Goal: Information Seeking & Learning: Learn about a topic

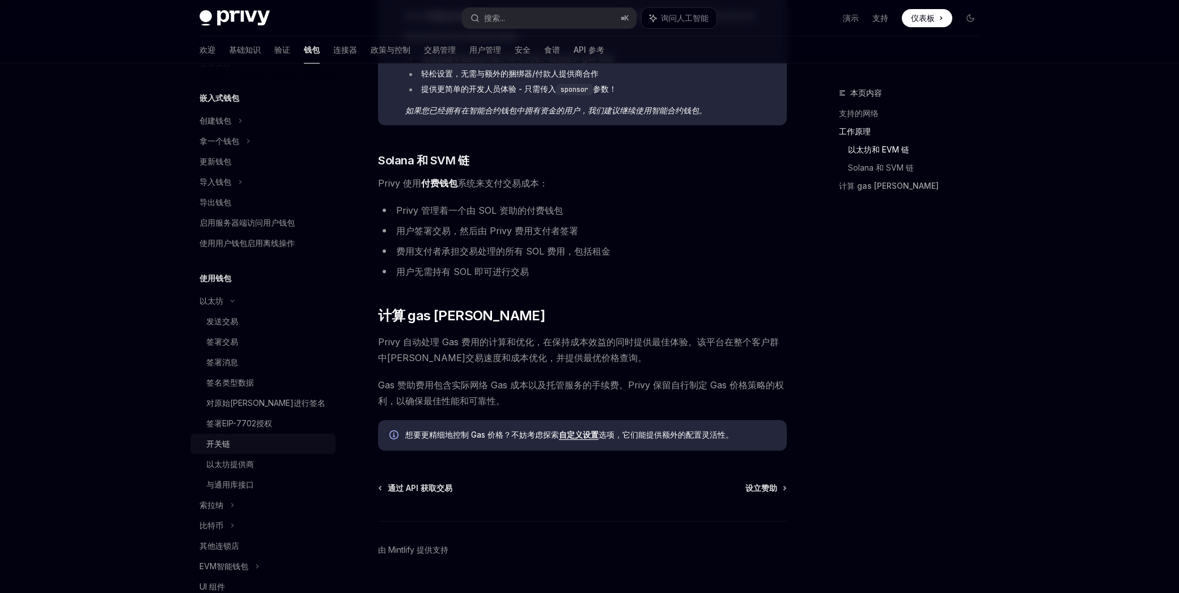
scroll to position [56, 0]
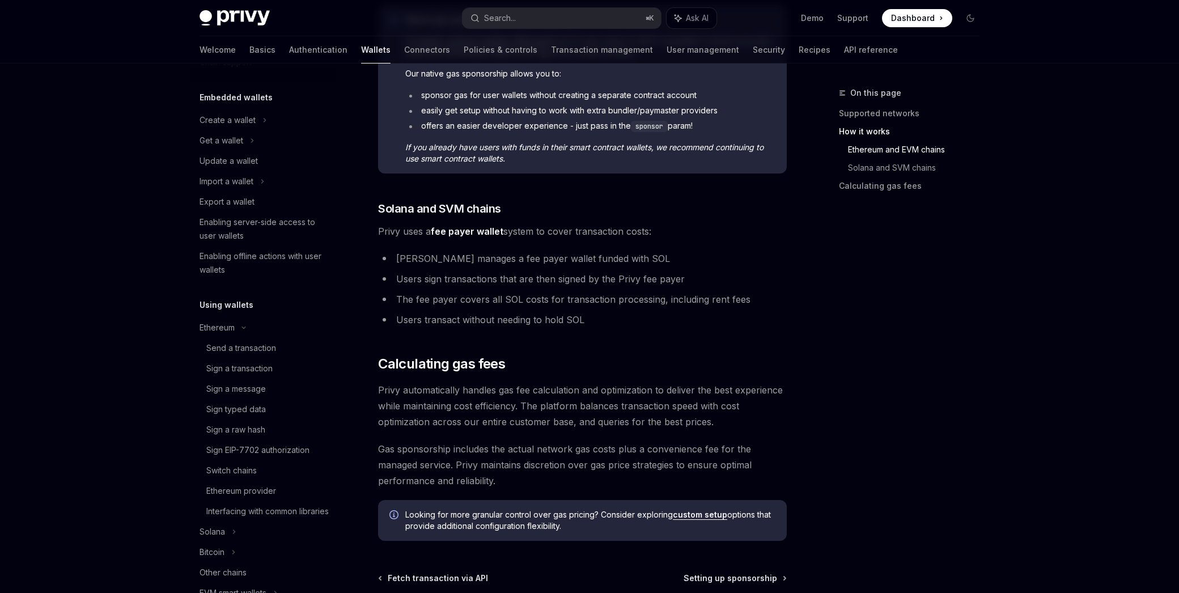
click at [141, 405] on div "Privy Docs home page Search... ⌘ K Ask AI Demo Support Dashboard Dashboard Sear…" at bounding box center [589, 44] width 1179 height 1331
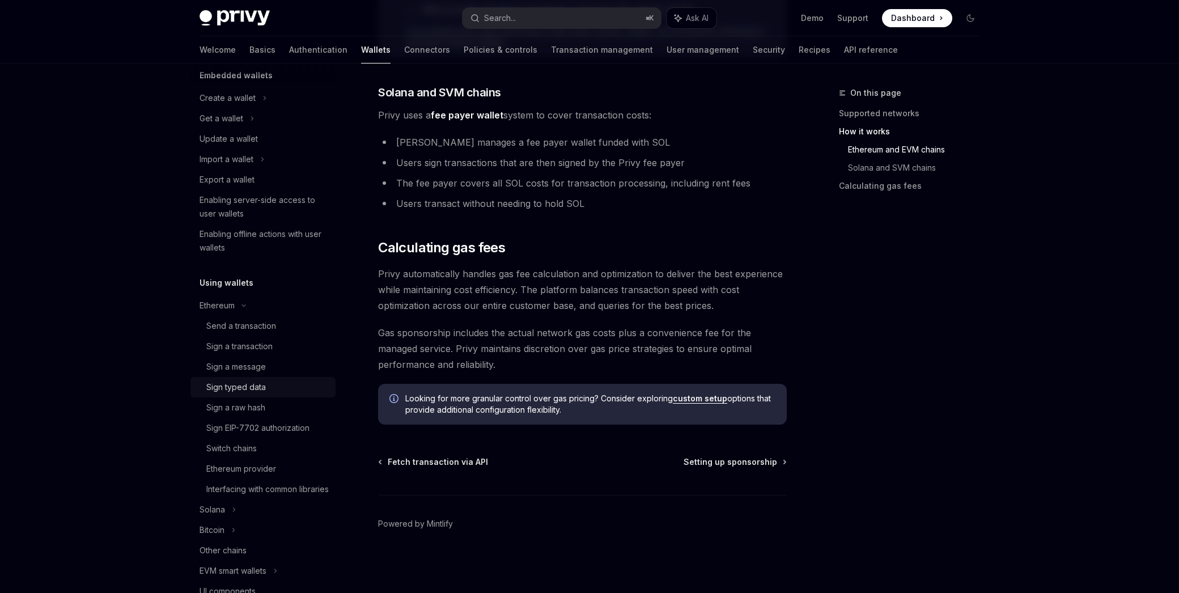
scroll to position [110, 0]
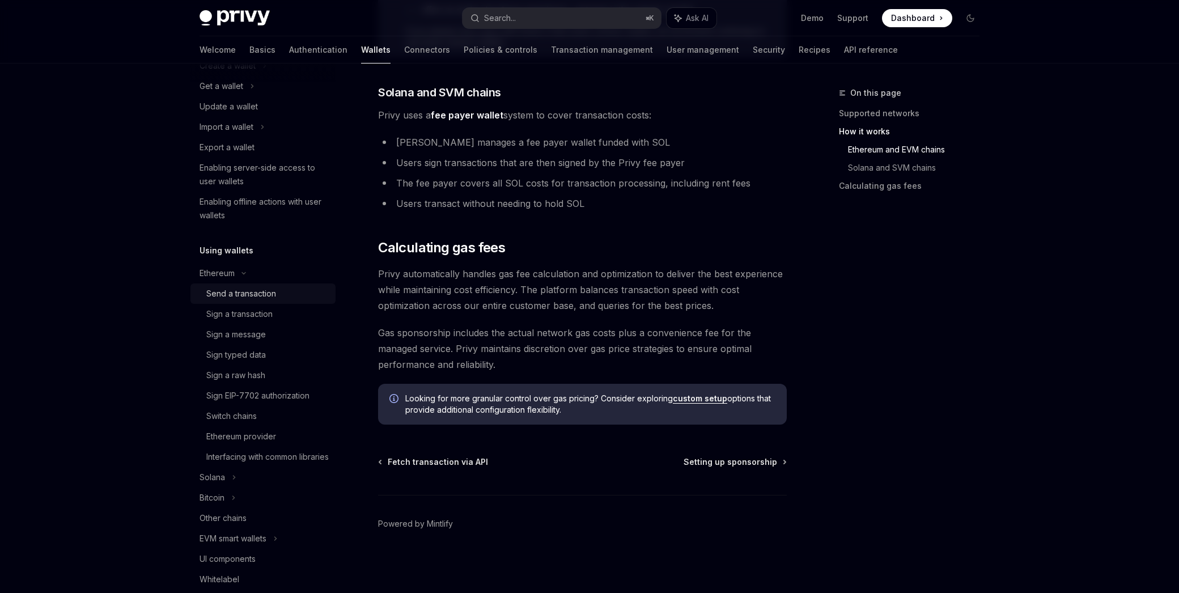
click at [247, 293] on div "Send a transaction" at bounding box center [241, 294] width 70 height 14
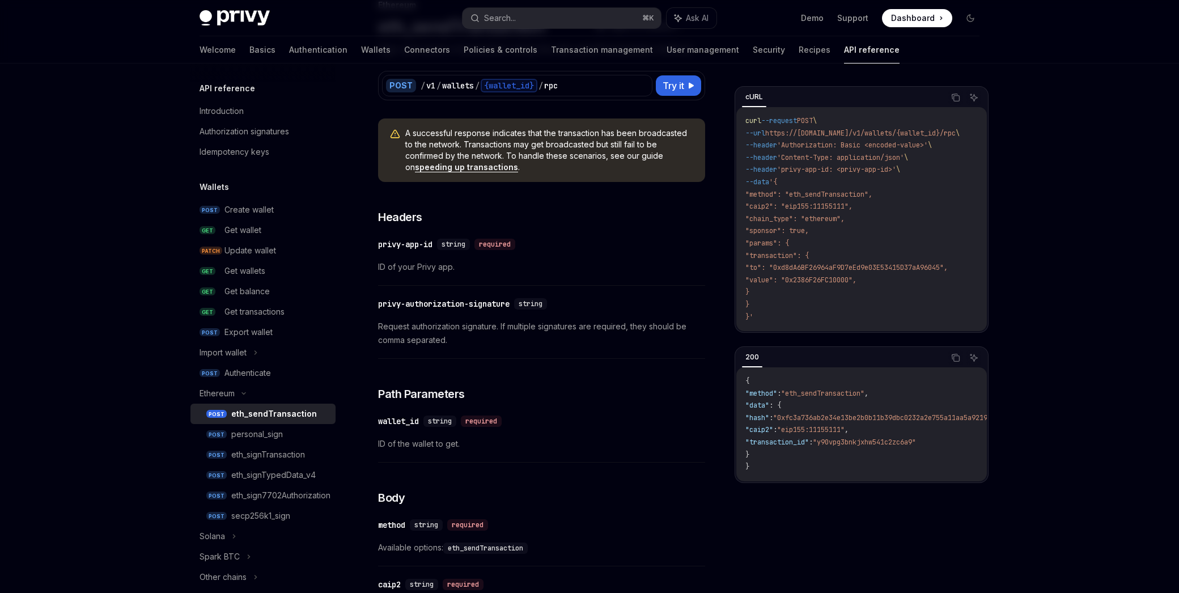
scroll to position [138, 0]
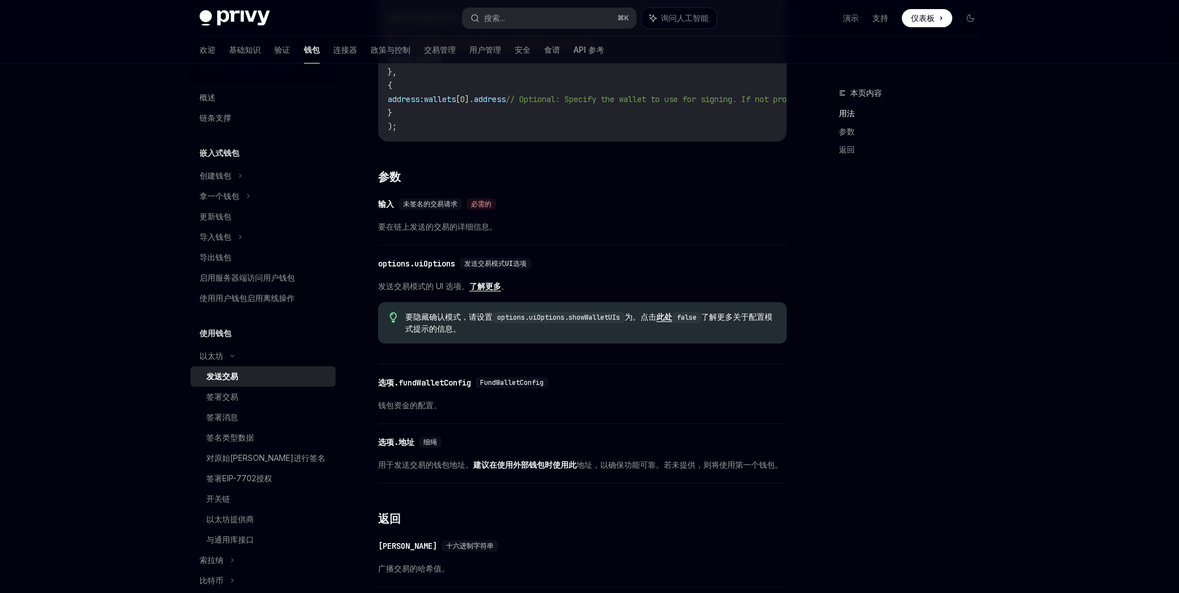
scroll to position [399, 0]
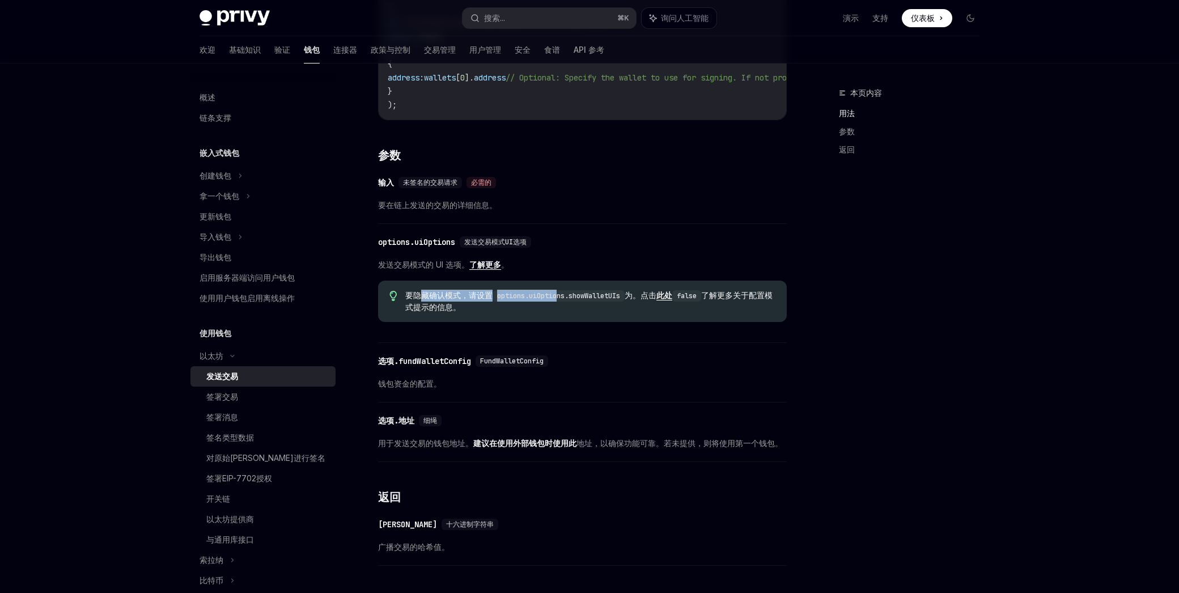
drag, startPoint x: 423, startPoint y: 299, endPoint x: 561, endPoint y: 301, distance: 138.4
click at [561, 301] on span "要隐藏确认模式，请设置 options.uiOptions.showWalletUIs 为。点击 此处 false 了解更多关于配置模式提示的信息 。" at bounding box center [590, 301] width 370 height 23
click at [561, 301] on code "options.uiOptions.showWalletUIs" at bounding box center [559, 295] width 132 height 11
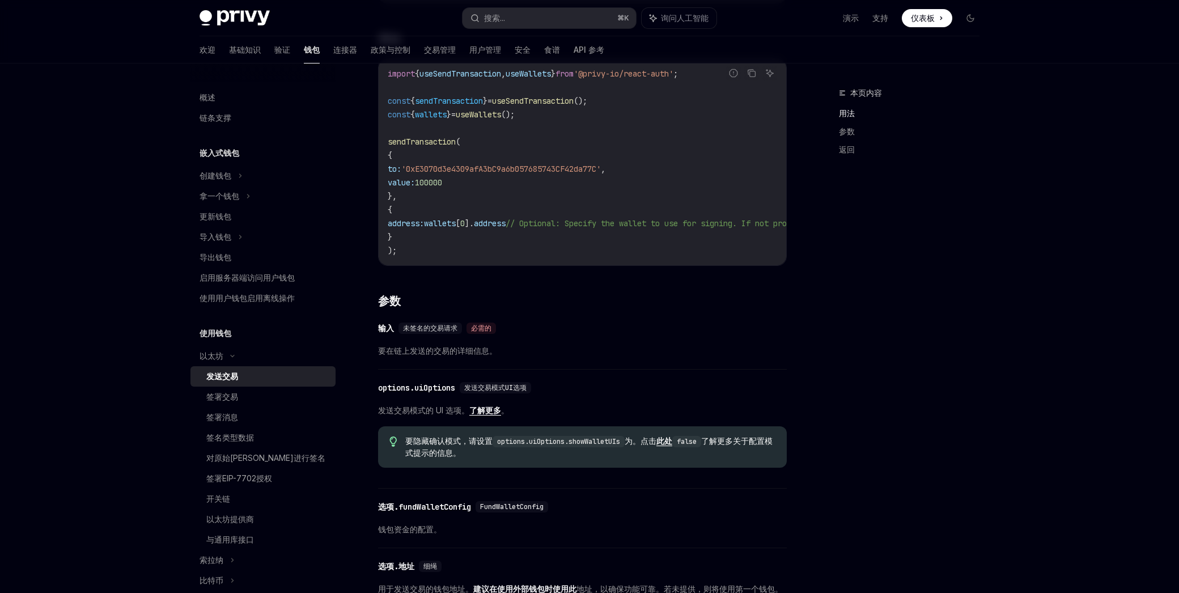
scroll to position [0, 0]
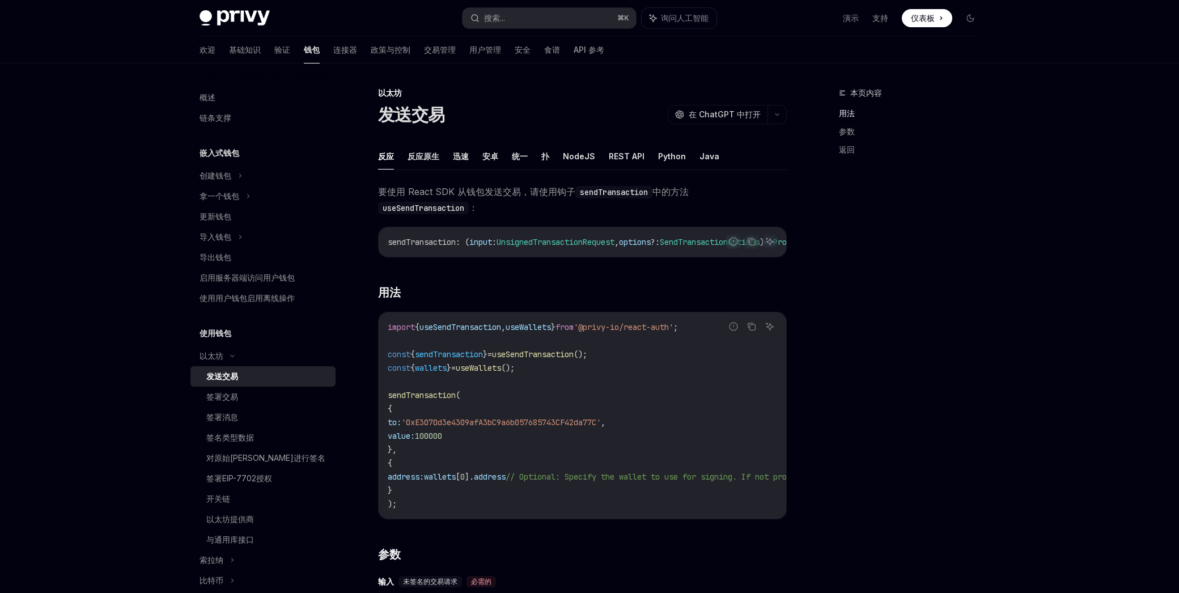
click at [561, 151] on ul "反应 反应原生 迅速 安卓 统一 扑 NodeJS REST API Python Java" at bounding box center [582, 156] width 409 height 27
click at [572, 155] on font "NodeJS" at bounding box center [579, 156] width 32 height 10
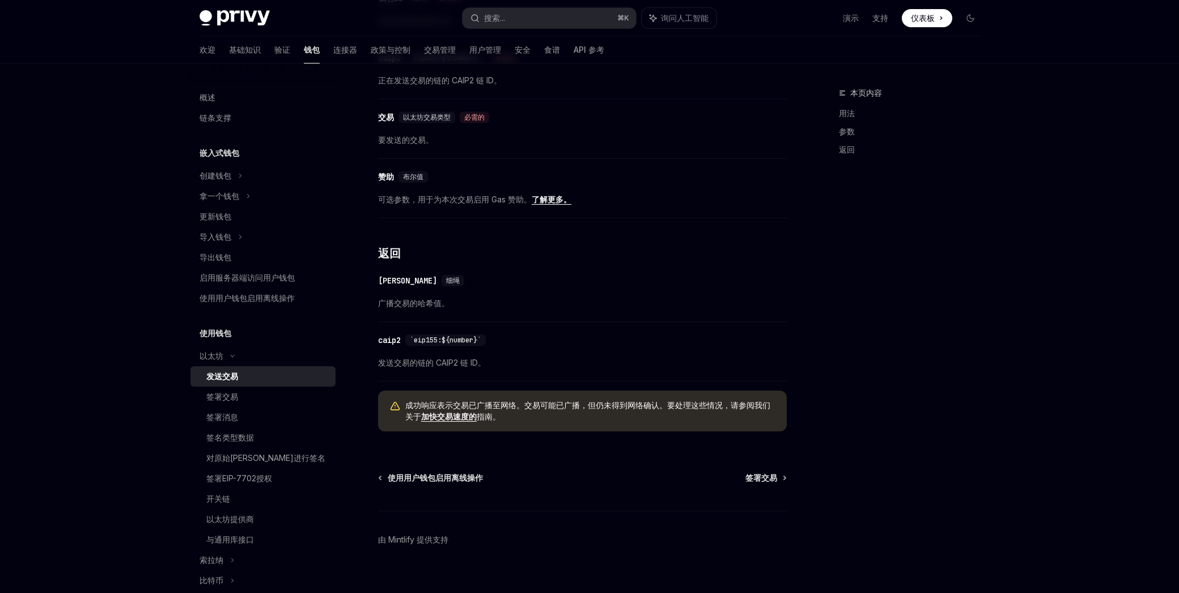
scroll to position [565, 0]
click at [460, 354] on div "​ caip2 `eip155:${number}` 发送交易的链的 CAIP2 链 ID。" at bounding box center [582, 353] width 409 height 54
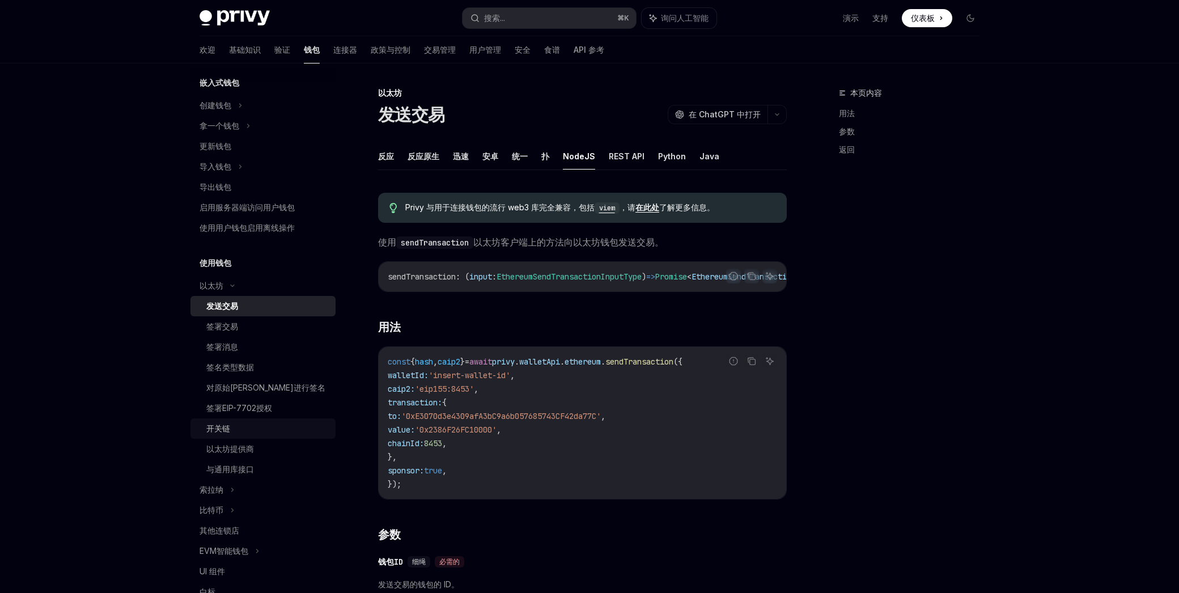
scroll to position [71, 0]
click at [226, 465] on font "与通用库接口" at bounding box center [230, 468] width 48 height 10
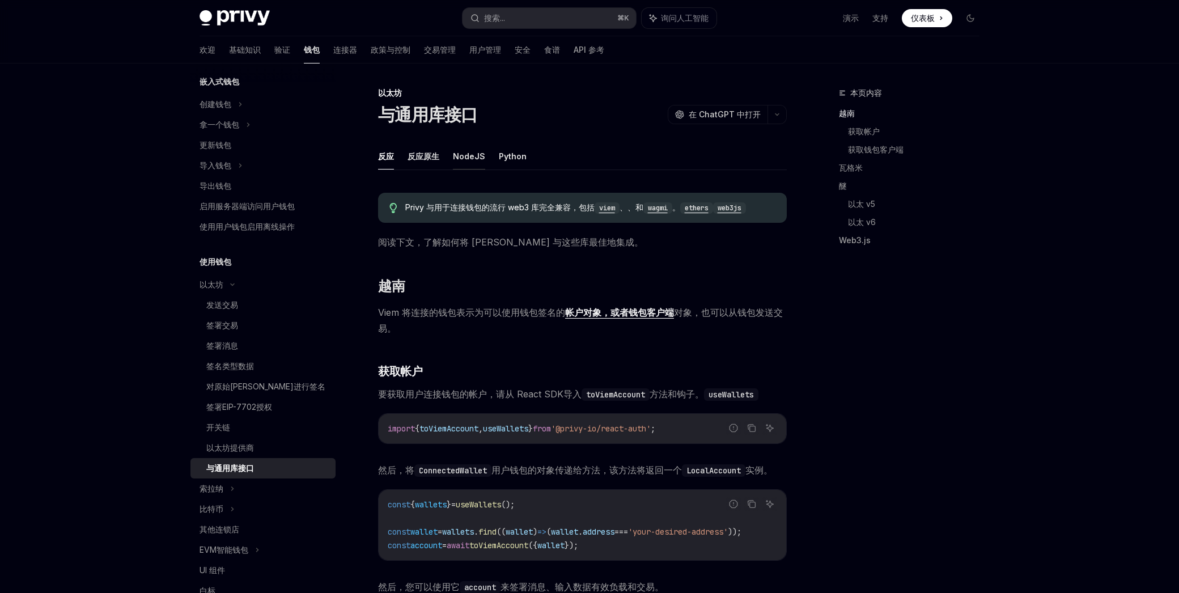
click at [466, 155] on font "NodeJS" at bounding box center [469, 156] width 32 height 10
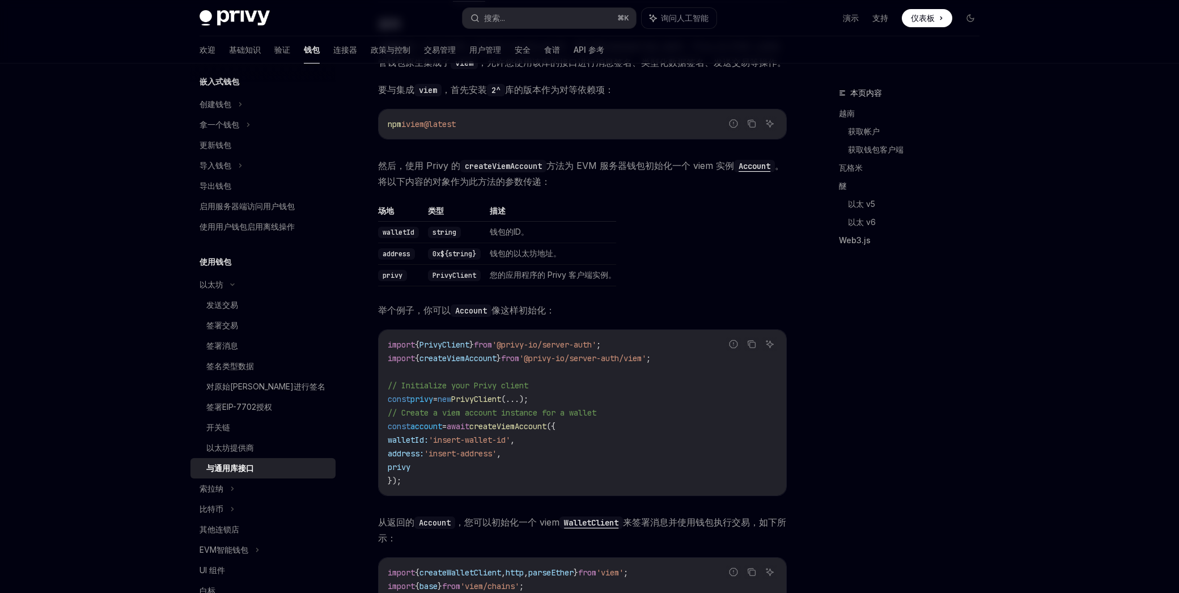
scroll to position [236, 0]
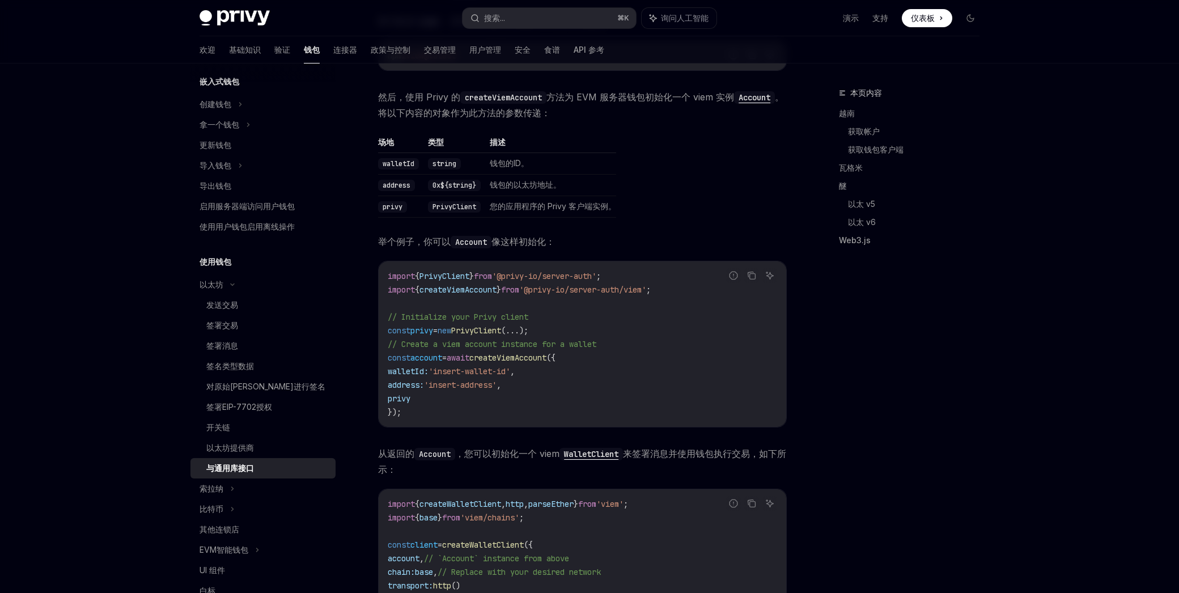
click at [457, 276] on span "PrivyClient" at bounding box center [445, 276] width 50 height 10
click at [462, 289] on span "createViemAccount" at bounding box center [458, 290] width 77 height 10
click at [487, 287] on span "createViemAccount" at bounding box center [458, 290] width 77 height 10
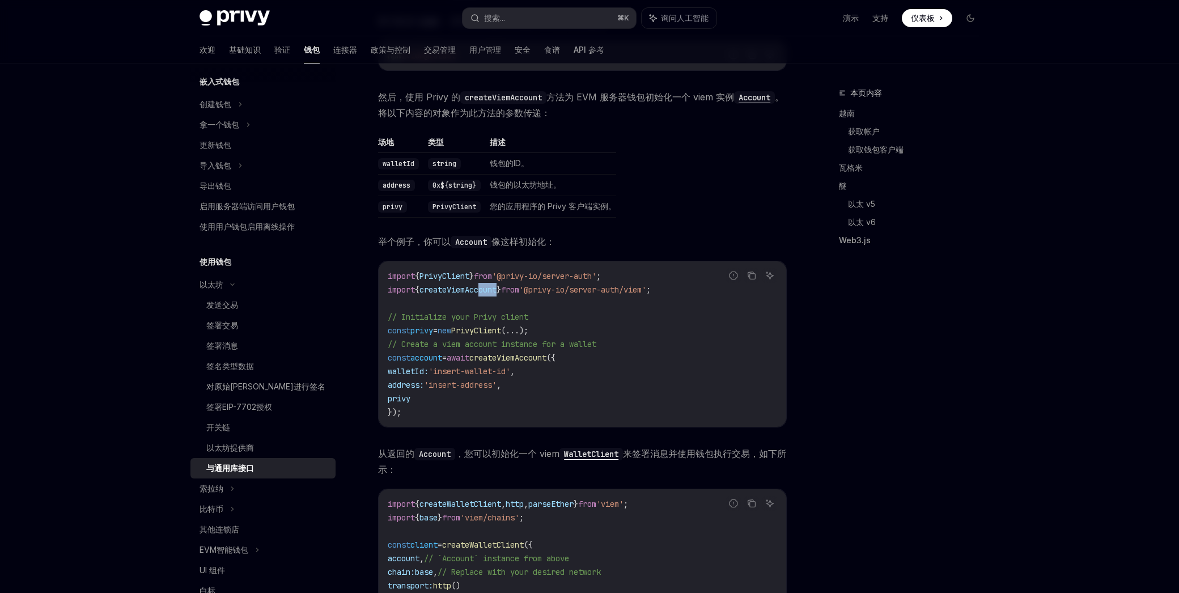
click at [487, 287] on span "createViemAccount" at bounding box center [458, 290] width 77 height 10
click at [488, 286] on span "createViemAccount" at bounding box center [458, 290] width 77 height 10
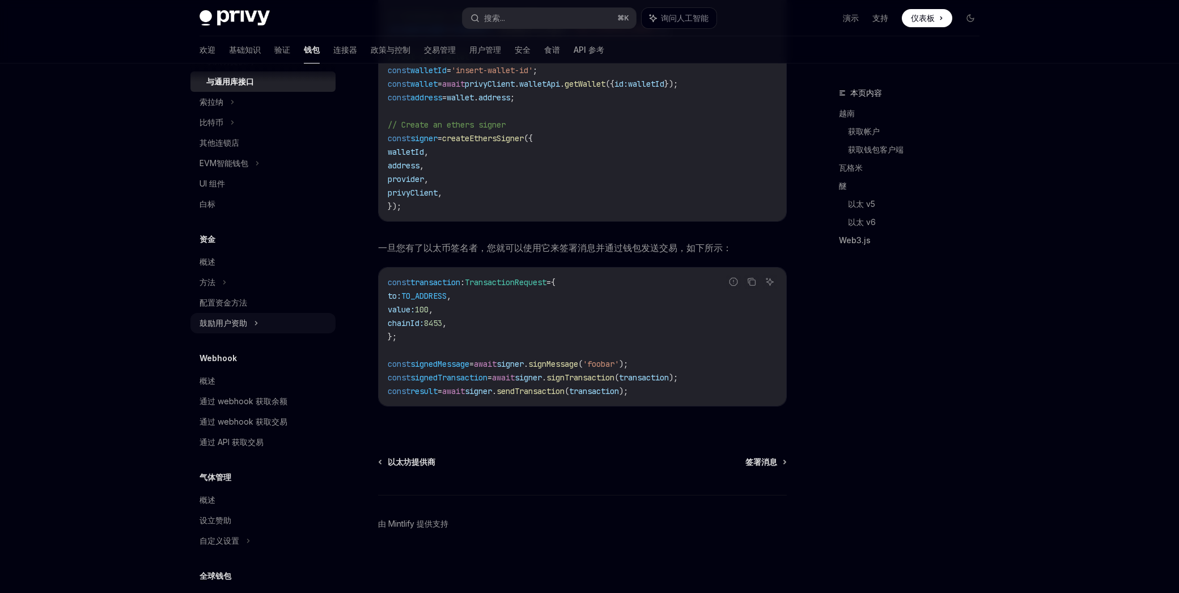
scroll to position [446, 0]
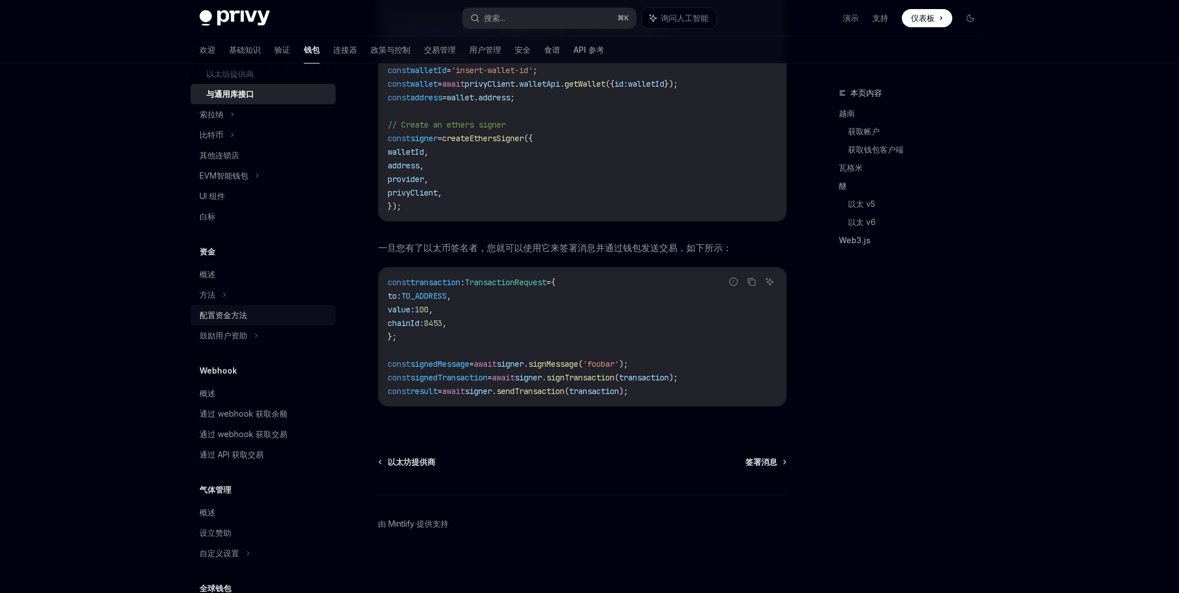
click at [240, 311] on font "配置资金方法" at bounding box center [224, 315] width 48 height 10
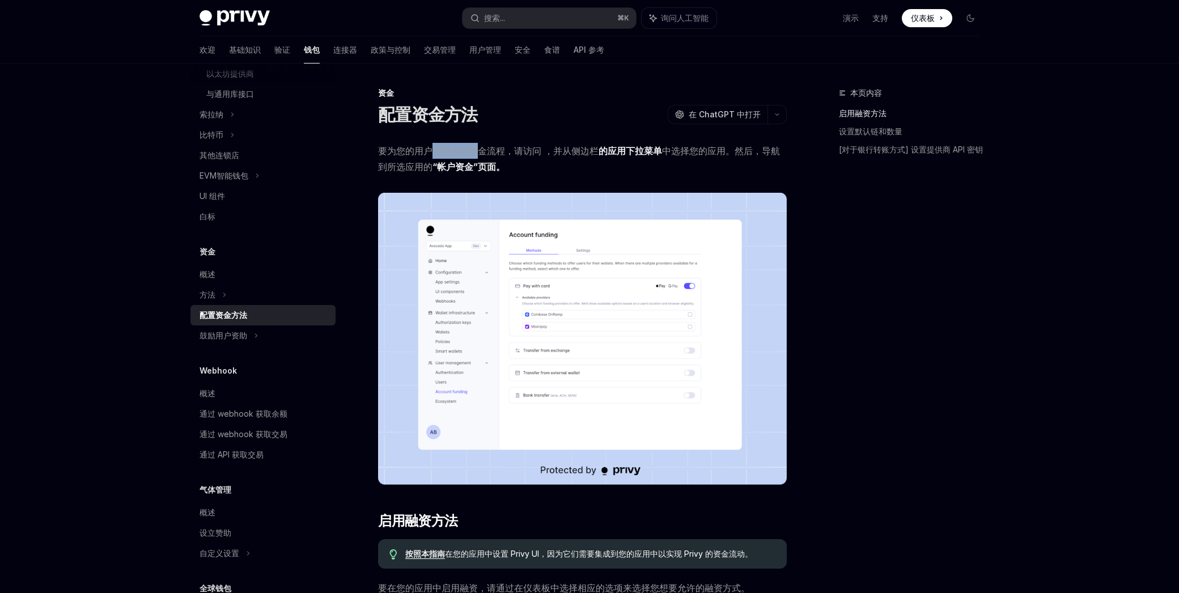
drag, startPoint x: 432, startPoint y: 152, endPoint x: 483, endPoint y: 149, distance: 51.1
click at [481, 149] on font "要为您的用户启用各种资金流程，请访问 ，并从侧边栏" at bounding box center [488, 150] width 221 height 11
click at [484, 149] on font "要为您的用户启用各种资金流程，请访问 ，并从侧边栏" at bounding box center [488, 150] width 221 height 11
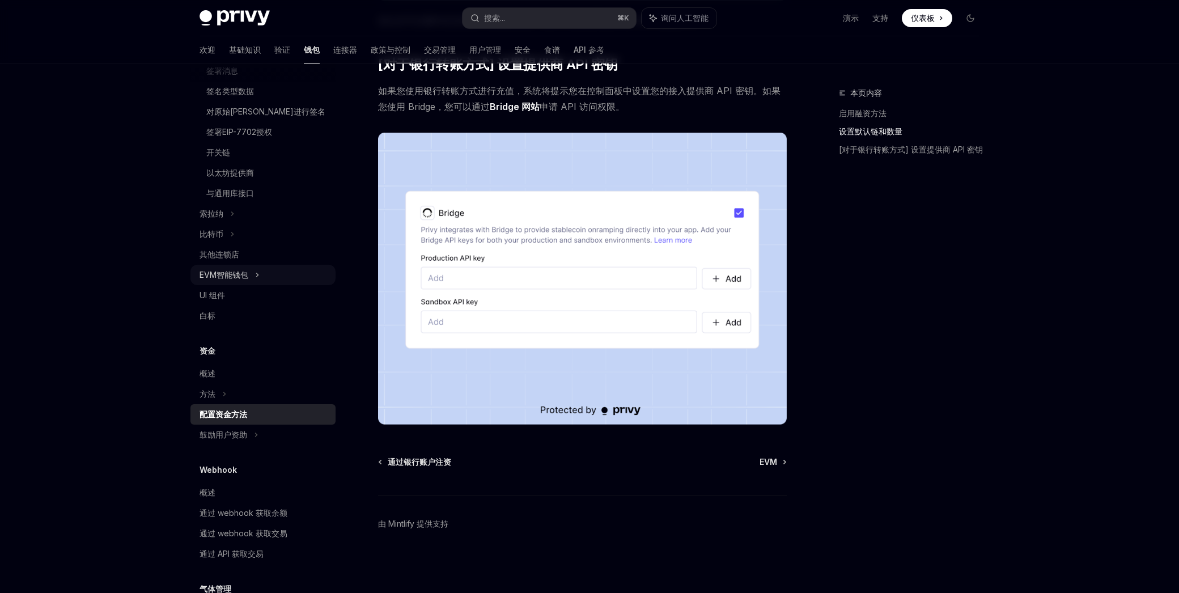
scroll to position [345, 0]
click at [235, 272] on font "EVM智能钱包" at bounding box center [224, 276] width 49 height 10
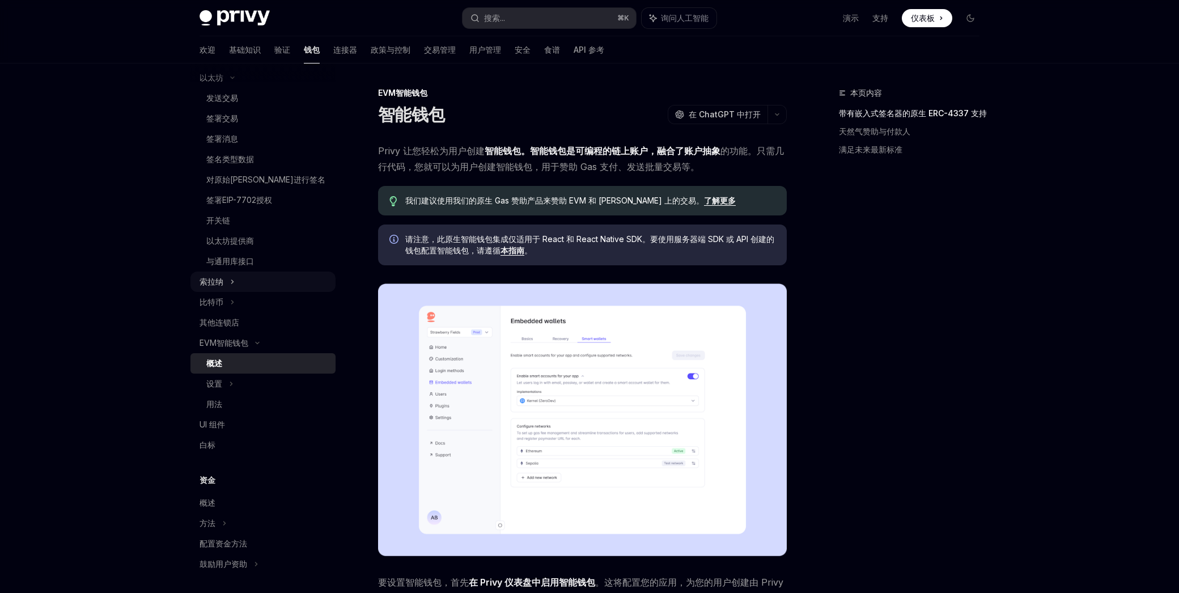
scroll to position [270, 0]
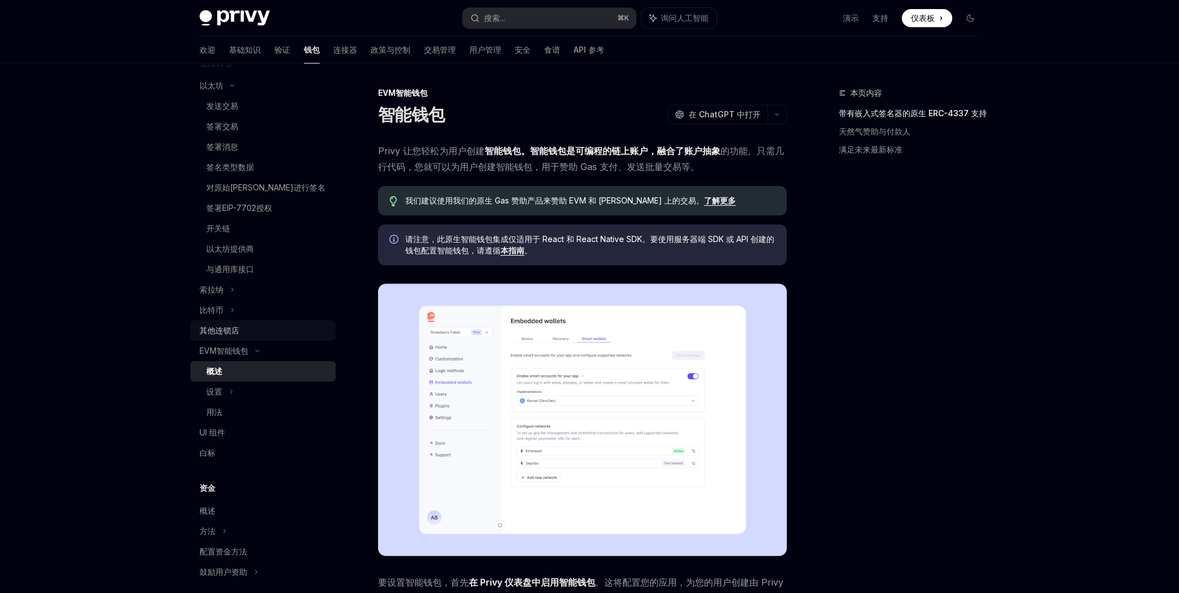
click at [241, 327] on div "其他连锁店" at bounding box center [264, 331] width 129 height 14
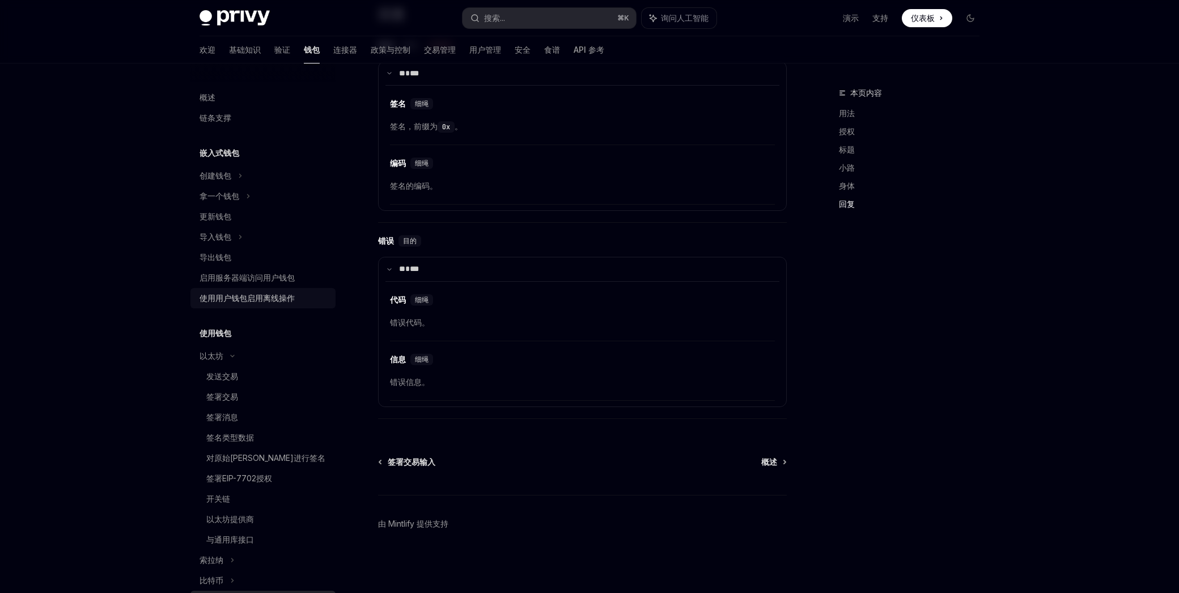
scroll to position [1260, 0]
click at [265, 274] on font "启用服务器端访问用户钱包" at bounding box center [247, 278] width 95 height 10
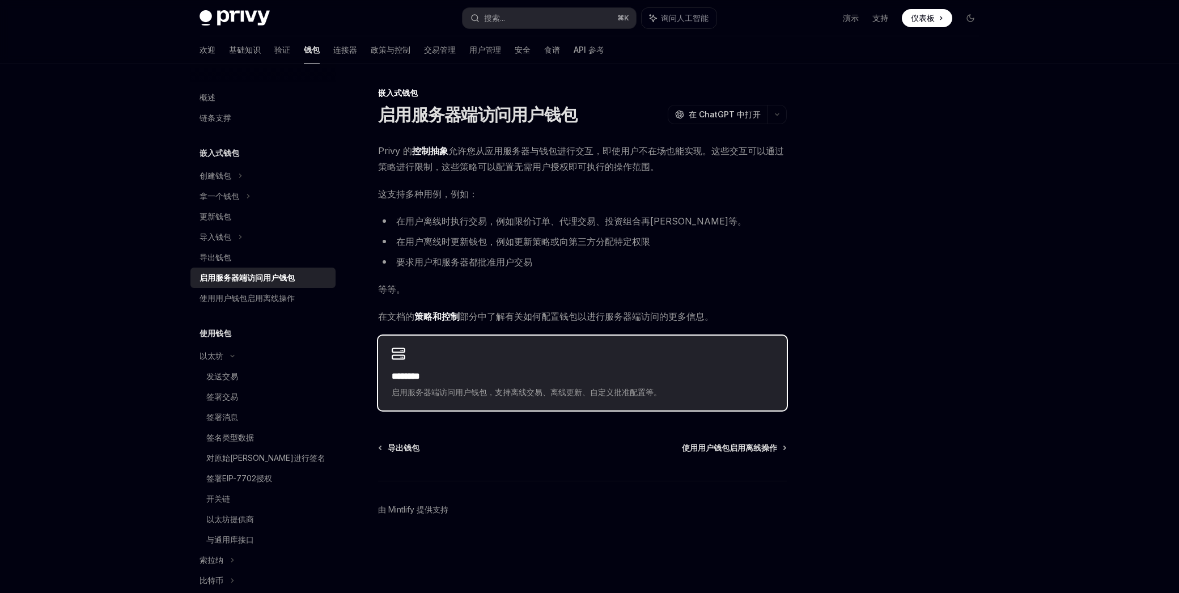
click at [679, 367] on div "******** 启用服务器端访问用户钱包，支持离线交易、离线更新、自定义批准配置等。" at bounding box center [582, 373] width 409 height 75
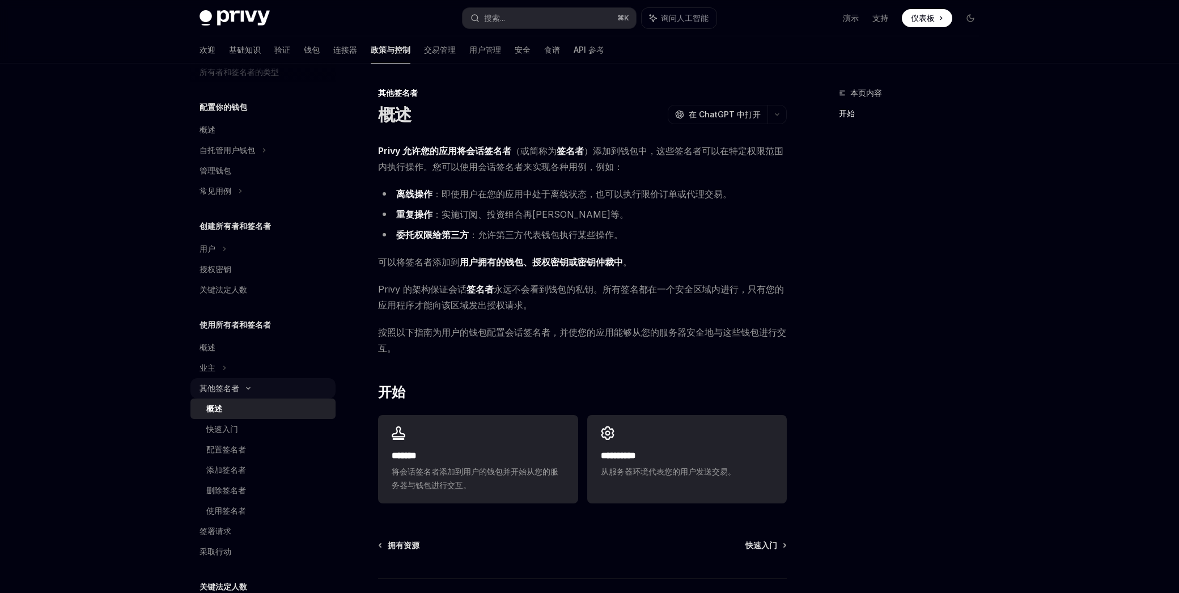
scroll to position [110, 0]
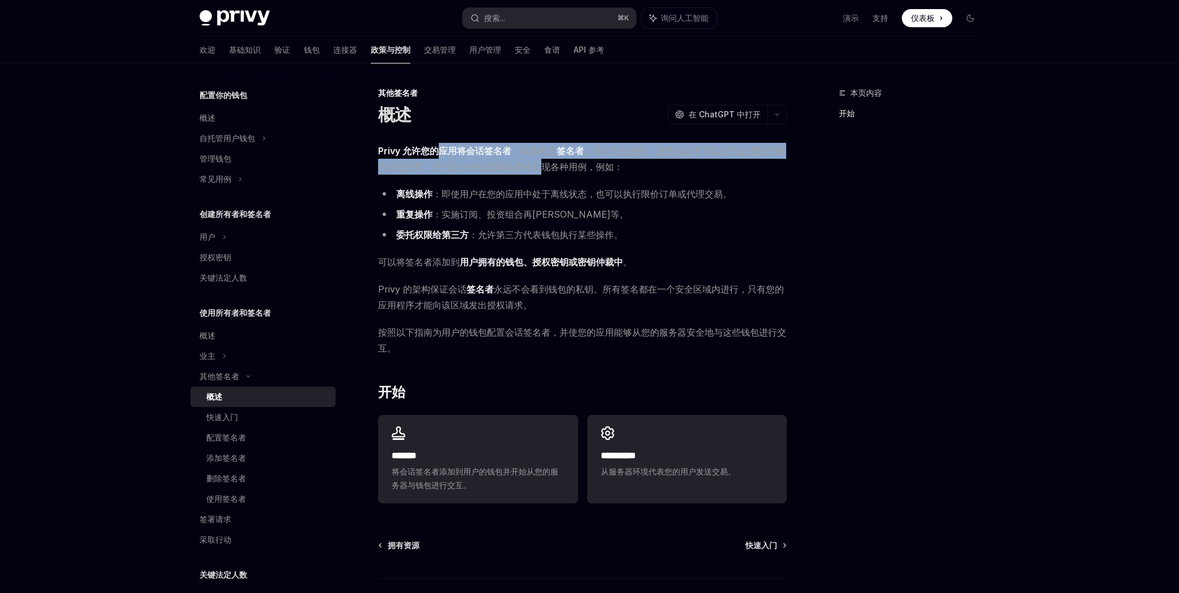
drag, startPoint x: 487, startPoint y: 151, endPoint x: 542, endPoint y: 177, distance: 60.9
click at [544, 172] on span "Privy 允许您的应用将会话签名者 （或简称为 签名者 ）添加 到钱包中，这些签名者可以在特定权限范围内执行操作。您可以使用会话签名者来实现各种用例，例如：" at bounding box center [582, 159] width 409 height 32
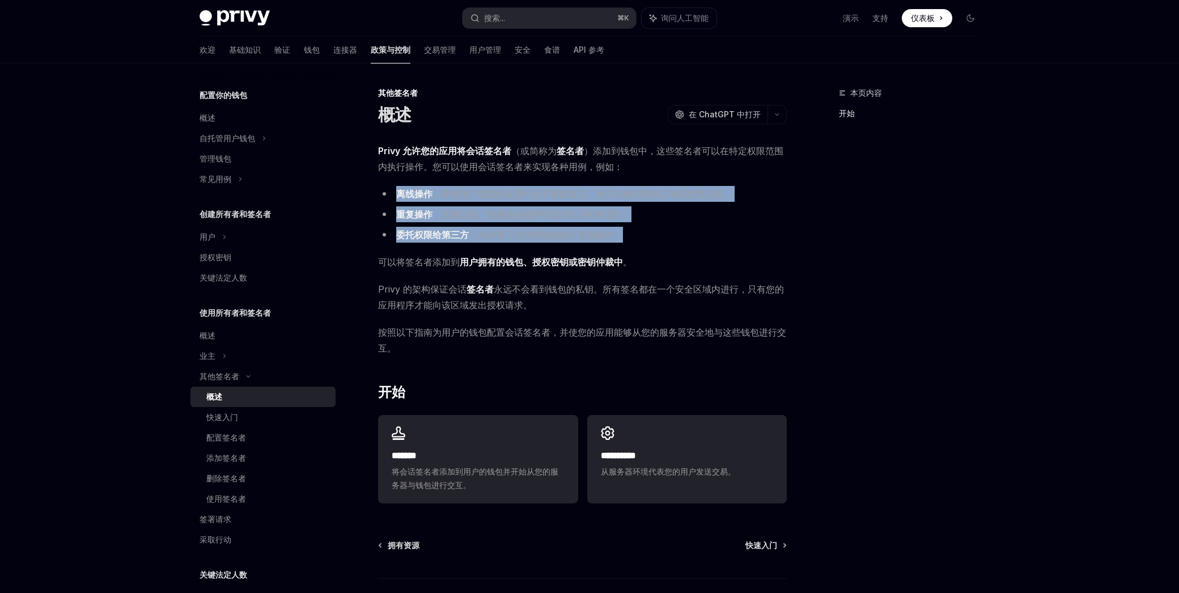
drag, startPoint x: 542, startPoint y: 180, endPoint x: 541, endPoint y: 248, distance: 68.1
click at [541, 248] on div "Privy 允许您的应用将会话签名者 （或简称为 签名者 ）添加 到钱包中，这些签名者可以在特定权限范围内执行操作。您可以使用会话签名者来实现各种用例，例如：…" at bounding box center [582, 325] width 409 height 365
click at [550, 310] on span "Privy 的架构保证会话 签名者 永远不会看到钱包的私钥。所有签名都在一个安全区域内进行，只有您的应用程序才能向该区域发出授权请求。" at bounding box center [582, 297] width 409 height 32
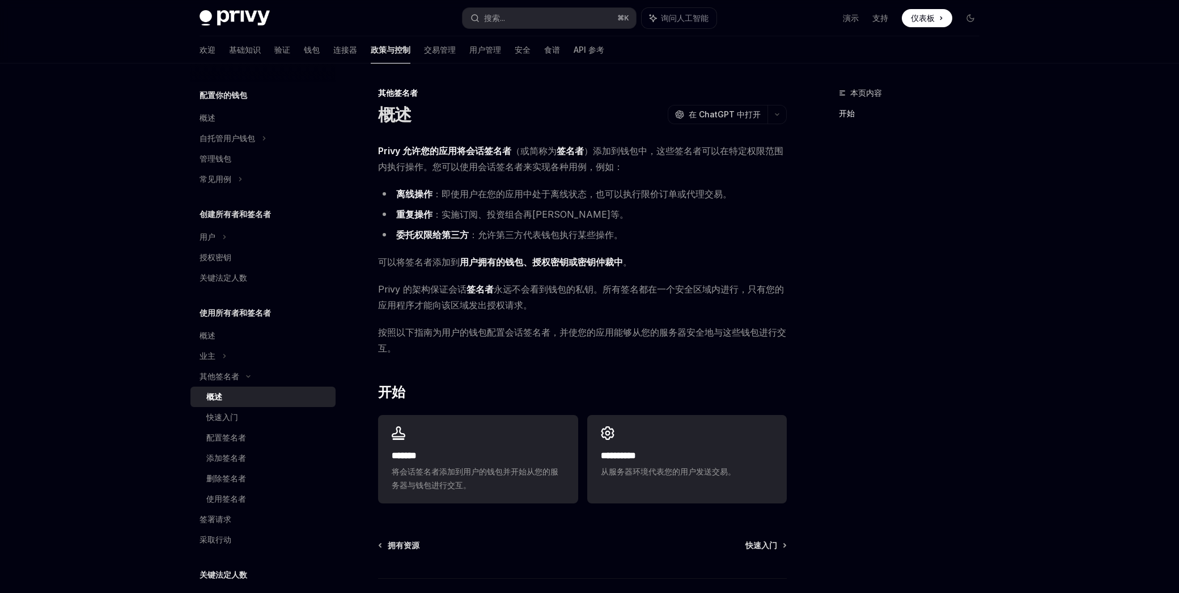
scroll to position [83, 0]
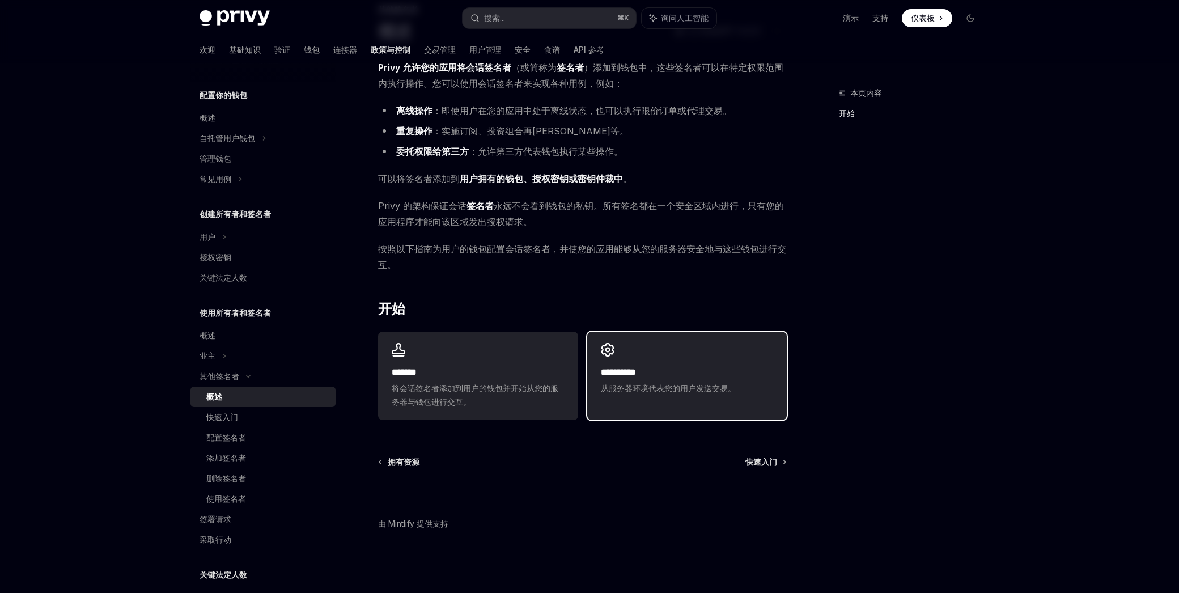
click at [645, 348] on div "**********" at bounding box center [687, 369] width 200 height 75
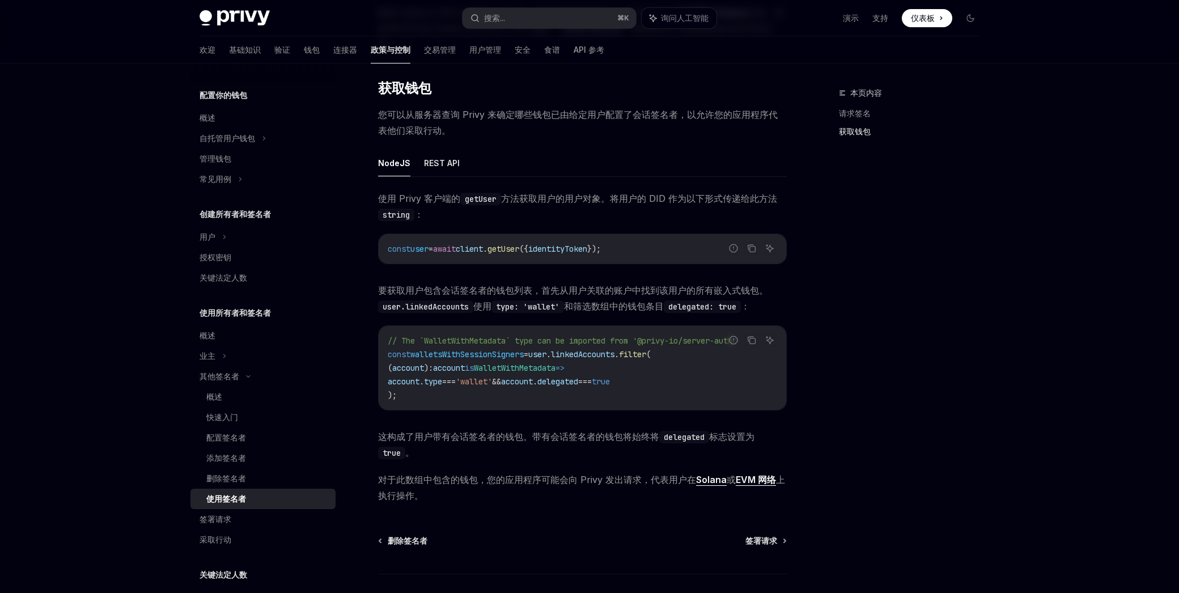
scroll to position [358, 0]
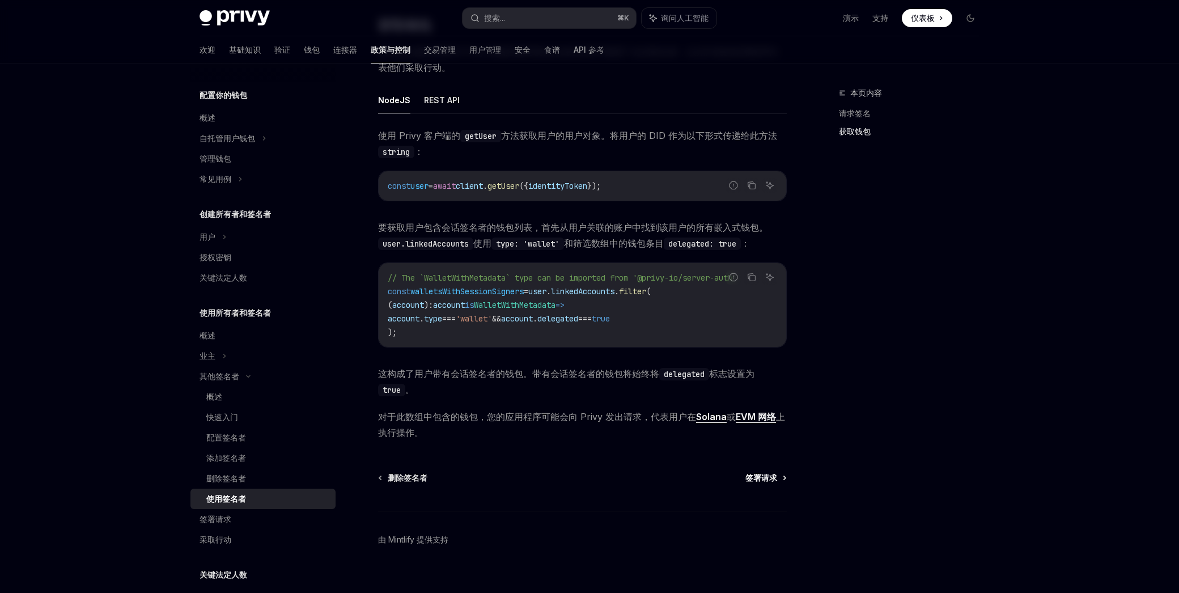
click at [760, 473] on font "签署请求" at bounding box center [762, 478] width 32 height 10
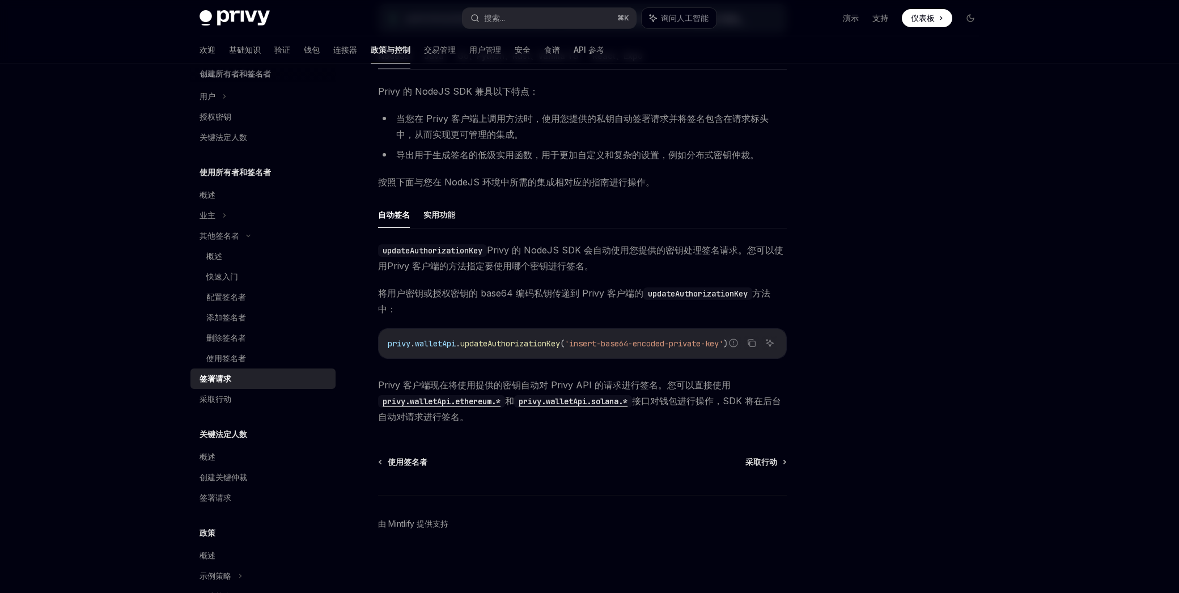
scroll to position [250, 0]
drag, startPoint x: 403, startPoint y: 420, endPoint x: 449, endPoint y: 419, distance: 46.5
click at [449, 419] on font "接口对钱包进行操作，SDK 将在后台自动对请求进行签名。" at bounding box center [579, 408] width 403 height 27
click at [450, 419] on font "接口对钱包进行操作，SDK 将在后台自动对请求进行签名。" at bounding box center [579, 408] width 403 height 27
drag, startPoint x: 208, startPoint y: 402, endPoint x: 230, endPoint y: 395, distance: 23.1
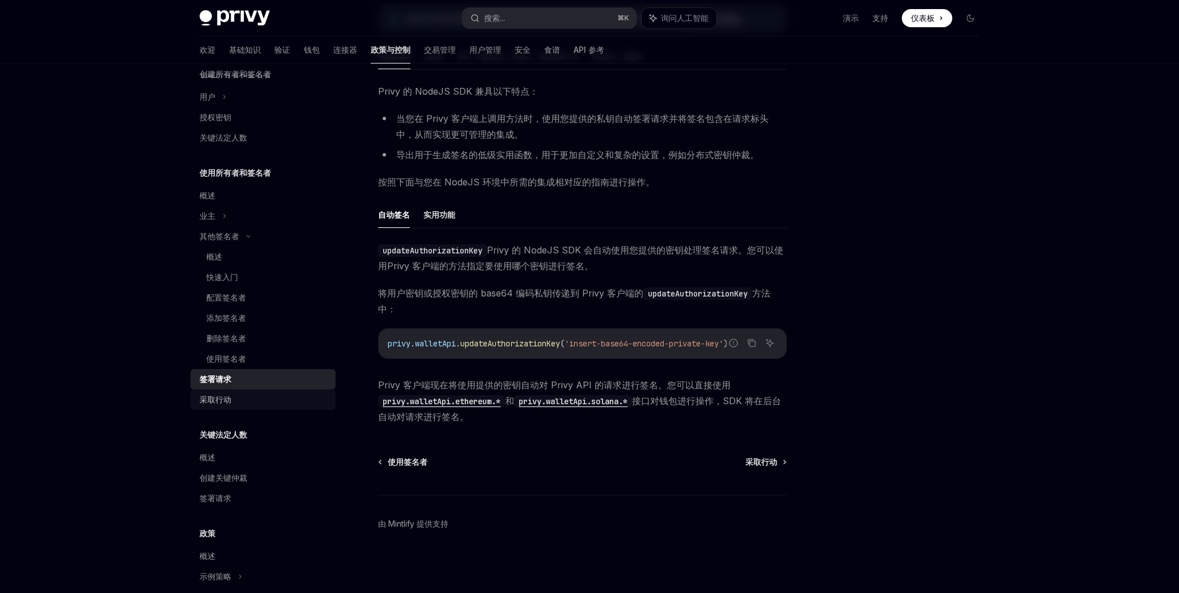
click at [208, 402] on font "采取行动" at bounding box center [216, 400] width 32 height 10
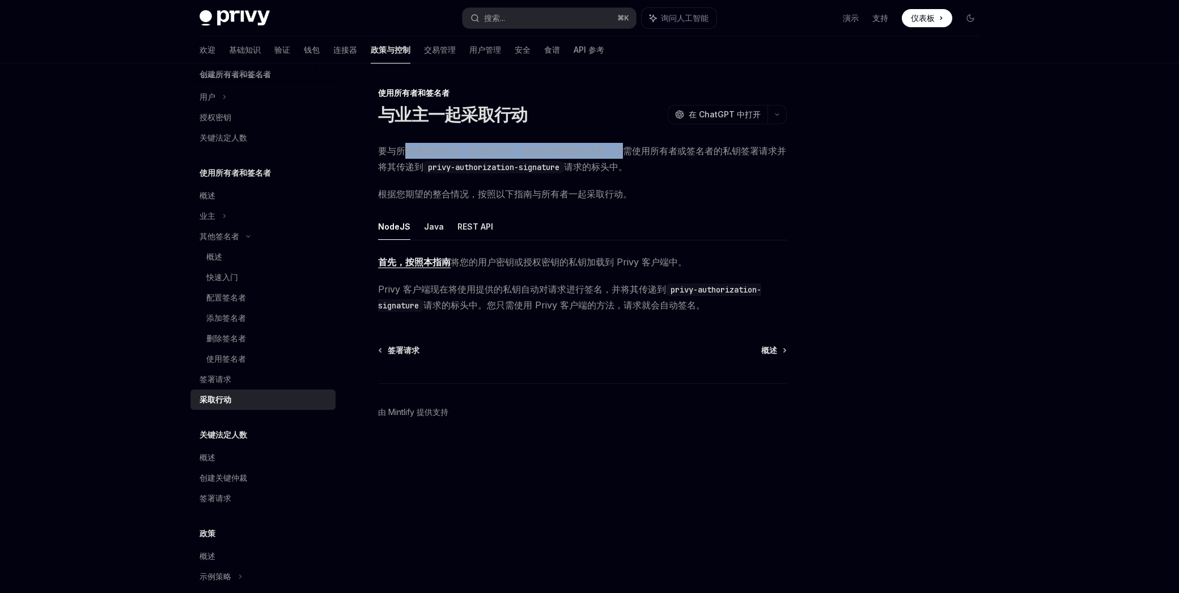
drag, startPoint x: 410, startPoint y: 156, endPoint x: 631, endPoint y: 151, distance: 220.6
click at [624, 151] on font "要与所有者或签名者一起采取行动，例如从钱包发送交易，只需使用所有者或签名者的私钥签署请求并将其传递到" at bounding box center [582, 158] width 408 height 27
click at [634, 151] on font "要与所有者或签名者一起采取行动，例如从钱包发送交易，只需使用所有者或签名者的私钥签署请求并将其传递到" at bounding box center [582, 158] width 408 height 27
drag, startPoint x: 489, startPoint y: 285, endPoint x: 534, endPoint y: 294, distance: 46.3
click at [534, 294] on font "Privy 客户端现在将使用提供的私钥自动对请求进行签名，并将其传递到" at bounding box center [522, 289] width 288 height 11
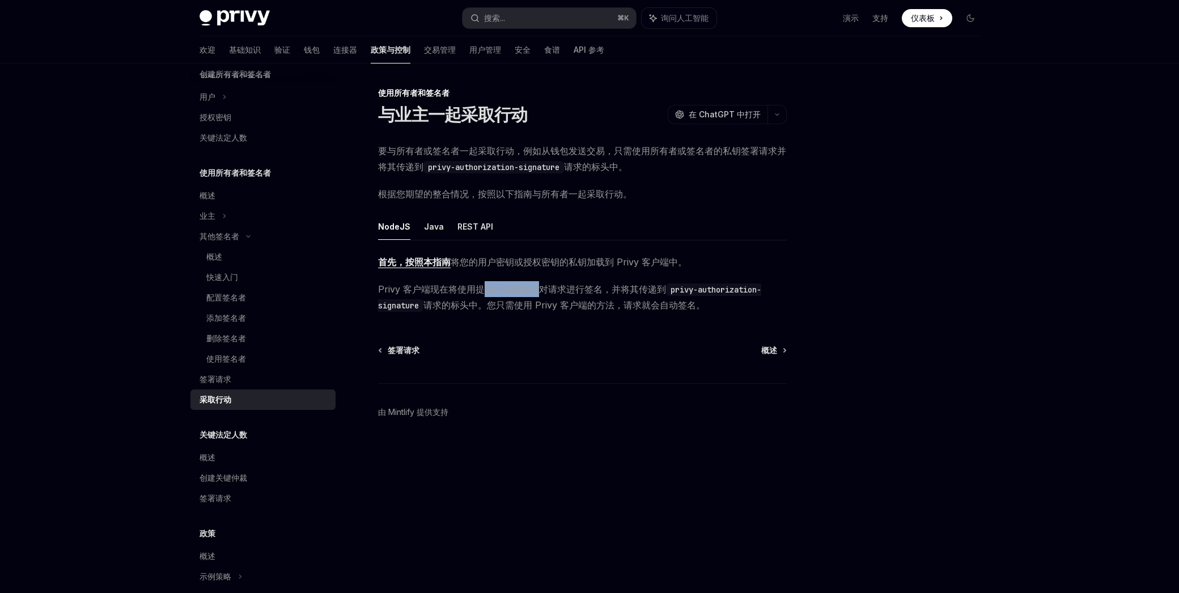
click at [534, 294] on font "Privy 客户端现在将使用提供的私钥自动对请求进行签名，并将其传递到" at bounding box center [522, 289] width 288 height 11
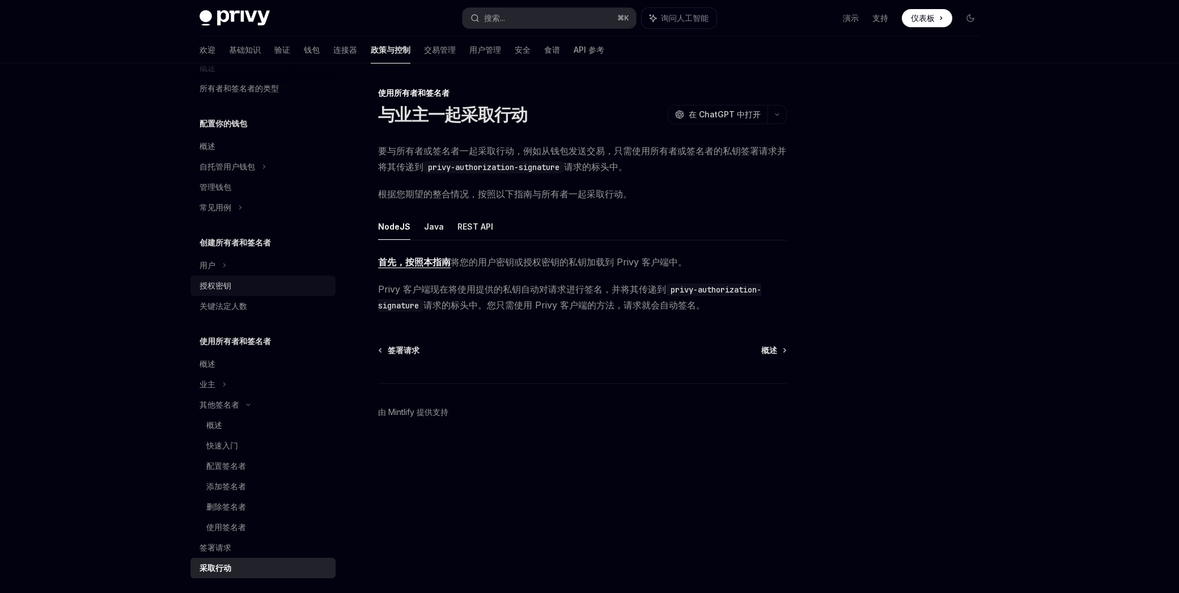
scroll to position [20, 0]
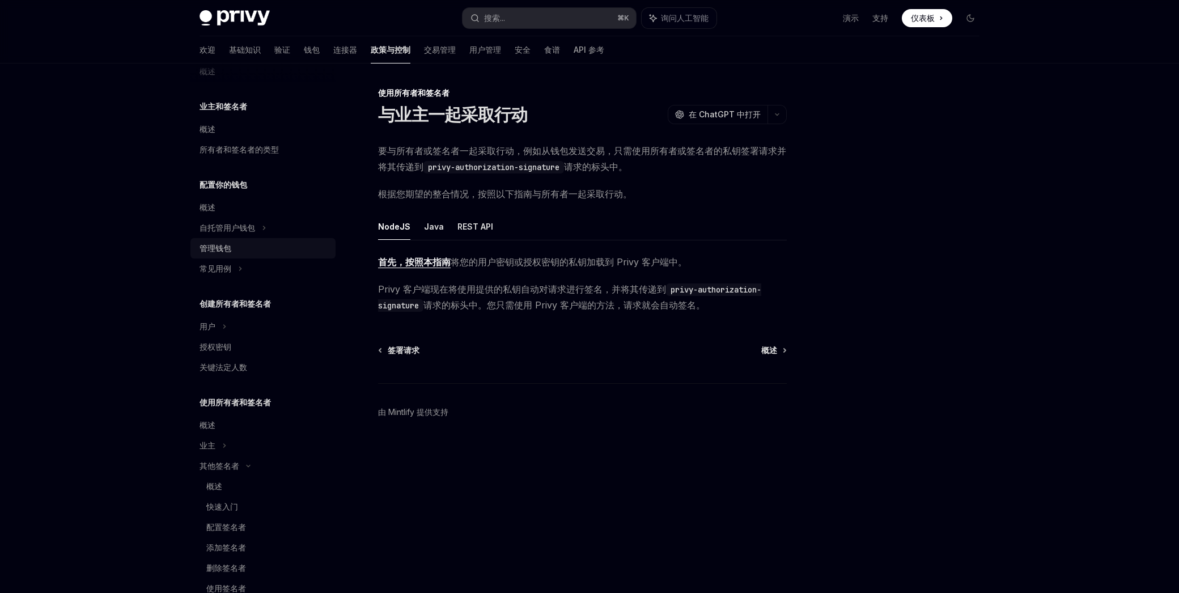
click at [231, 246] on font "管理钱包" at bounding box center [216, 248] width 32 height 10
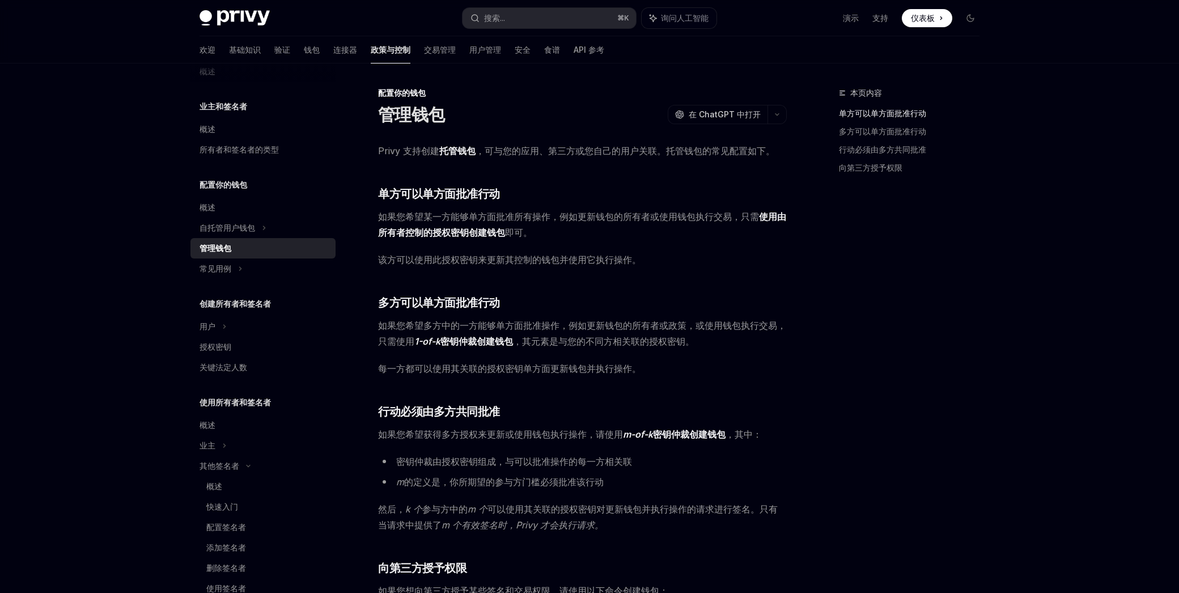
drag, startPoint x: 523, startPoint y: 208, endPoint x: 658, endPoint y: 208, distance: 134.4
click at [658, 209] on span "如果您希望某一方能够单方面批准所有操作，例如更新钱包的所有者或使用钱包执行交易，只需 使用由所有者控制的授权密钥创建钱包 即可。" at bounding box center [582, 225] width 409 height 32
drag, startPoint x: 446, startPoint y: 212, endPoint x: 498, endPoint y: 214, distance: 52.2
click at [498, 214] on font "如果您希望某一方能够单方面批准所有操作，例如更新钱包的所有者或使用钱包执行交易，只需" at bounding box center [568, 216] width 381 height 11
click at [508, 214] on font "如果您希望某一方能够单方面批准所有操作，例如更新钱包的所有者或使用钱包执行交易，只需" at bounding box center [568, 216] width 381 height 11
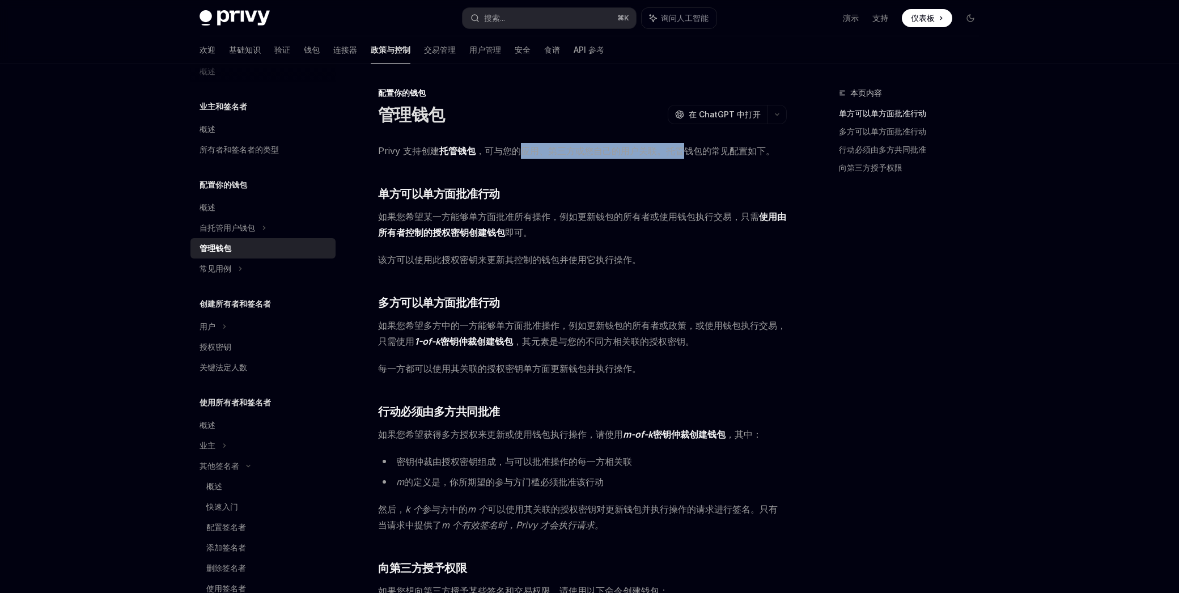
drag, startPoint x: 523, startPoint y: 150, endPoint x: 690, endPoint y: 151, distance: 166.2
click at [688, 151] on font "，可与您的应用、第三方或您自己的用户关联。托管钱包的常见配置如下。" at bounding box center [625, 150] width 299 height 11
click at [691, 151] on font "，可与您的应用、第三方或您自己的用户关联。托管钱包的常见配置如下。" at bounding box center [625, 150] width 299 height 11
drag, startPoint x: 454, startPoint y: 214, endPoint x: 481, endPoint y: 214, distance: 27.8
click at [481, 214] on font "如果您希望某一方能够单方面批准所有操作，例如更新钱包的所有者或使用钱包执行交易，只需" at bounding box center [568, 216] width 381 height 11
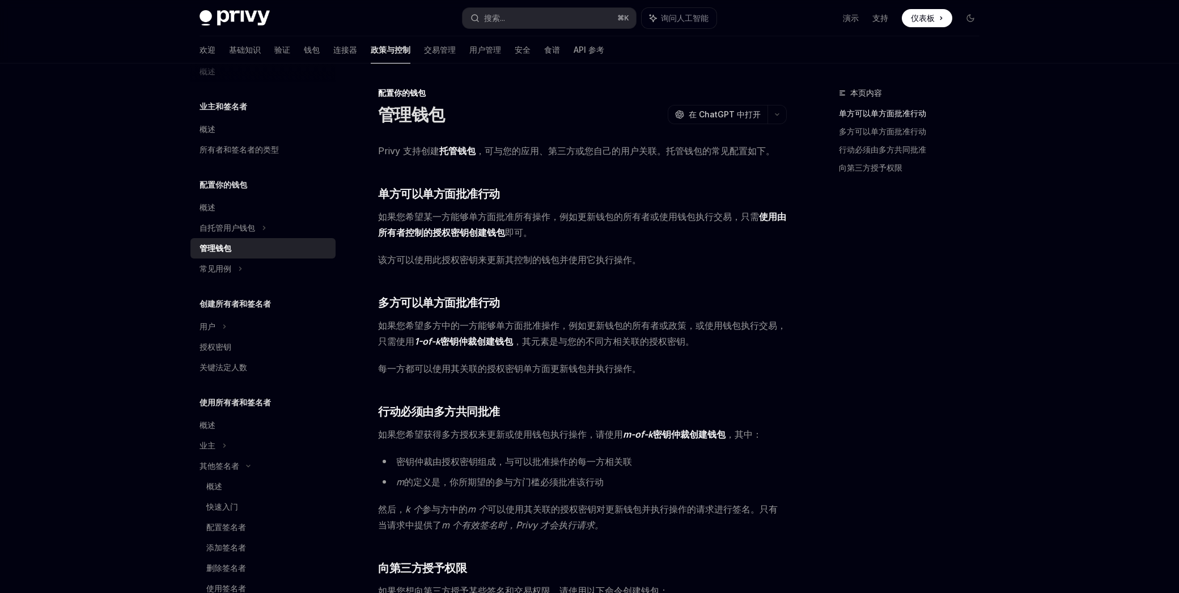
drag, startPoint x: 487, startPoint y: 214, endPoint x: 459, endPoint y: 215, distance: 27.8
click at [487, 214] on font "如果您希望某一方能够单方面批准所有操作，例如更新钱包的所有者或使用钱包执行交易，只需" at bounding box center [568, 216] width 381 height 11
drag, startPoint x: 459, startPoint y: 215, endPoint x: 546, endPoint y: 214, distance: 87.3
click at [544, 214] on font "如果您希望某一方能够单方面批准所有操作，例如更新钱包的所有者或使用钱包执行交易，只需" at bounding box center [568, 216] width 381 height 11
drag, startPoint x: 546, startPoint y: 214, endPoint x: 572, endPoint y: 213, distance: 26.1
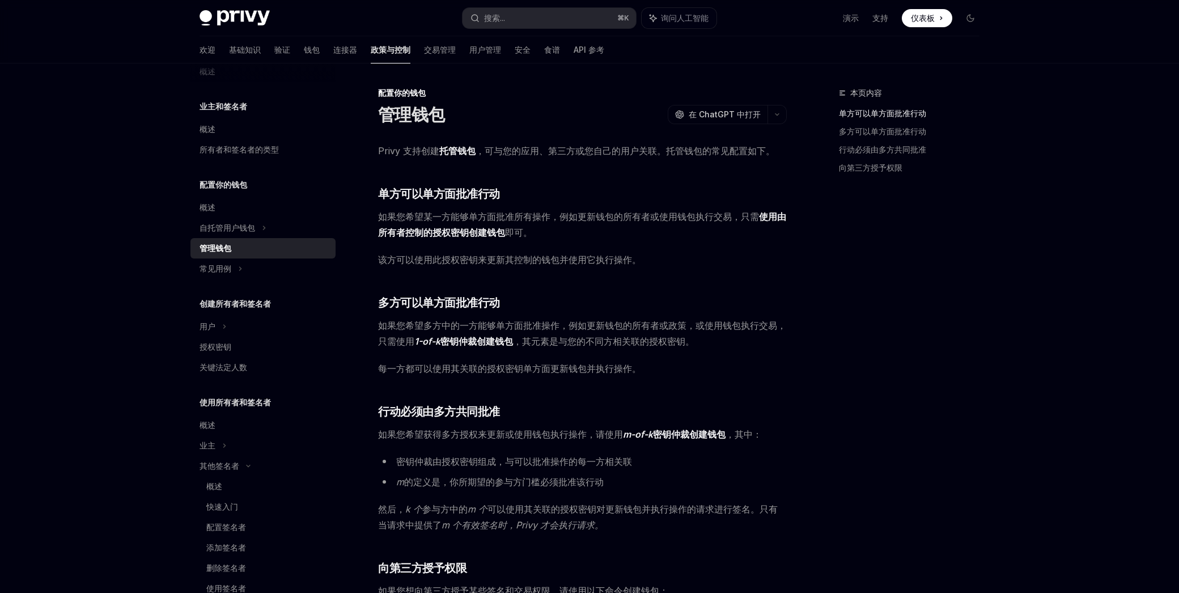
click at [571, 213] on font "如果您希望某一方能够单方面批准所有操作，例如更新钱包的所有者或使用钱包执行交易，只需" at bounding box center [568, 216] width 381 height 11
drag, startPoint x: 573, startPoint y: 213, endPoint x: 674, endPoint y: 212, distance: 100.9
click at [674, 212] on font "如果您希望某一方能够单方面批准所有操作，例如更新钱包的所有者或使用钱包执行交易，只需" at bounding box center [568, 216] width 381 height 11
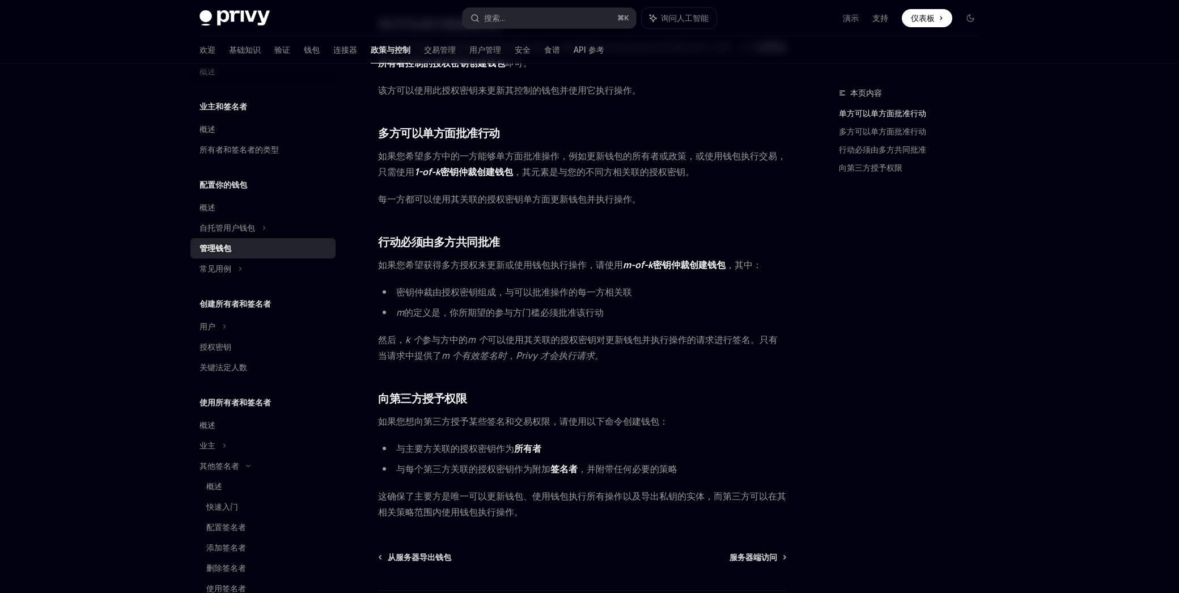
scroll to position [265, 0]
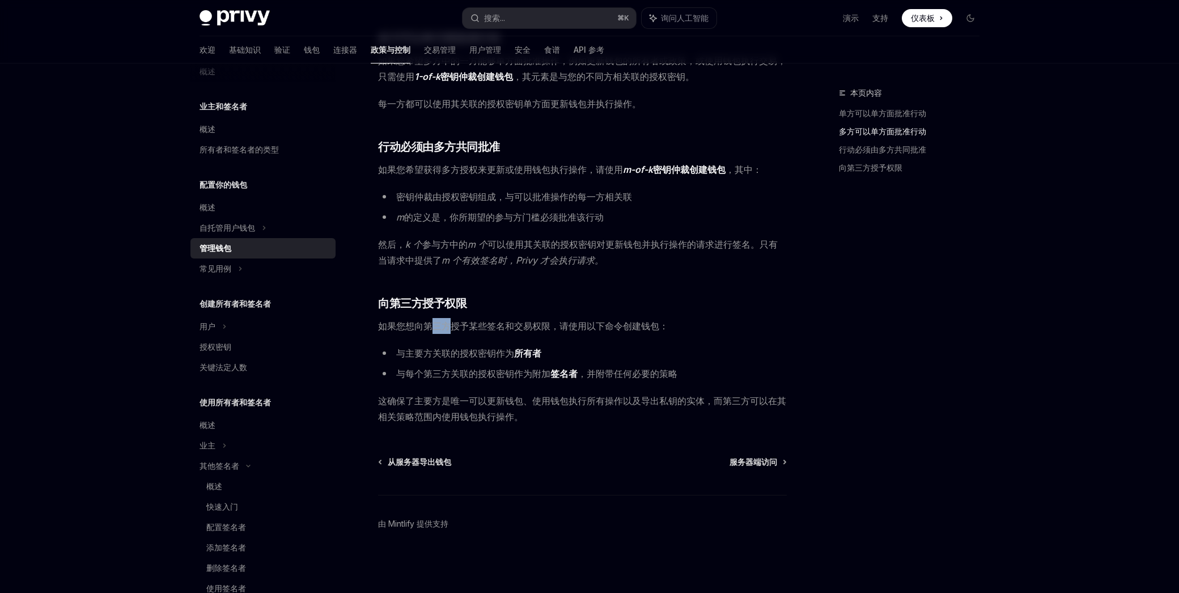
click at [450, 327] on font "如果您想向第三方授予某些签名和交易权限，请使用以下命令创建钱包：" at bounding box center [523, 325] width 290 height 11
drag, startPoint x: 433, startPoint y: 405, endPoint x: 475, endPoint y: 404, distance: 42.6
click at [475, 404] on font "这确保了主要方是唯一可以更新钱包、使用钱包执行所有操作以及导出私钥的实体，而第三方可以在其相关策略范围内使用钱包执行操作。" at bounding box center [582, 408] width 408 height 27
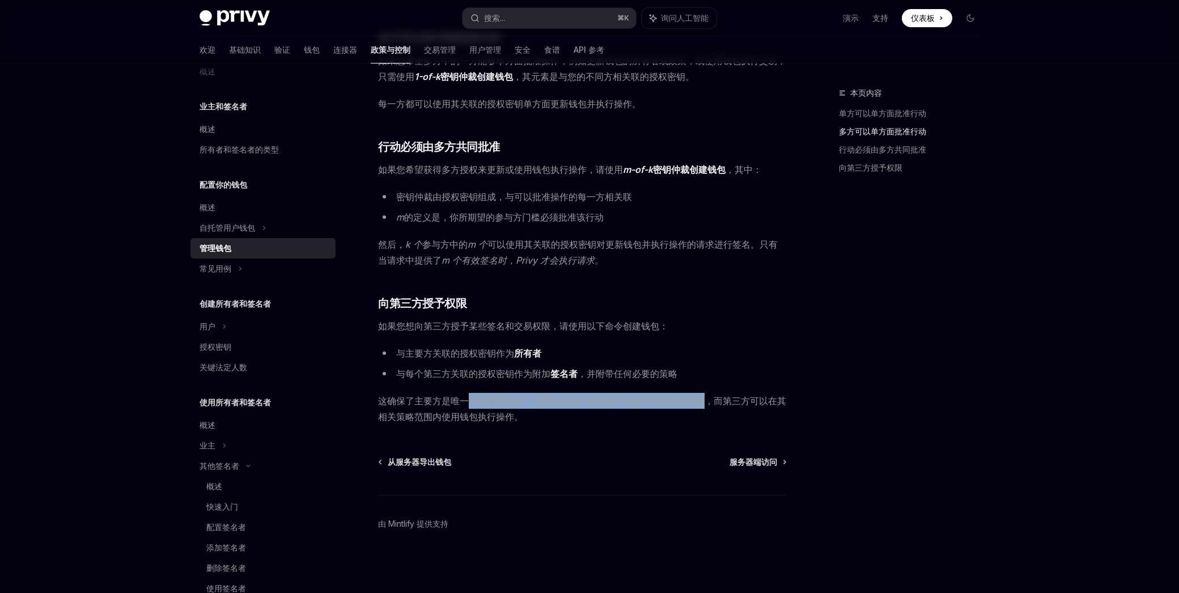
drag, startPoint x: 480, startPoint y: 403, endPoint x: 704, endPoint y: 401, distance: 224.0
click at [704, 401] on font "这确保了主要方是唯一可以更新钱包、使用钱包执行所有操作以及导出私钥的实体，而第三方可以在其相关策略范围内使用钱包执行操作。" at bounding box center [582, 408] width 408 height 27
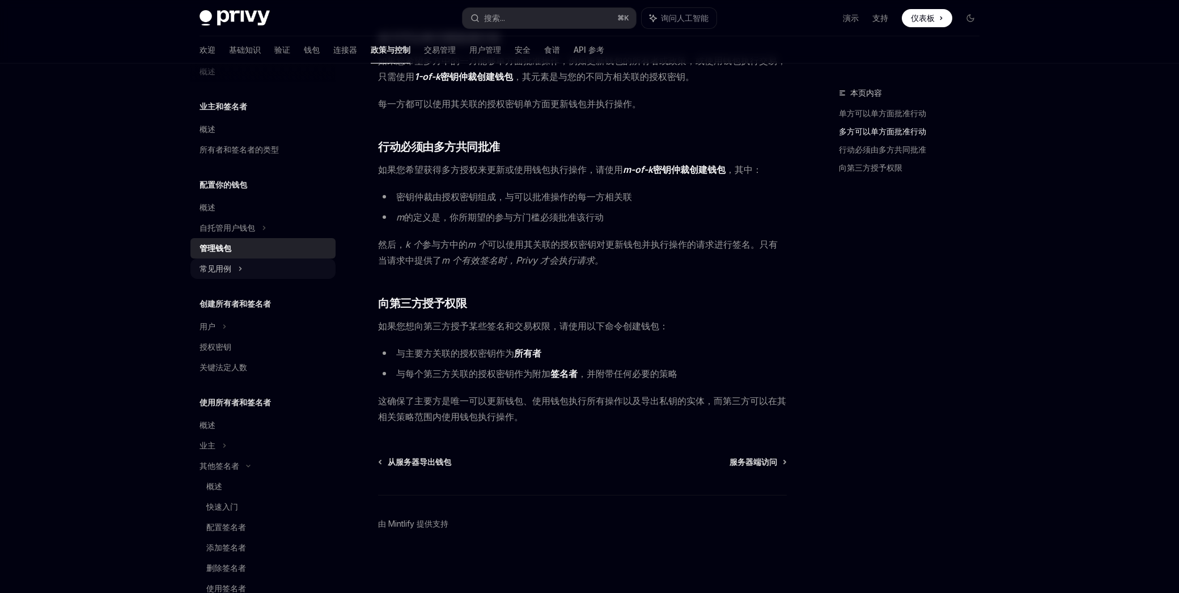
click at [225, 267] on font "常见用例" at bounding box center [216, 269] width 32 height 10
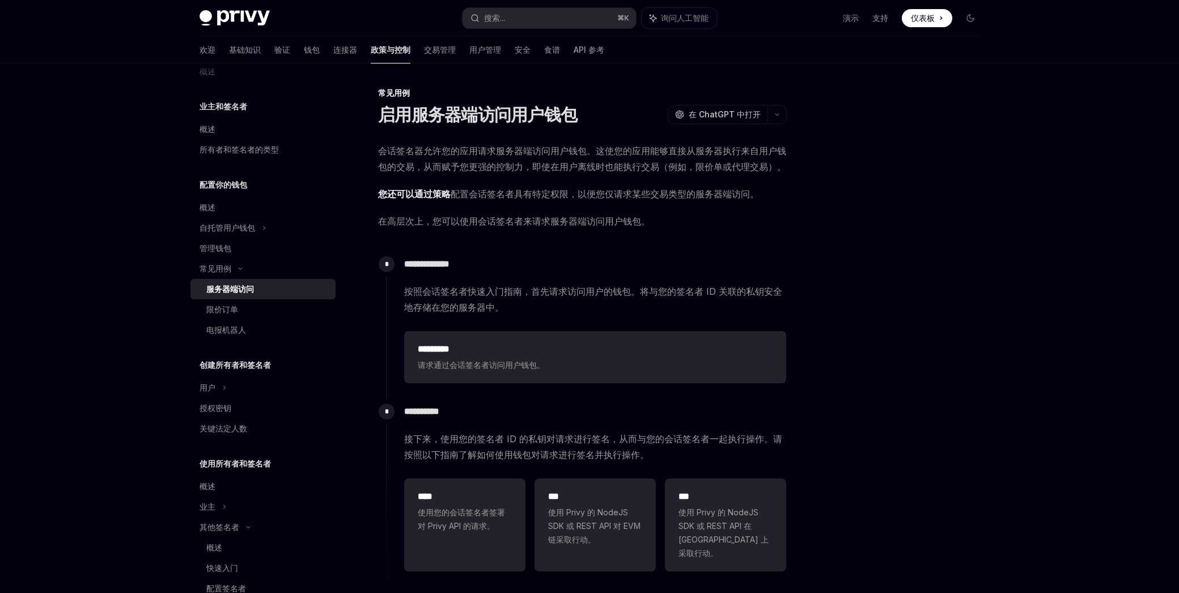
scroll to position [149, 0]
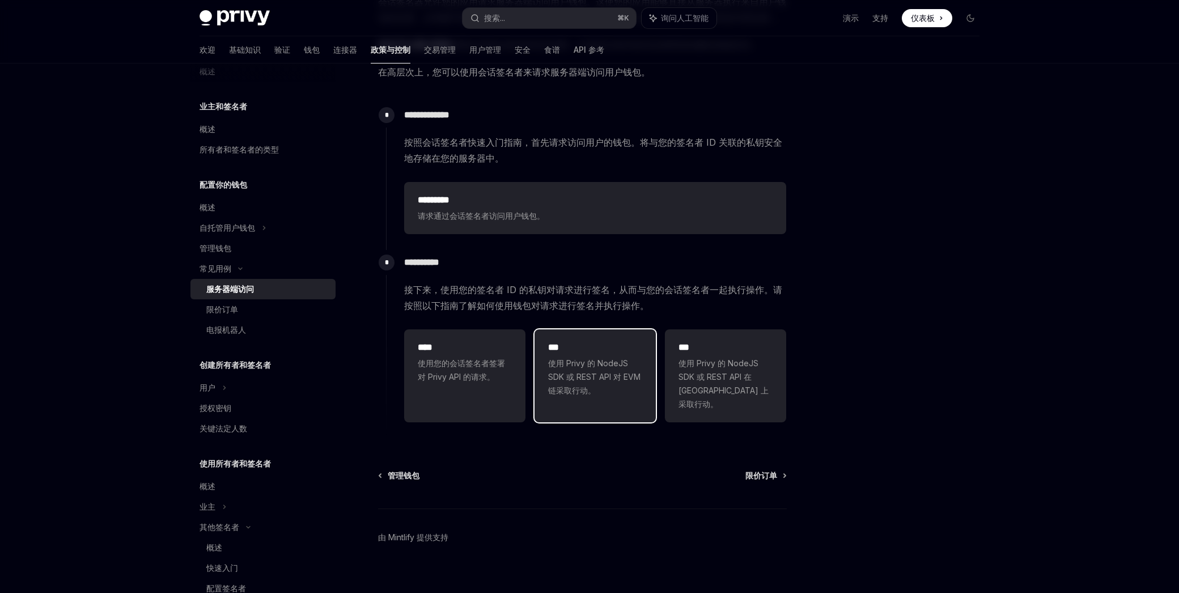
click at [577, 361] on font "使用 Privy 的 NodeJS SDK 或 REST API 对 EVM 链采取行动。" at bounding box center [594, 376] width 92 height 37
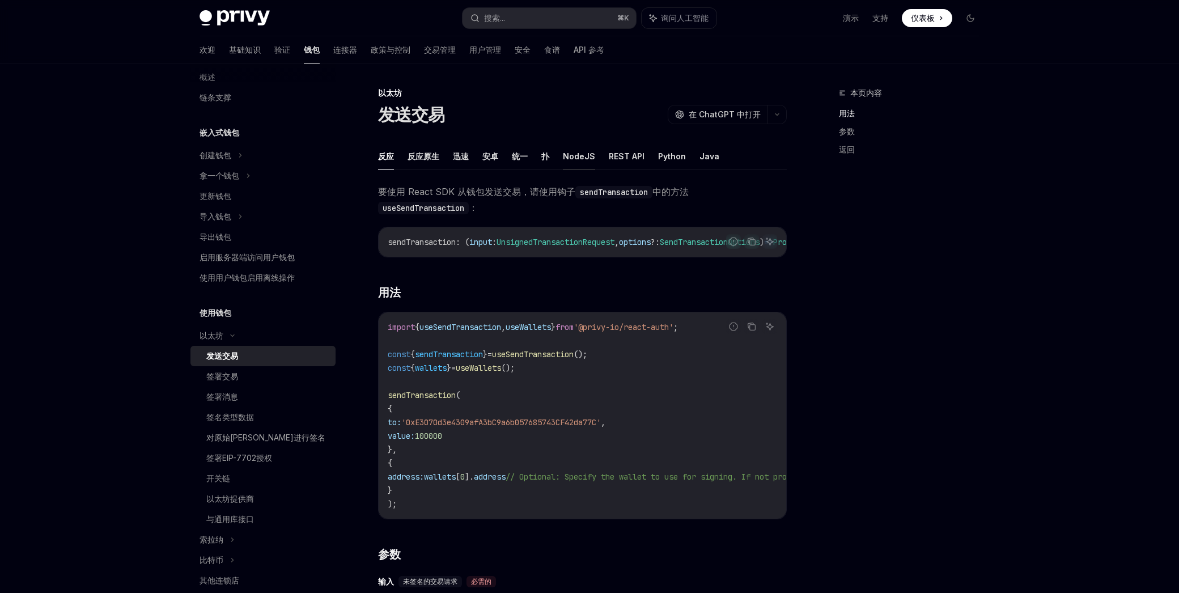
click at [591, 151] on font "NodeJS" at bounding box center [579, 156] width 32 height 10
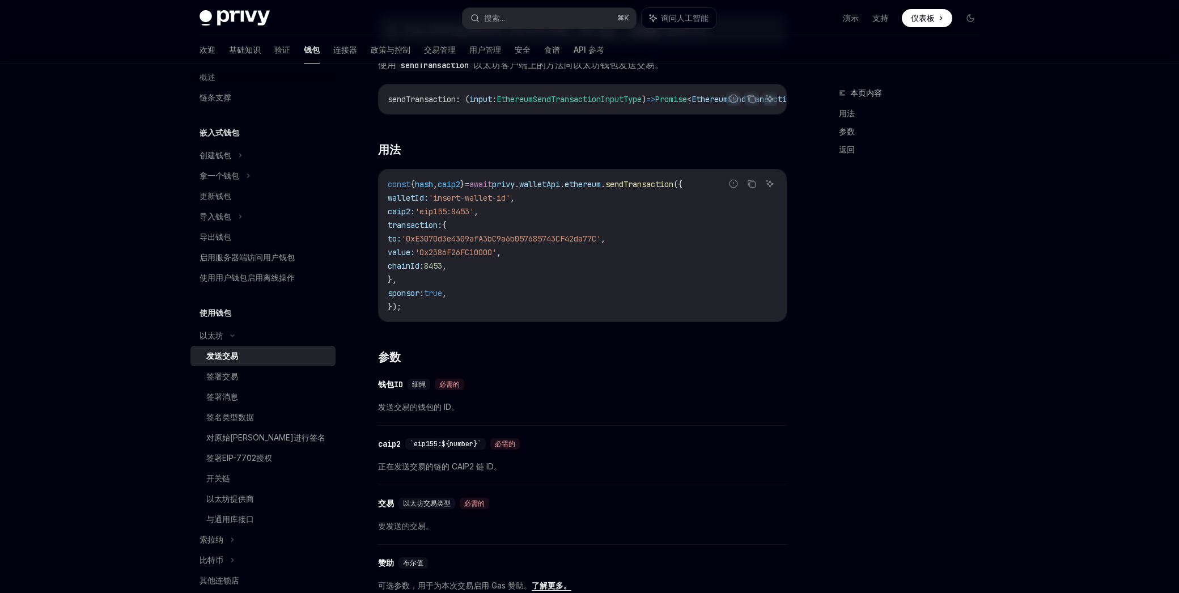
scroll to position [189, 0]
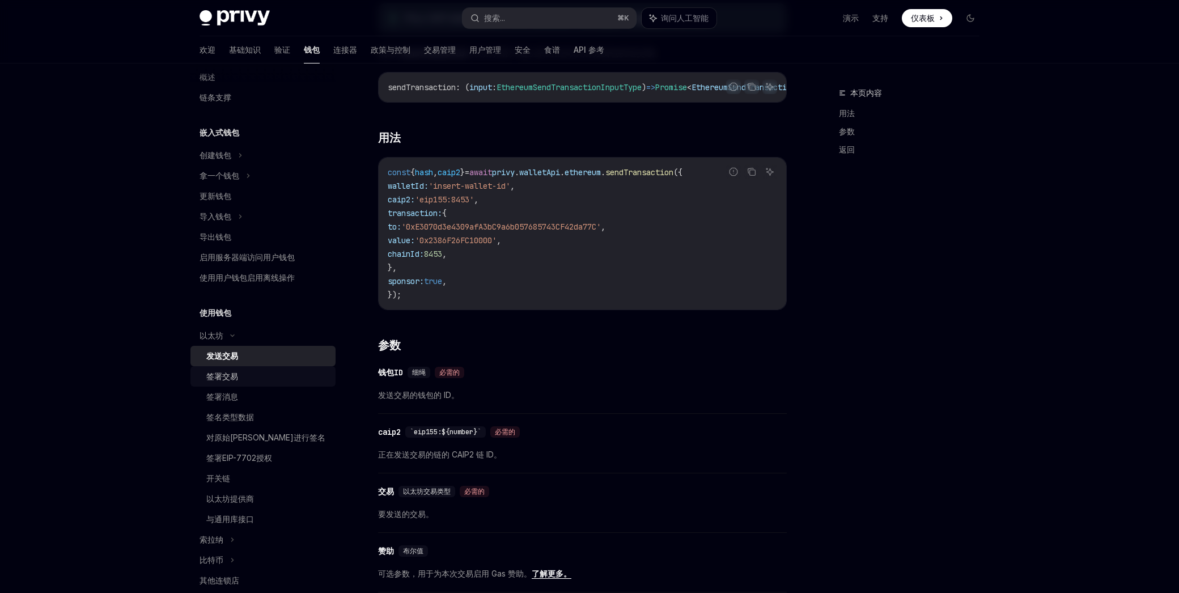
click at [249, 370] on div "签署交易" at bounding box center [267, 377] width 122 height 14
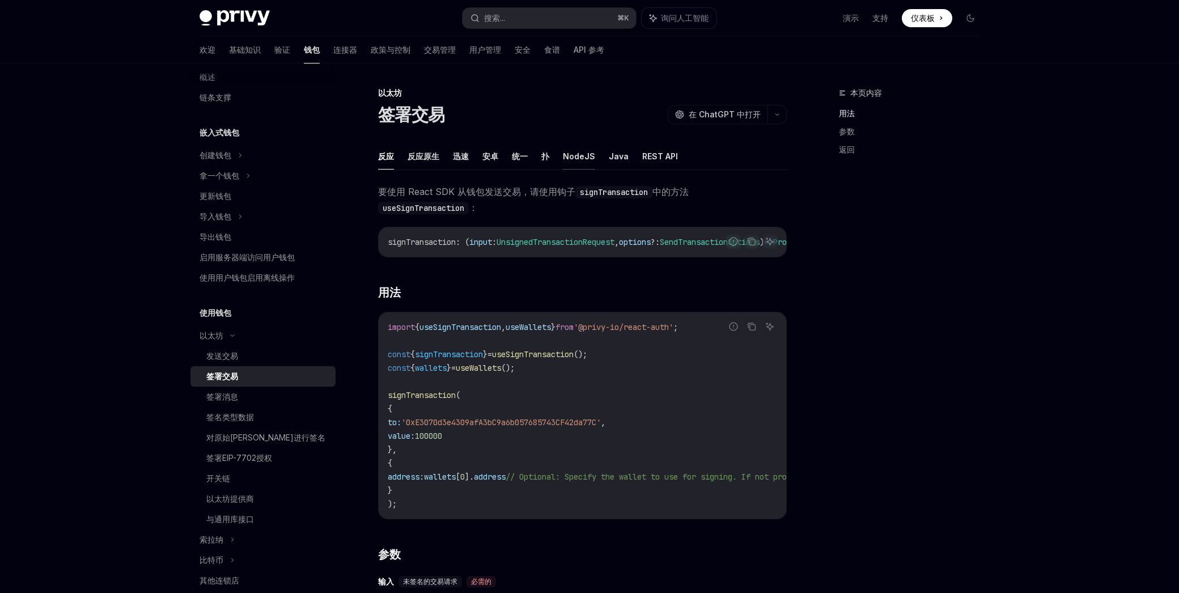
click at [578, 155] on font "NodeJS" at bounding box center [579, 156] width 32 height 10
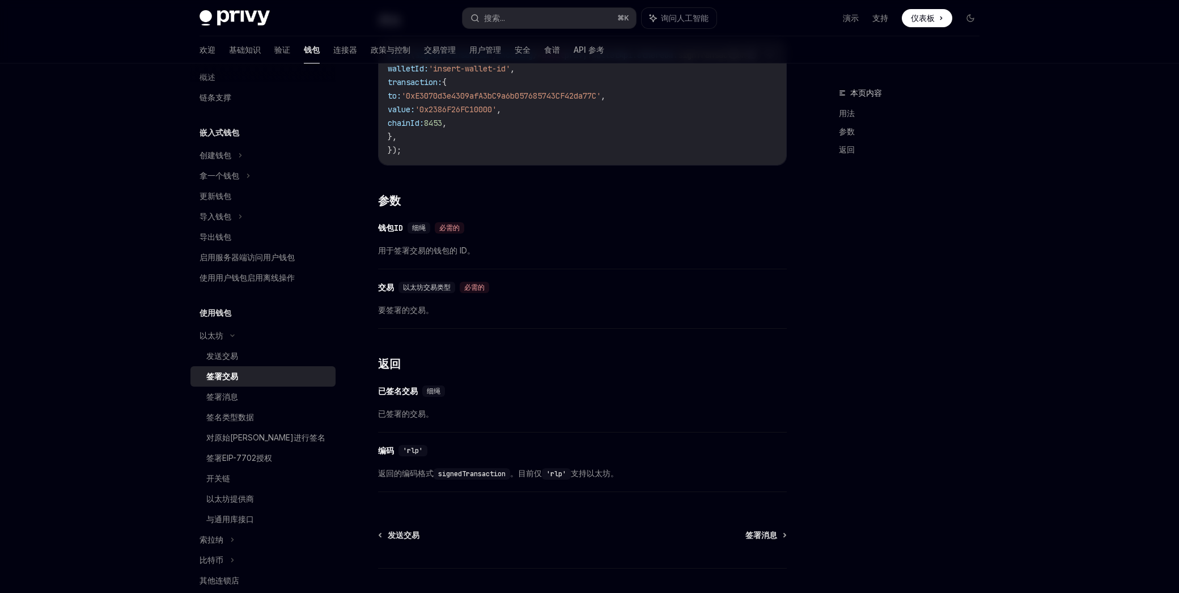
scroll to position [389, 0]
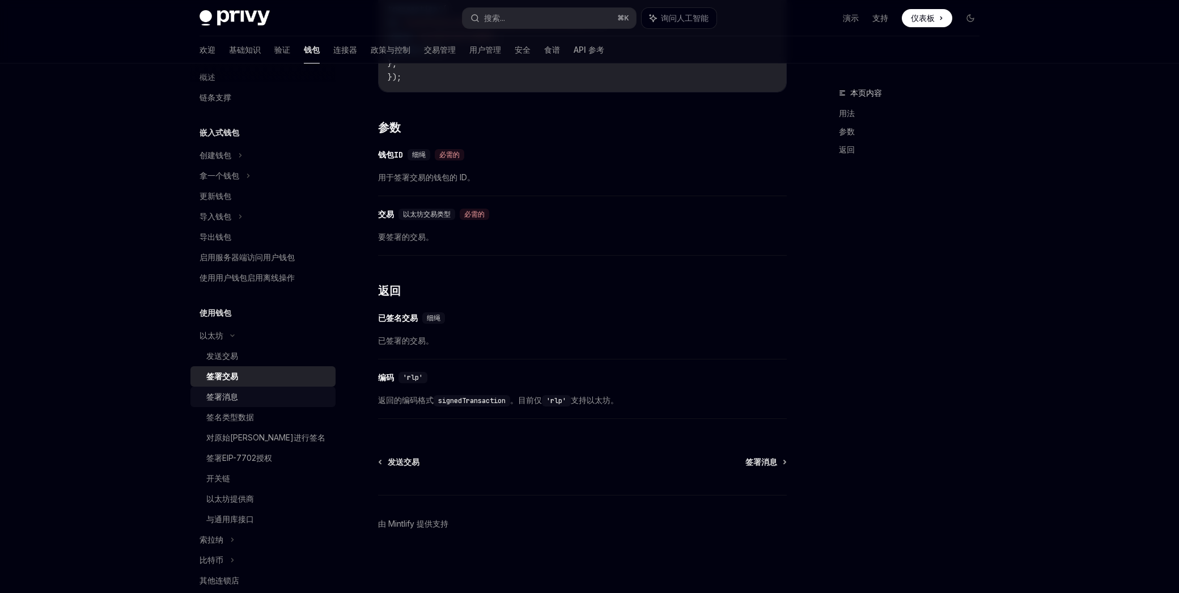
click at [233, 396] on font "签署消息" at bounding box center [222, 397] width 32 height 10
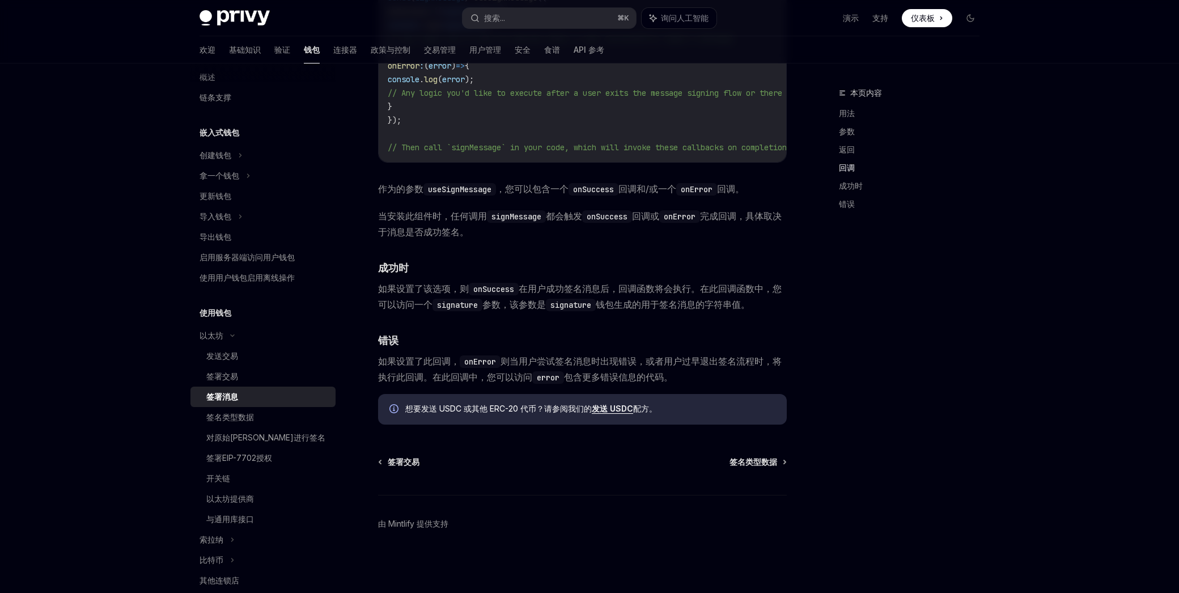
scroll to position [1146, 0]
drag, startPoint x: 405, startPoint y: 365, endPoint x: 430, endPoint y: 367, distance: 25.6
click at [430, 367] on font "如果设置了此回调，" at bounding box center [419, 361] width 82 height 11
click at [608, 408] on font "发送 USDC" at bounding box center [612, 409] width 41 height 10
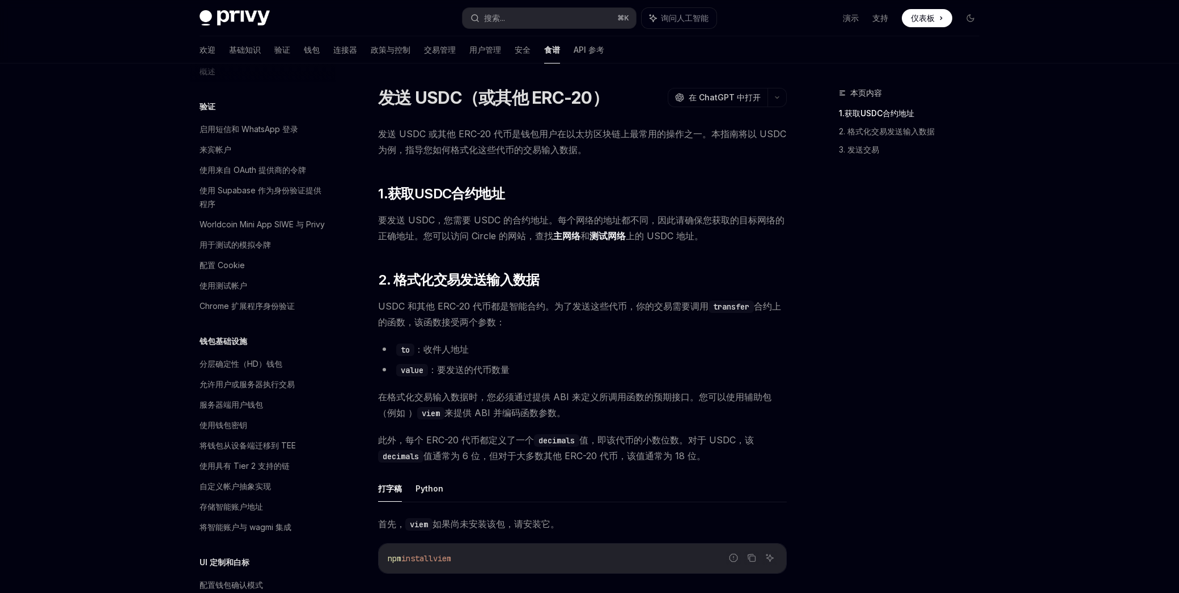
drag, startPoint x: 431, startPoint y: 221, endPoint x: 441, endPoint y: 221, distance: 10.2
click at [441, 221] on font "要发送 USDC，您需要 USDC 的合约地址。每个网络的地址都不同，因此请确保您获取的目标网络的正确地址。您可以访问 Circle 的网站，查找" at bounding box center [581, 227] width 407 height 27
drag, startPoint x: 445, startPoint y: 222, endPoint x: 467, endPoint y: 223, distance: 22.1
click at [467, 223] on font "要发送 USDC，您需要 USDC 的合约地址。每个网络的地址都不同，因此请确保您获取的目标网络的正确地址。您可以访问 Circle 的网站，查找" at bounding box center [581, 227] width 407 height 27
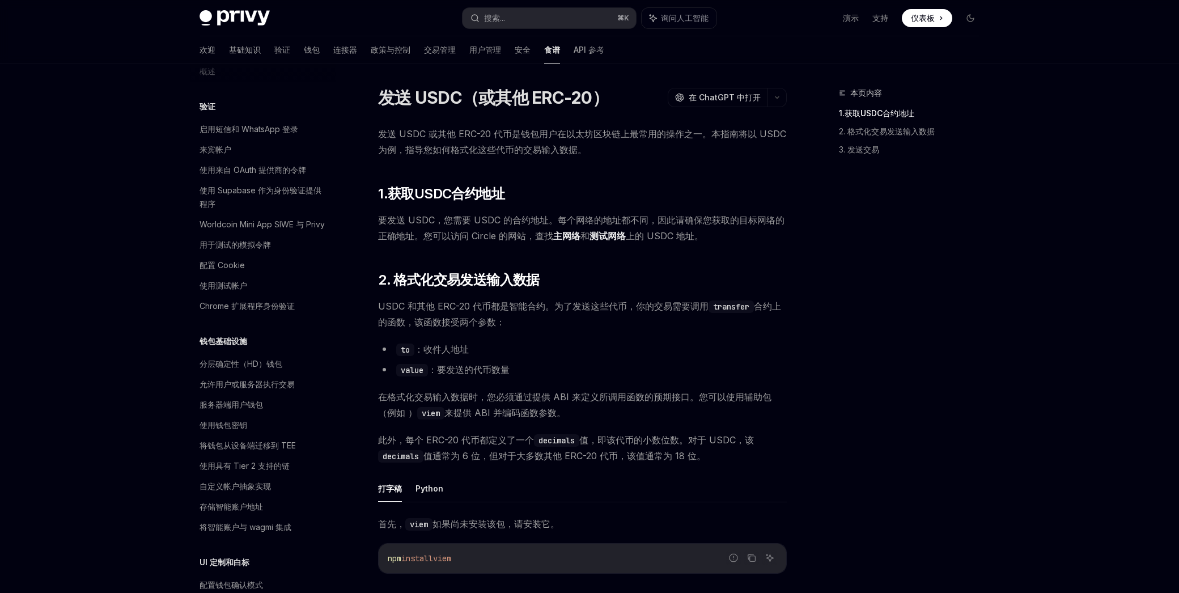
click at [468, 223] on font "要发送 USDC，您需要 USDC 的合约地址。每个网络的地址都不同，因此请确保您获取的目标网络的正确地址。您可以访问 Circle 的网站，查找" at bounding box center [581, 227] width 407 height 27
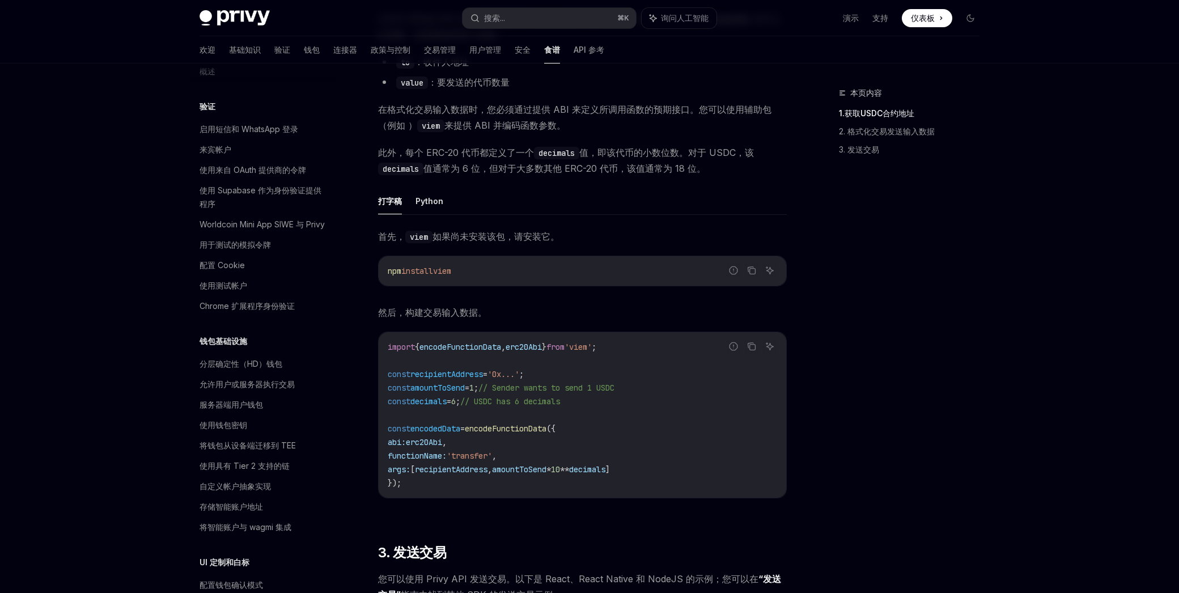
scroll to position [342, 0]
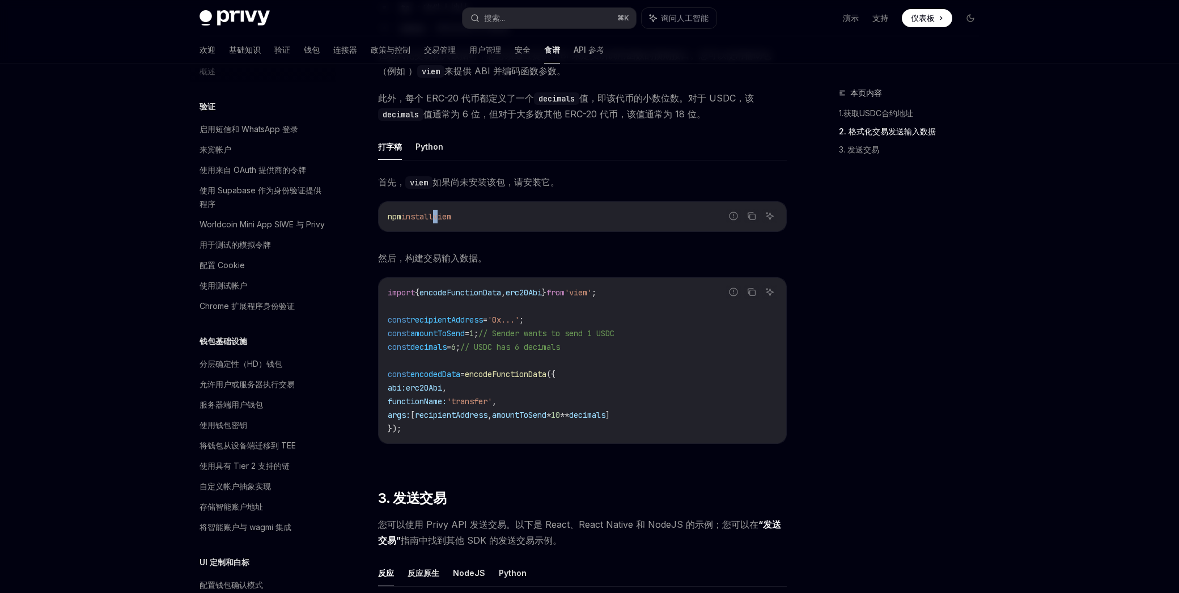
drag, startPoint x: 437, startPoint y: 217, endPoint x: 446, endPoint y: 217, distance: 9.1
click at [446, 217] on span "npm install viem" at bounding box center [420, 217] width 64 height 10
click at [446, 217] on span "viem" at bounding box center [442, 217] width 18 height 10
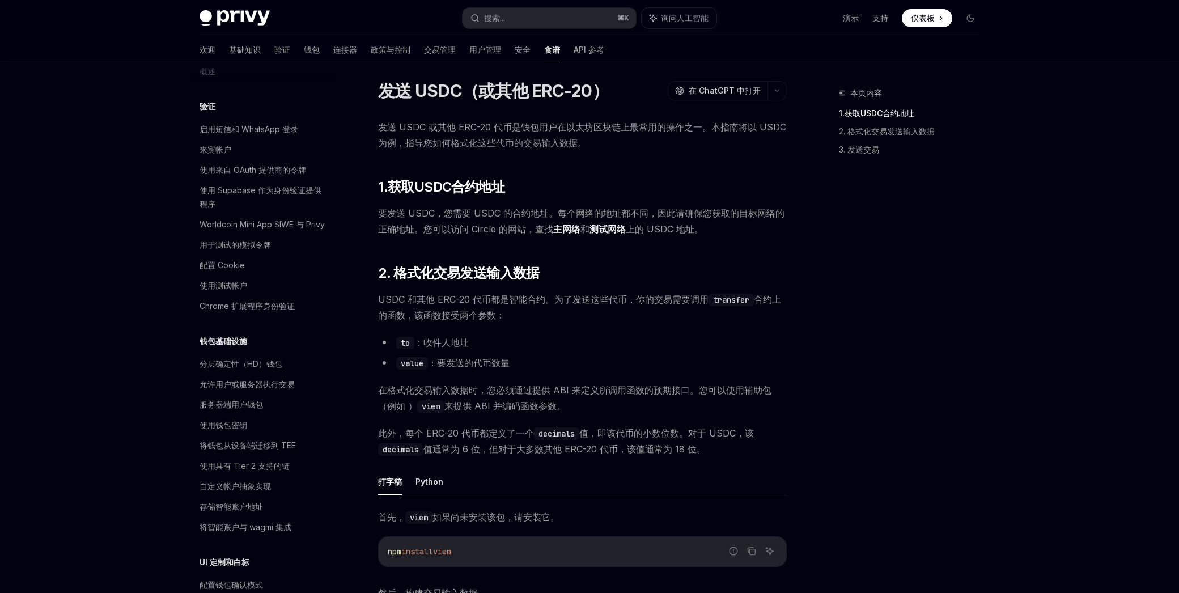
scroll to position [0, 0]
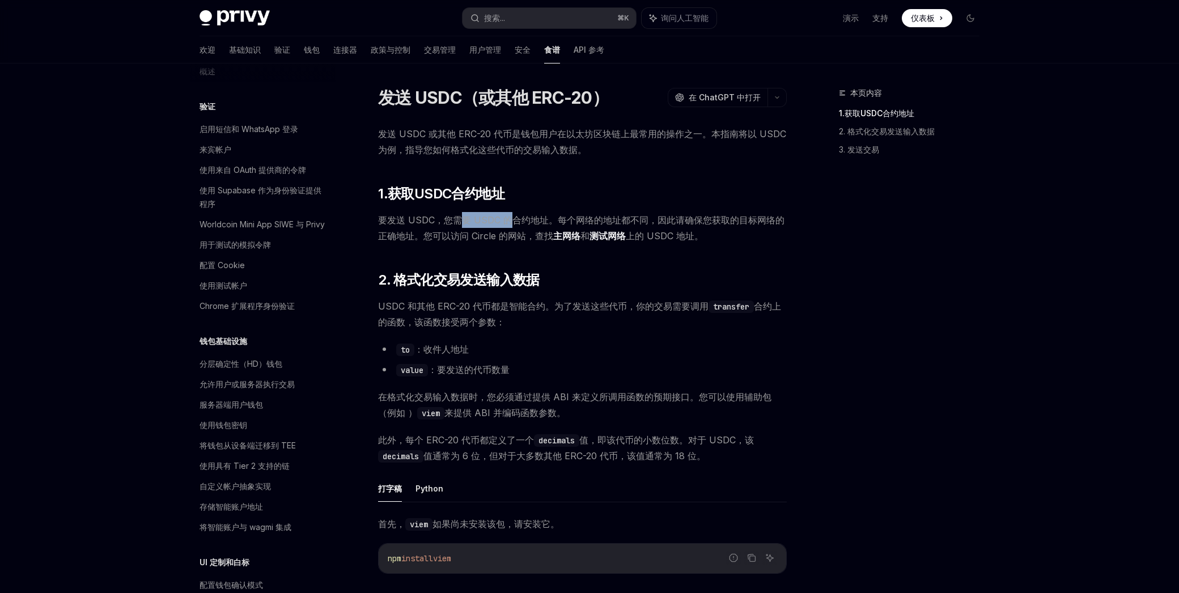
drag, startPoint x: 475, startPoint y: 223, endPoint x: 513, endPoint y: 223, distance: 37.4
click at [513, 223] on font "要发送 USDC，您需要 USDC 的合约地址。每个网络的地址都不同，因此请确保您获取的目标网络的正确地址。您可以访问 Circle 的网站，查找" at bounding box center [581, 227] width 407 height 27
drag, startPoint x: 474, startPoint y: 235, endPoint x: 516, endPoint y: 236, distance: 42.0
click at [515, 236] on font "要发送 USDC，您需要 USDC 的合约地址。每个网络的地址都不同，因此请确保您获取的目标网络的正确地址。您可以访问 Circle 的网站，查找" at bounding box center [581, 227] width 407 height 27
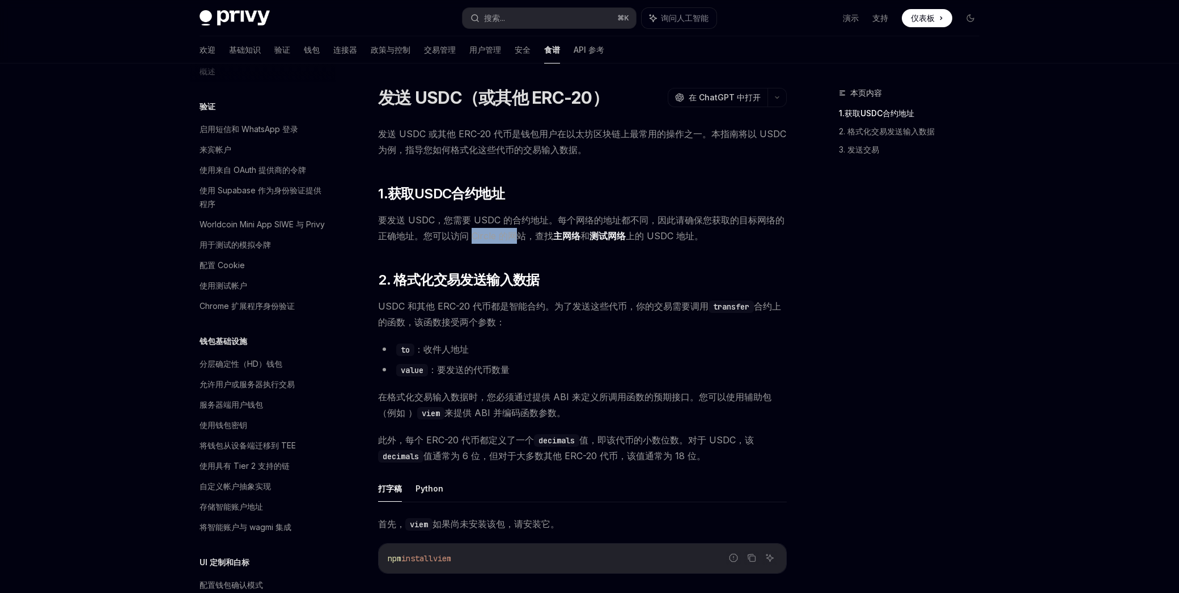
click at [517, 236] on font "要发送 USDC，您需要 USDC 的合约地址。每个网络的地址都不同，因此请确保您获取的目标网络的正确地址。您可以访问 Circle 的网站，查找" at bounding box center [581, 227] width 407 height 27
drag, startPoint x: 499, startPoint y: 219, endPoint x: 705, endPoint y: 220, distance: 205.8
click at [704, 220] on font "要发送 USDC，您需要 USDC 的合约地址。每个网络的地址都不同，因此请确保您获取的目标网络的正确地址。您可以访问 Circle 的网站，查找" at bounding box center [581, 227] width 407 height 27
click at [705, 220] on font "要发送 USDC，您需要 USDC 的合约地址。每个网络的地址都不同，因此请确保您获取的目标网络的正确地址。您可以访问 Circle 的网站，查找" at bounding box center [581, 227] width 407 height 27
drag, startPoint x: 435, startPoint y: 305, endPoint x: 463, endPoint y: 306, distance: 28.4
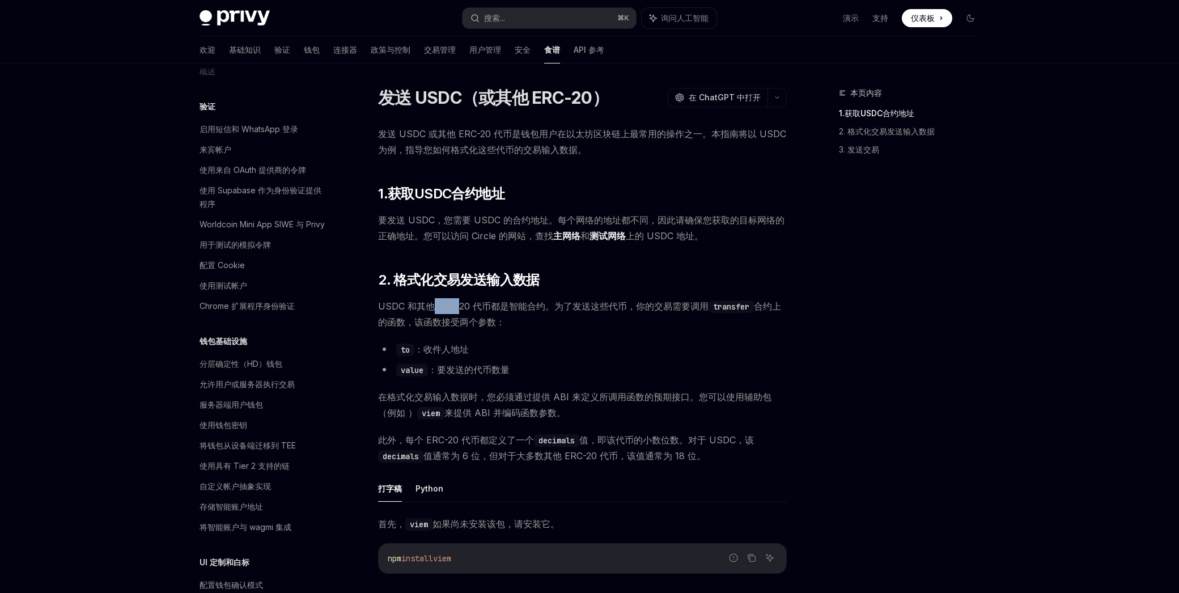
click at [463, 306] on font "USDC 和其他 ERC-20 代币都是智能合约。为了发送这些代币，你的交易需要调用" at bounding box center [543, 306] width 331 height 11
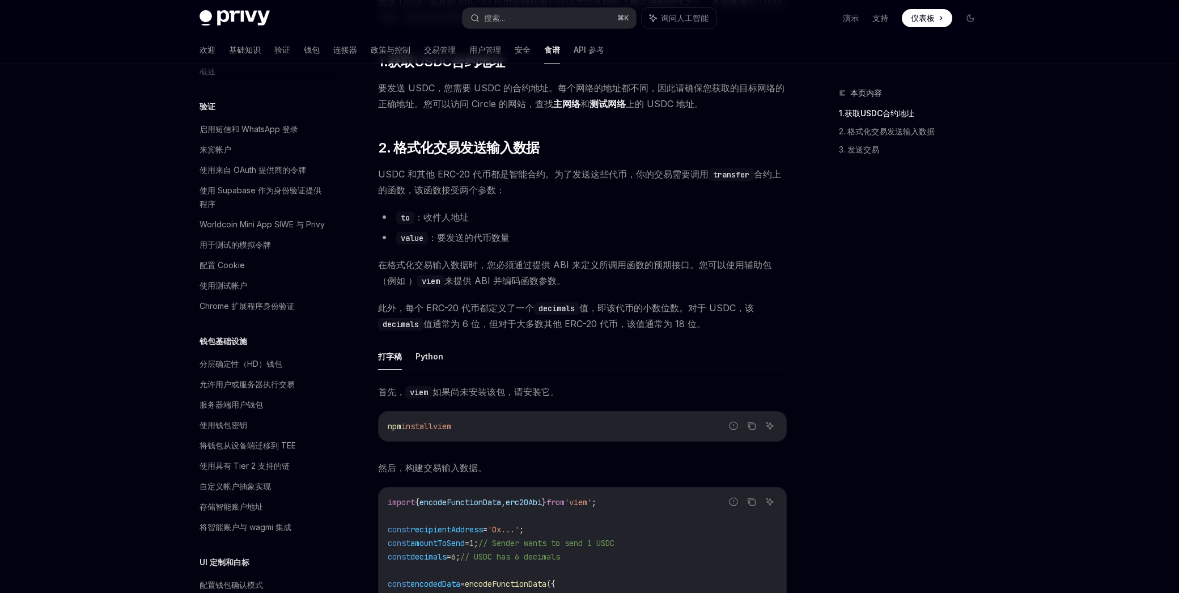
scroll to position [144, 0]
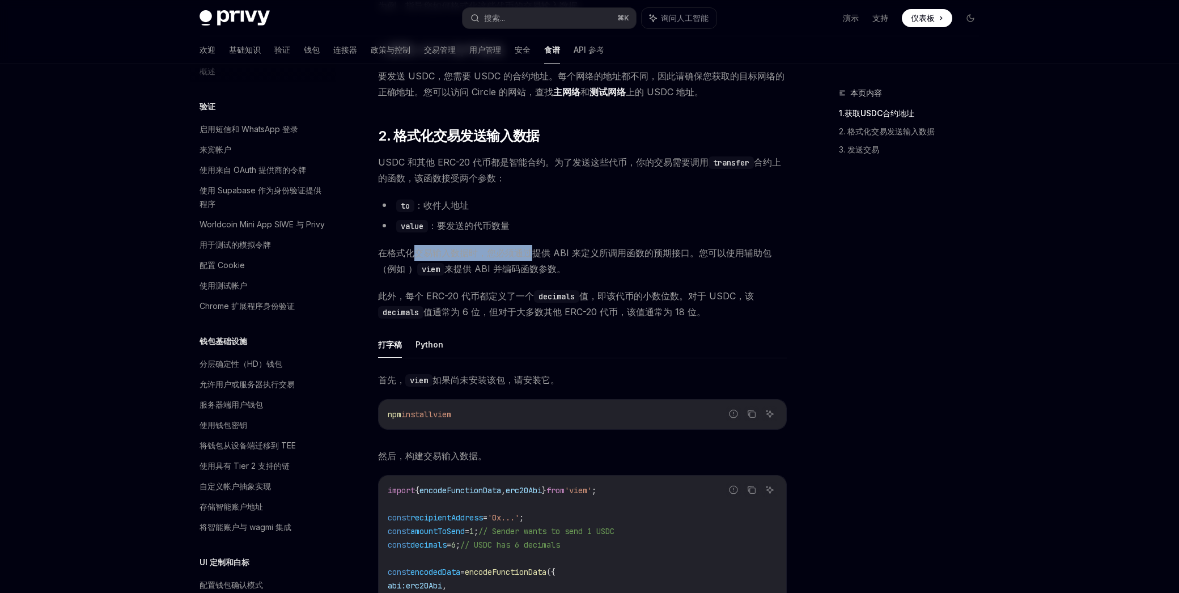
drag, startPoint x: 421, startPoint y: 256, endPoint x: 505, endPoint y: 255, distance: 83.9
click at [526, 256] on font "在格式化交易输入数据时，您必须通过提供 ABI 来定义所调用函数的预期接口。您可以使用辅助包（例如 ）" at bounding box center [575, 260] width 394 height 27
click at [494, 255] on font "在格式化交易输入数据时，您必须通过提供 ABI 来定义所调用函数的预期接口。您可以使用辅助包（例如 ）" at bounding box center [575, 260] width 394 height 27
click at [474, 255] on font "在格式化交易输入数据时，您必须通过提供 ABI 来定义所调用函数的预期接口。您可以使用辅助包（例如 ）" at bounding box center [575, 260] width 394 height 27
click at [476, 254] on font "在格式化交易输入数据时，您必须通过提供 ABI 来定义所调用函数的预期接口。您可以使用辅助包（例如 ）" at bounding box center [575, 260] width 394 height 27
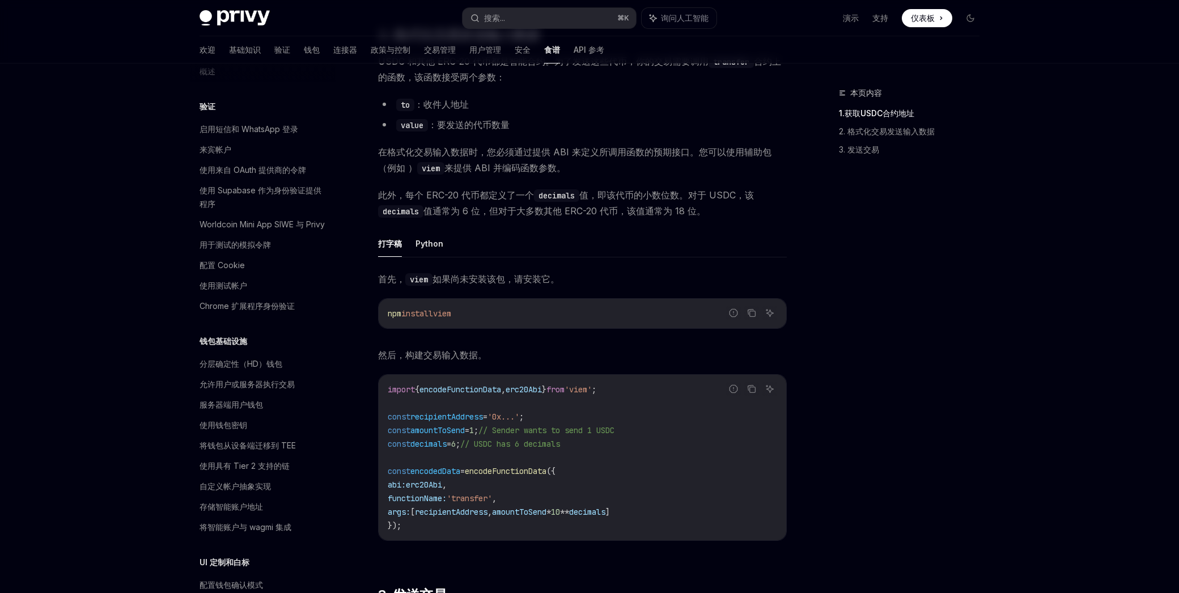
scroll to position [254, 0]
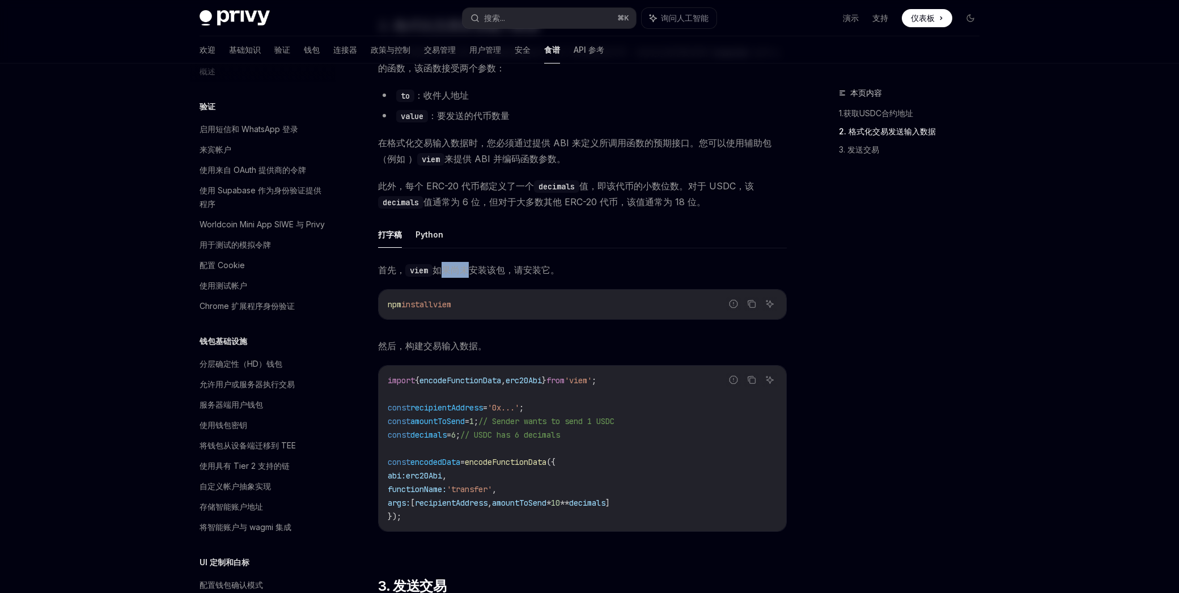
drag, startPoint x: 439, startPoint y: 276, endPoint x: 481, endPoint y: 276, distance: 42.5
click at [481, 276] on span "首先， viem 如果尚未安装该包，请安装它。" at bounding box center [582, 270] width 409 height 16
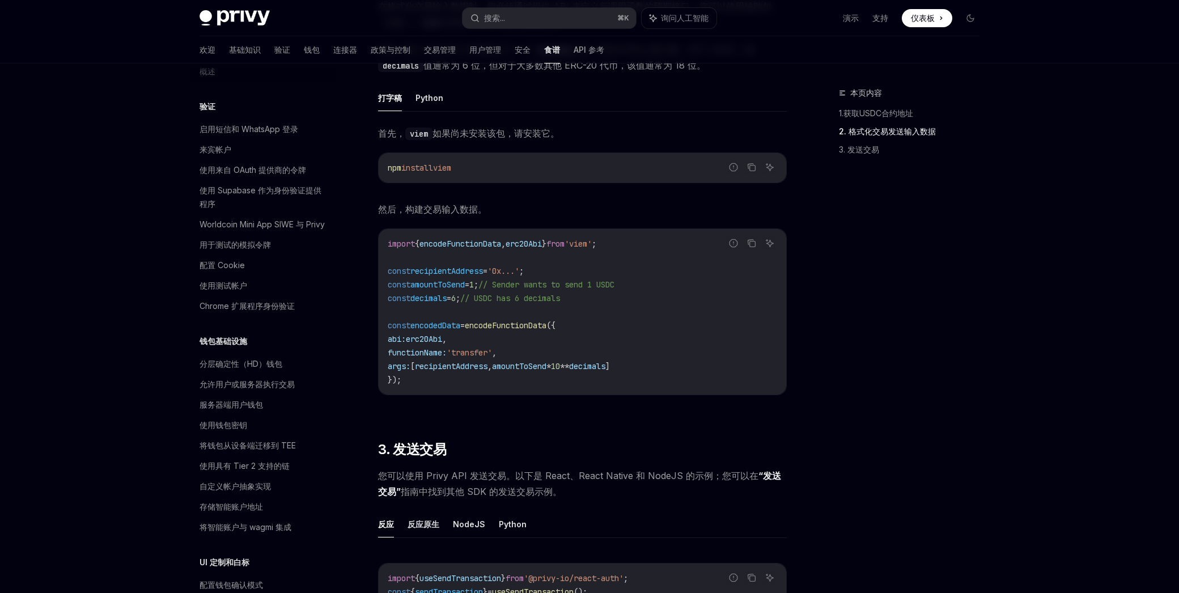
scroll to position [408, 0]
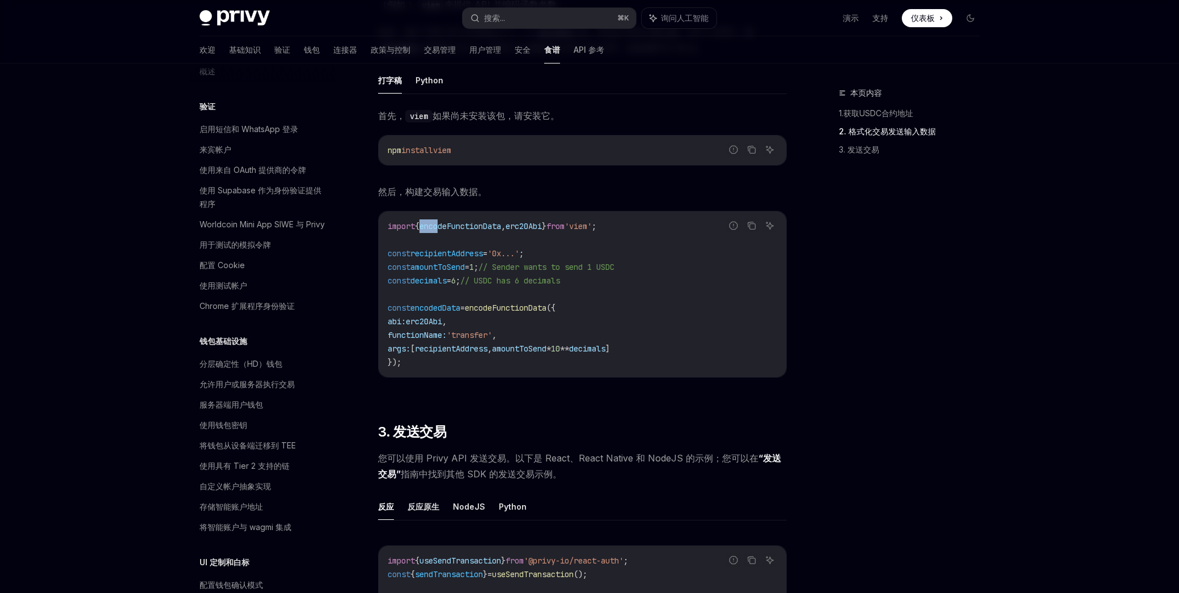
drag, startPoint x: 423, startPoint y: 227, endPoint x: 456, endPoint y: 229, distance: 33.5
click at [447, 229] on span "import { encodeFunctionData , erc20Abi } from 'viem' ;" at bounding box center [492, 226] width 209 height 10
drag, startPoint x: 458, startPoint y: 229, endPoint x: 449, endPoint y: 236, distance: 11.7
click at [457, 229] on span "encodeFunctionData" at bounding box center [461, 226] width 82 height 10
drag, startPoint x: 433, startPoint y: 259, endPoint x: 443, endPoint y: 259, distance: 9.6
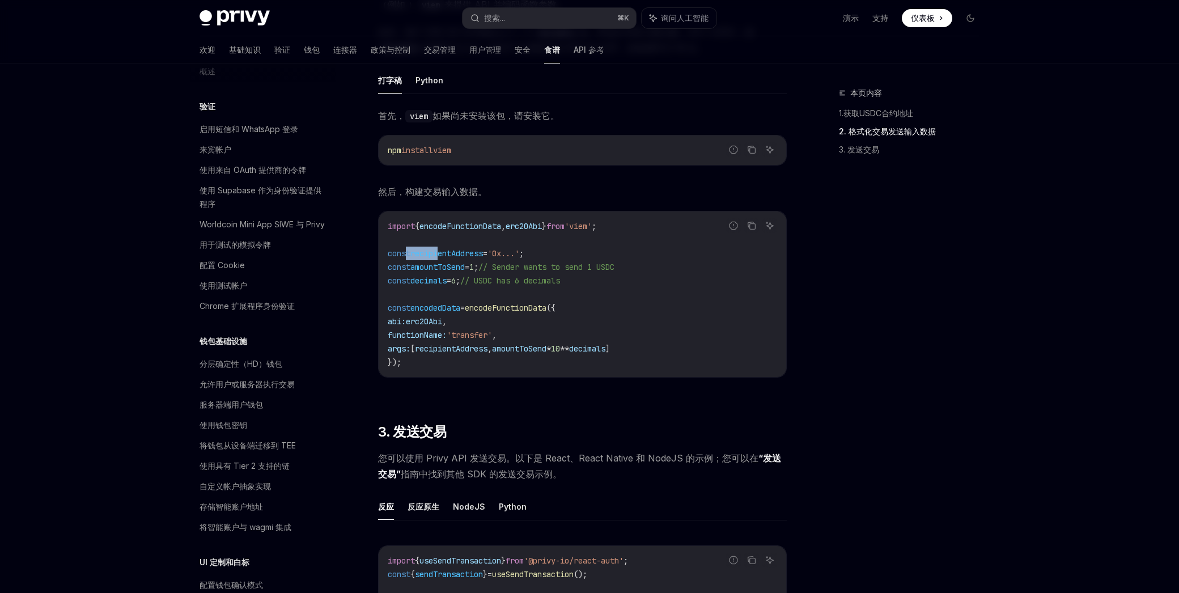
click at [442, 259] on code "import { encodeFunctionData , erc20Abi } from 'viem' ; const recipientAddress =…" at bounding box center [583, 294] width 390 height 150
click at [443, 259] on code "import { encodeFunctionData , erc20Abi } from 'viem' ; const recipientAddress =…" at bounding box center [583, 294] width 390 height 150
drag, startPoint x: 417, startPoint y: 270, endPoint x: 445, endPoint y: 276, distance: 28.9
click at [445, 276] on code "import { encodeFunctionData , erc20Abi } from 'viem' ; const recipientAddress =…" at bounding box center [583, 294] width 390 height 150
click at [445, 276] on span "decimals" at bounding box center [429, 281] width 36 height 10
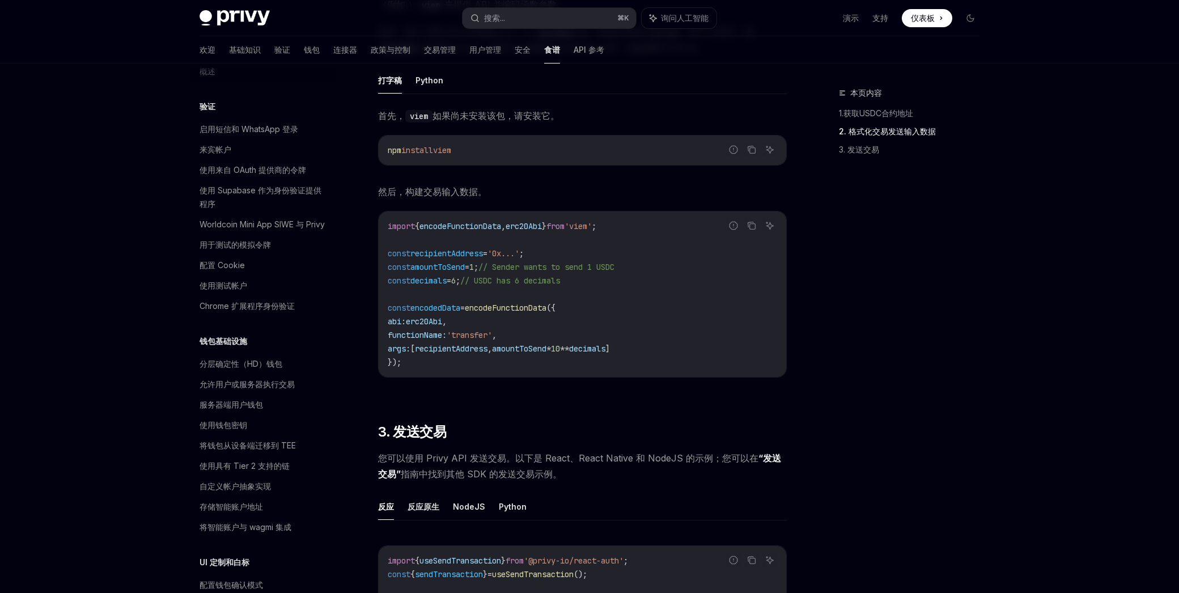
click at [510, 304] on span "encodeFunctionData" at bounding box center [506, 308] width 82 height 10
click at [511, 304] on span "encodeFunctionData" at bounding box center [506, 308] width 82 height 10
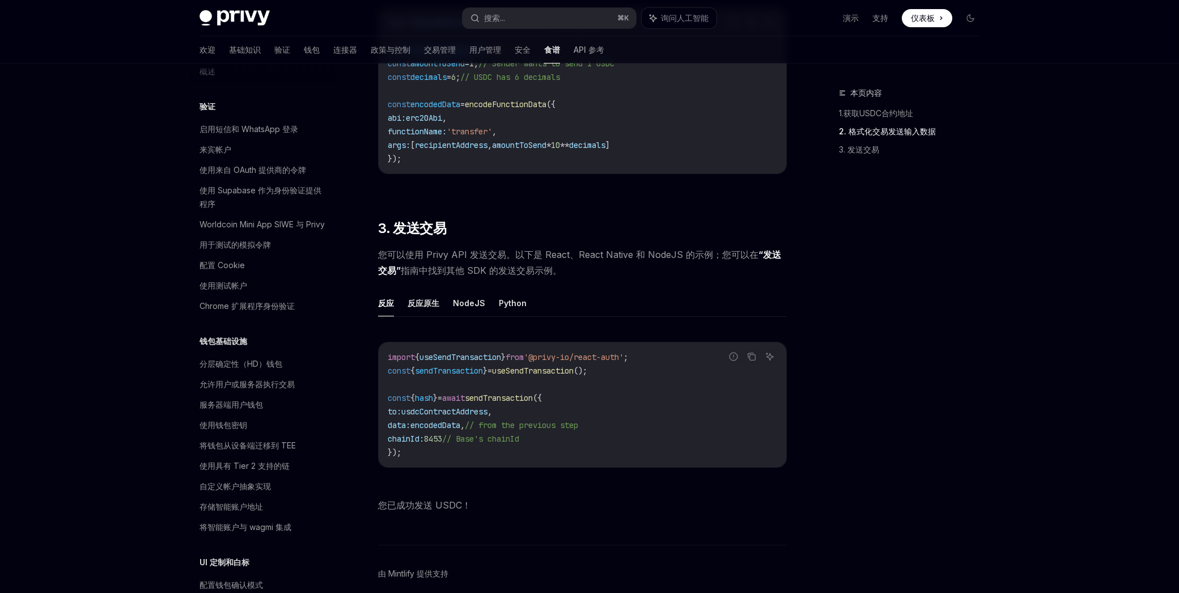
scroll to position [656, 0]
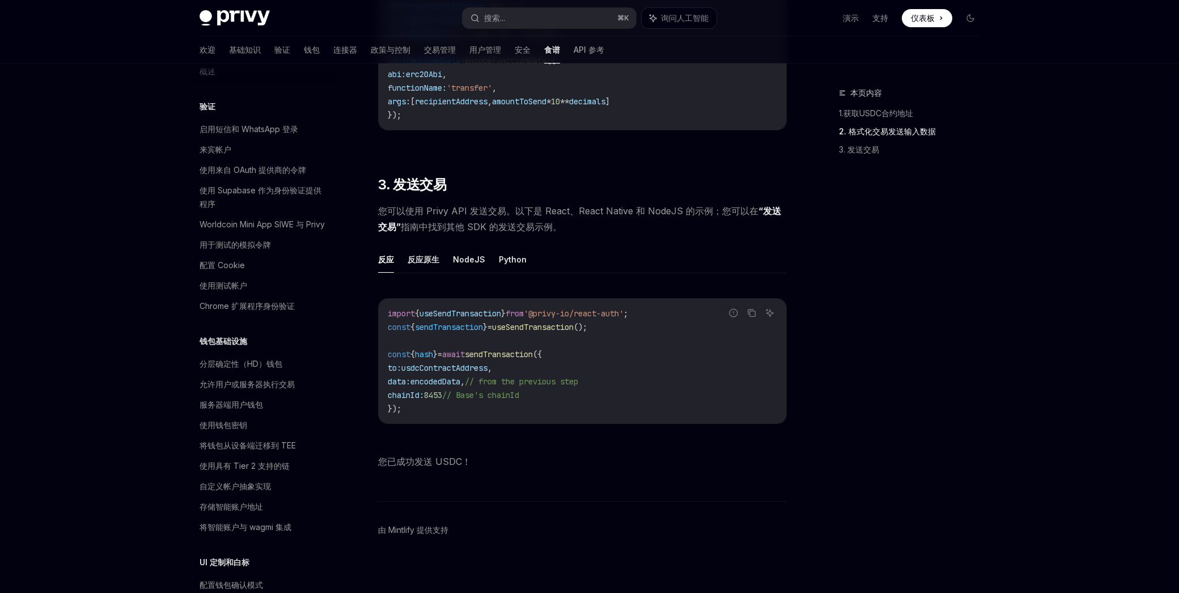
click at [468, 319] on code "import { useSendTransaction } from '@privy-io/react-auth' ; const { sendTransac…" at bounding box center [583, 361] width 390 height 109
click at [467, 325] on span "sendTransaction" at bounding box center [449, 327] width 68 height 10
click at [443, 361] on code "import { useSendTransaction } from '@privy-io/react-auth' ; const { sendTransac…" at bounding box center [583, 361] width 390 height 109
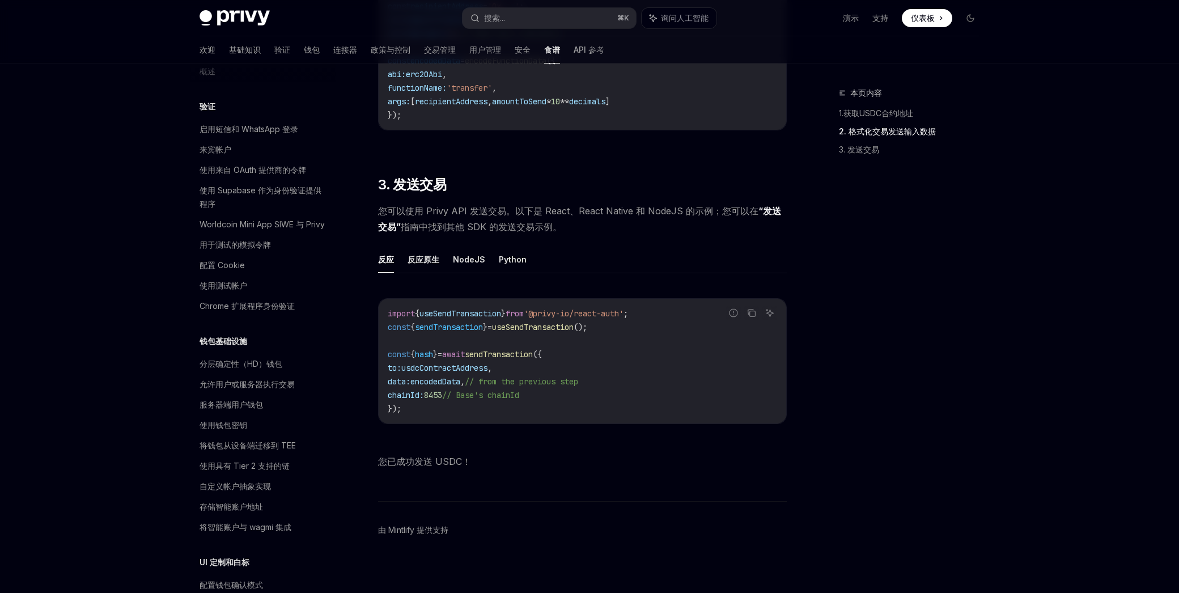
click at [440, 367] on span "usdcContractAddress" at bounding box center [444, 368] width 86 height 10
click at [459, 370] on span "usdcContractAddress" at bounding box center [444, 368] width 86 height 10
click at [454, 344] on code "import { useSendTransaction } from '@privy-io/react-auth' ; const { sendTransac…" at bounding box center [583, 361] width 390 height 109
click at [432, 356] on span "hash" at bounding box center [424, 354] width 18 height 10
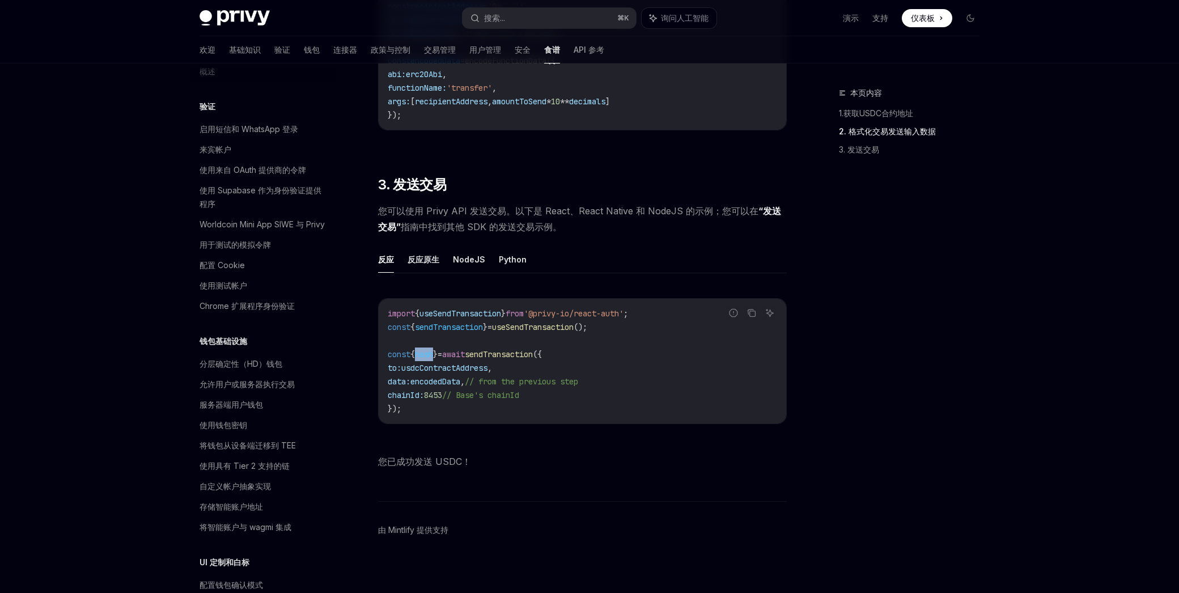
click at [432, 356] on span "hash" at bounding box center [424, 354] width 18 height 10
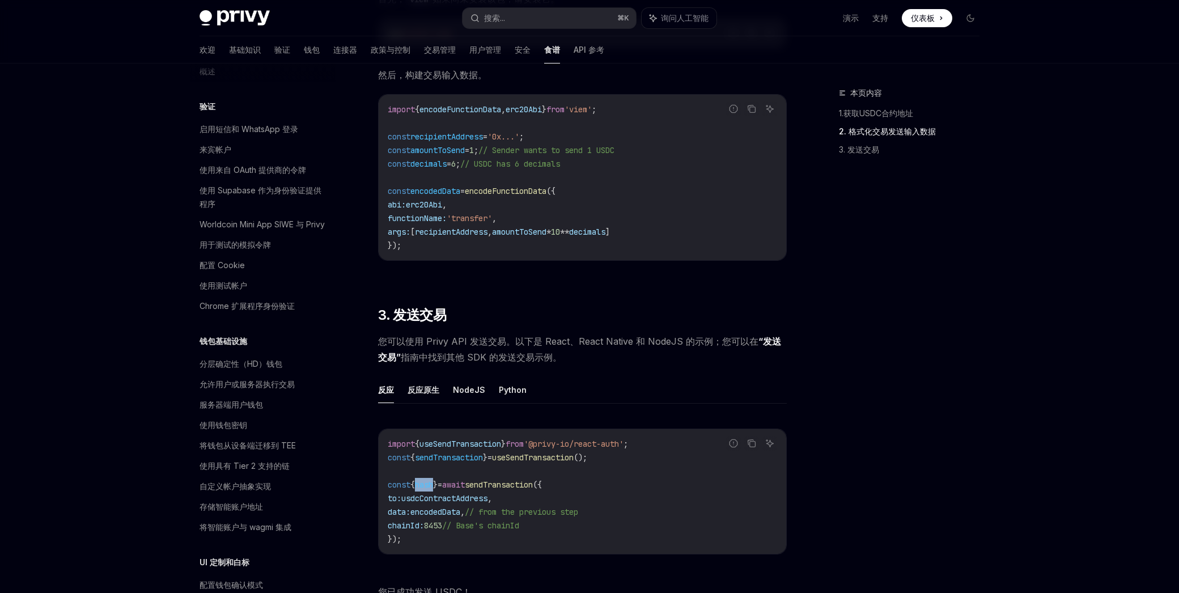
scroll to position [355, 0]
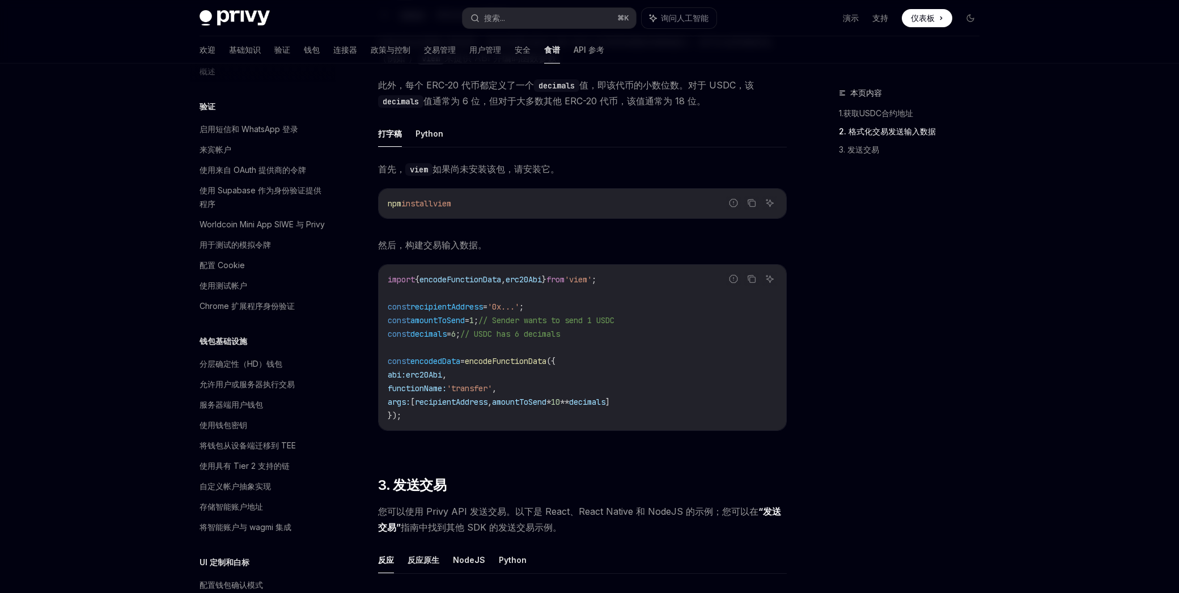
click at [712, 290] on code "import { encodeFunctionData , erc20Abi } from 'viem' ; const recipientAddress =…" at bounding box center [583, 348] width 390 height 150
click at [754, 277] on icon "复制代码块中的内容" at bounding box center [751, 278] width 9 height 9
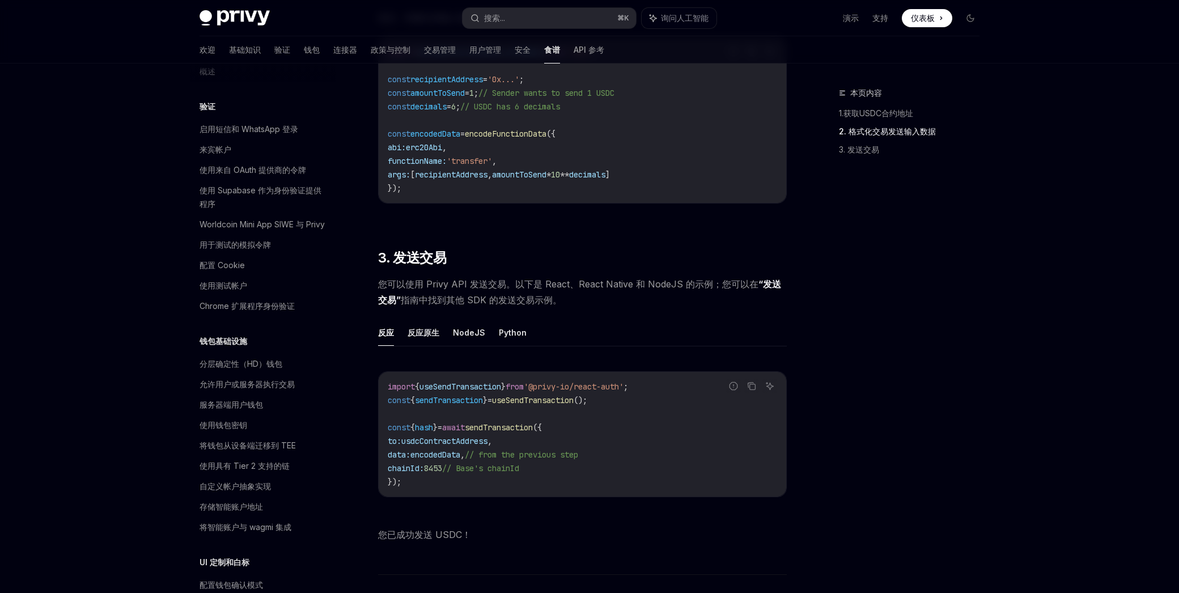
scroll to position [597, 0]
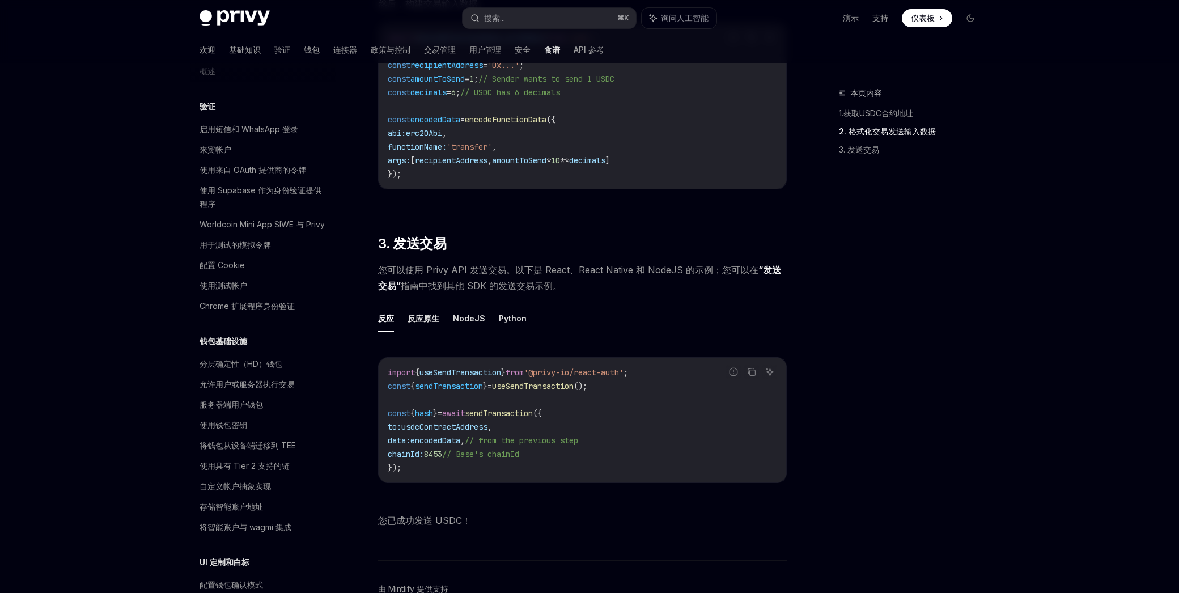
click at [525, 279] on span "您可以使用 Privy API 发送交易。以下是 React、React Native 和 NodeJS 的示例；您可以在 “发送交易” 指南中找到其他 SD…" at bounding box center [582, 278] width 409 height 32
click at [464, 322] on font "NodeJS" at bounding box center [469, 319] width 32 height 10
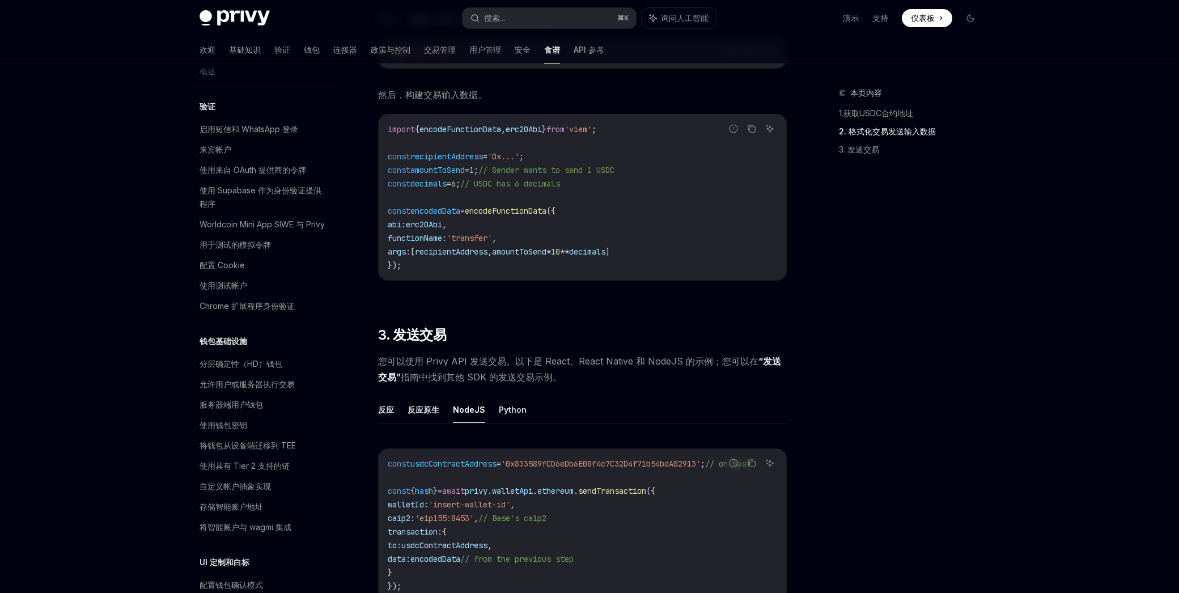
scroll to position [694, 0]
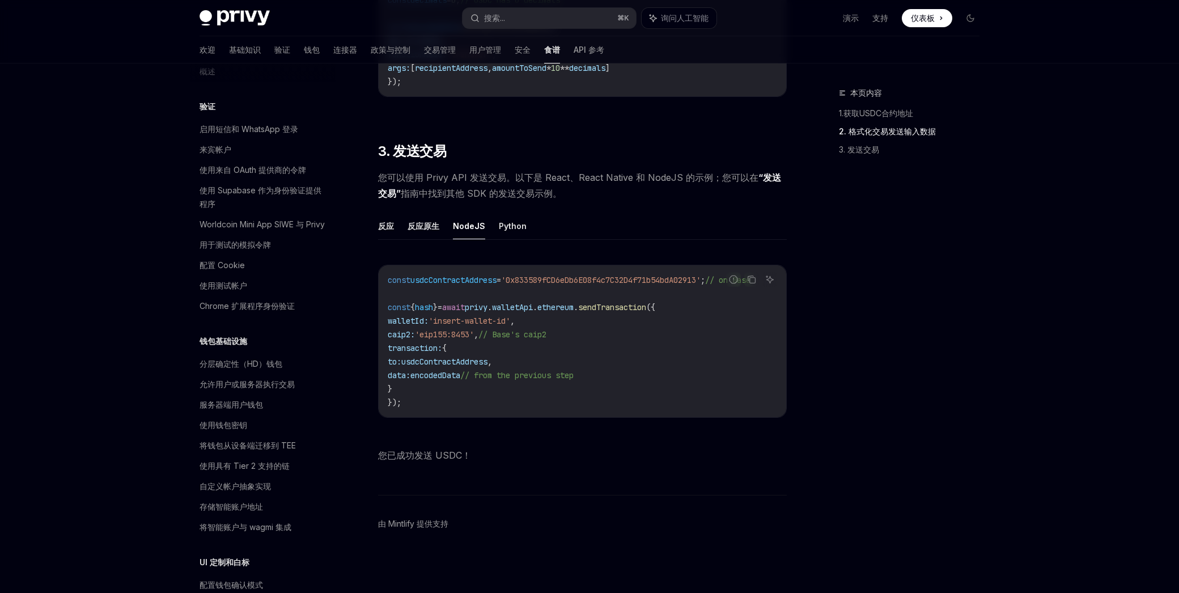
click at [488, 282] on code "const usdcContractAddress = '0x833589fCD6eDb6E08f4c7C32D4f71b54bdA02913' ; // o…" at bounding box center [583, 341] width 390 height 136
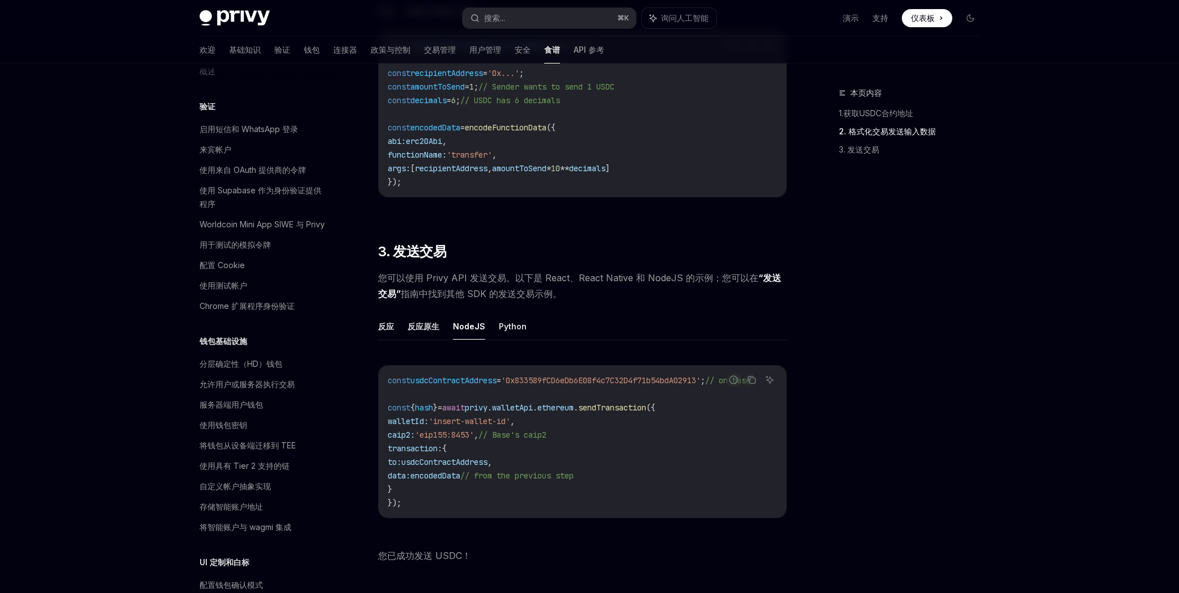
scroll to position [598, 0]
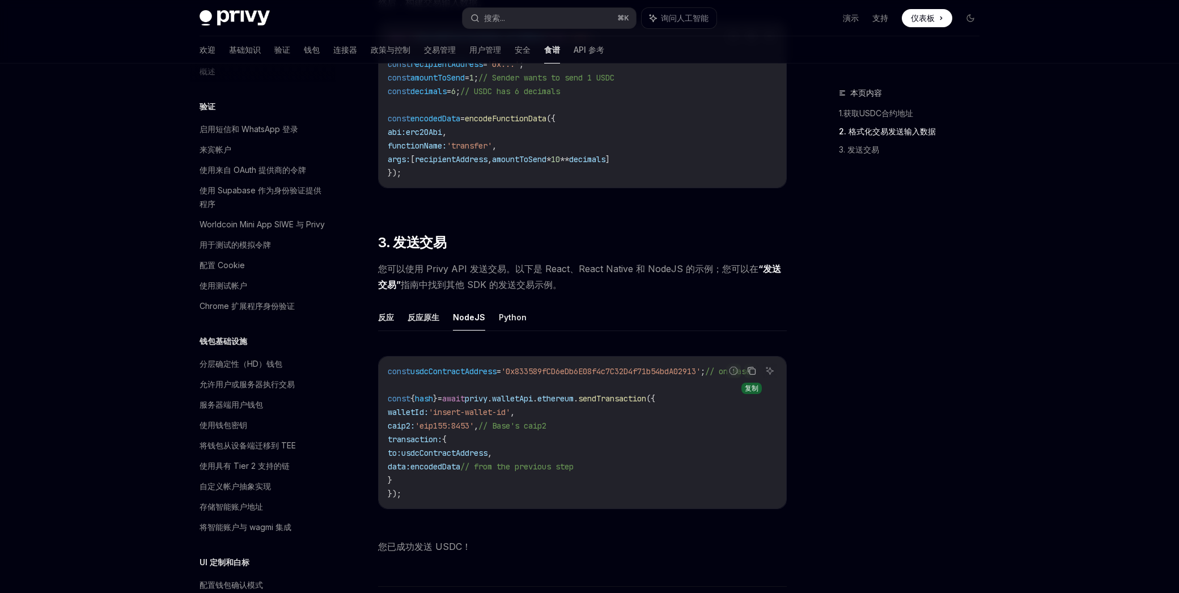
click at [749, 371] on icon "复制代码块中的内容" at bounding box center [752, 369] width 6 height 5
click at [493, 221] on div "发送 USDC 或其他 ERC-20 代币是钱包用户在以太坊区块链上最常用的操作之一。本指南将以 USDC 为例，指导您如何格式化这些代币的交易输入数据。 ​…" at bounding box center [582, 41] width 409 height 1026
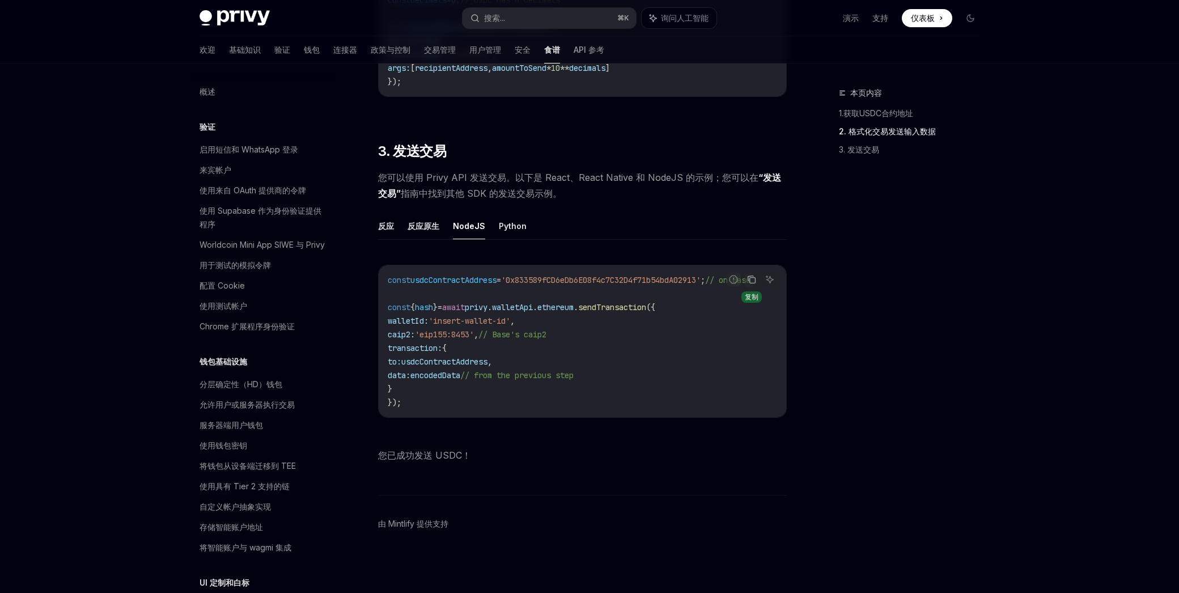
scroll to position [0, 0]
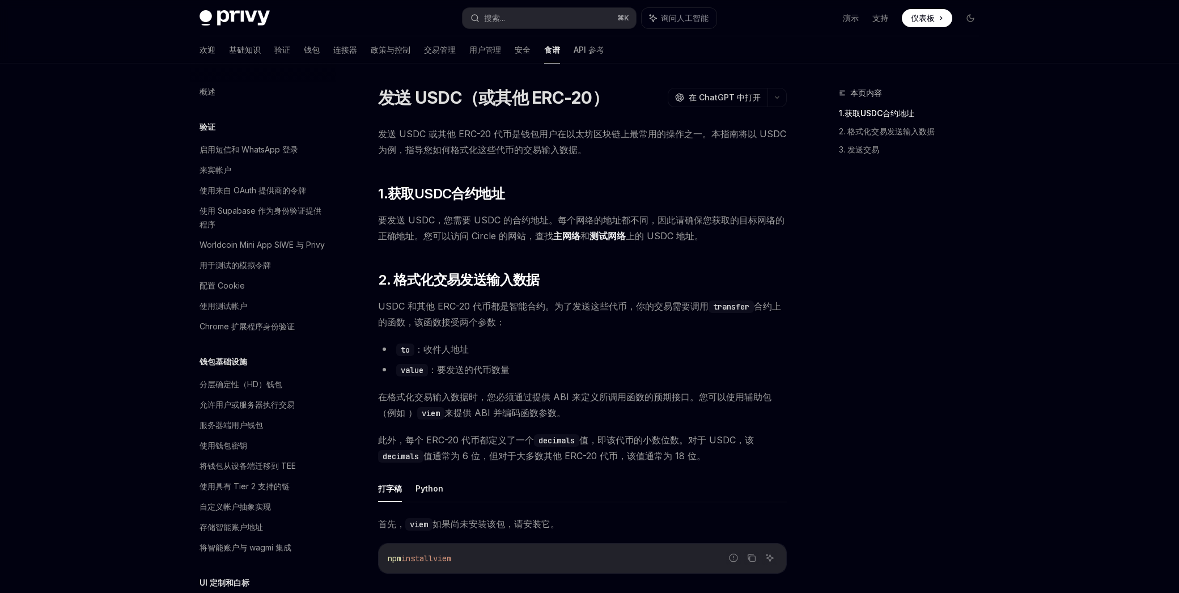
click at [208, 125] on font "验证" at bounding box center [208, 127] width 16 height 10
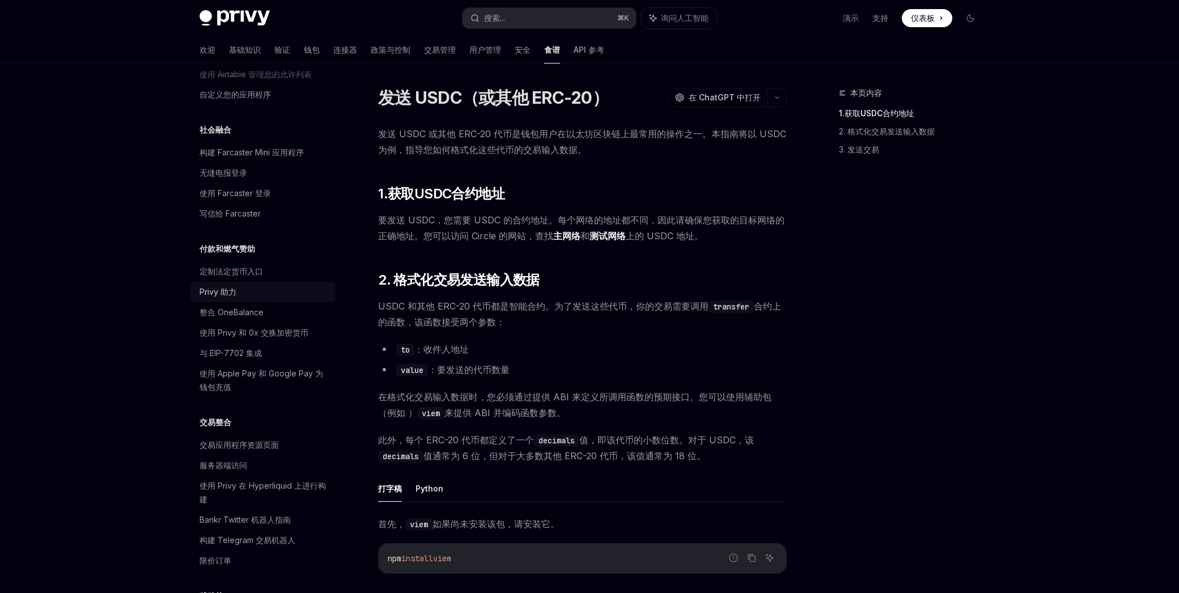
scroll to position [705, 0]
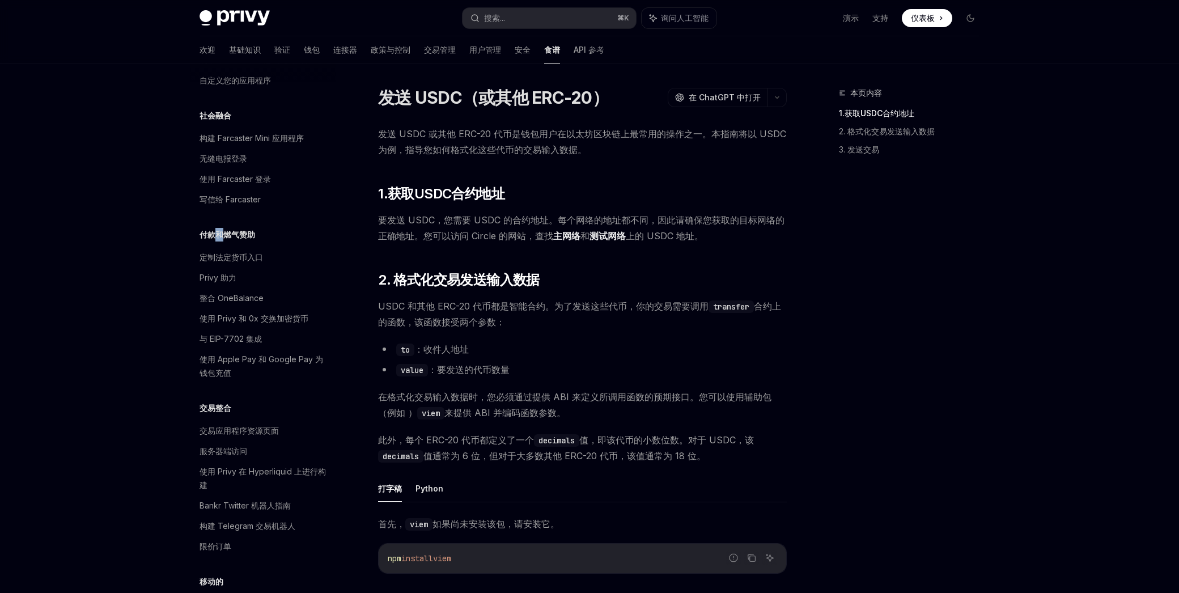
drag, startPoint x: 218, startPoint y: 232, endPoint x: 229, endPoint y: 234, distance: 10.3
click at [229, 234] on font "付款和燃气赞助" at bounding box center [228, 235] width 56 height 10
drag, startPoint x: 229, startPoint y: 234, endPoint x: 228, endPoint y: 276, distance: 42.5
click at [229, 234] on font "付款和燃气赞助" at bounding box center [228, 235] width 56 height 10
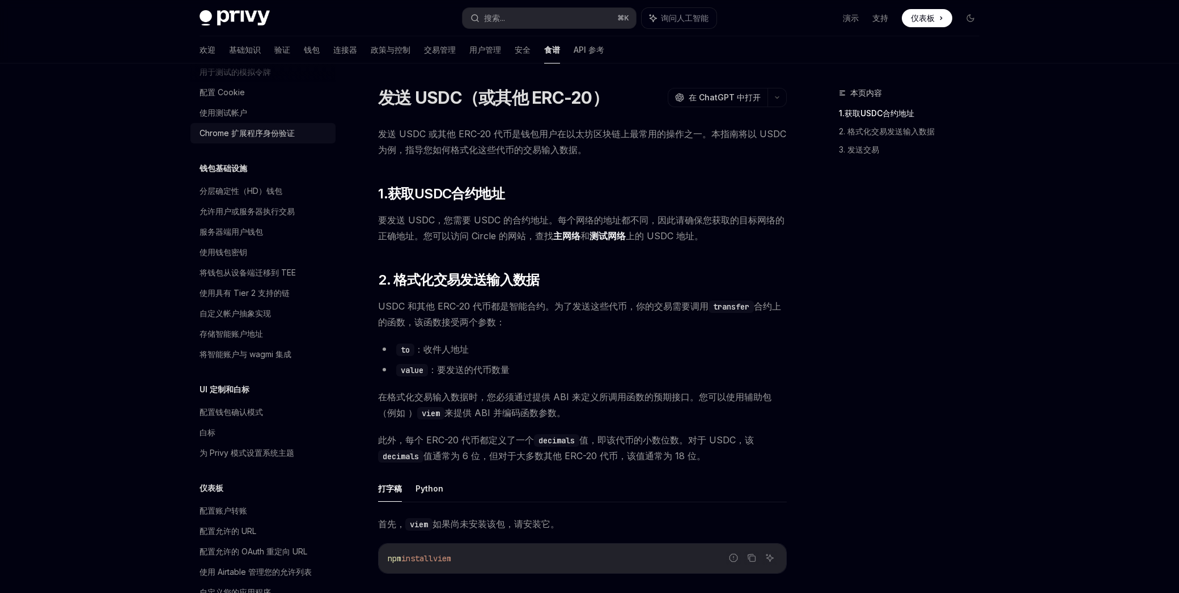
scroll to position [0, 0]
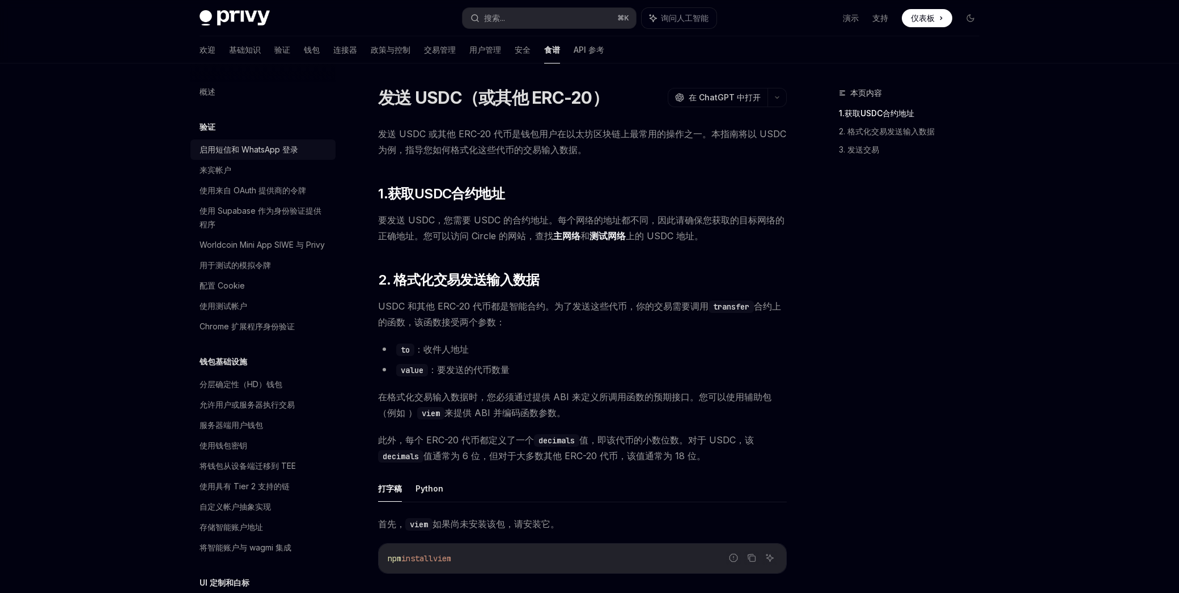
click at [234, 149] on font "启用短信和 WhatsApp 登录" at bounding box center [249, 150] width 99 height 10
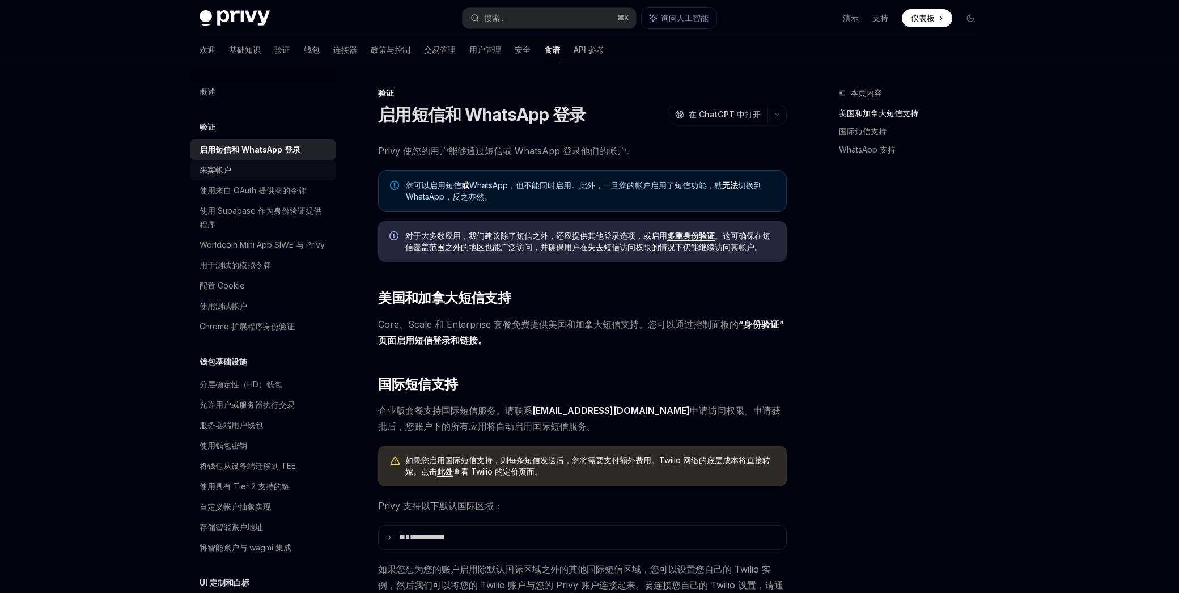
click at [222, 167] on font "来宾帐户" at bounding box center [216, 170] width 32 height 10
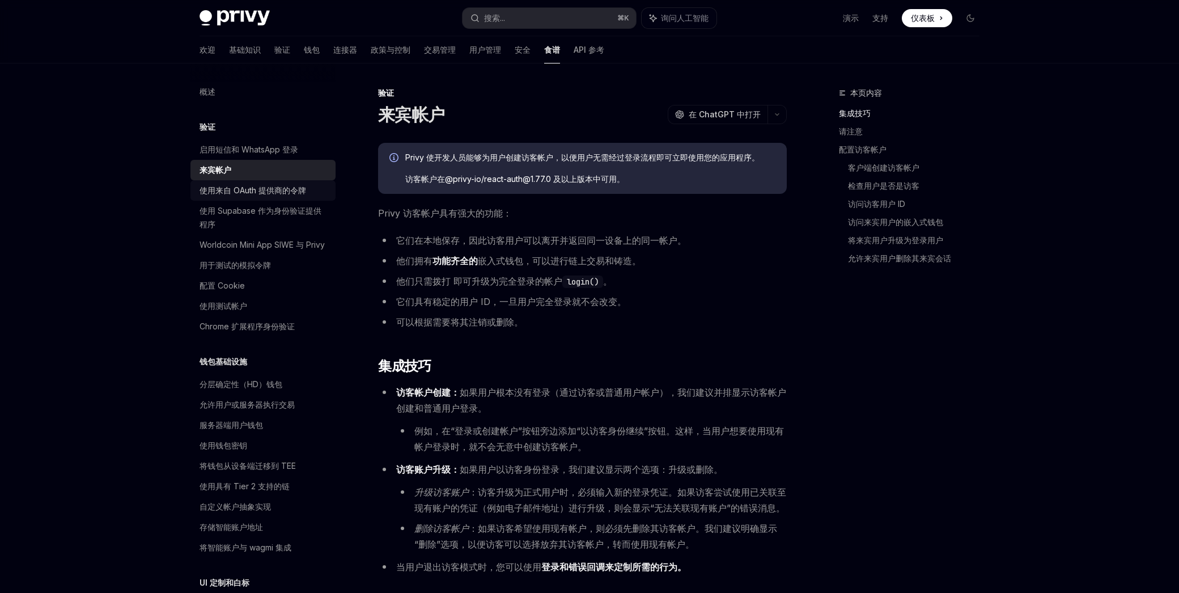
click at [222, 197] on div "使用来自 OAuth 提供商的令牌" at bounding box center [253, 191] width 107 height 14
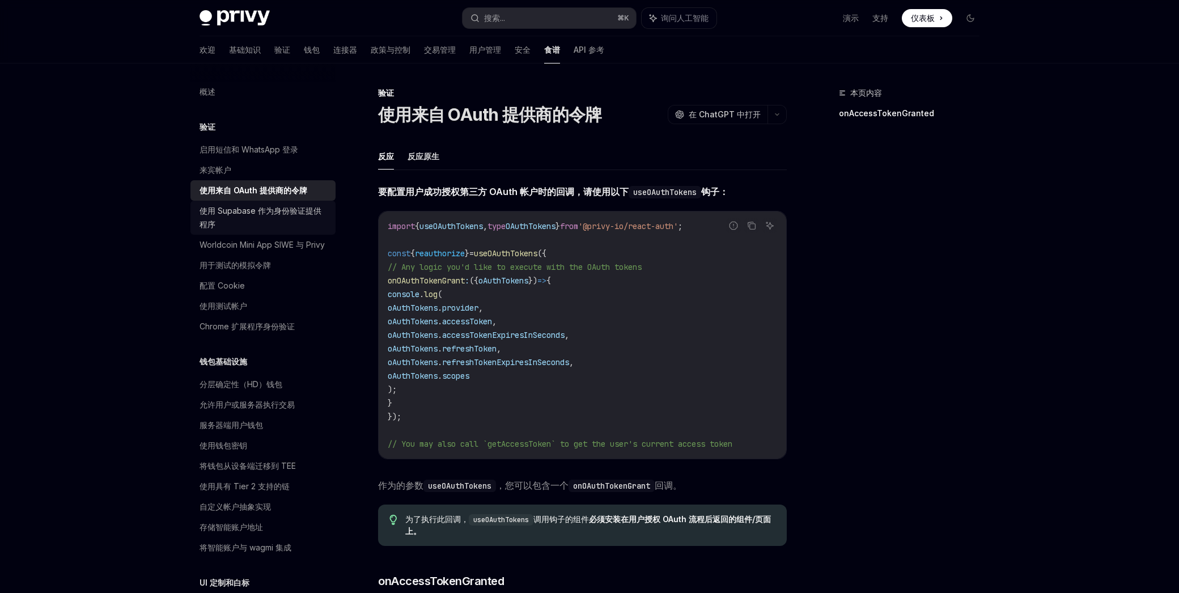
click at [215, 210] on font "使用 Supabase 作为身份验证提供程序" at bounding box center [261, 217] width 122 height 23
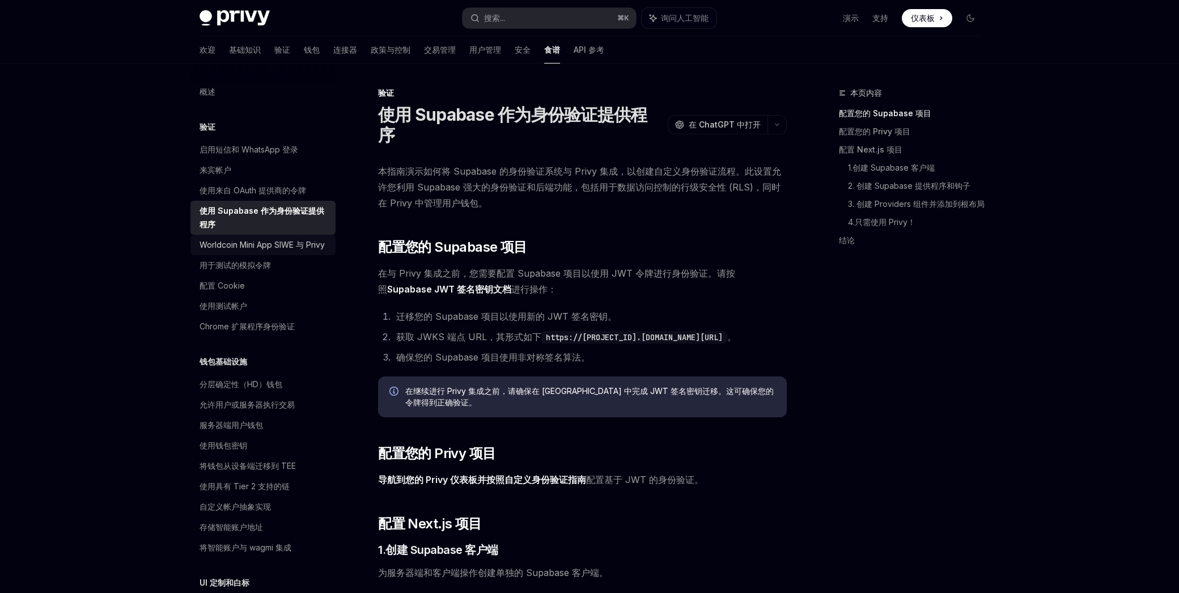
click at [215, 243] on font "Worldcoin Mini App SIWE 与 Privy" at bounding box center [262, 245] width 125 height 10
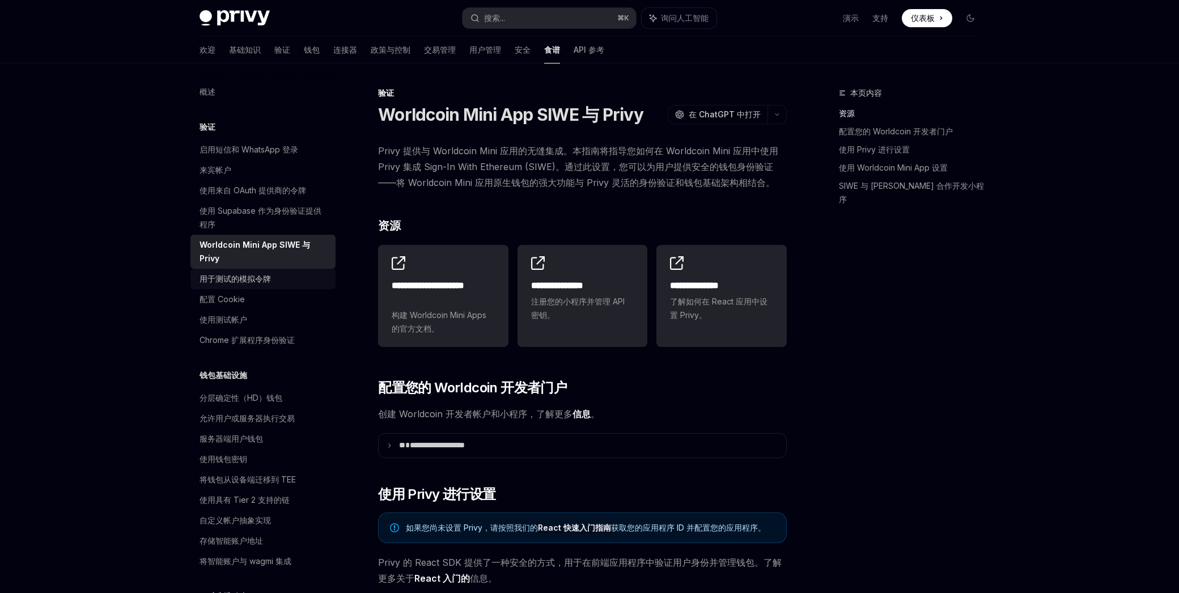
click at [215, 274] on font "用于测试的模拟令牌" at bounding box center [235, 279] width 71 height 10
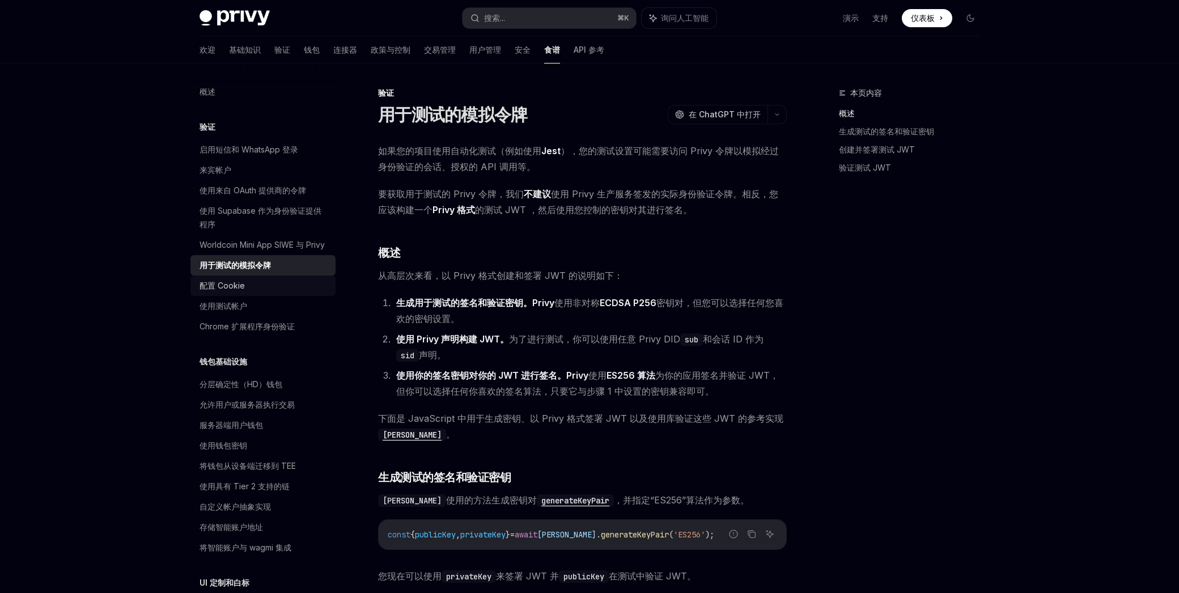
click at [222, 287] on font "配置 Cookie" at bounding box center [222, 286] width 45 height 10
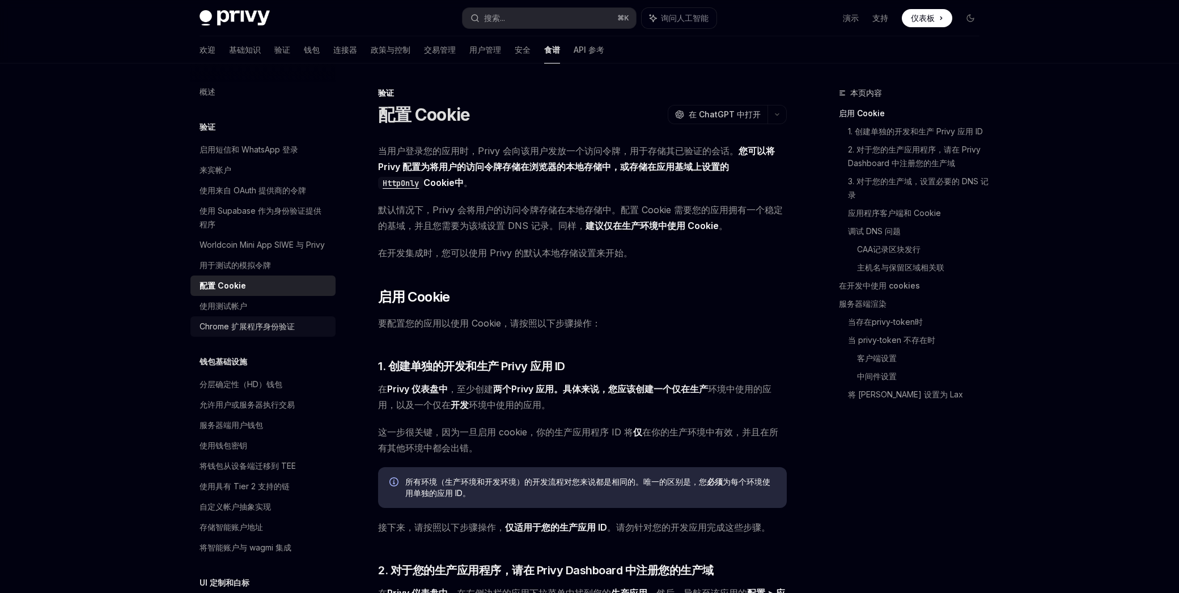
click at [226, 324] on font "Chrome 扩展程序身份验证" at bounding box center [247, 327] width 95 height 10
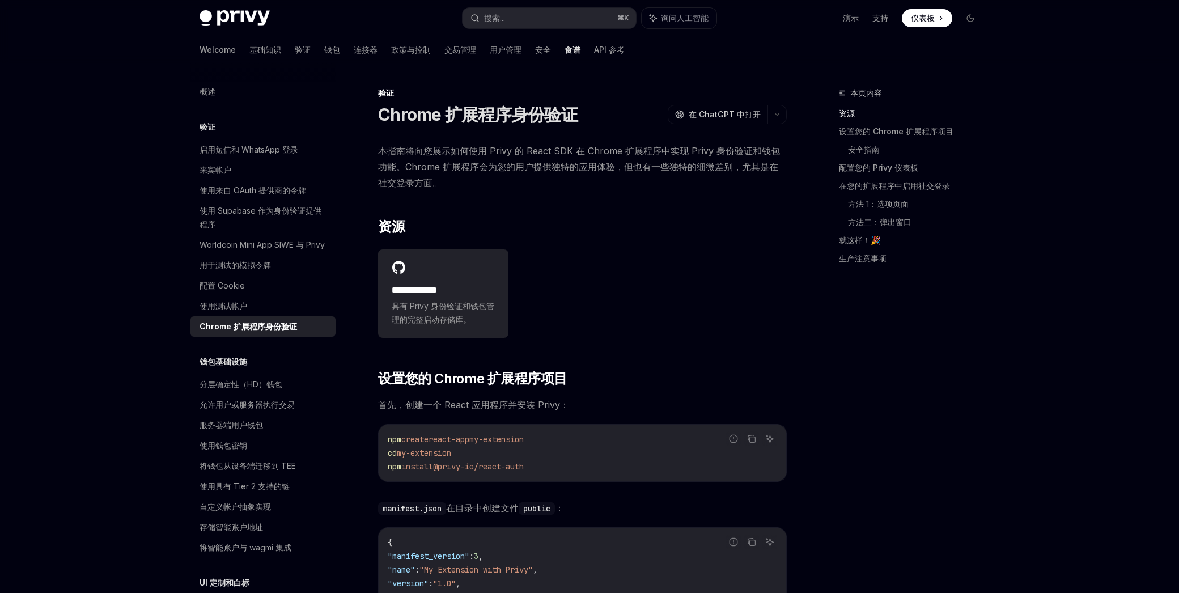
scroll to position [39, 0]
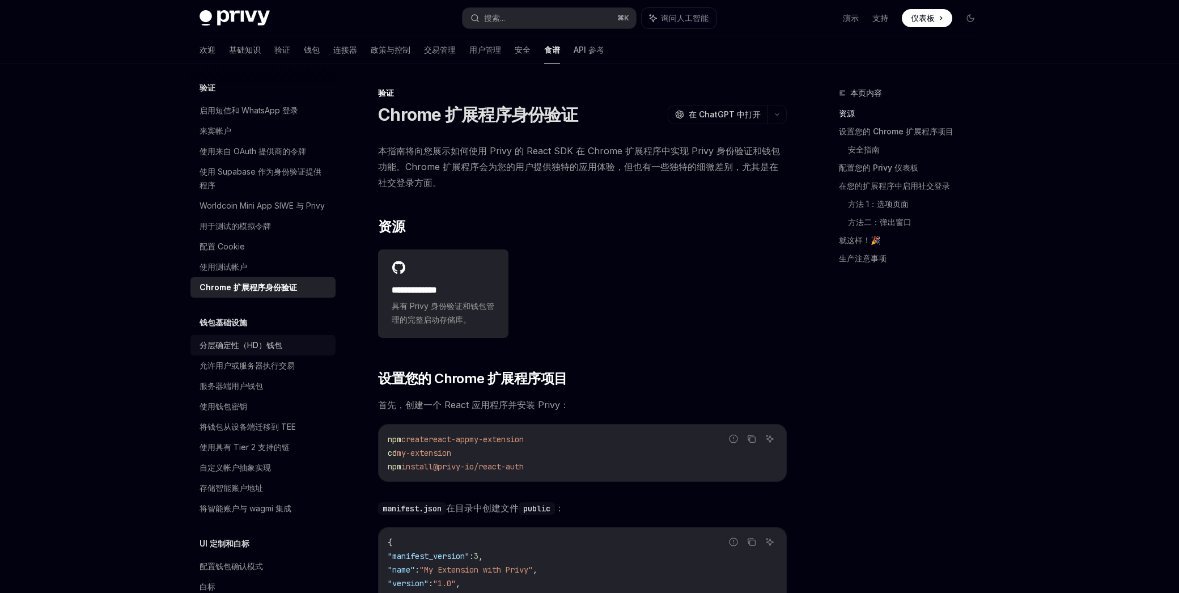
click at [221, 344] on font "分层确定性（HD）钱包" at bounding box center [241, 345] width 83 height 10
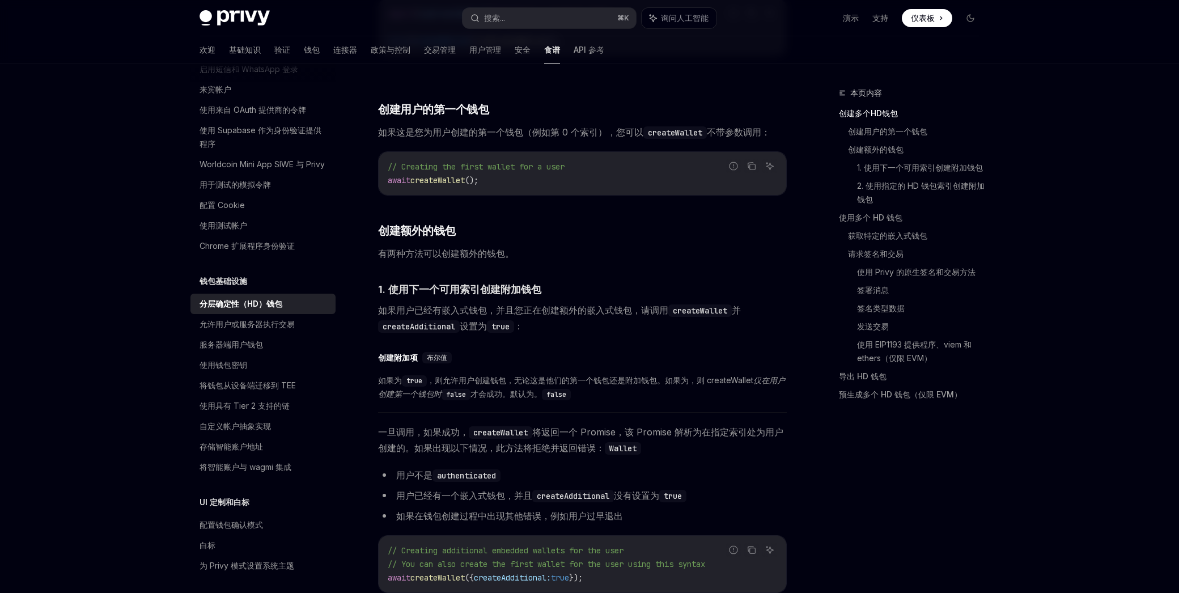
scroll to position [418, 0]
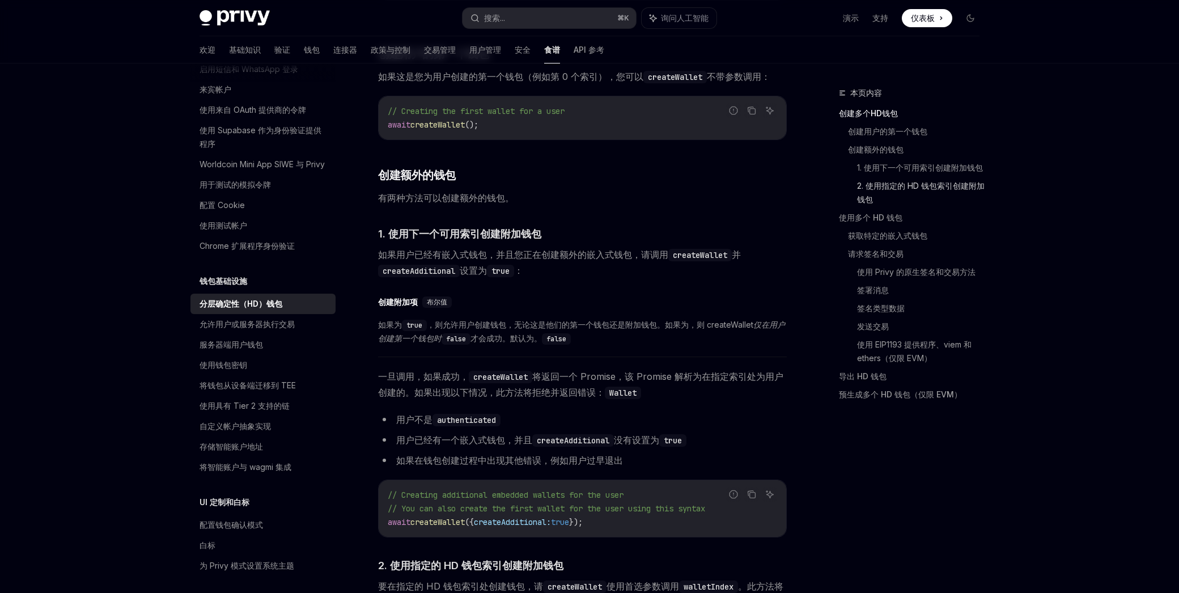
click at [880, 187] on font "2. 使用指定的 HD 钱包索引创建附加钱包" at bounding box center [921, 192] width 128 height 23
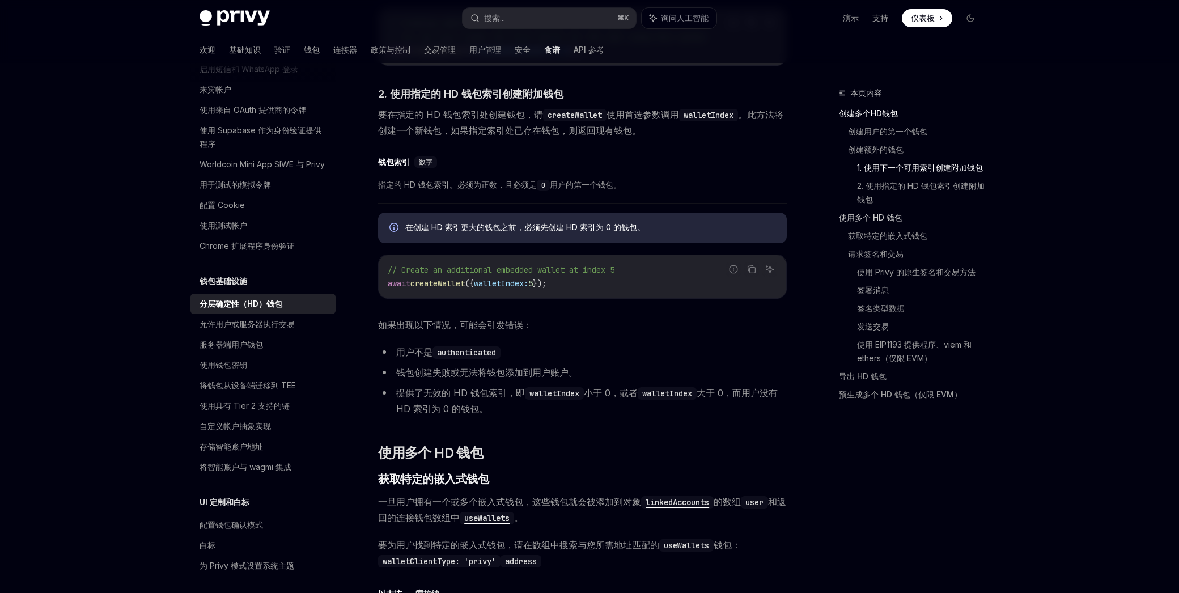
click at [873, 218] on font "使用多个 HD 钱包" at bounding box center [871, 218] width 64 height 10
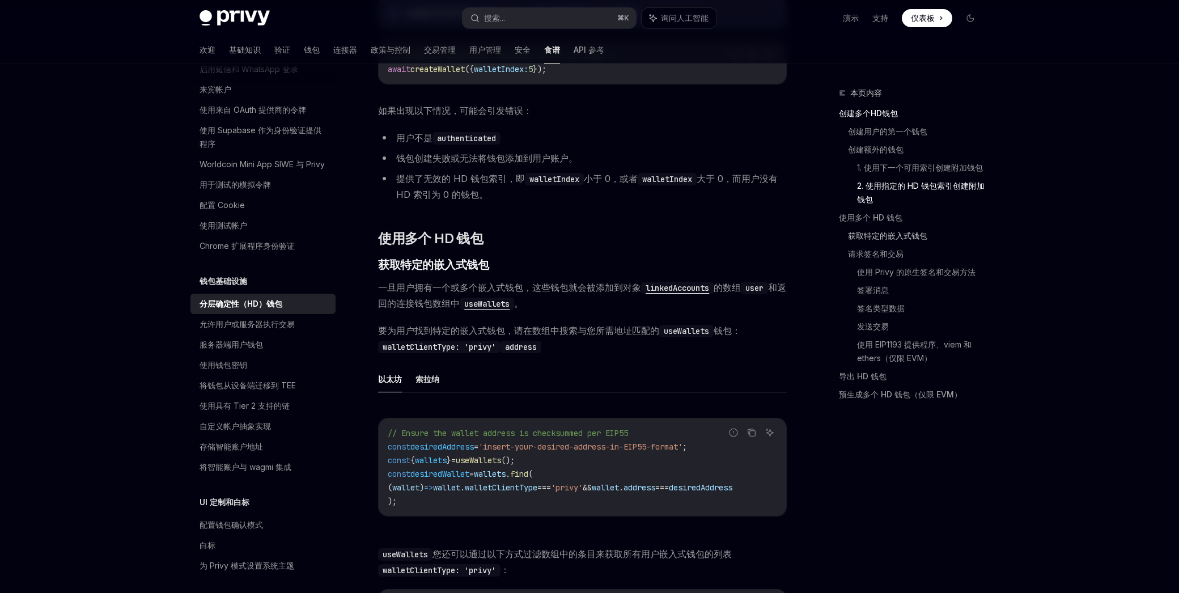
scroll to position [1248, 0]
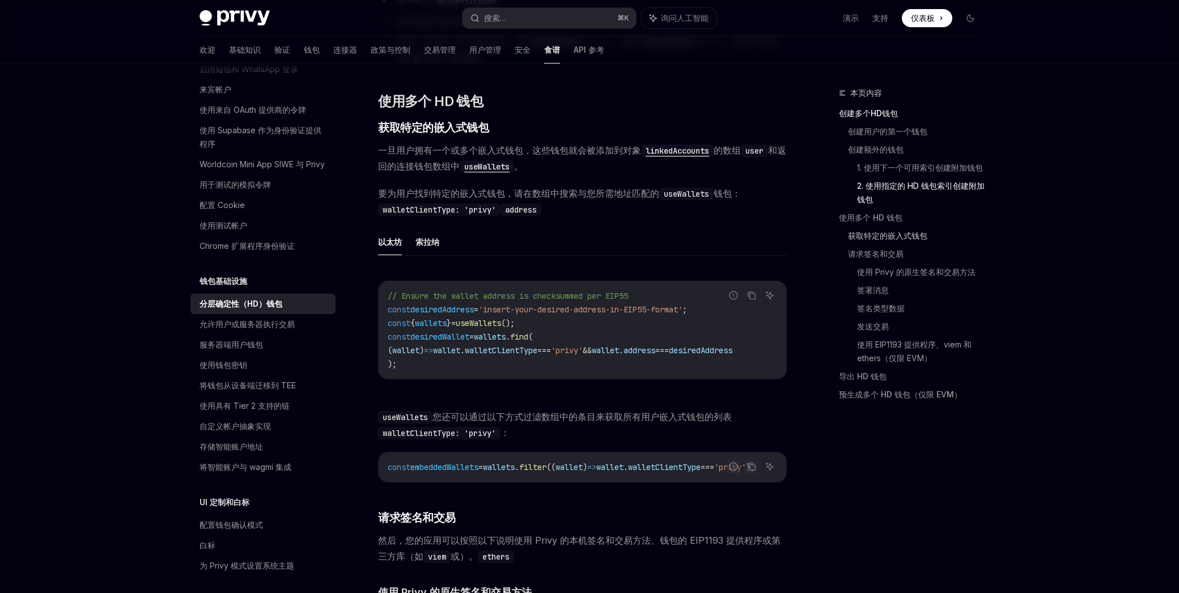
click at [873, 229] on font "获取特定的嵌入式钱包" at bounding box center [887, 236] width 79 height 14
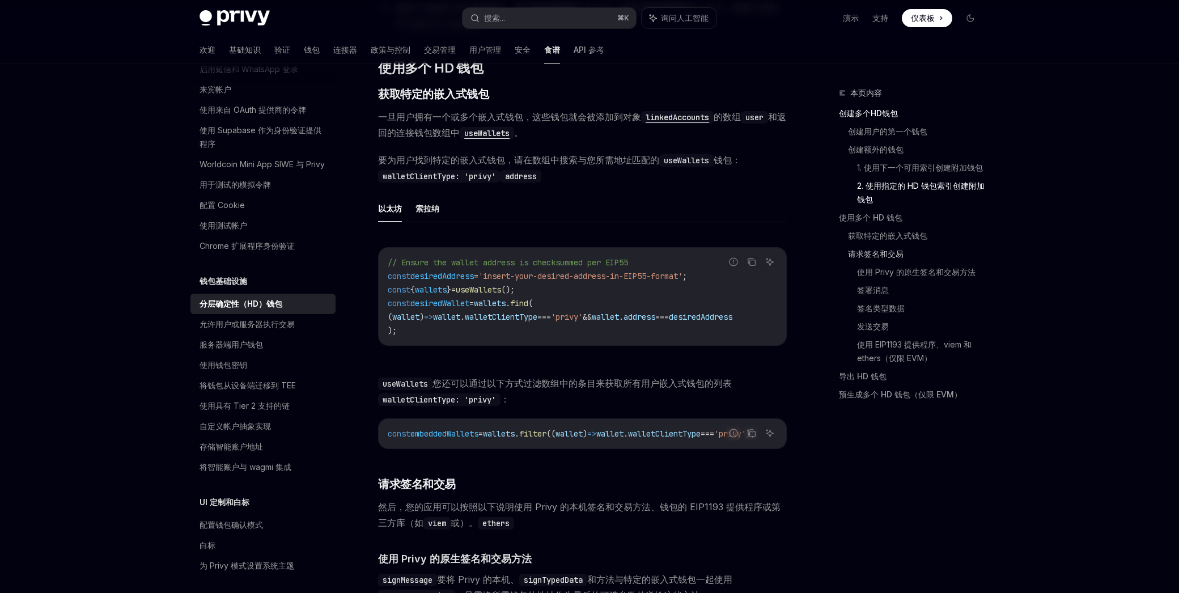
click at [876, 257] on font "请求签名和交易" at bounding box center [876, 254] width 56 height 10
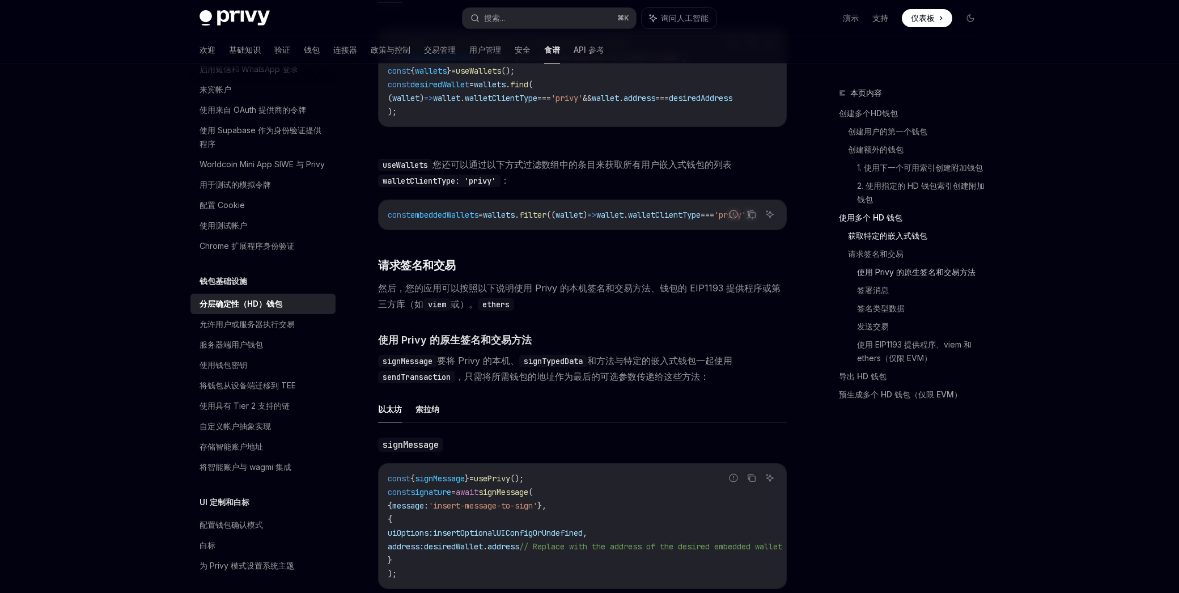
scroll to position [1674, 0]
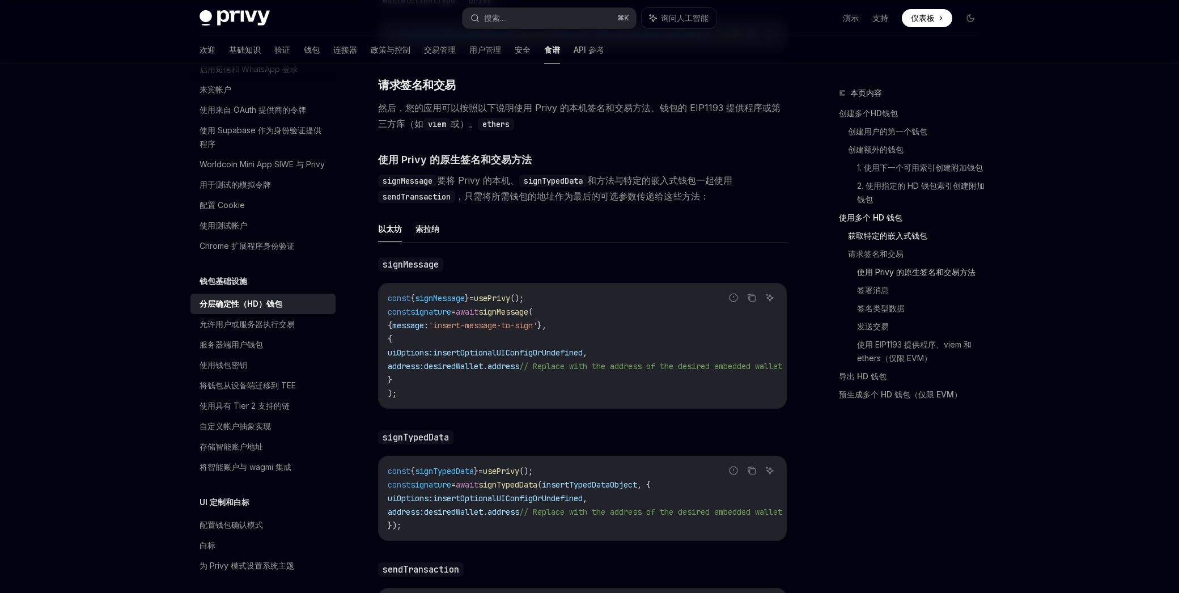
click at [877, 271] on font "使用 Privy 的原生签名和交易方法" at bounding box center [916, 272] width 119 height 10
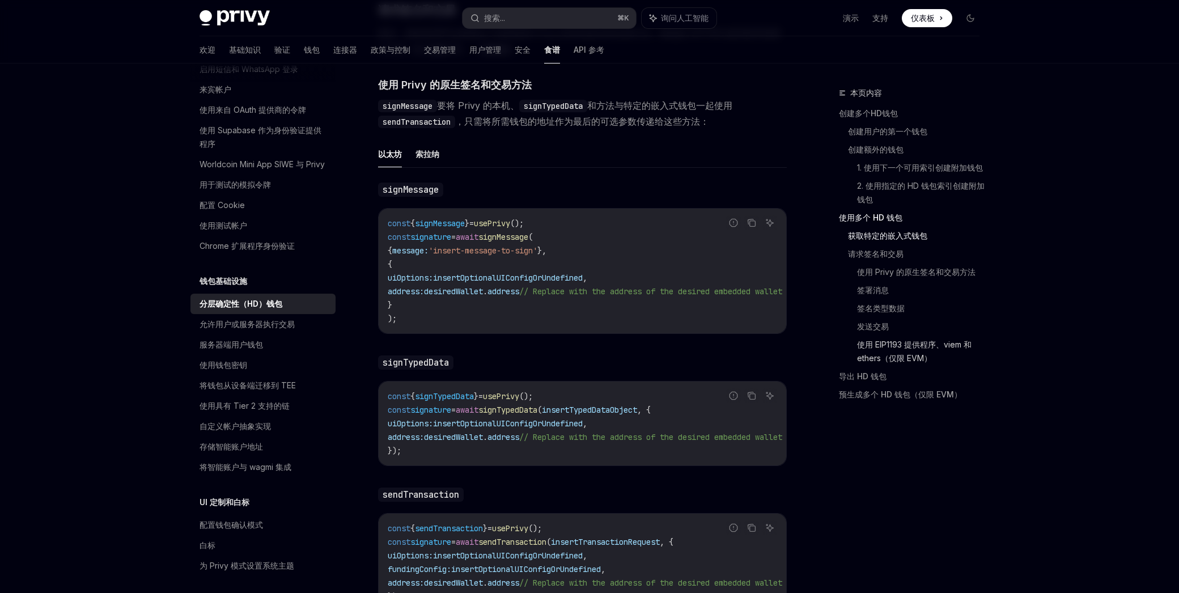
click at [914, 349] on font "使用 EIP1193 提供程序、viem 和 ethers（仅限 EVM）" at bounding box center [915, 351] width 117 height 23
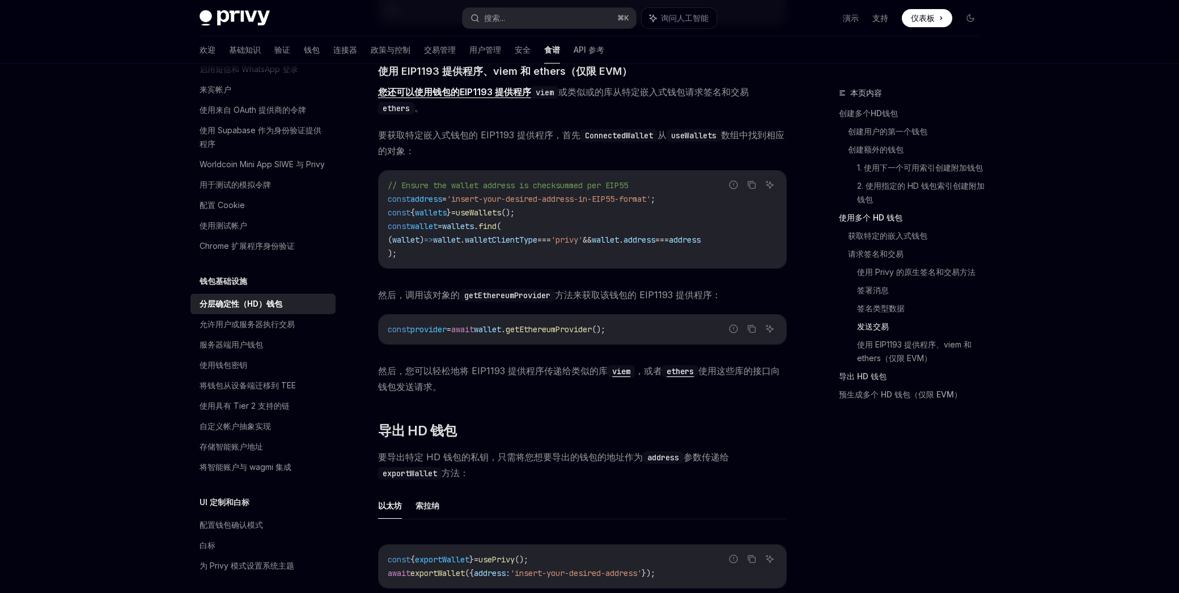
click at [862, 378] on font "导出 HD 钱包" at bounding box center [863, 376] width 48 height 10
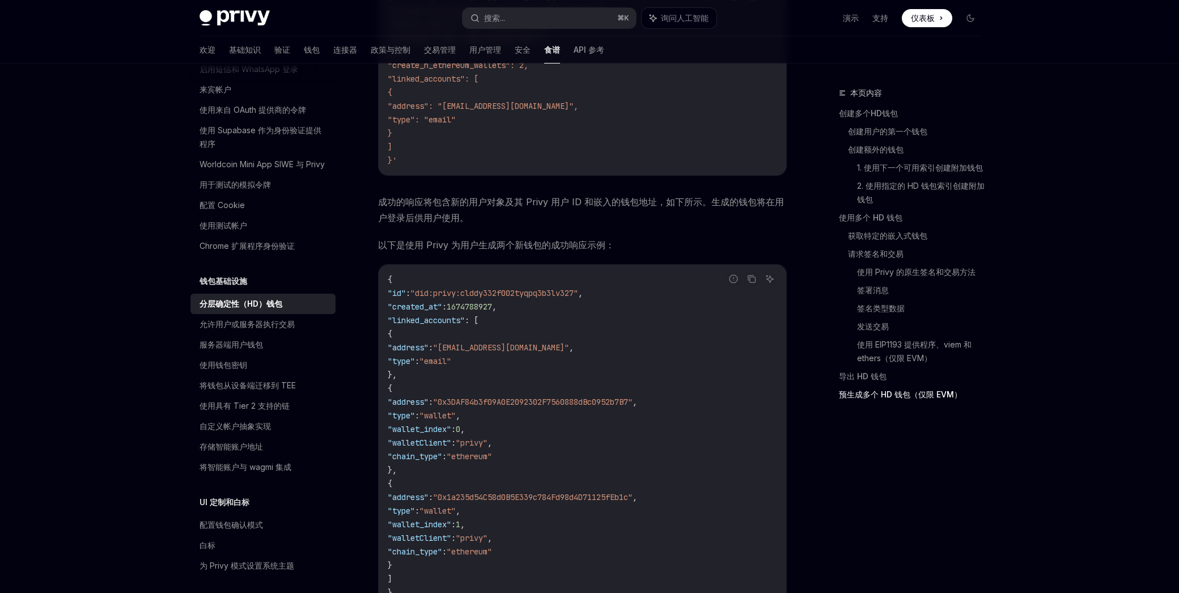
scroll to position [3213, 0]
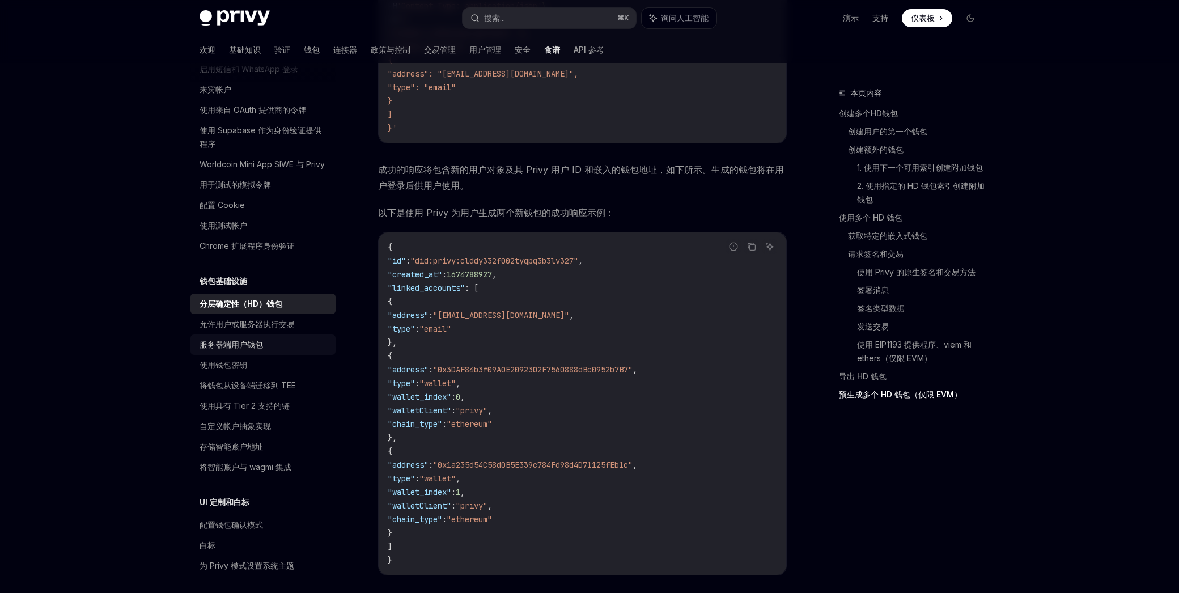
click at [243, 345] on font "服务器端用户钱包" at bounding box center [232, 345] width 64 height 10
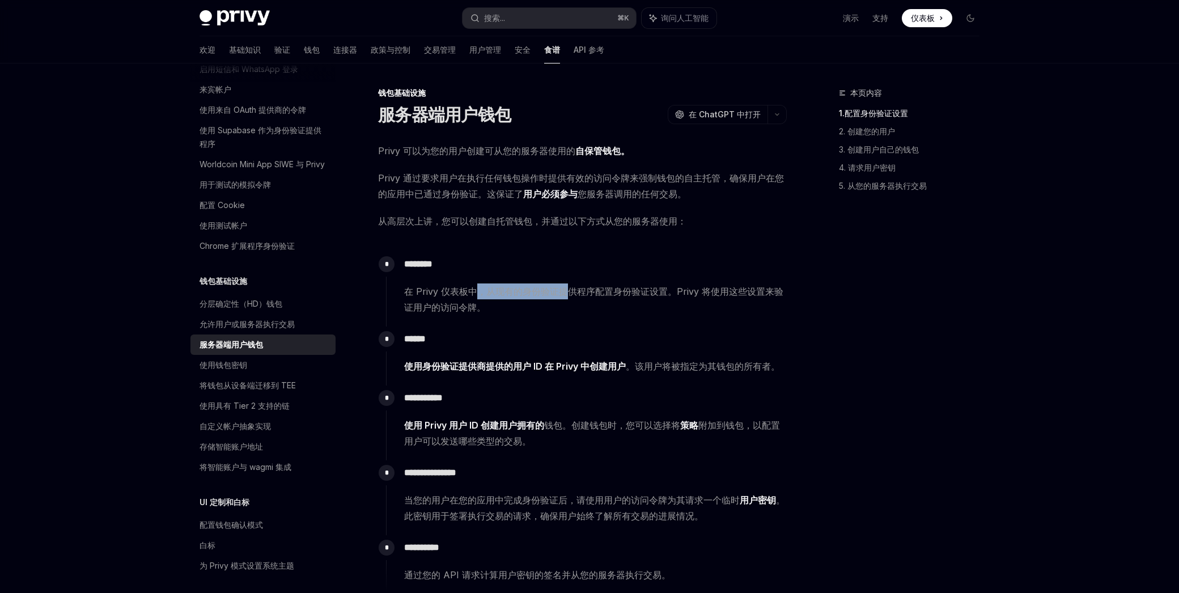
drag, startPoint x: 475, startPoint y: 289, endPoint x: 563, endPoint y: 290, distance: 88.5
click at [563, 290] on font "在 Privy 仪表板中，从现有的身份验证提供程序配置身份验证设置。Privy 将使用这些设置来验证用户的访问令牌。" at bounding box center [593, 299] width 379 height 27
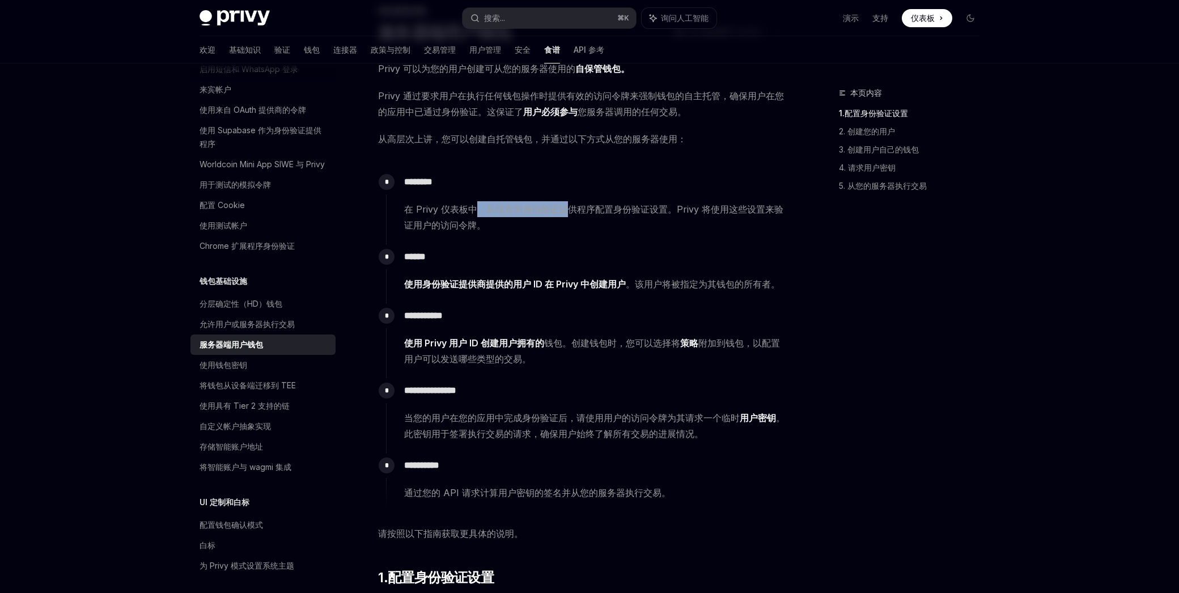
scroll to position [98, 0]
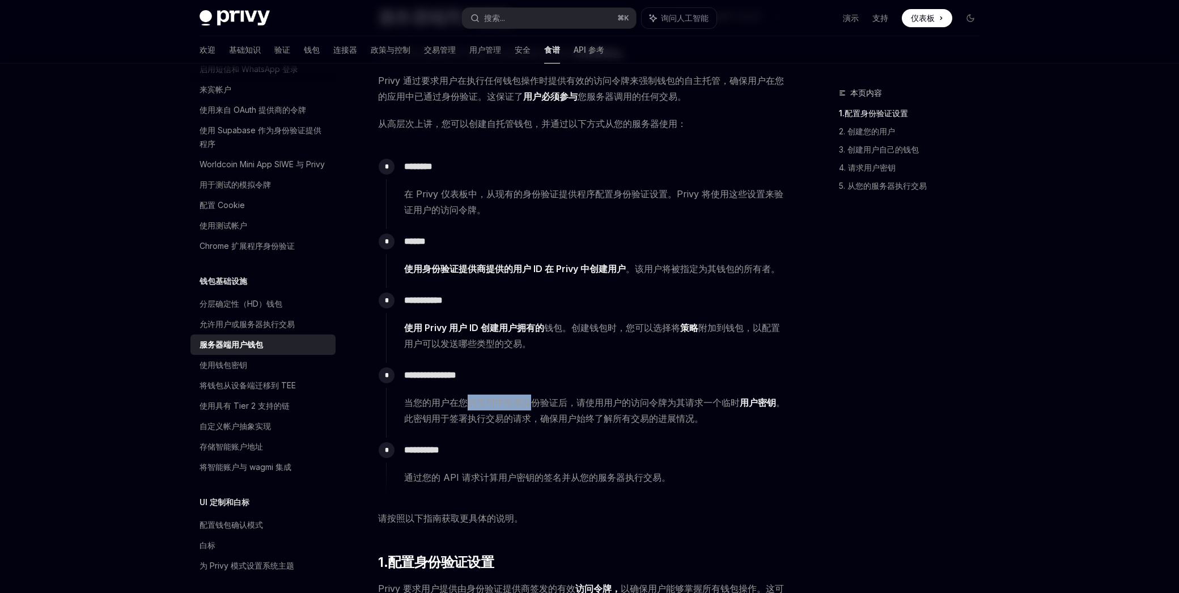
drag, startPoint x: 472, startPoint y: 398, endPoint x: 528, endPoint y: 403, distance: 56.9
click at [528, 403] on font "当您的用户在您的应用中完成身份验证后，请使用用户的访问令牌为其请求一个临时" at bounding box center [572, 402] width 336 height 11
drag, startPoint x: 487, startPoint y: 406, endPoint x: 517, endPoint y: 408, distance: 29.5
click at [515, 408] on font "当您的用户在您的应用中完成身份验证后，请使用用户的访问令牌为其请求一个临时" at bounding box center [572, 402] width 336 height 11
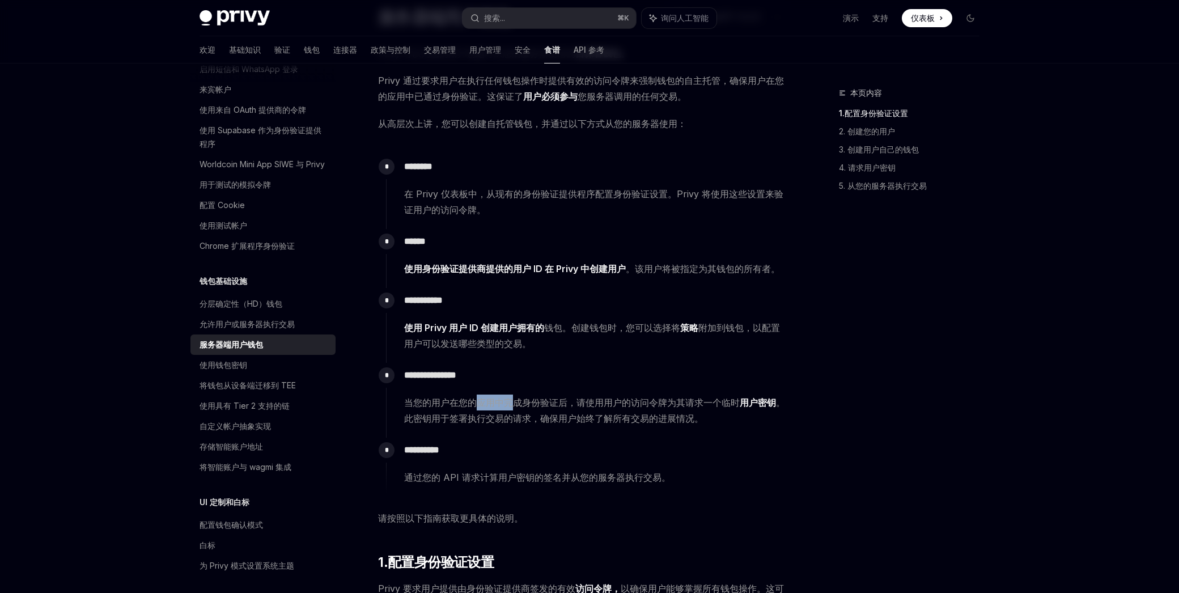
click at [517, 408] on font "当您的用户在您的应用中完成身份验证后，请使用用户的访问令牌为其请求一个临时" at bounding box center [572, 402] width 336 height 11
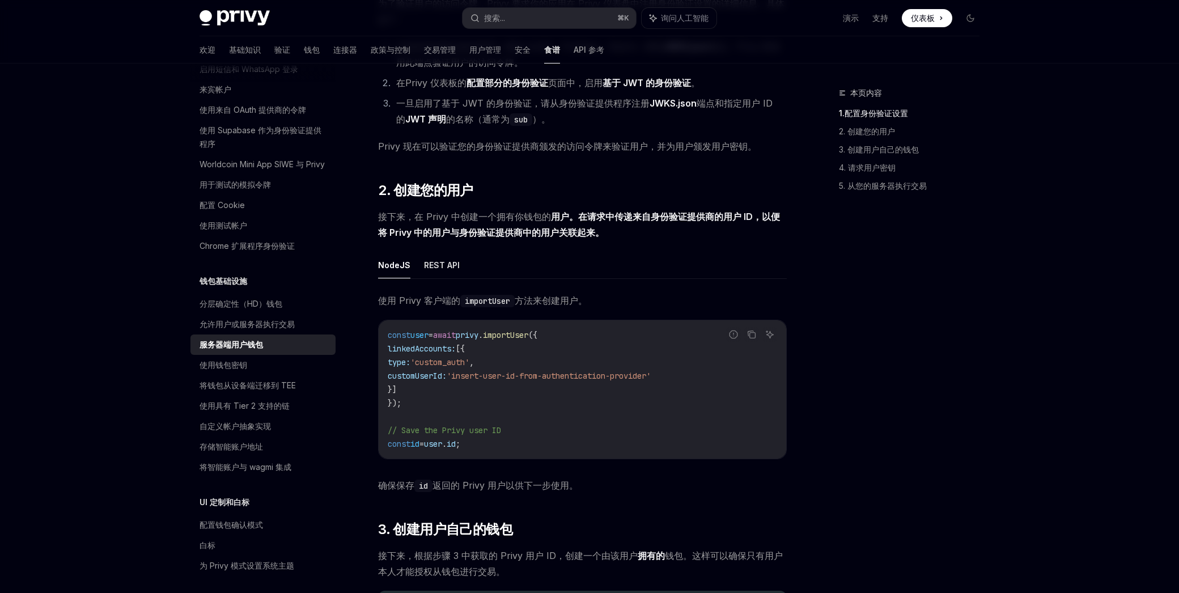
scroll to position [783, 0]
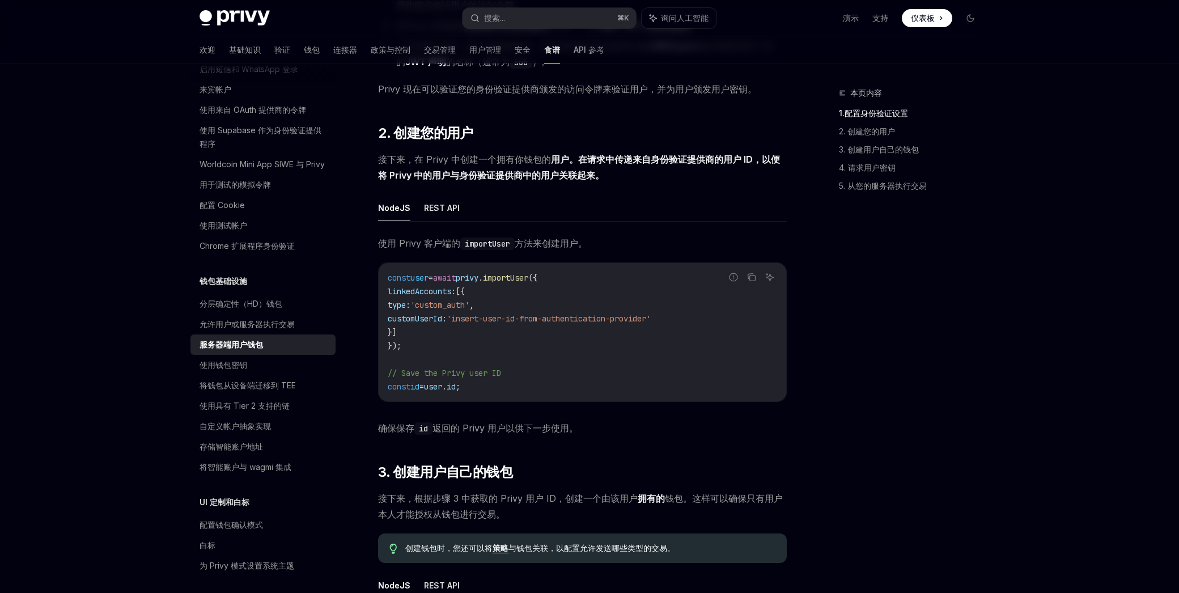
click at [440, 295] on span "linkedAccounts:" at bounding box center [422, 291] width 68 height 10
drag, startPoint x: 440, startPoint y: 295, endPoint x: 447, endPoint y: 303, distance: 10.9
click at [440, 295] on span "linkedAccounts:" at bounding box center [422, 291] width 68 height 10
click at [411, 304] on span "type:" at bounding box center [399, 305] width 23 height 10
click at [467, 305] on span "'custom_auth'" at bounding box center [440, 305] width 59 height 10
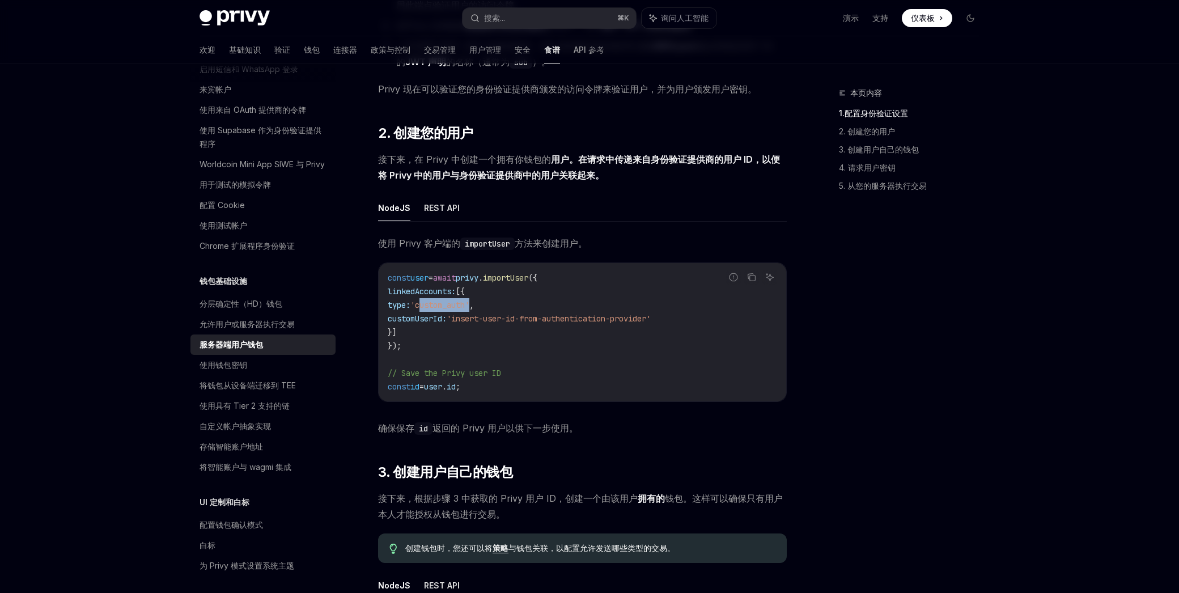
click at [467, 305] on span "'custom_auth'" at bounding box center [440, 305] width 59 height 10
click at [470, 305] on span "'custom_auth'" at bounding box center [440, 305] width 59 height 10
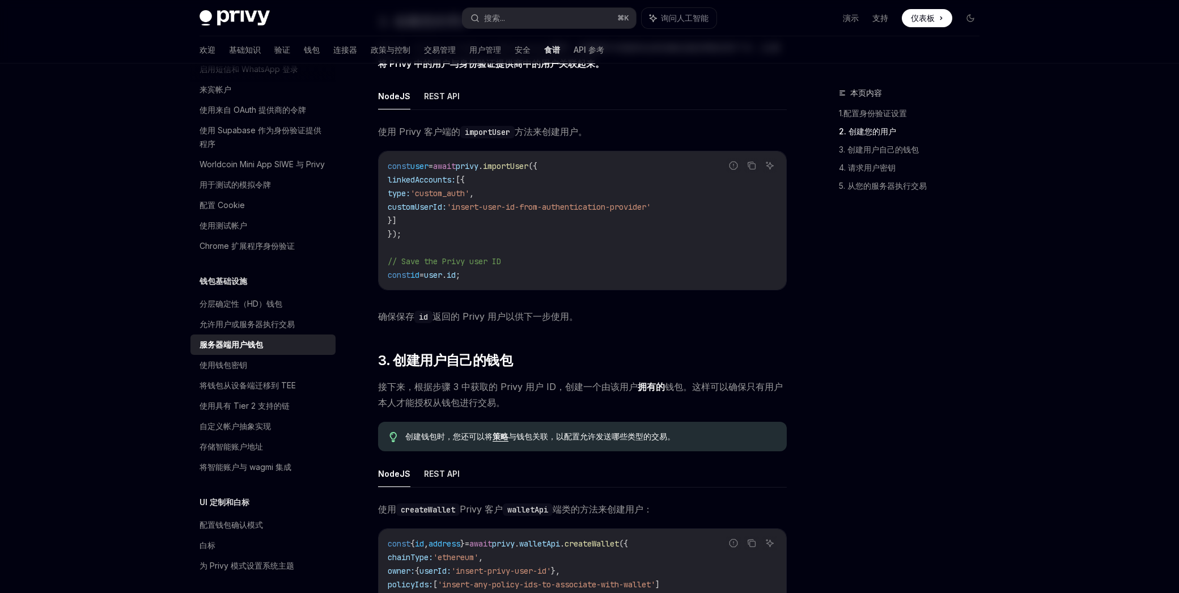
scroll to position [1004, 0]
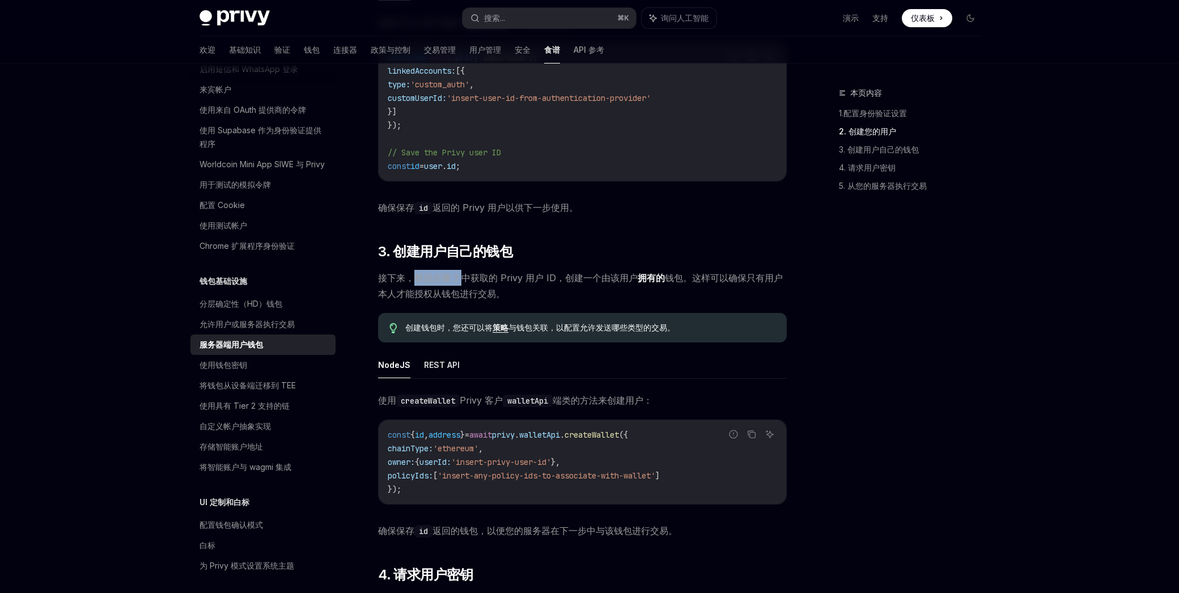
drag, startPoint x: 414, startPoint y: 279, endPoint x: 468, endPoint y: 281, distance: 54.5
click at [468, 282] on font "接下来，根据步骤 3 中获取的 Privy 用户 ID，创建一个由该用户" at bounding box center [508, 277] width 260 height 11
click at [468, 281] on font "接下来，根据步骤 3 中获取的 Privy 用户 ID，创建一个由该用户" at bounding box center [508, 277] width 260 height 11
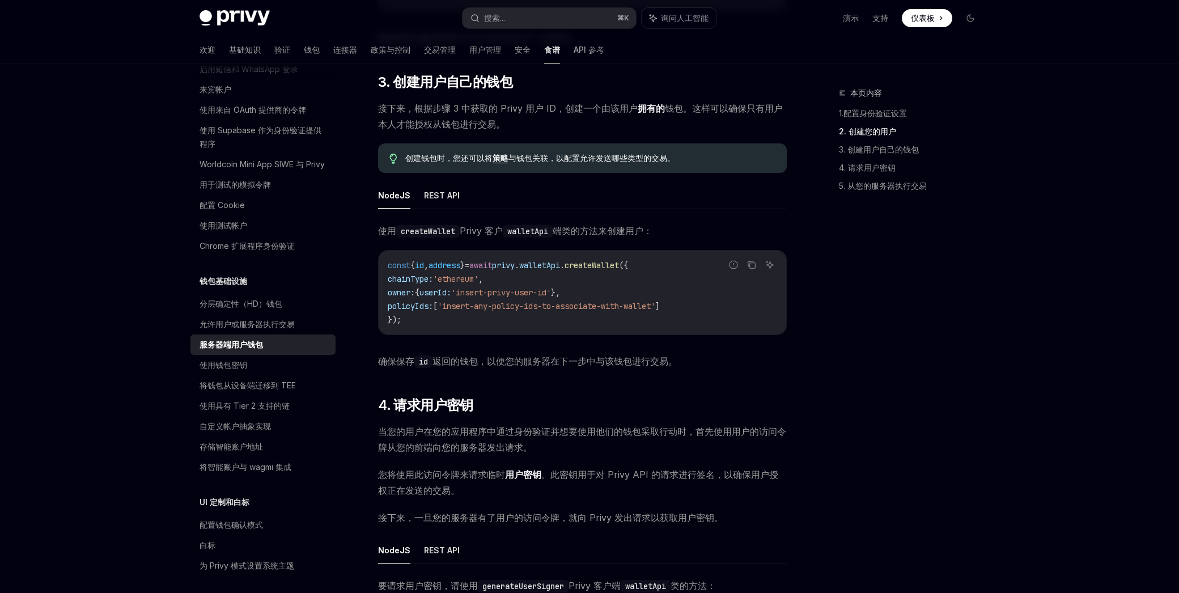
scroll to position [1202, 0]
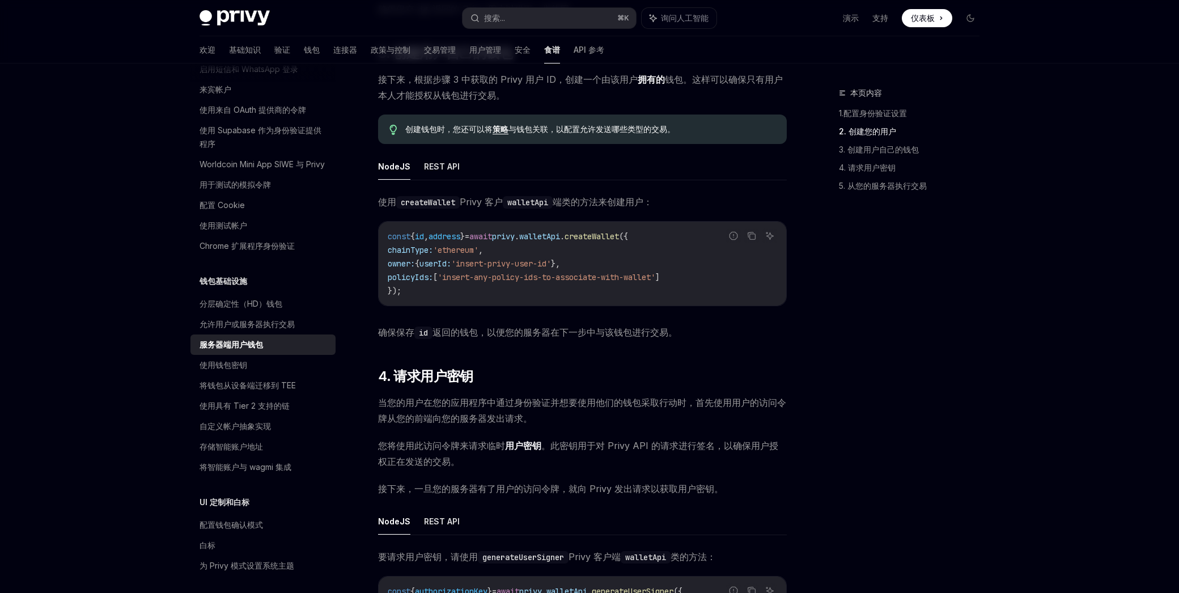
click at [470, 248] on span "'ethereum'" at bounding box center [455, 250] width 45 height 10
click at [451, 267] on span "userId:" at bounding box center [436, 264] width 32 height 10
drag, startPoint x: 456, startPoint y: 267, endPoint x: 432, endPoint y: 277, distance: 26.4
click at [451, 267] on span "userId:" at bounding box center [436, 264] width 32 height 10
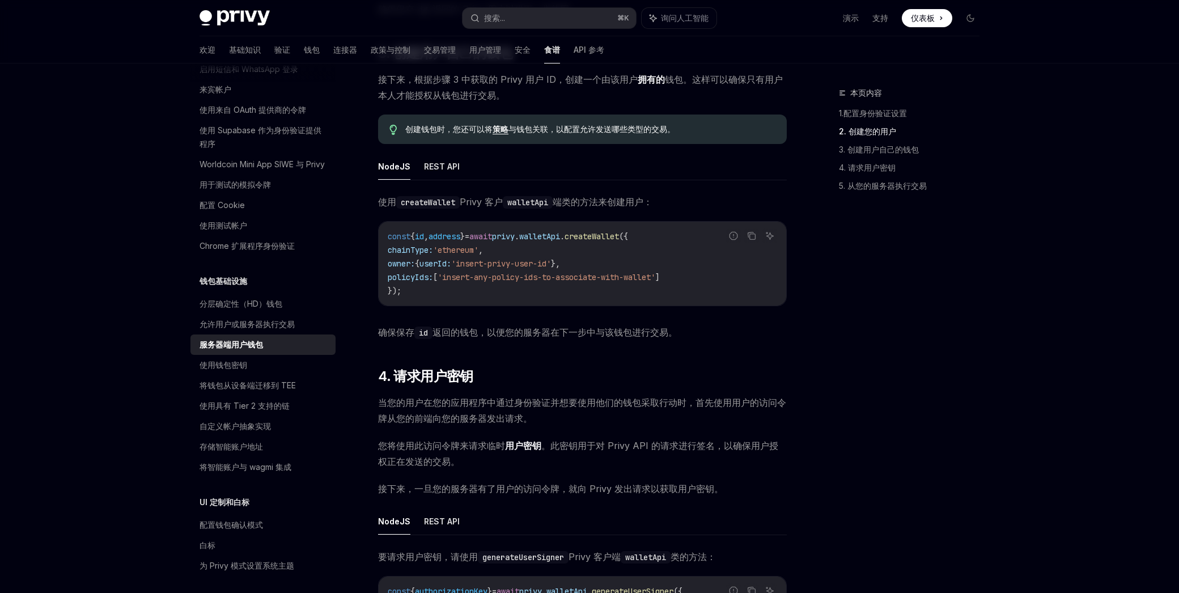
click at [432, 277] on span "policyIds:" at bounding box center [410, 277] width 45 height 10
click at [474, 274] on span "'insert-any-policy-ids-to-associate-with-wallet'" at bounding box center [547, 277] width 218 height 10
click at [486, 274] on span "'insert-any-policy-ids-to-associate-with-wallet'" at bounding box center [547, 277] width 218 height 10
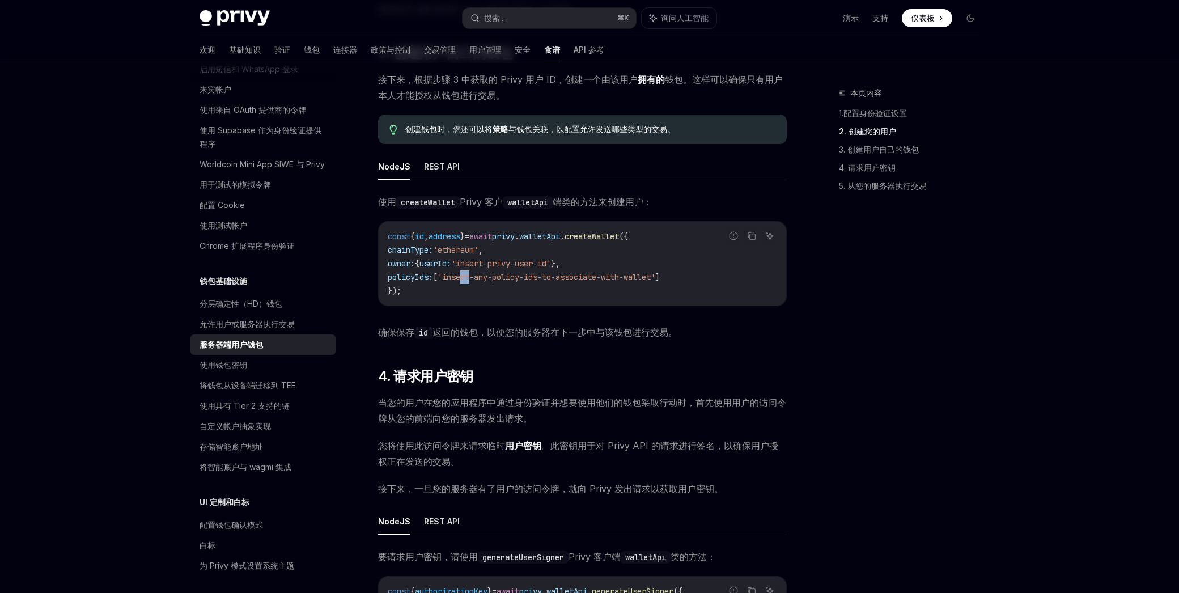
scroll to position [1337, 0]
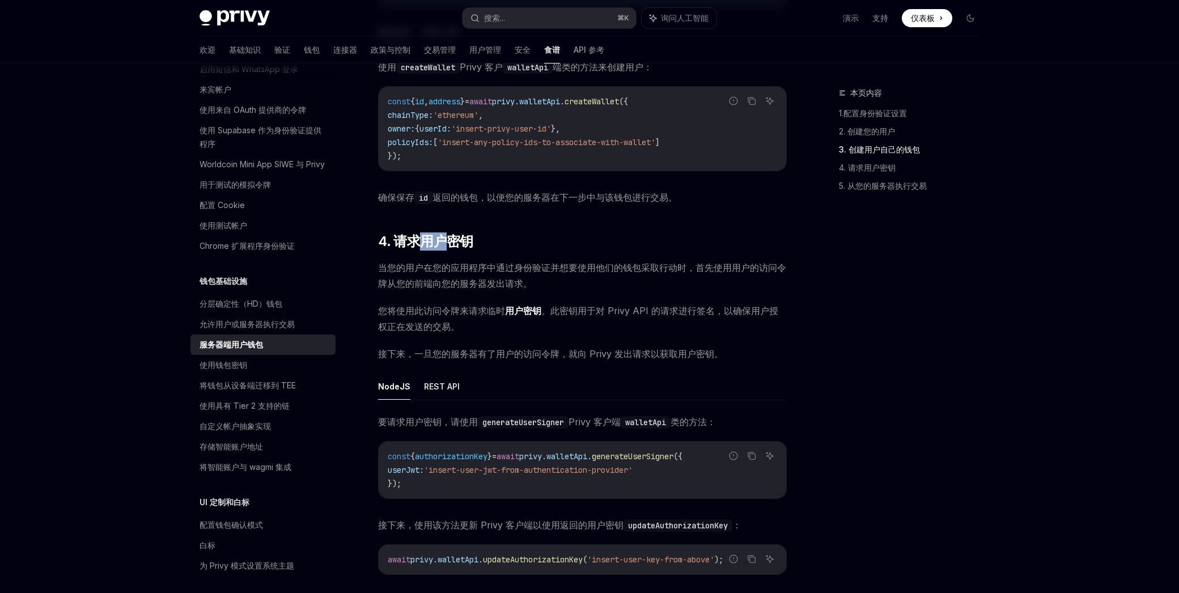
drag, startPoint x: 414, startPoint y: 241, endPoint x: 451, endPoint y: 255, distance: 39.5
click at [451, 243] on font "4. 请求用户密钥" at bounding box center [425, 241] width 95 height 16
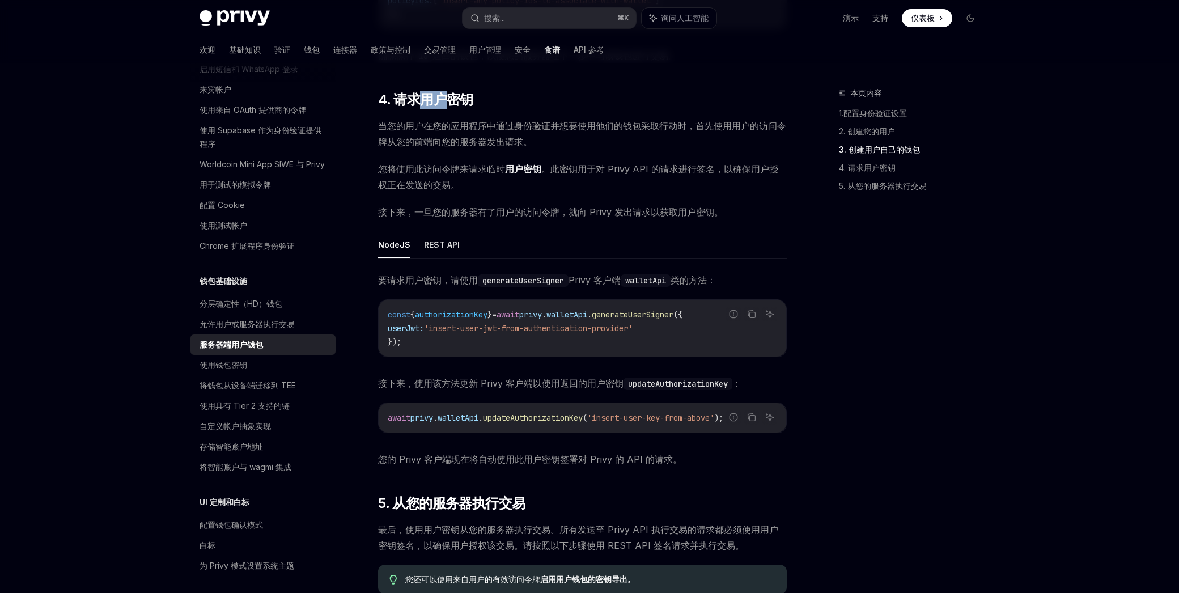
scroll to position [1483, 0]
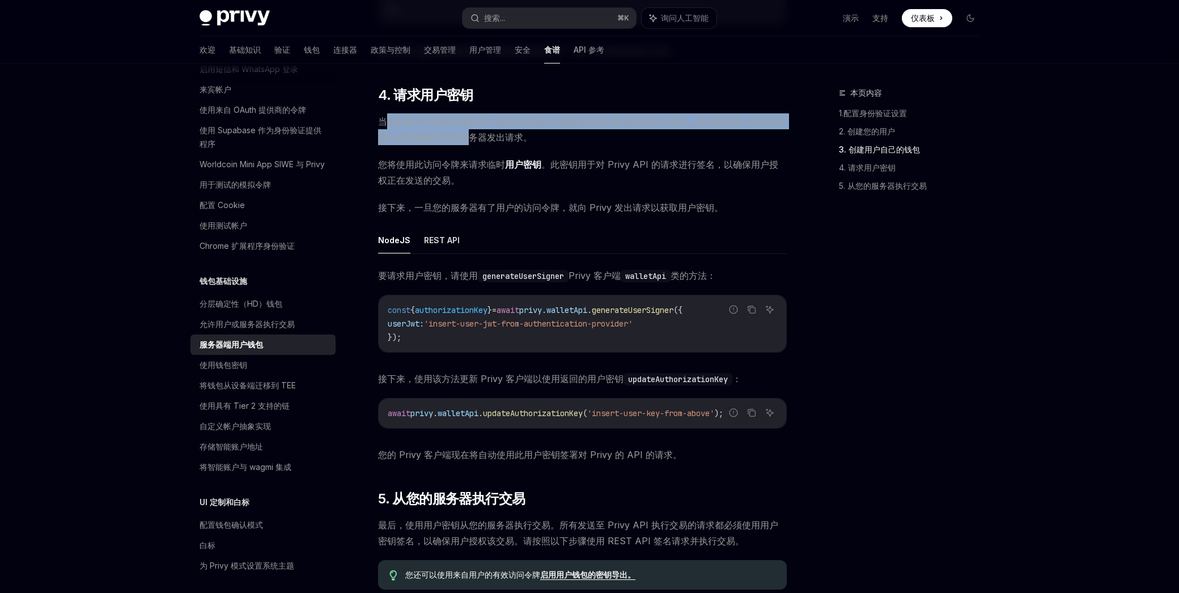
drag, startPoint x: 386, startPoint y: 121, endPoint x: 441, endPoint y: 146, distance: 60.4
click at [462, 136] on font "当您的用户在您的应用程序中通过身份验证并想要使用他们的钱包采取行动时，首先使用用户的访问令牌从您的前端向您的服务器发出请求。" at bounding box center [582, 129] width 408 height 27
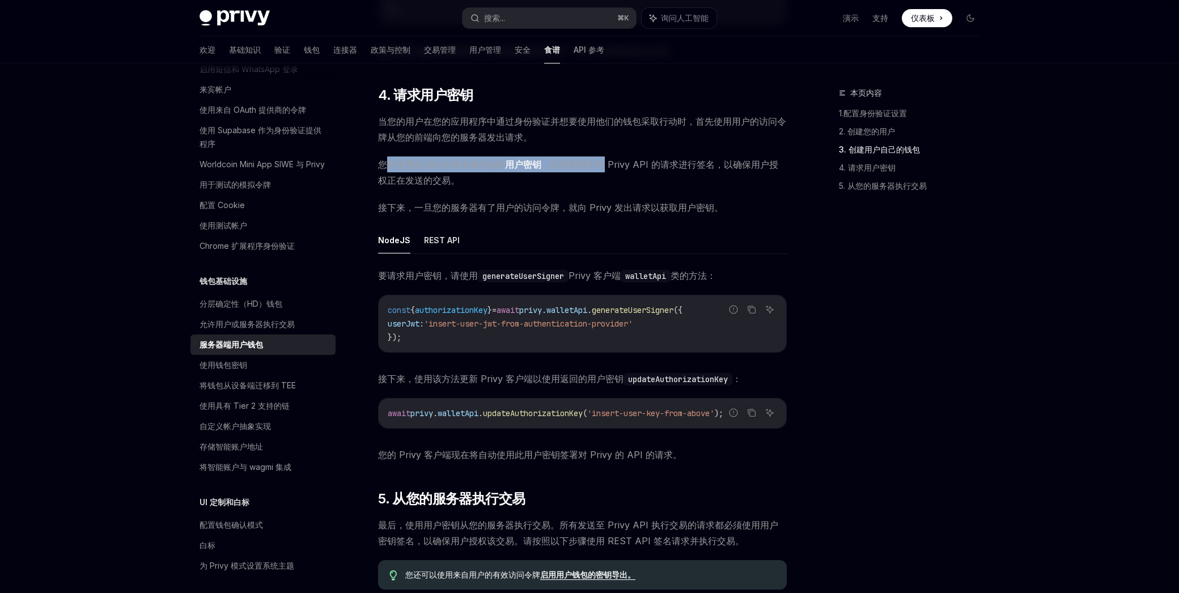
drag, startPoint x: 433, startPoint y: 167, endPoint x: 607, endPoint y: 167, distance: 173.5
click at [606, 167] on span "您将使用此访问令牌来请求临时 用户密钥 。此密钥用于对 Privy API 的请求进行签名，以确保用户授权正在发送的交易。" at bounding box center [582, 173] width 409 height 32
click at [607, 167] on font "。此密钥用于对 Privy API 的请求进行签名，以确保用户授权正在发送的交易。" at bounding box center [578, 172] width 400 height 27
drag, startPoint x: 559, startPoint y: 166, endPoint x: 637, endPoint y: 164, distance: 78.3
click at [636, 164] on font "。此密钥用于对 Privy API 的请求进行签名，以确保用户授权正在发送的交易。" at bounding box center [578, 172] width 400 height 27
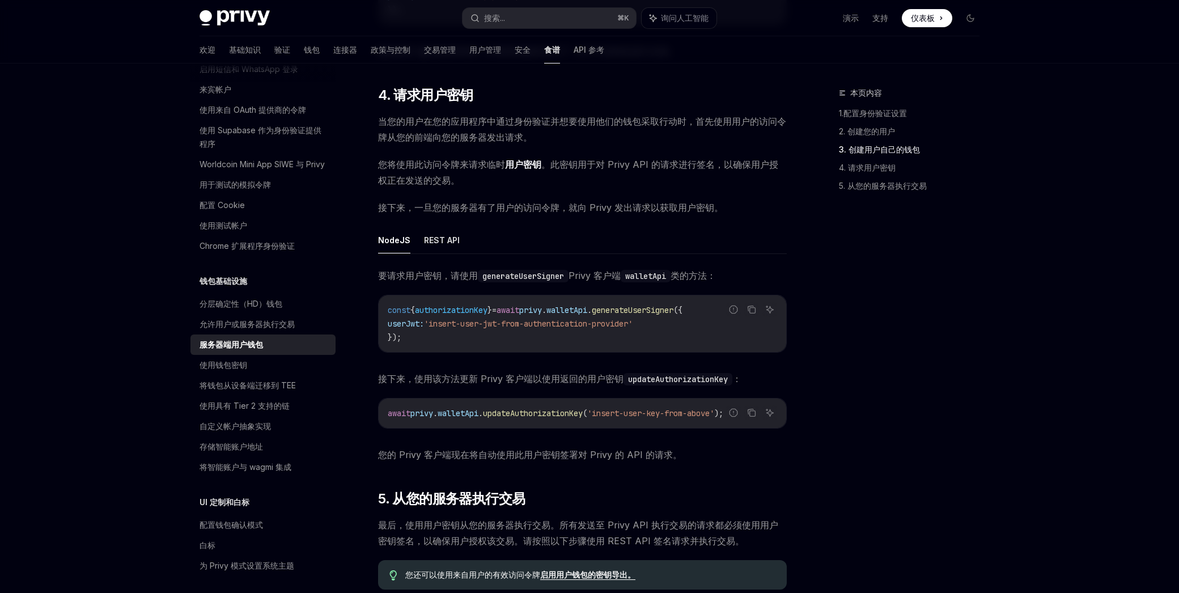
click at [637, 164] on font "。此密钥用于对 Privy API 的请求进行签名，以确保用户授权正在发送的交易。" at bounding box center [578, 172] width 400 height 27
drag, startPoint x: 624, startPoint y: 164, endPoint x: 649, endPoint y: 163, distance: 25.5
click at [649, 163] on font "。此密钥用于对 Privy API 的请求进行签名，以确保用户授权正在发送的交易。" at bounding box center [578, 172] width 400 height 27
drag, startPoint x: 433, startPoint y: 162, endPoint x: 462, endPoint y: 164, distance: 29.0
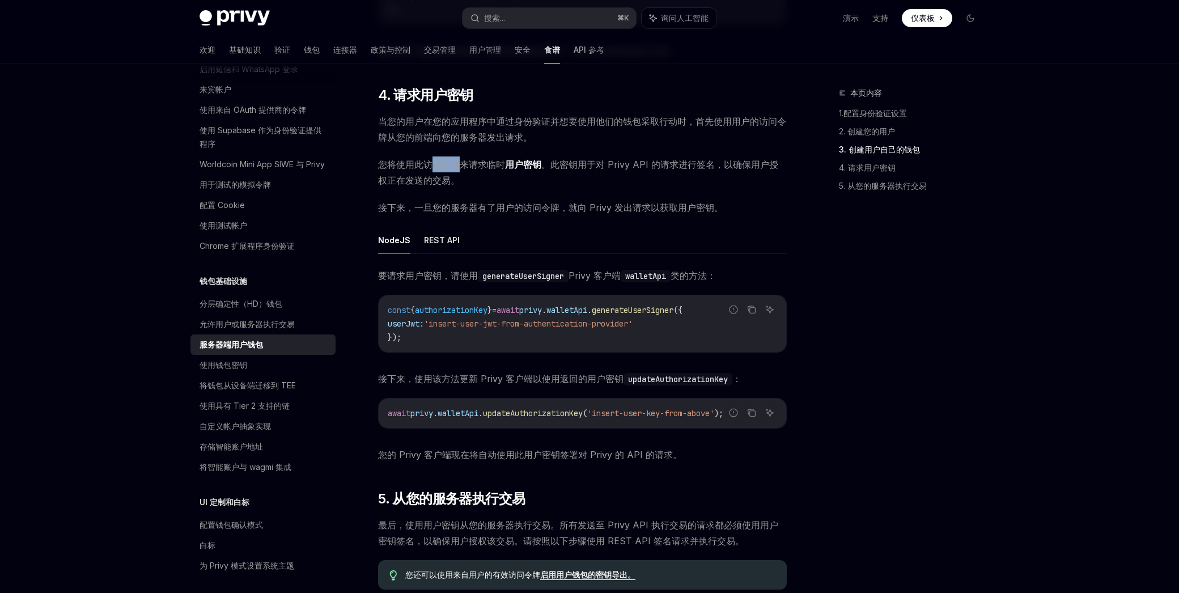
click at [462, 164] on font "您将使用此访问令牌来请求临时" at bounding box center [441, 164] width 127 height 11
drag, startPoint x: 426, startPoint y: 202, endPoint x: 590, endPoint y: 205, distance: 163.9
click at [588, 205] on span "接下来，一旦您的服务器有了用户的访问令牌，就向 Privy 发出请求以获取用户密钥。" at bounding box center [582, 208] width 409 height 16
click at [590, 205] on font "接下来，一旦您的服务器有了用户的访问令牌，就向 Privy 发出请求以获取用户密钥。" at bounding box center [550, 207] width 345 height 11
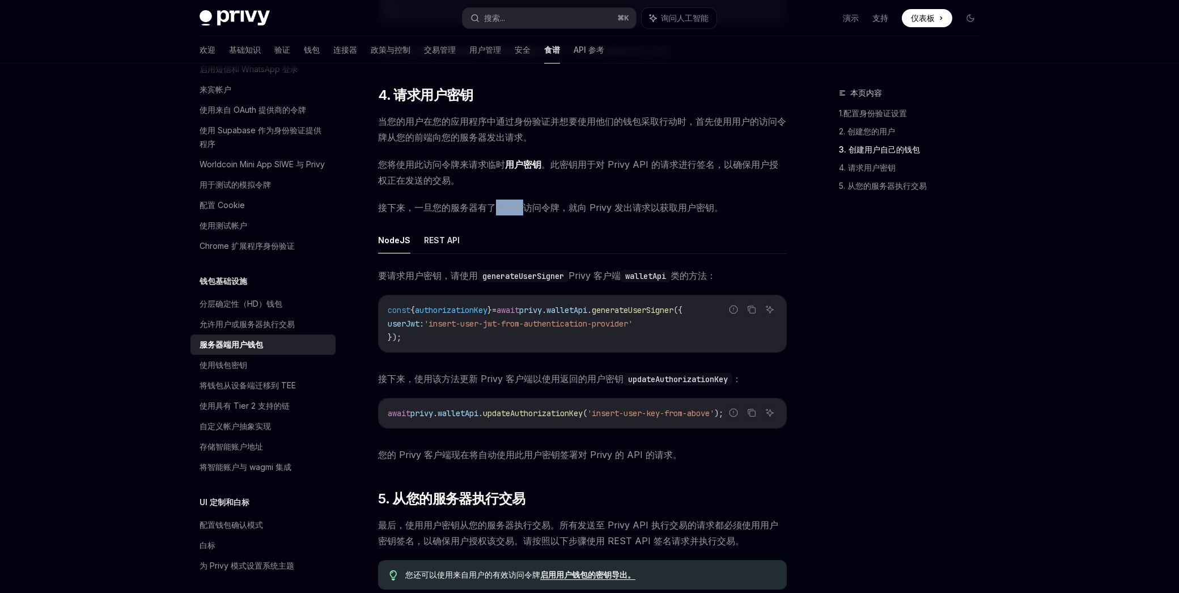
drag, startPoint x: 493, startPoint y: 206, endPoint x: 546, endPoint y: 207, distance: 52.7
click at [542, 207] on font "接下来，一旦您的服务器有了用户的访问令牌，就向 Privy 发出请求以获取用户密钥。" at bounding box center [550, 207] width 345 height 11
click at [546, 206] on font "接下来，一旦您的服务器有了用户的访问令牌，就向 Privy 发出请求以获取用户密钥。" at bounding box center [550, 207] width 345 height 11
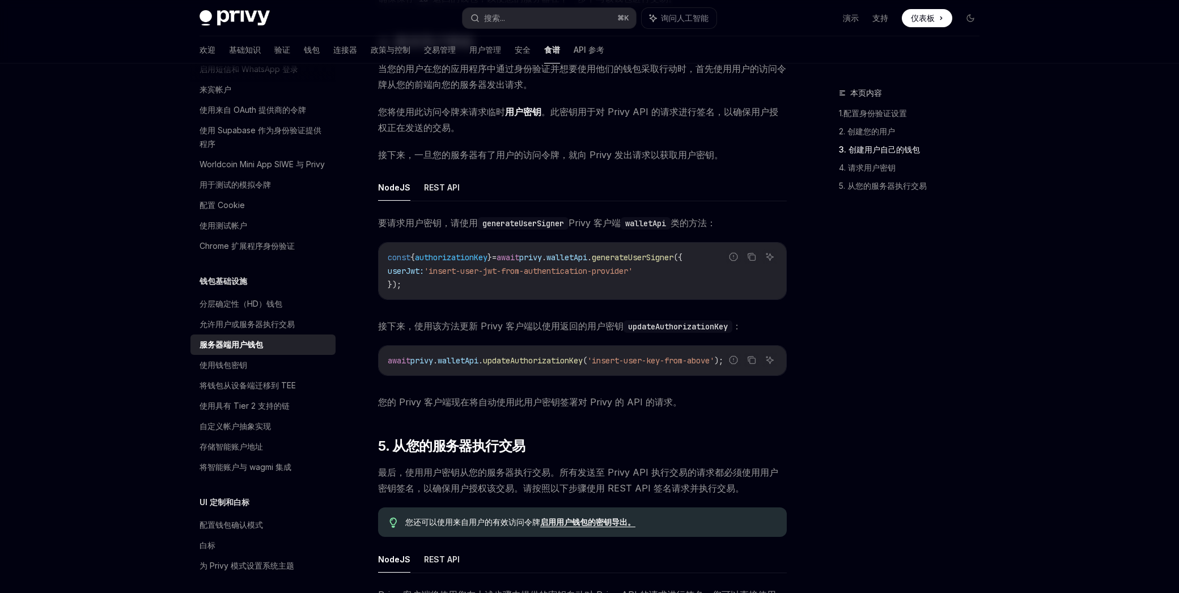
scroll to position [1588, 0]
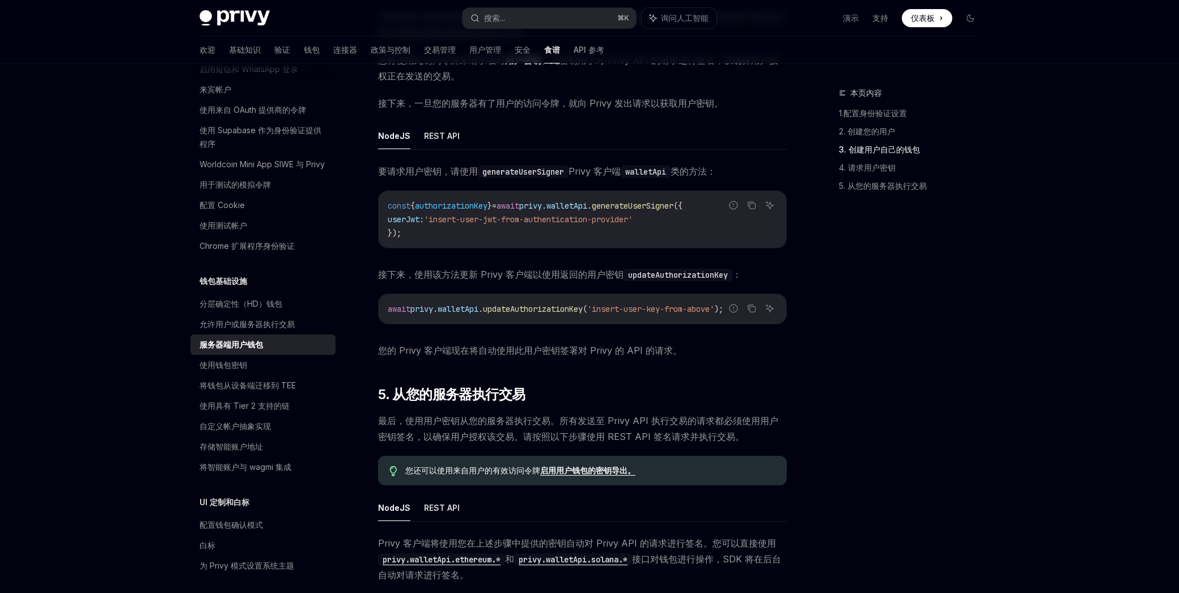
click at [466, 217] on span "'insert-user-jwt-from-authentication-provider'" at bounding box center [528, 219] width 209 height 10
click at [499, 219] on span "'insert-user-jwt-from-authentication-provider'" at bounding box center [528, 219] width 209 height 10
click at [499, 218] on span "'insert-user-jwt-from-authentication-provider'" at bounding box center [528, 219] width 209 height 10
click at [462, 225] on code "const { authorizationKey } = await privy . walletApi . generateUserSigner ({ us…" at bounding box center [583, 219] width 390 height 41
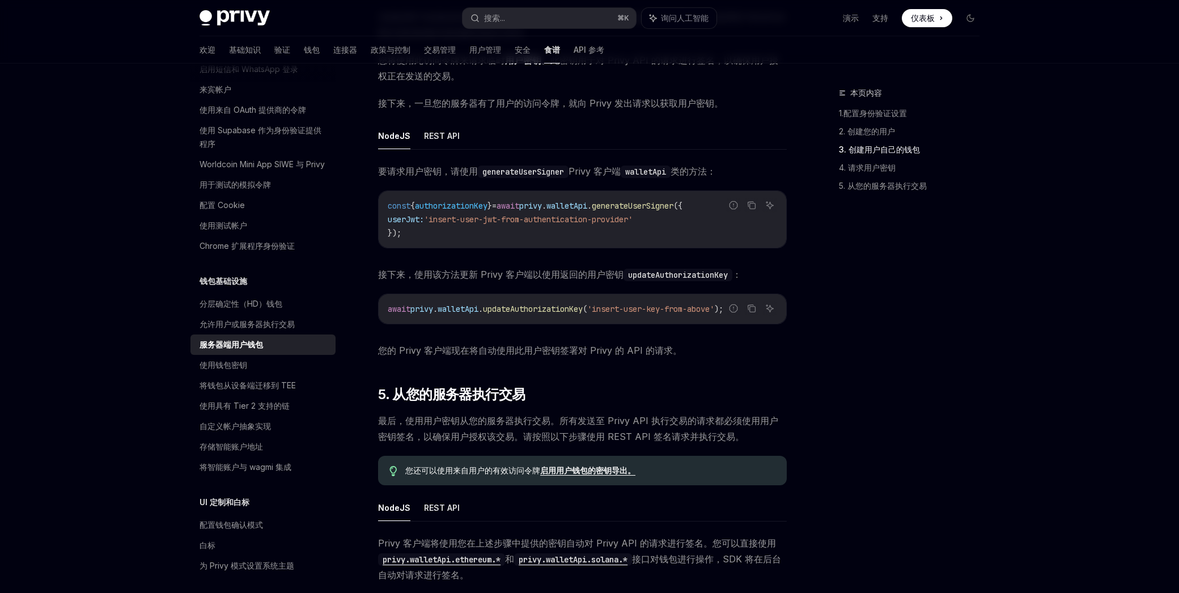
click at [473, 218] on span "'insert-user-jwt-from-authentication-provider'" at bounding box center [528, 219] width 209 height 10
click at [492, 215] on span "'insert-user-jwt-from-authentication-provider'" at bounding box center [528, 219] width 209 height 10
click at [505, 215] on span "'insert-user-jwt-from-authentication-provider'" at bounding box center [528, 219] width 209 height 10
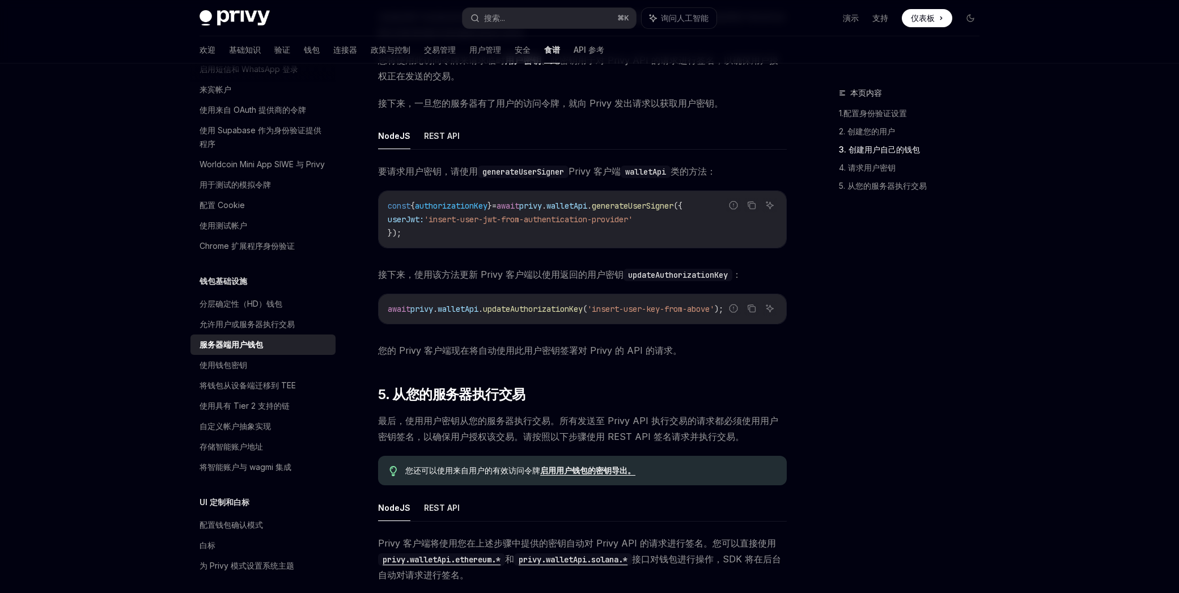
click at [587, 215] on span "'insert-user-jwt-from-authentication-provider'" at bounding box center [528, 219] width 209 height 10
click at [599, 215] on span "'insert-user-jwt-from-authentication-provider'" at bounding box center [528, 219] width 209 height 10
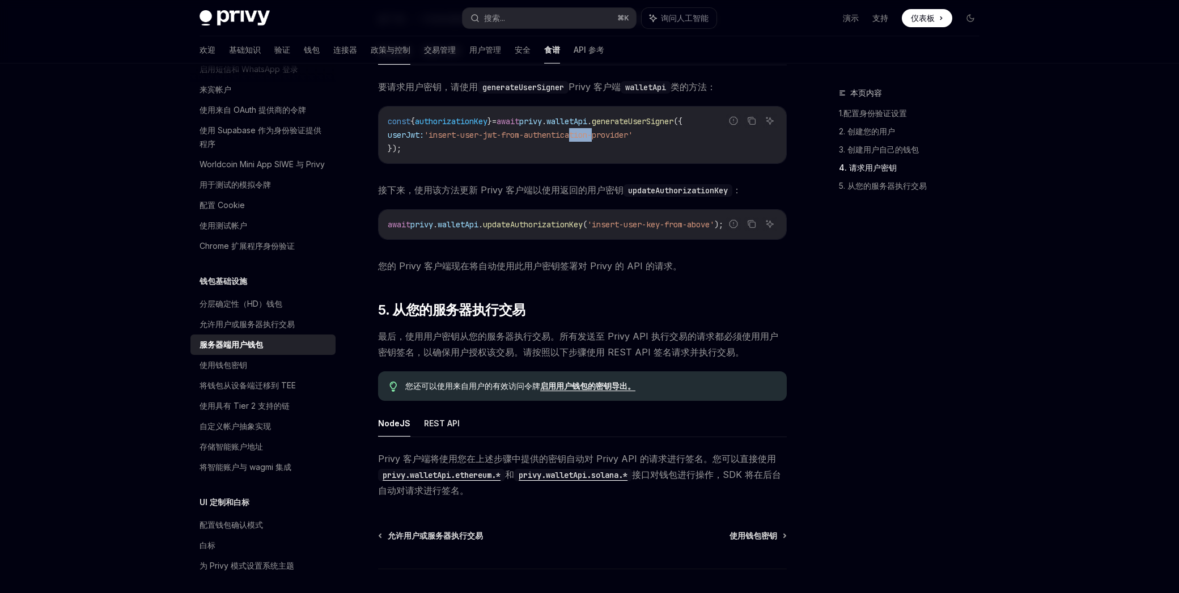
scroll to position [1726, 0]
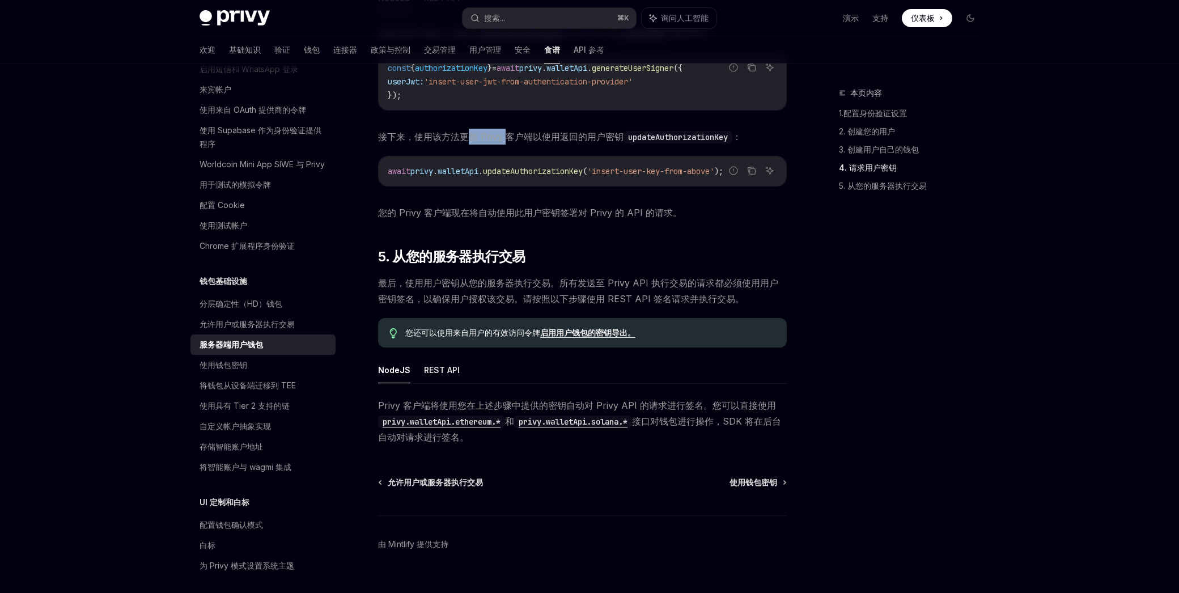
drag, startPoint x: 495, startPoint y: 137, endPoint x: 509, endPoint y: 137, distance: 14.2
click at [509, 137] on font "接下来，使用该方法更新 Privy 客户端以使用返回的用户密钥" at bounding box center [501, 136] width 246 height 11
drag, startPoint x: 509, startPoint y: 137, endPoint x: 511, endPoint y: 146, distance: 8.7
click at [509, 137] on font "接下来，使用该方法更新 Privy 客户端以使用返回的用户密钥" at bounding box center [501, 136] width 246 height 11
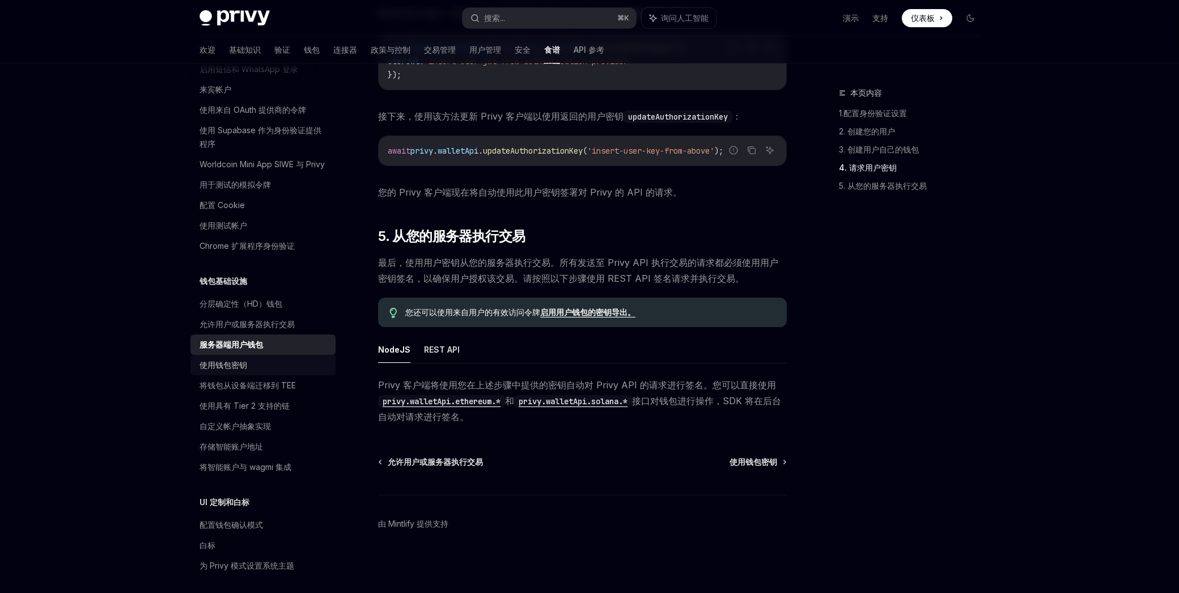
click at [229, 366] on font "使用钱包密钥" at bounding box center [224, 365] width 48 height 10
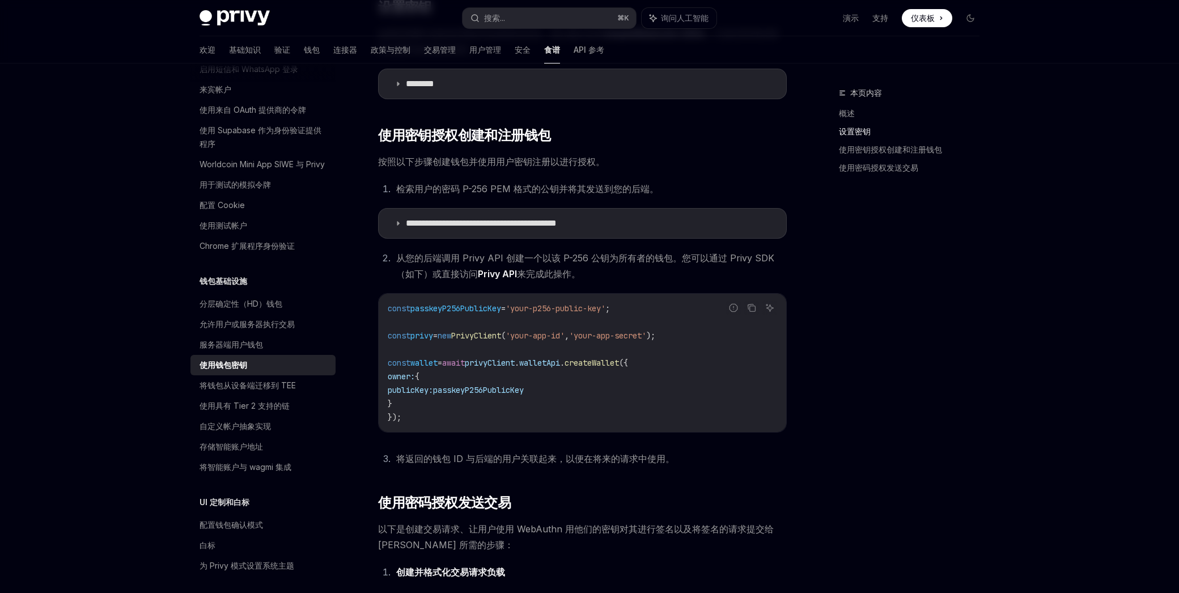
scroll to position [397, 0]
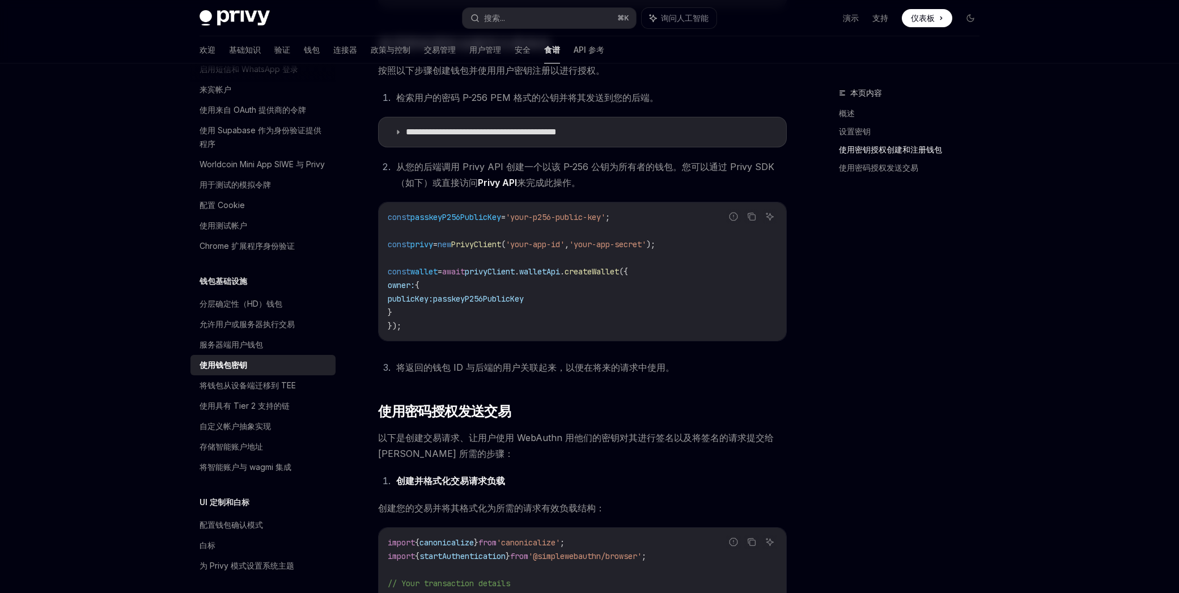
click at [426, 246] on span "privy" at bounding box center [422, 244] width 23 height 10
click at [425, 274] on span "wallet" at bounding box center [424, 272] width 27 height 10
click at [422, 314] on code "const passkeyP256PublicKey = 'your-p256-public-key' ; const privy = new PrivyCl…" at bounding box center [583, 271] width 390 height 122
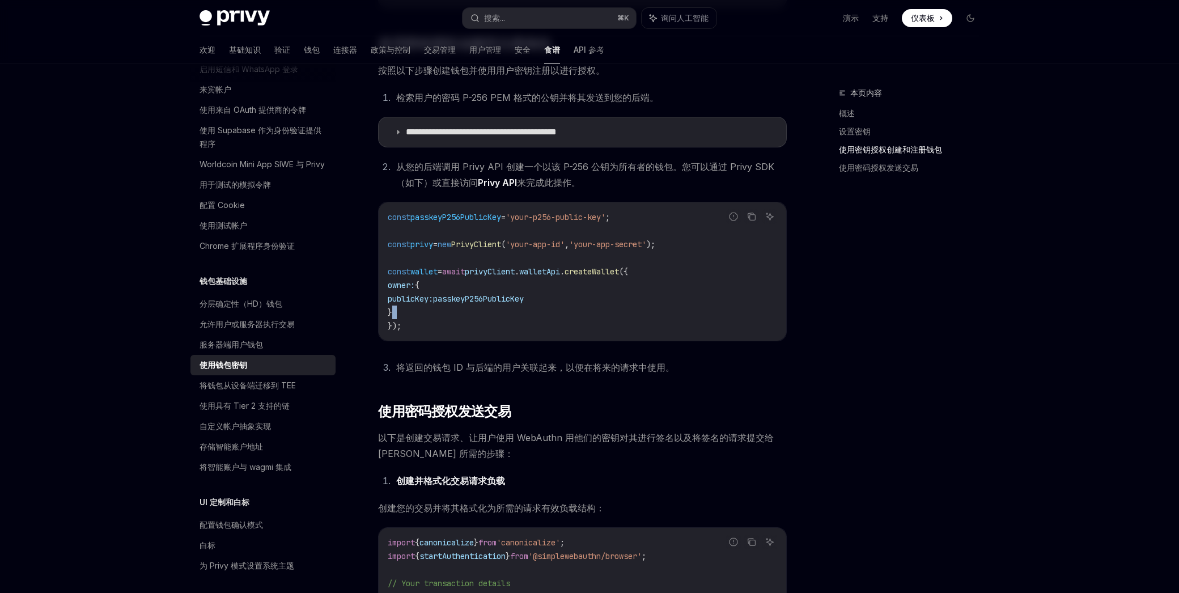
drag, startPoint x: 422, startPoint y: 314, endPoint x: 430, endPoint y: 306, distance: 10.8
click at [422, 314] on code "const passkeyP256PublicKey = 'your-p256-public-key' ; const privy = new PrivyCl…" at bounding box center [583, 271] width 390 height 122
click at [430, 306] on code "const passkeyP256PublicKey = 'your-p256-public-key' ; const privy = new PrivyCl…" at bounding box center [583, 271] width 390 height 122
click at [498, 301] on span "passkeyP256PublicKey" at bounding box center [478, 299] width 91 height 10
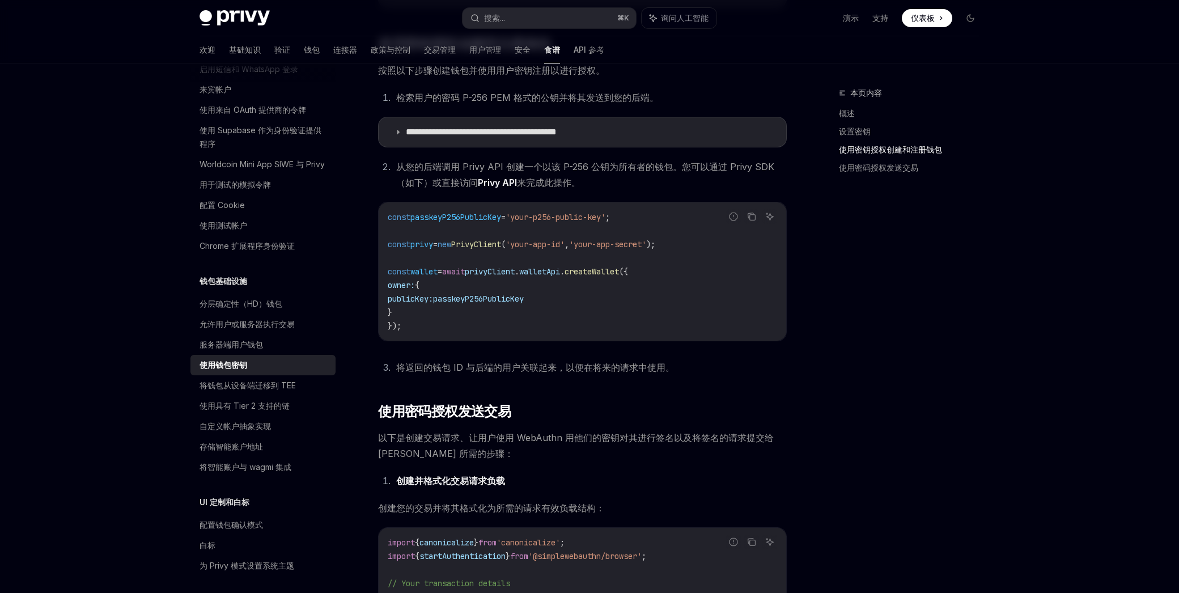
click at [498, 301] on span "passkeyP256PublicKey" at bounding box center [478, 299] width 91 height 10
click at [515, 272] on span "privyClient" at bounding box center [490, 272] width 50 height 10
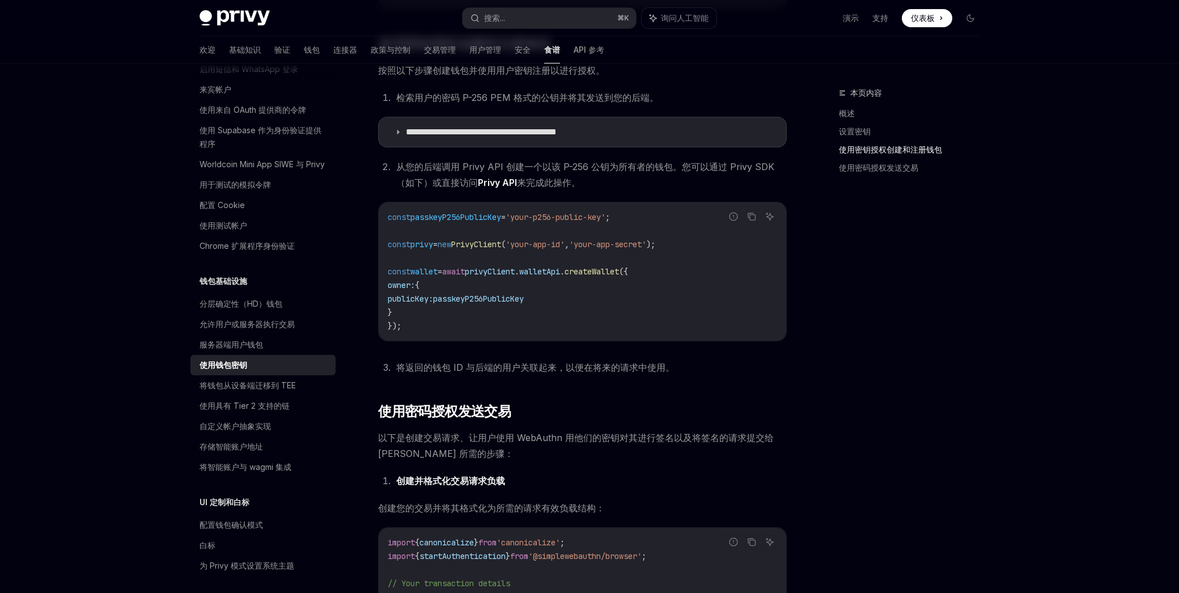
click at [515, 270] on span "privyClient" at bounding box center [490, 272] width 50 height 10
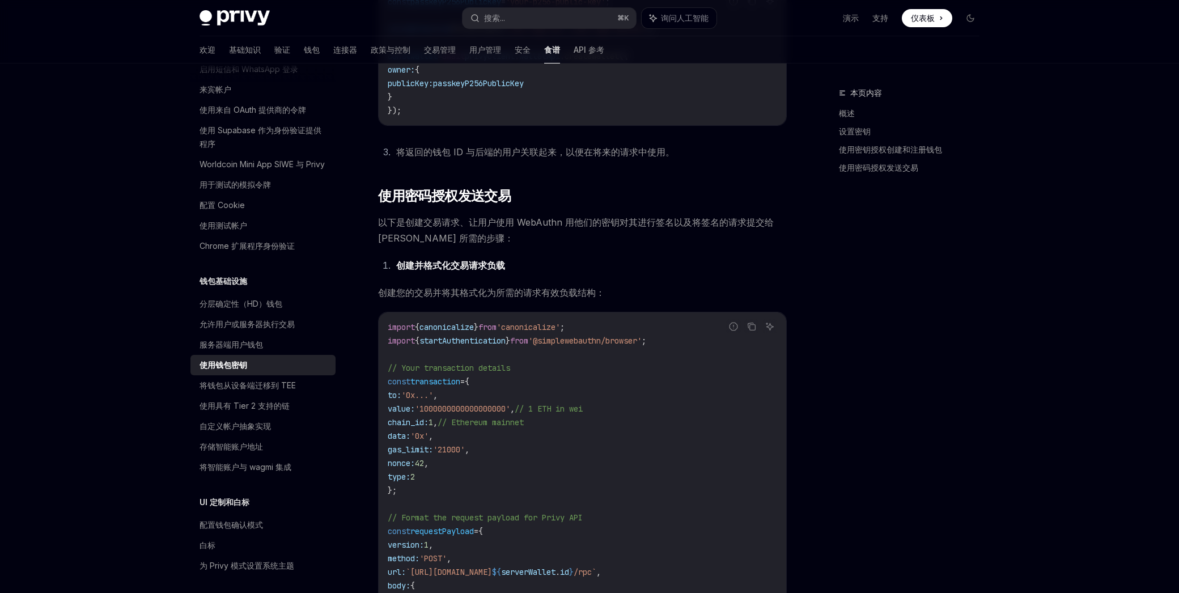
scroll to position [702, 0]
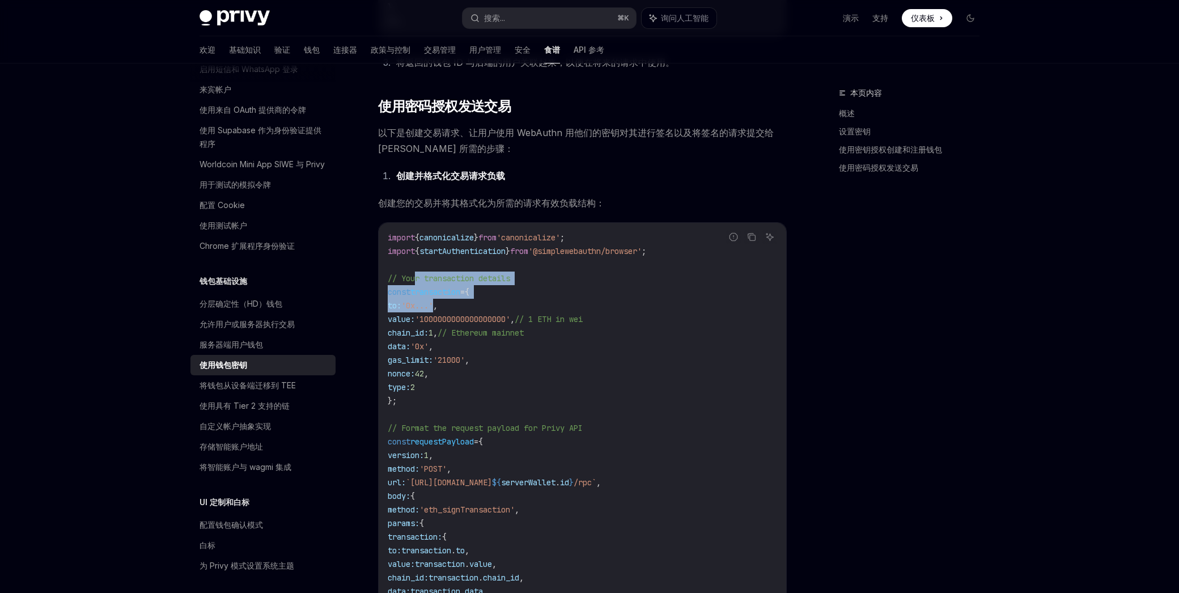
drag, startPoint x: 416, startPoint y: 283, endPoint x: 446, endPoint y: 311, distance: 40.9
click at [445, 310] on code "import { canonicalize } from 'canonicalize' ; import { startAuthentication } fr…" at bounding box center [583, 551] width 390 height 640
click at [446, 311] on code "import { canonicalize } from 'canonicalize' ; import { startAuthentication } fr…" at bounding box center [583, 551] width 390 height 640
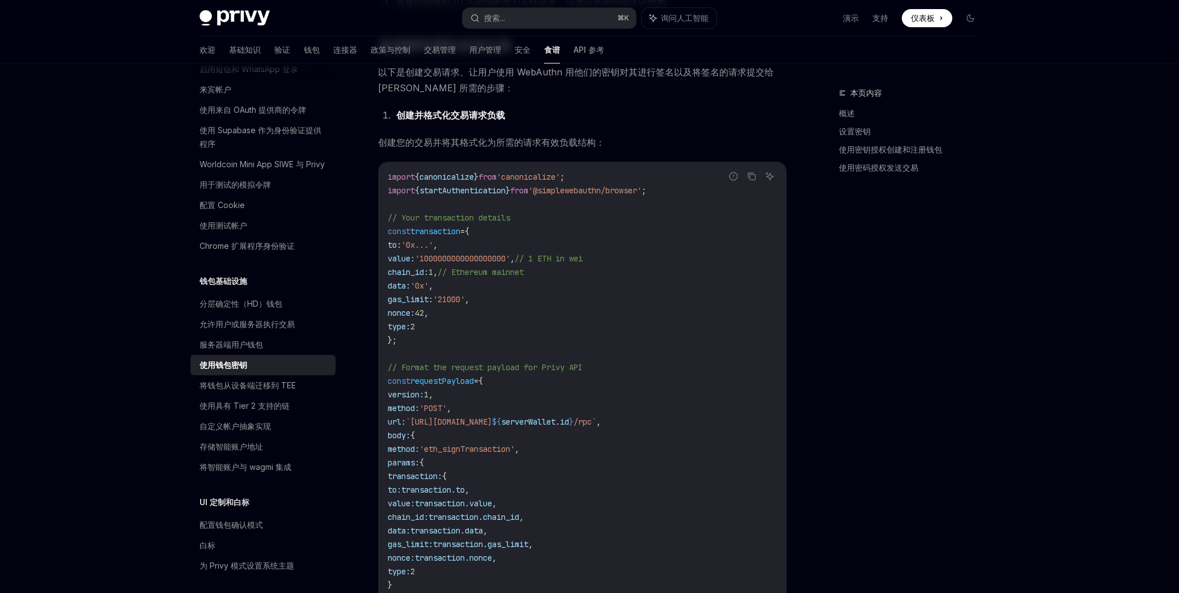
scroll to position [844, 0]
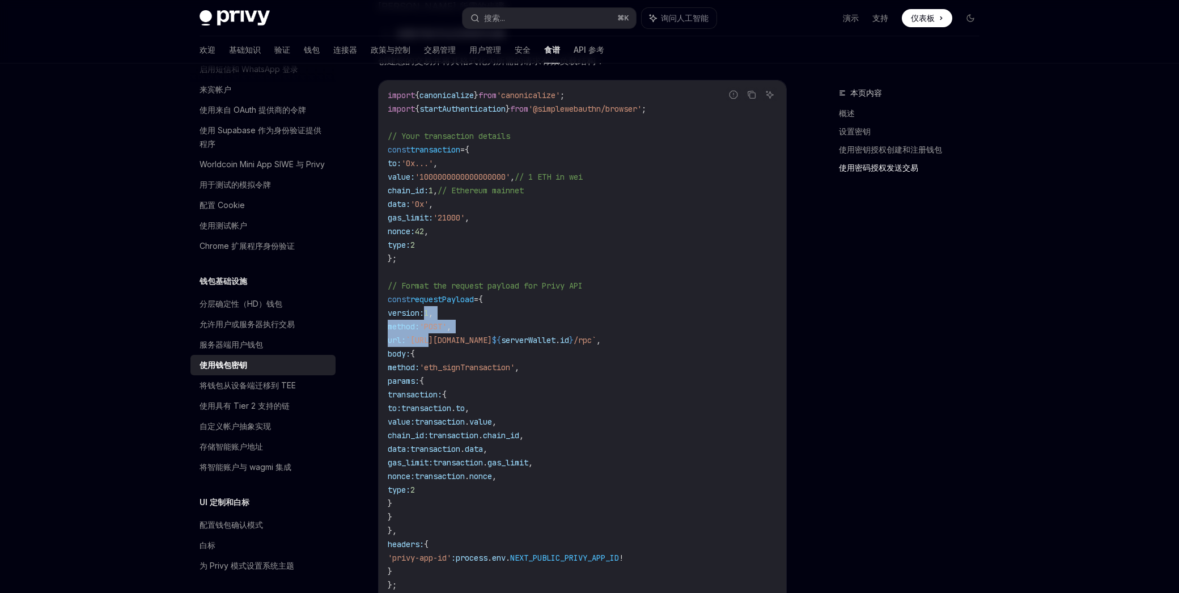
drag, startPoint x: 437, startPoint y: 308, endPoint x: 442, endPoint y: 348, distance: 39.5
click at [442, 346] on code "import { canonicalize } from 'canonicalize' ; import { startAuthentication } fr…" at bounding box center [583, 408] width 390 height 640
click at [442, 348] on code "import { canonicalize } from 'canonicalize' ; import { startAuthentication } fr…" at bounding box center [583, 408] width 390 height 640
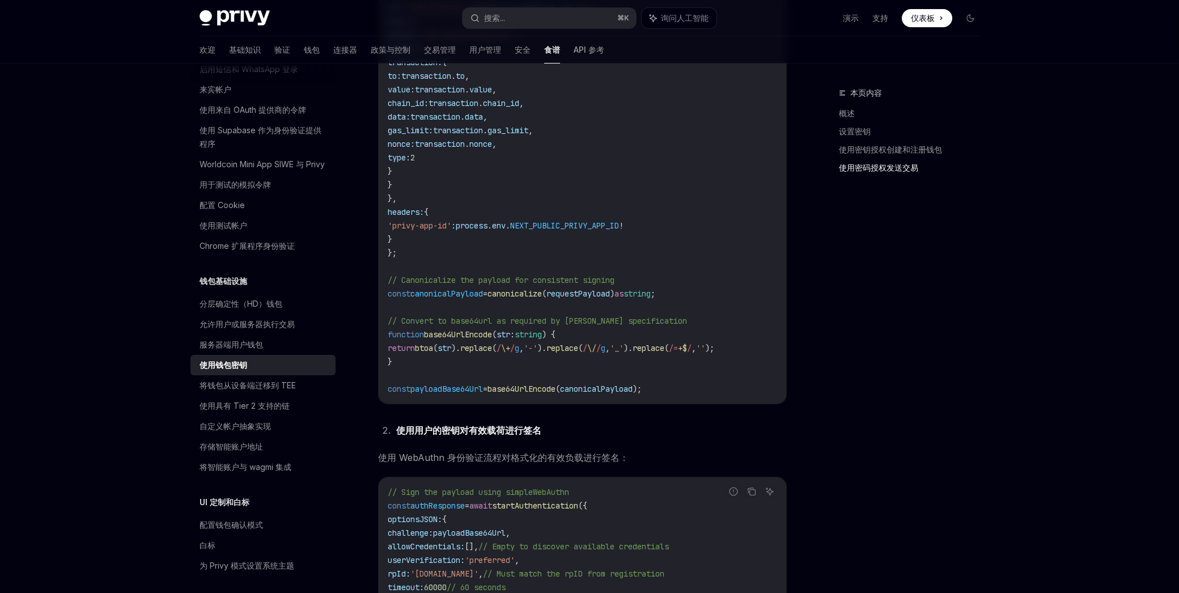
scroll to position [1199, 0]
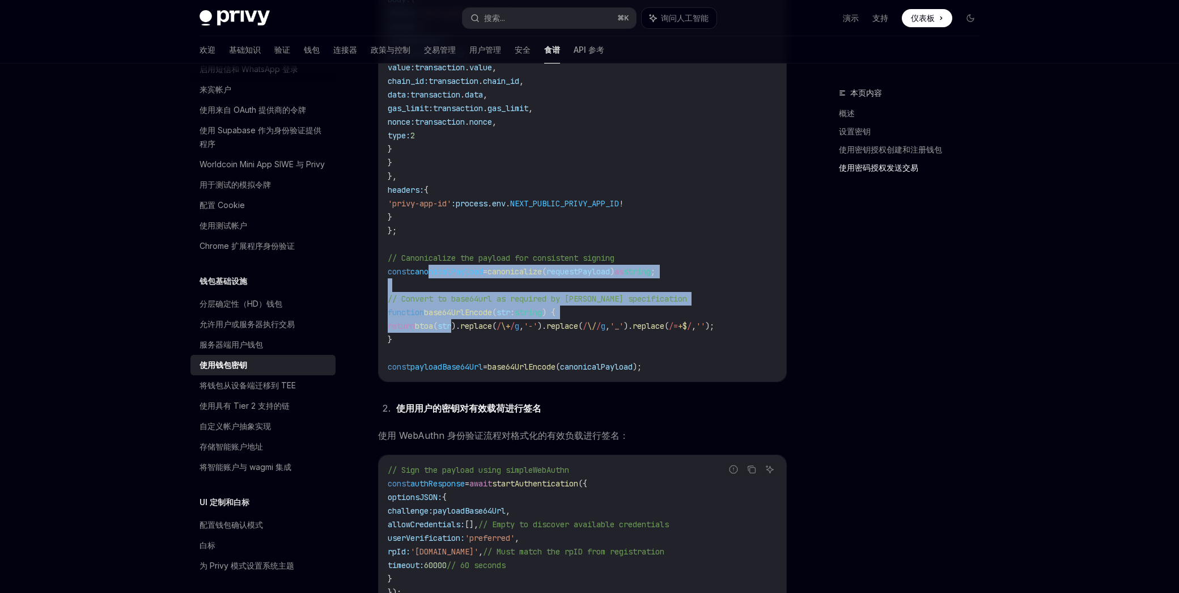
drag, startPoint x: 432, startPoint y: 269, endPoint x: 475, endPoint y: 329, distance: 74.0
click at [472, 329] on code "import { canonicalize } from 'canonicalize' ; import { startAuthentication } fr…" at bounding box center [583, 54] width 390 height 640
click at [460, 329] on span ")." at bounding box center [455, 326] width 9 height 10
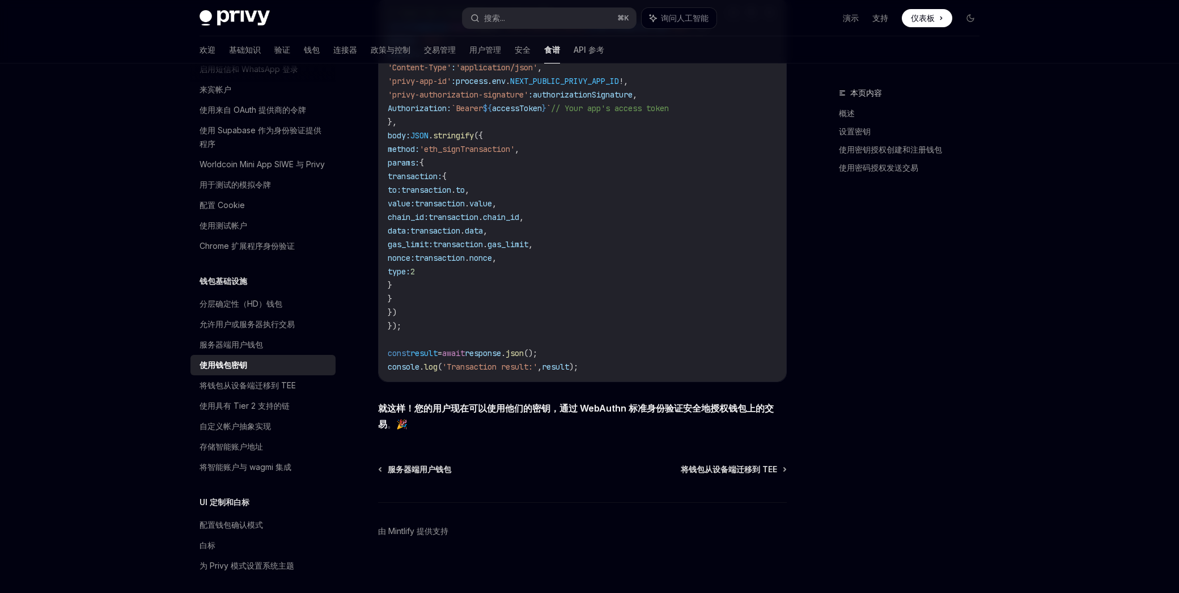
scroll to position [2069, 0]
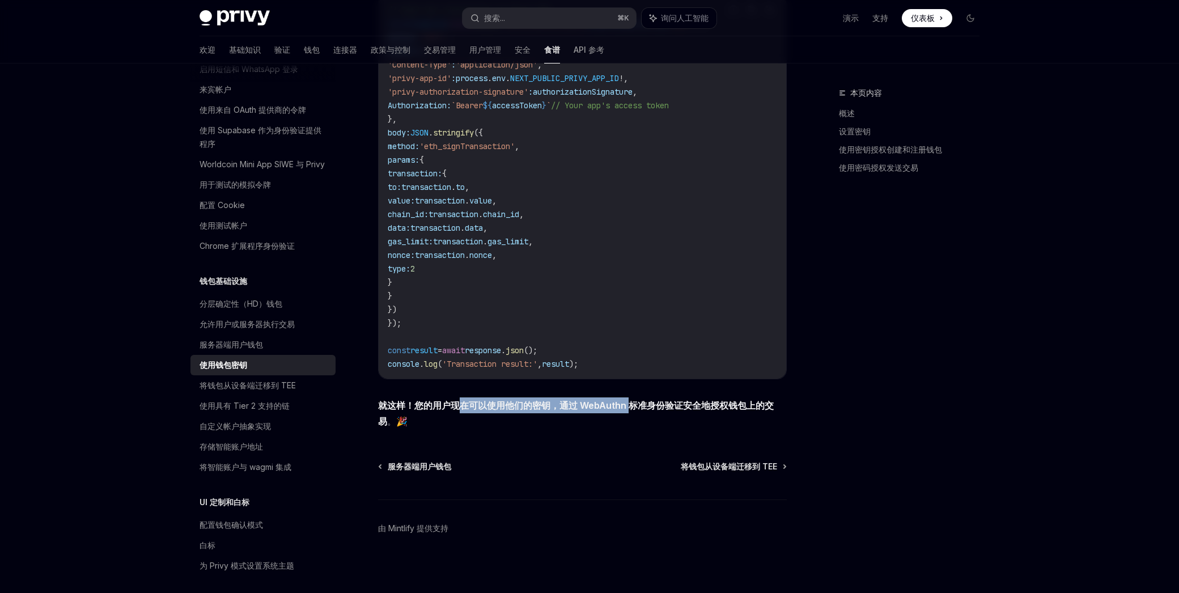
drag, startPoint x: 460, startPoint y: 416, endPoint x: 634, endPoint y: 418, distance: 173.5
click at [634, 418] on font "就这样！您的用户现在可以使用他们的密钥，通过 WebAuthn 标准身份验证安全地授权钱包上的交易" at bounding box center [576, 413] width 396 height 27
click at [224, 449] on font "存储智能账户地址" at bounding box center [232, 447] width 64 height 10
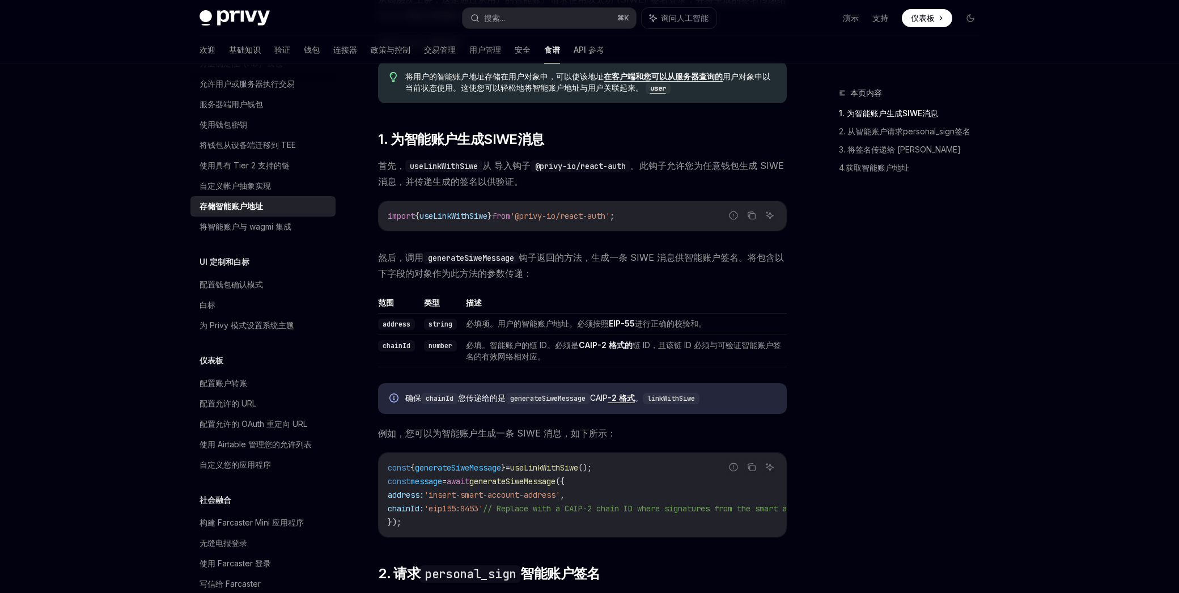
scroll to position [323, 0]
click at [260, 227] on font "将智能账户与 wagmi 集成" at bounding box center [246, 225] width 92 height 10
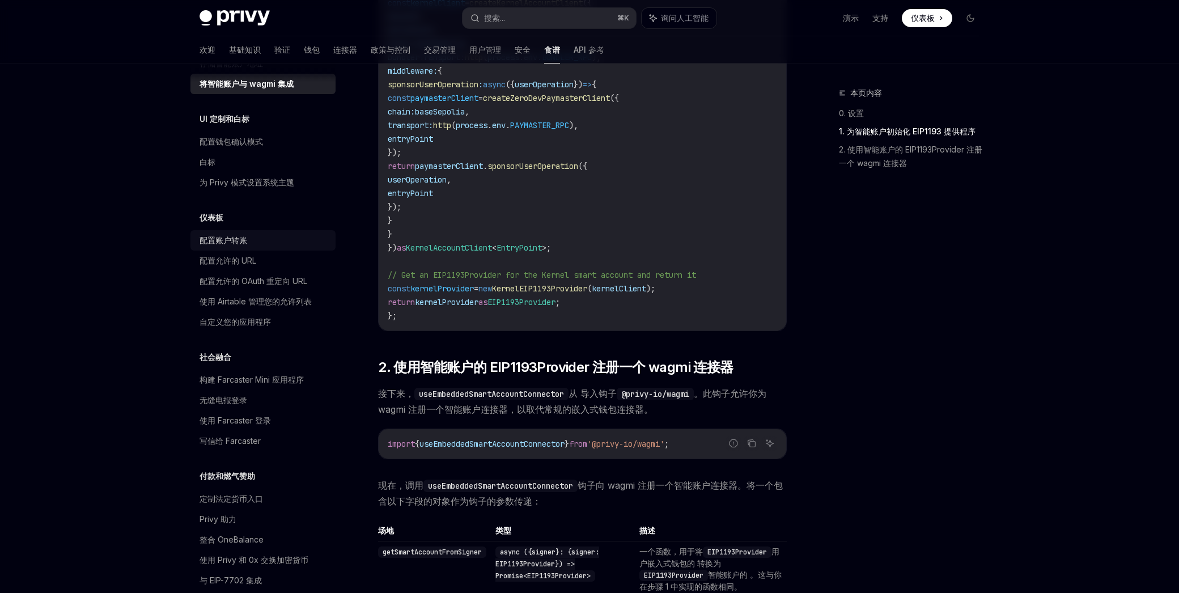
scroll to position [475, 0]
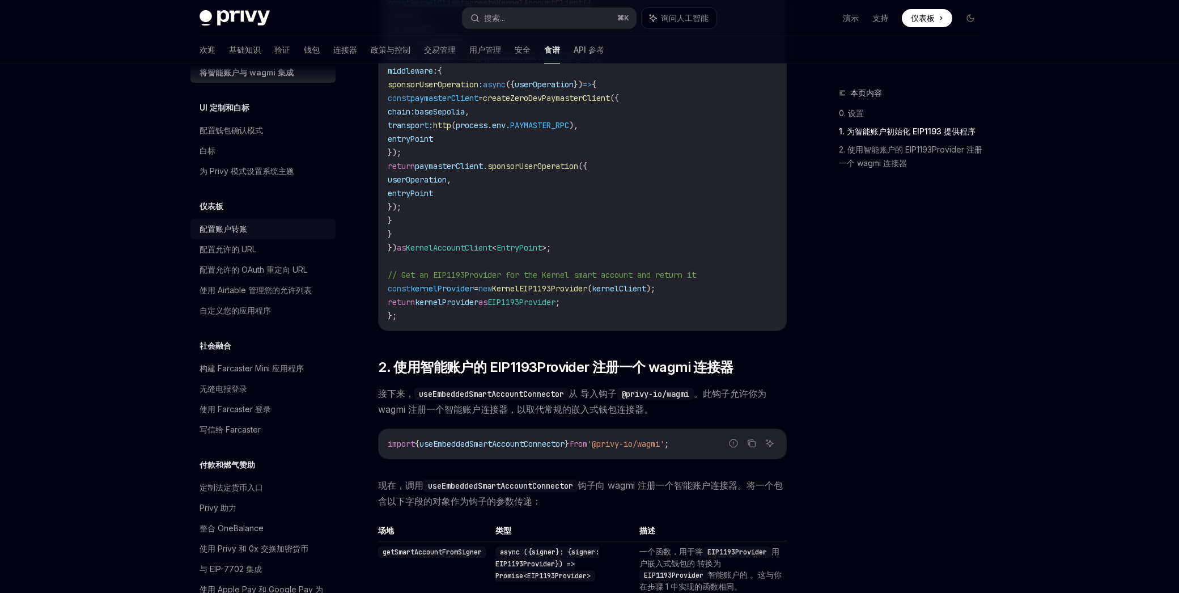
click at [226, 226] on font "配置账户转账" at bounding box center [224, 229] width 48 height 10
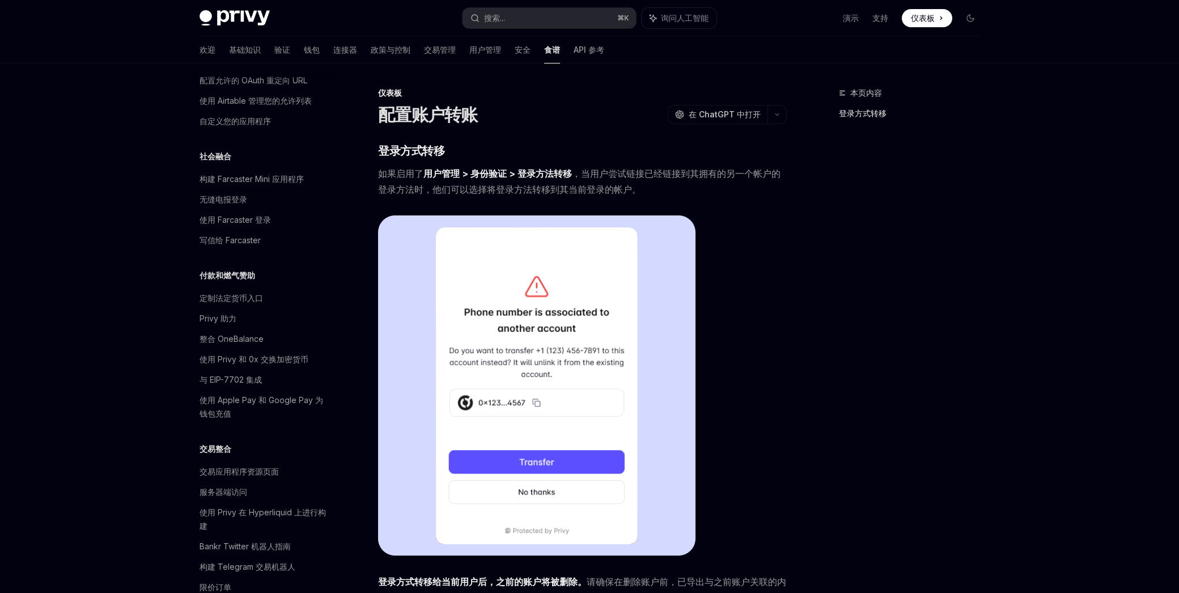
scroll to position [670, 0]
click at [231, 284] on link "定制法定货币入口" at bounding box center [263, 293] width 145 height 20
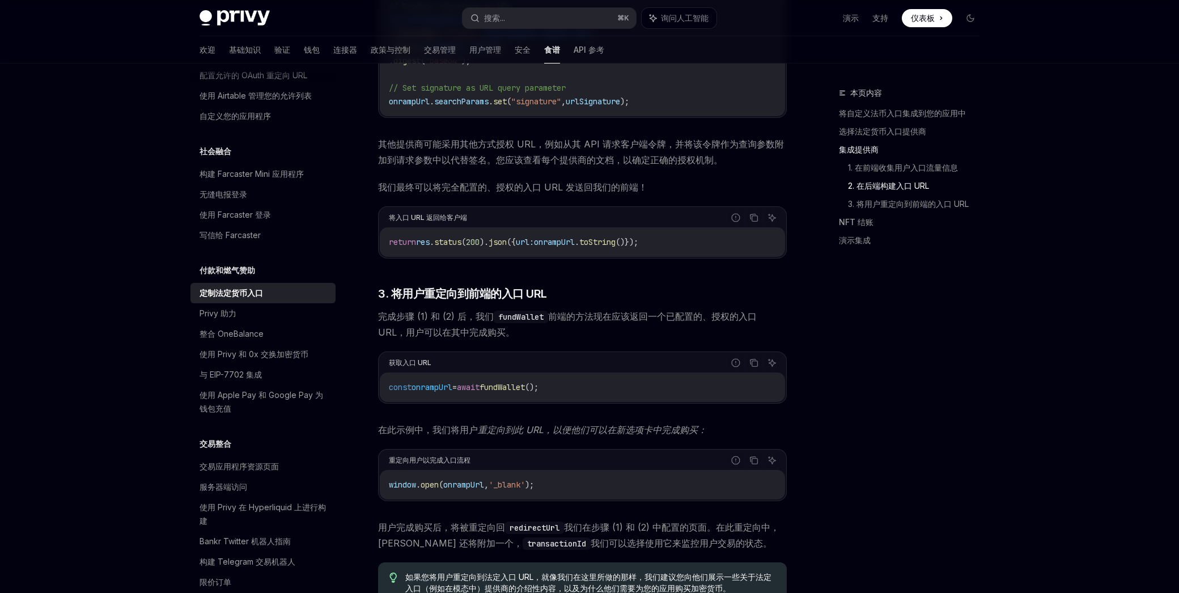
scroll to position [2826, 0]
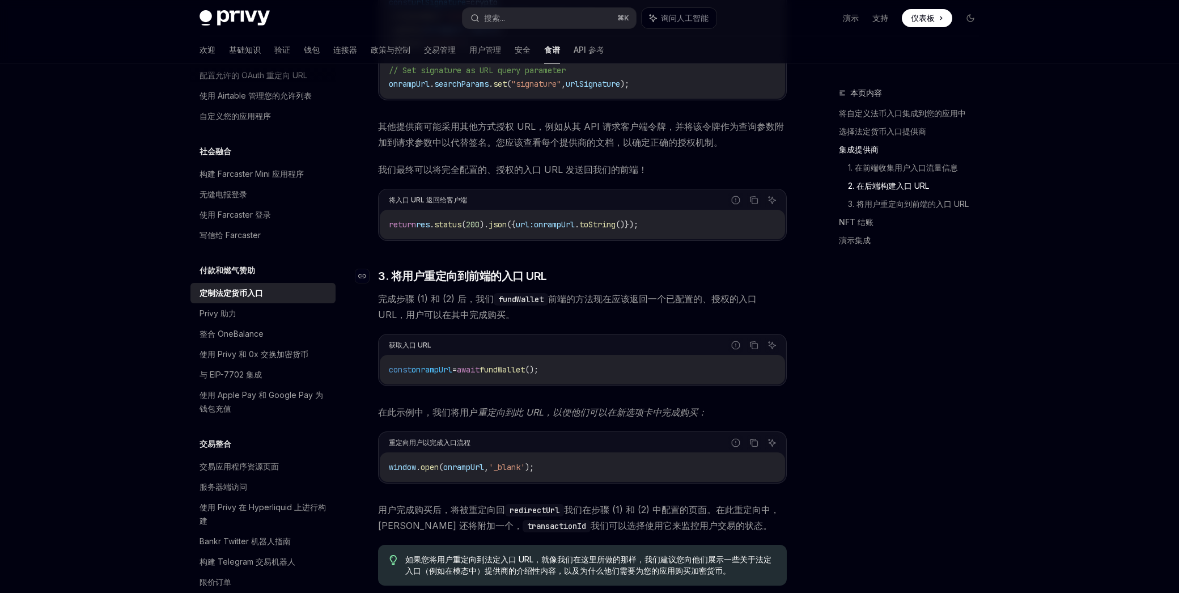
click at [463, 281] on font "3. 将用户重定向到前端的入口 URL" at bounding box center [462, 276] width 169 height 14
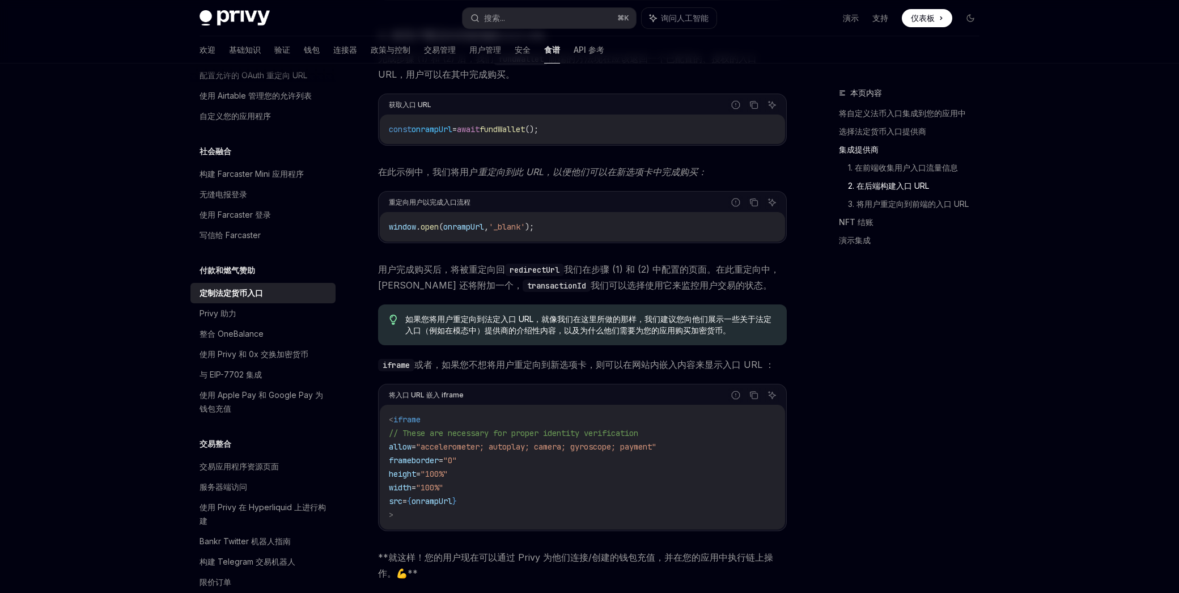
scroll to position [3147, 0]
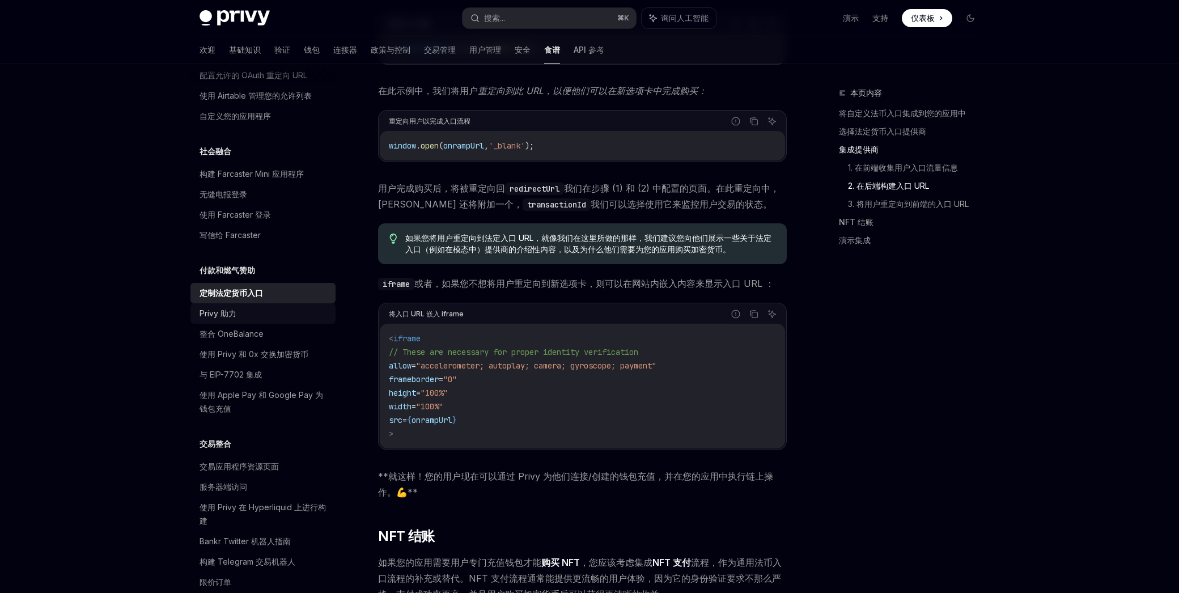
click at [230, 314] on font "Privy 助力" at bounding box center [218, 313] width 37 height 10
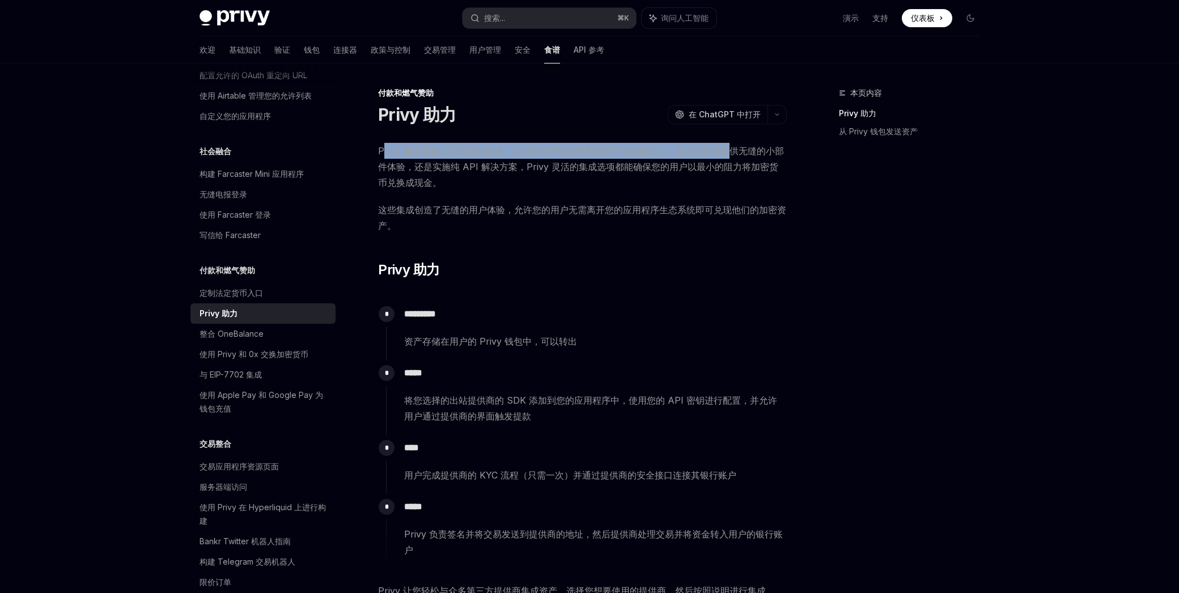
drag, startPoint x: 385, startPoint y: 149, endPoint x: 730, endPoint y: 149, distance: 344.8
click at [730, 149] on font "Privy 通过与第三方提供商集成，让您的用户轻松将加密资产兑换成法币。无论您是想提供无缝的小部件体验，还是实施纯 API 解决方案，Privy 灵活的集成选…" at bounding box center [581, 166] width 406 height 43
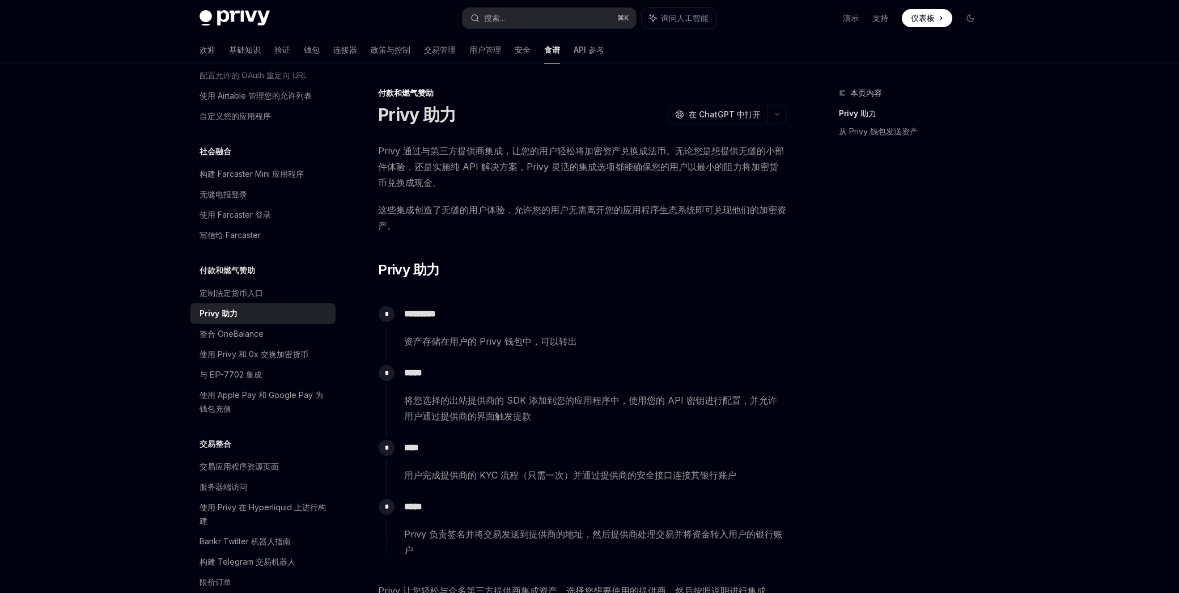
drag, startPoint x: 443, startPoint y: 192, endPoint x: 523, endPoint y: 201, distance: 80.4
click at [523, 201] on div "Privy 通过与第三方提供商集成，让您的用户轻松将加密资产兑换成法币。无论您是想提供无缝的小部件体验，还是实施纯 API 解决方案，Privy 灵活的集成选…" at bounding box center [582, 517] width 409 height 748
drag, startPoint x: 523, startPoint y: 201, endPoint x: 517, endPoint y: 197, distance: 7.4
click at [523, 201] on div "Privy 通过与第三方提供商集成，让您的用户轻松将加密资产兑换成法币。无论您是想提供无缝的小部件体验，还是实施纯 API 解决方案，Privy 灵活的集成选…" at bounding box center [582, 517] width 409 height 748
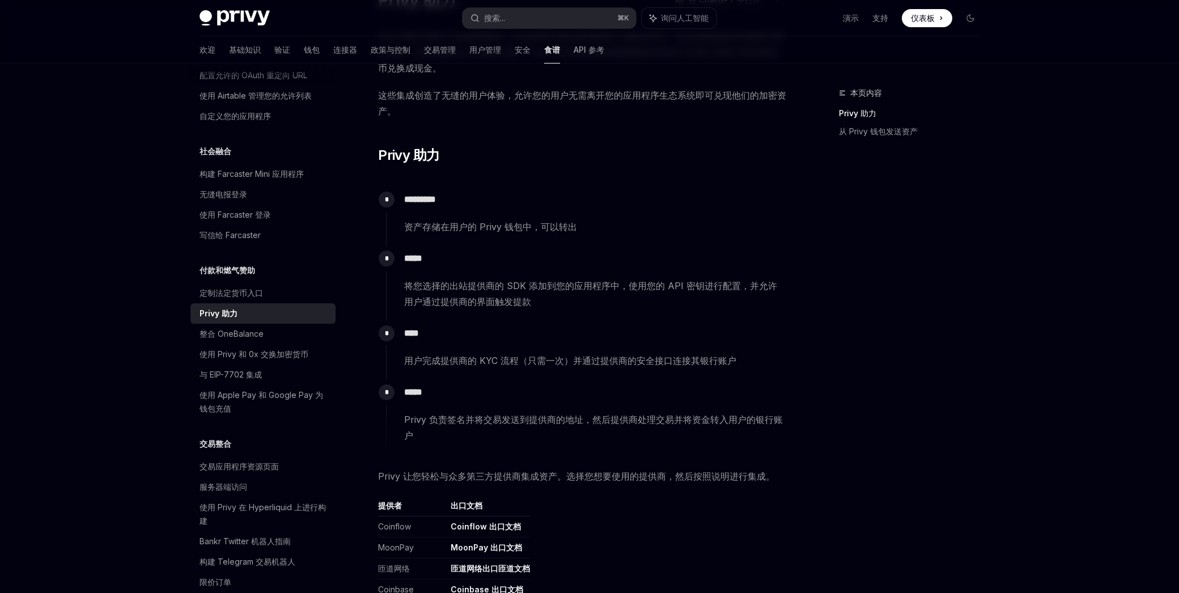
scroll to position [141, 0]
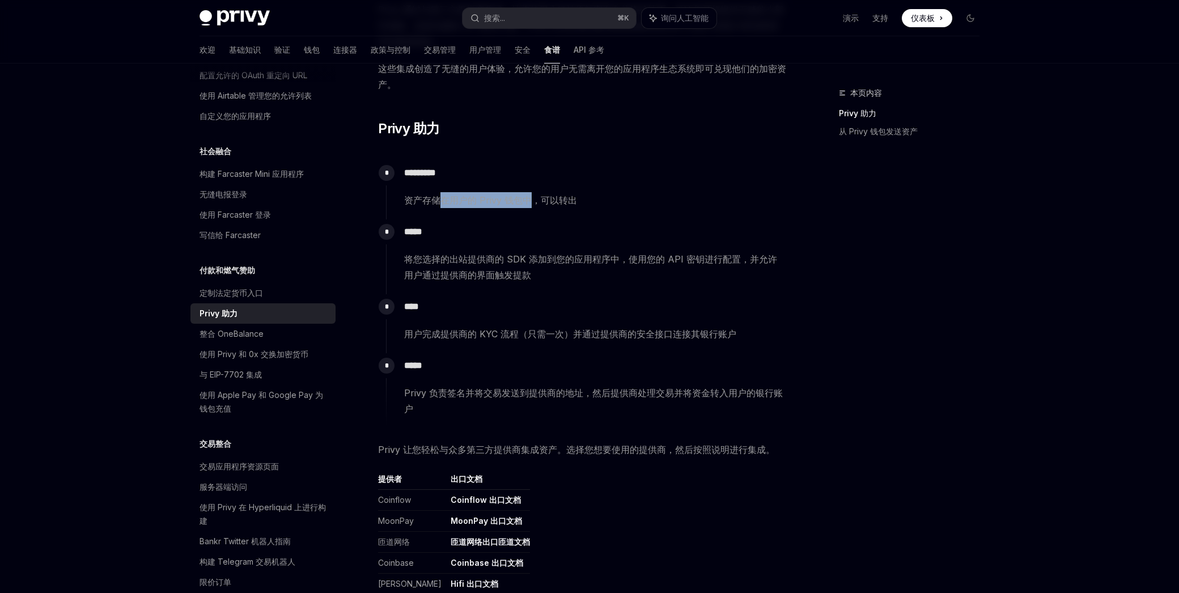
drag, startPoint x: 481, startPoint y: 205, endPoint x: 530, endPoint y: 205, distance: 48.8
click at [530, 205] on font "资产存储在用户的 Privy 钱包中，可以转出" at bounding box center [490, 200] width 173 height 11
click at [493, 202] on font "资产存储在用户的 Privy 钱包中，可以转出" at bounding box center [490, 200] width 173 height 11
drag, startPoint x: 432, startPoint y: 201, endPoint x: 551, endPoint y: 198, distance: 118.6
click at [551, 198] on font "资产存储在用户的 Privy 钱包中，可以转出" at bounding box center [490, 200] width 173 height 11
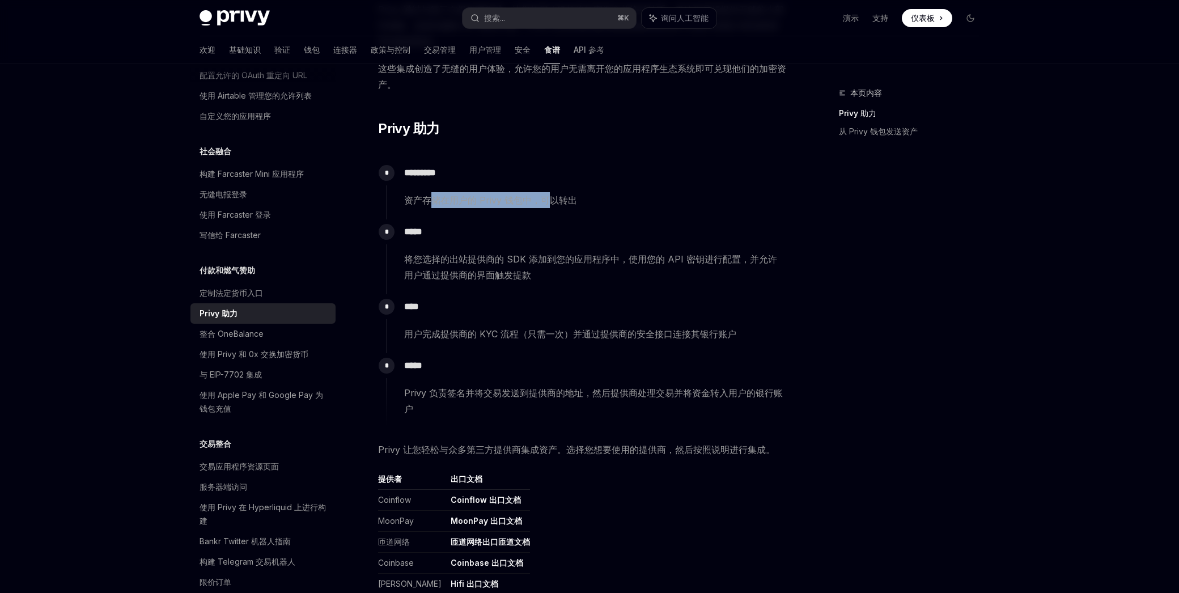
click at [551, 198] on font "资产存储在用户的 Privy 钱包中，可以转出" at bounding box center [490, 200] width 173 height 11
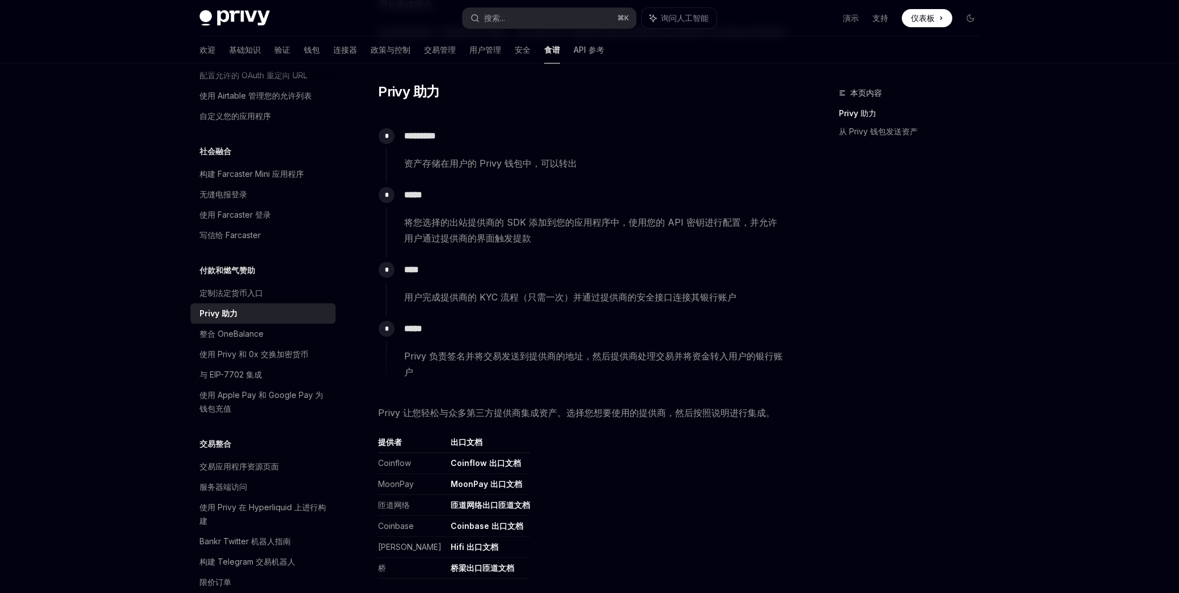
scroll to position [198, 0]
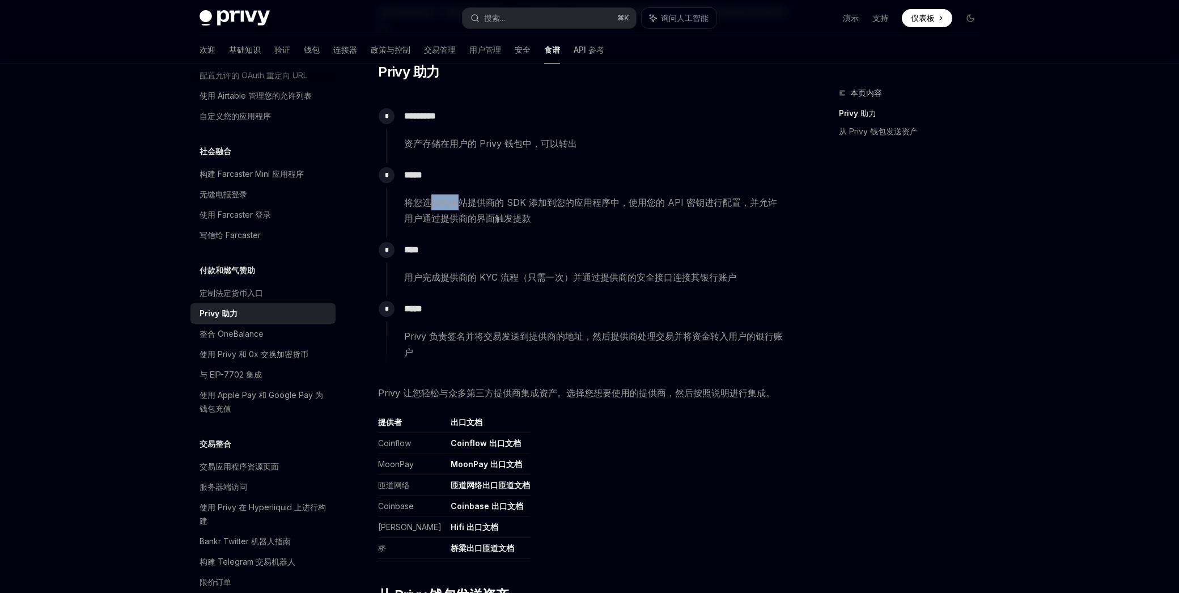
drag, startPoint x: 432, startPoint y: 203, endPoint x: 470, endPoint y: 205, distance: 38.0
click at [468, 205] on font "将您选择的出站提供商的 SDK 添加到您的应用程序中，使用您的 API 密钥进行配置，并允许用户通过提供商的界面触发提款" at bounding box center [590, 210] width 373 height 27
click at [470, 205] on font "将您选择的出站提供商的 SDK 添加到您的应用程序中，使用您的 API 密钥进行配置，并允许用户通过提供商的界面触发提款" at bounding box center [590, 210] width 373 height 27
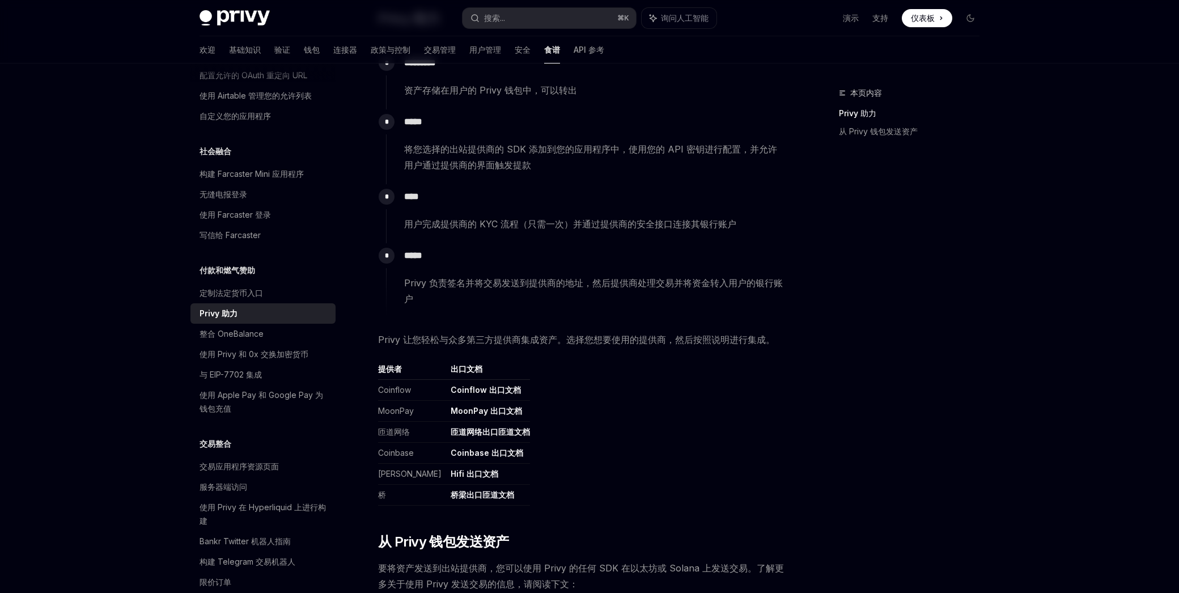
scroll to position [258, 0]
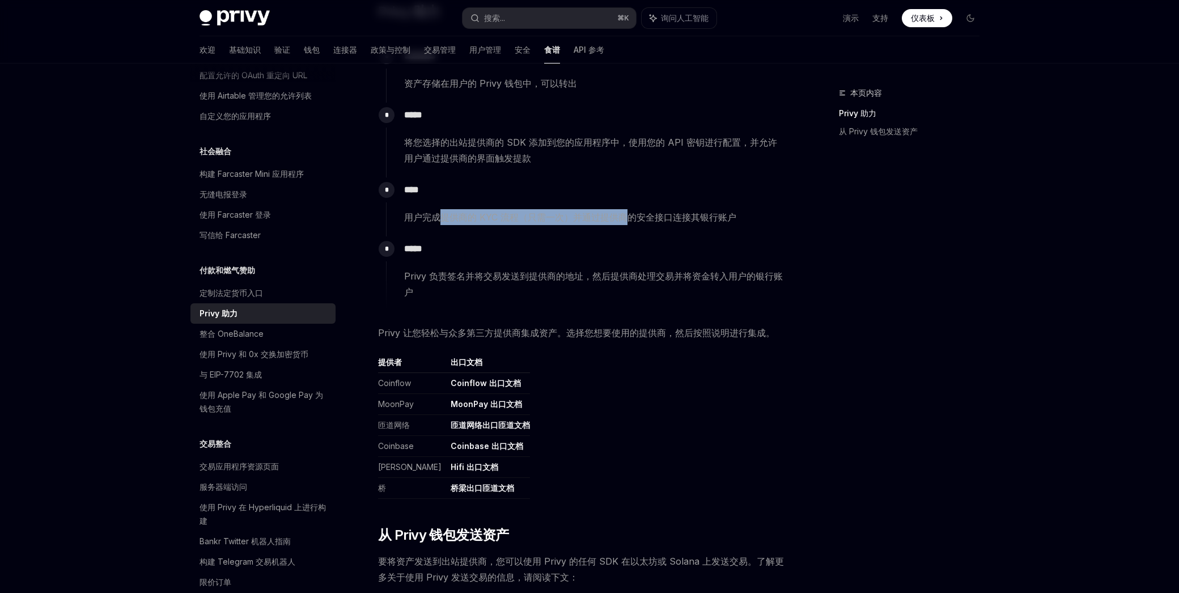
drag, startPoint x: 441, startPoint y: 212, endPoint x: 629, endPoint y: 210, distance: 188.8
click at [628, 210] on span "用户完成提供商的 KYC 流程（只需一次）并通过提供商的安全接口连接其银行账户" at bounding box center [595, 217] width 382 height 16
click at [629, 210] on span "用户完成提供商的 KYC 流程（只需一次）并通过提供商的安全接口连接其银行账户" at bounding box center [595, 217] width 382 height 16
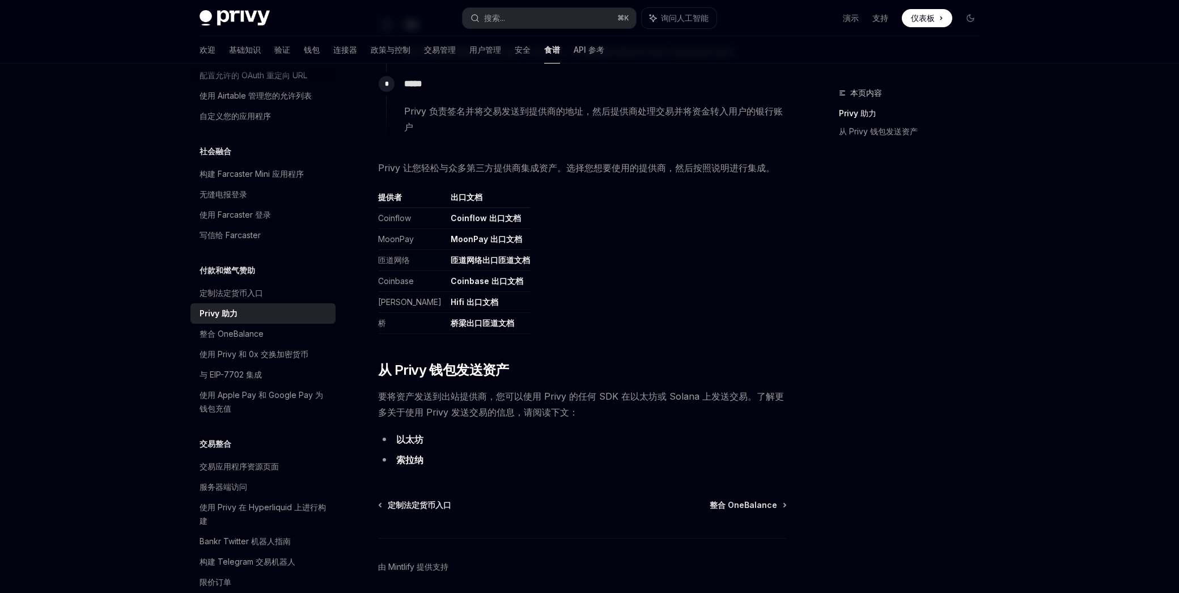
scroll to position [466, 0]
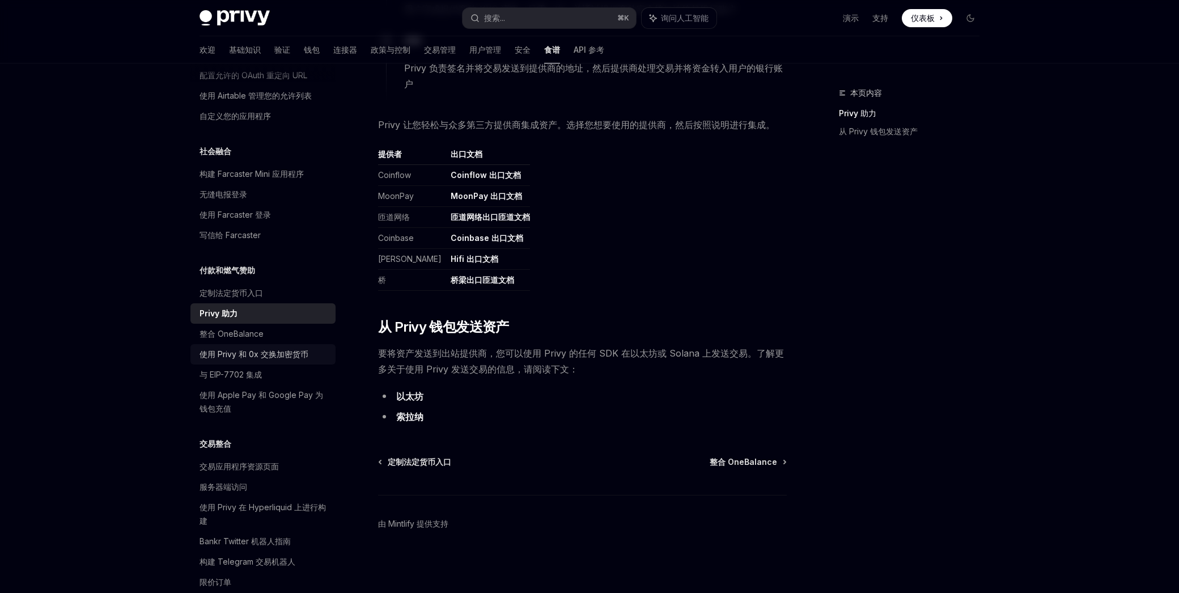
click at [237, 356] on font "使用 Privy 和 0x 交换加密货币" at bounding box center [254, 354] width 109 height 10
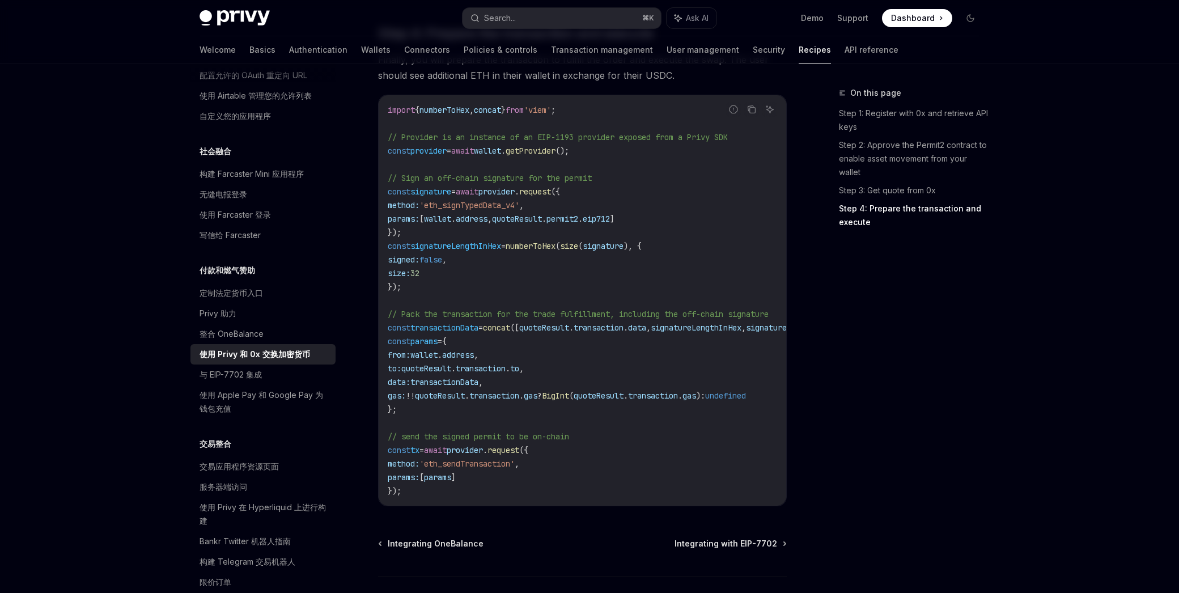
scroll to position [1251, 0]
click at [247, 396] on font "使用 Apple Pay 和 Google Pay 为钱包充值" at bounding box center [262, 401] width 124 height 23
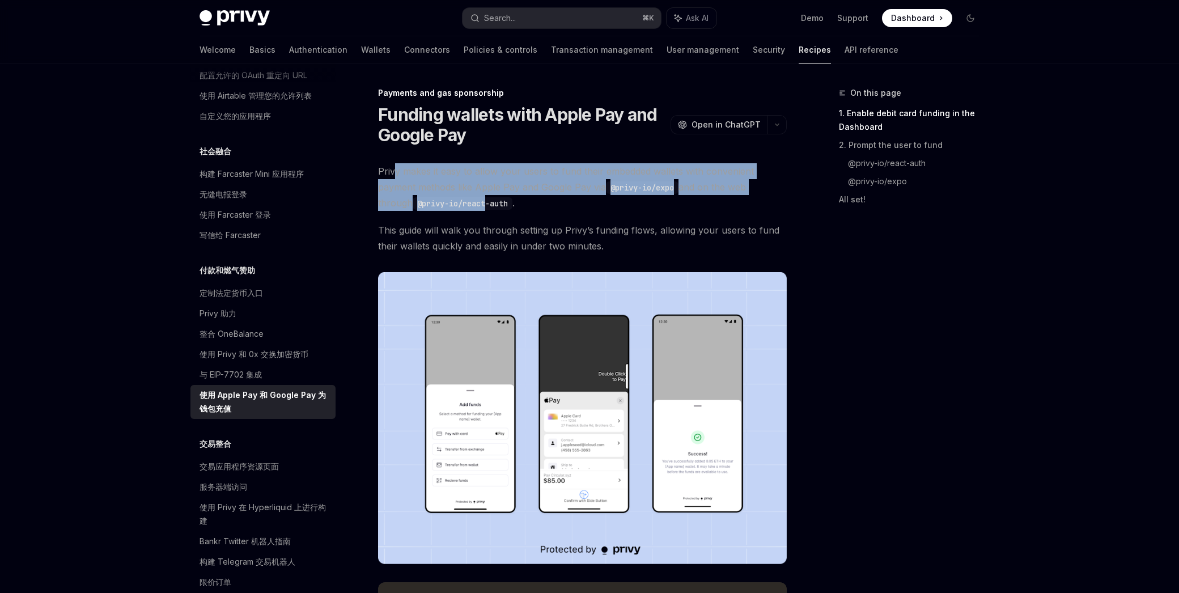
drag, startPoint x: 397, startPoint y: 175, endPoint x: 456, endPoint y: 197, distance: 63.7
click at [454, 197] on span "Privy makes it easy to allow your users to fund their embedded wallets with con…" at bounding box center [582, 187] width 409 height 48
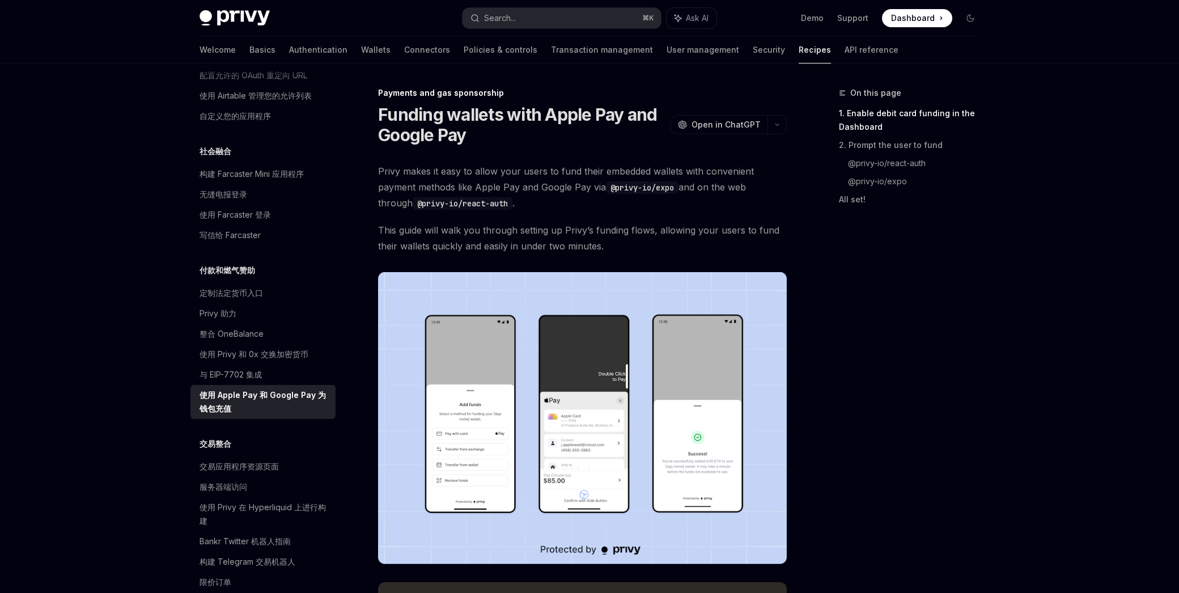
click at [457, 197] on code "@privy-io/react-auth" at bounding box center [463, 203] width 100 height 12
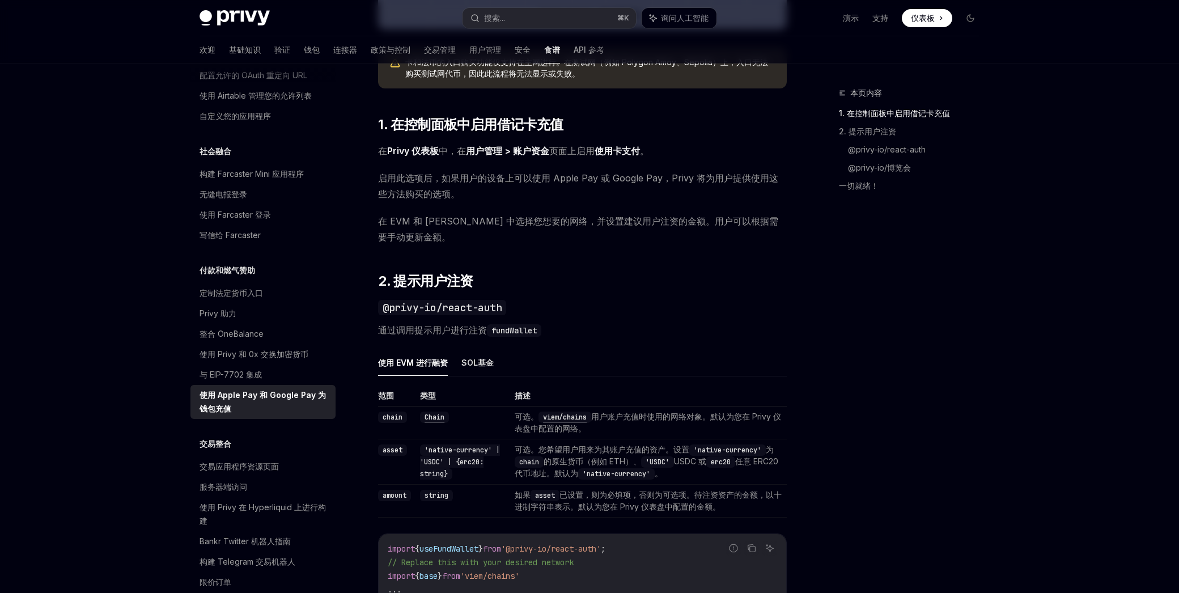
scroll to position [492, 0]
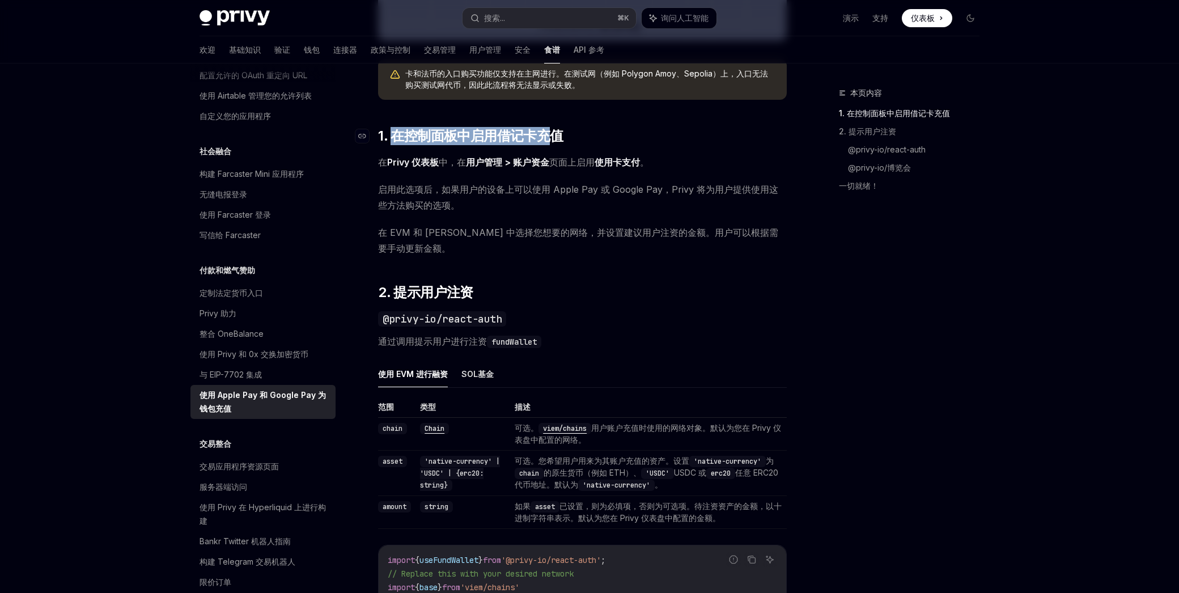
drag, startPoint x: 396, startPoint y: 130, endPoint x: 550, endPoint y: 138, distance: 153.8
click at [550, 138] on font "1. 在控制面板中启用借记卡充值" at bounding box center [470, 136] width 185 height 16
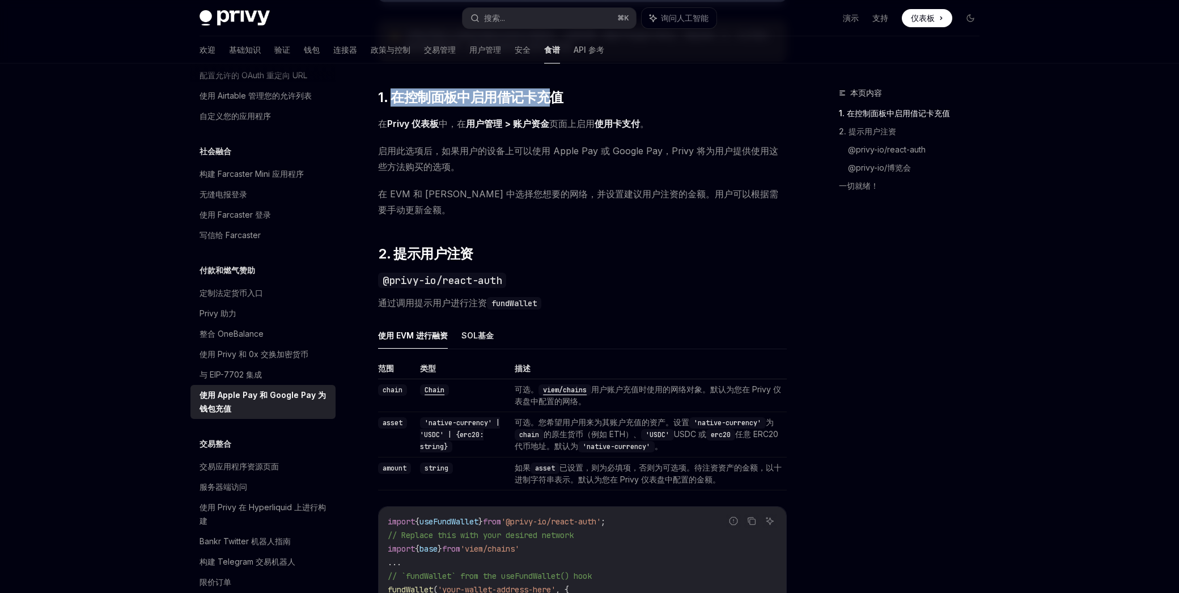
scroll to position [532, 0]
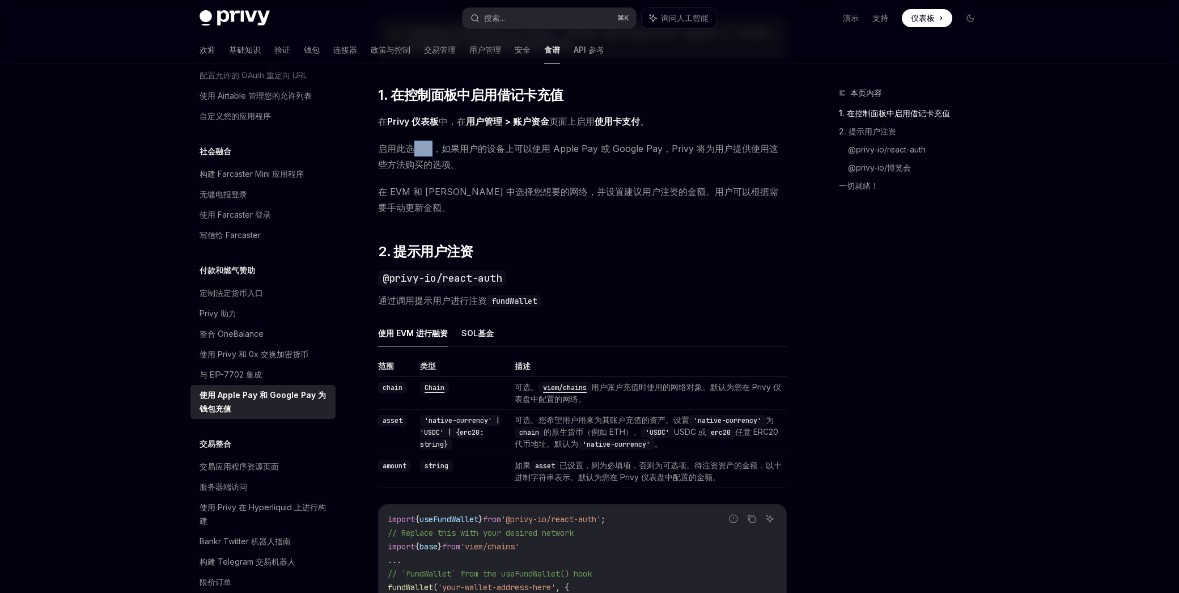
drag, startPoint x: 418, startPoint y: 149, endPoint x: 445, endPoint y: 150, distance: 26.7
click at [445, 150] on font "启用此选项后，如果用户的设备上可以使用 Apple Pay 或 Google Pay，Privy 将为用户提供使用这些方法购买的选项。" at bounding box center [578, 156] width 400 height 27
drag, startPoint x: 445, startPoint y: 150, endPoint x: 415, endPoint y: 232, distance: 87.2
click at [445, 151] on font "启用此选项后，如果用户的设备上可以使用 Apple Pay 或 Google Pay，Privy 将为用户提供使用这些方法购买的选项。" at bounding box center [578, 156] width 400 height 27
drag, startPoint x: 417, startPoint y: 248, endPoint x: 433, endPoint y: 248, distance: 15.3
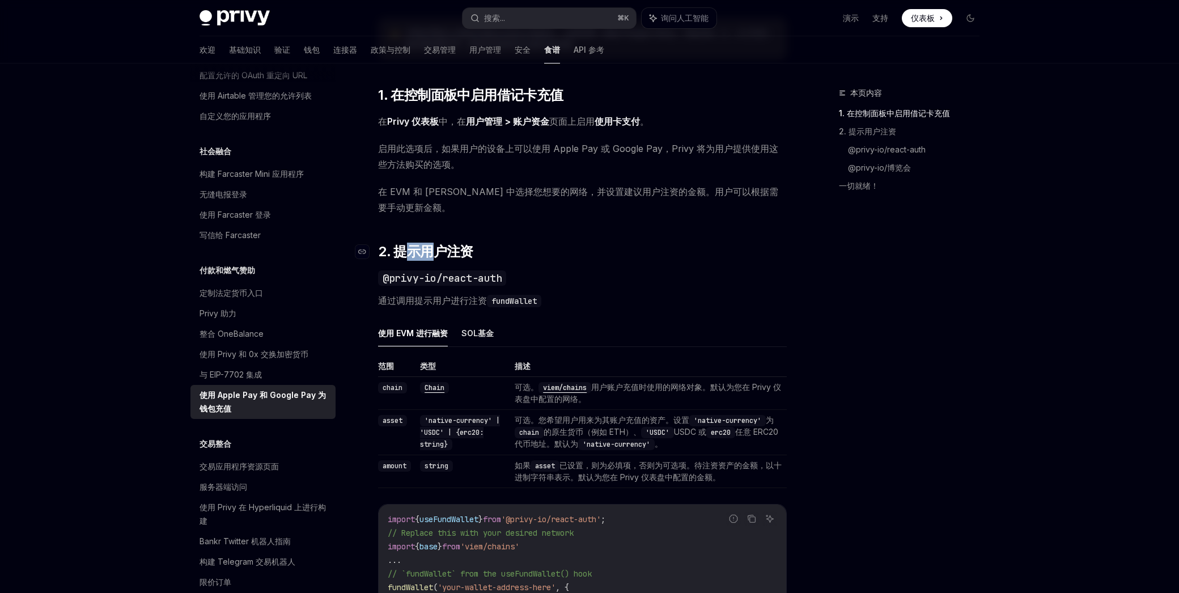
click at [433, 248] on font "2. 提示用户注资" at bounding box center [425, 251] width 95 height 16
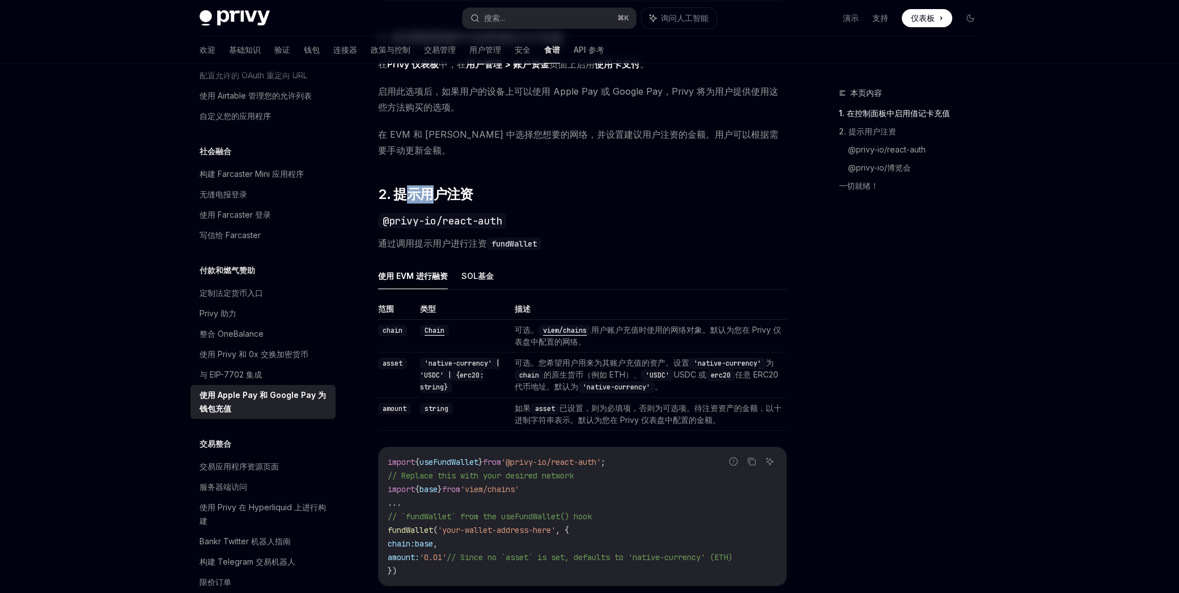
drag, startPoint x: 433, startPoint y: 248, endPoint x: 430, endPoint y: 281, distance: 33.0
click at [433, 249] on div "Privy 让您的用户可以轻松地通过 @privy-io/expo 网络使用 Apple Pay 和 Google Pay 等便捷的支付方式为其嵌入式钱包注资…" at bounding box center [582, 345] width 409 height 1542
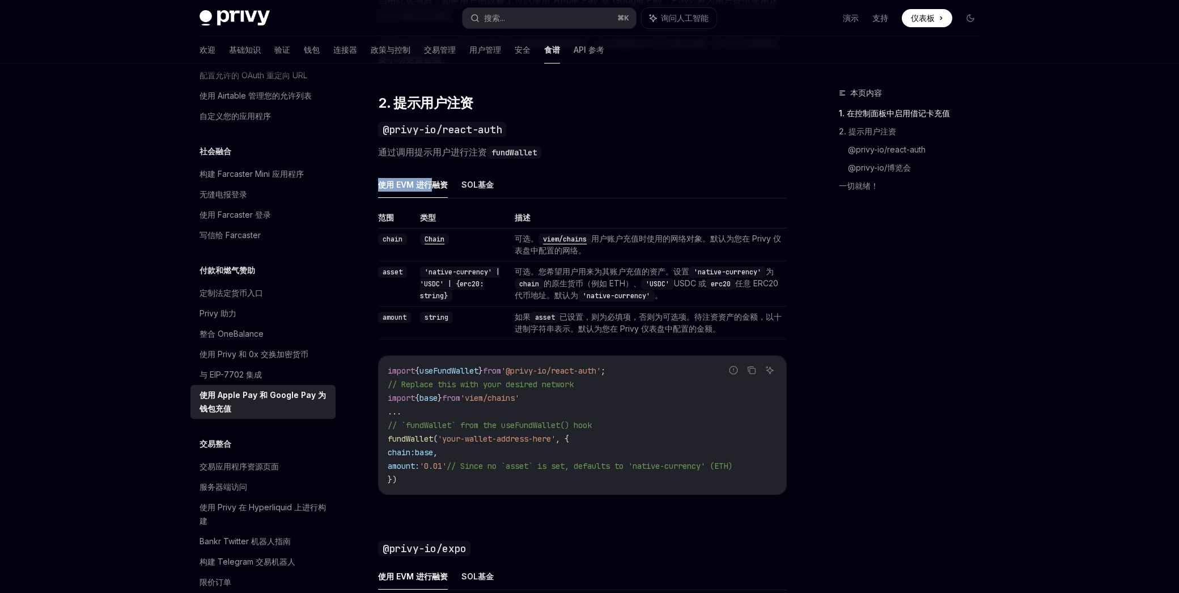
scroll to position [689, 0]
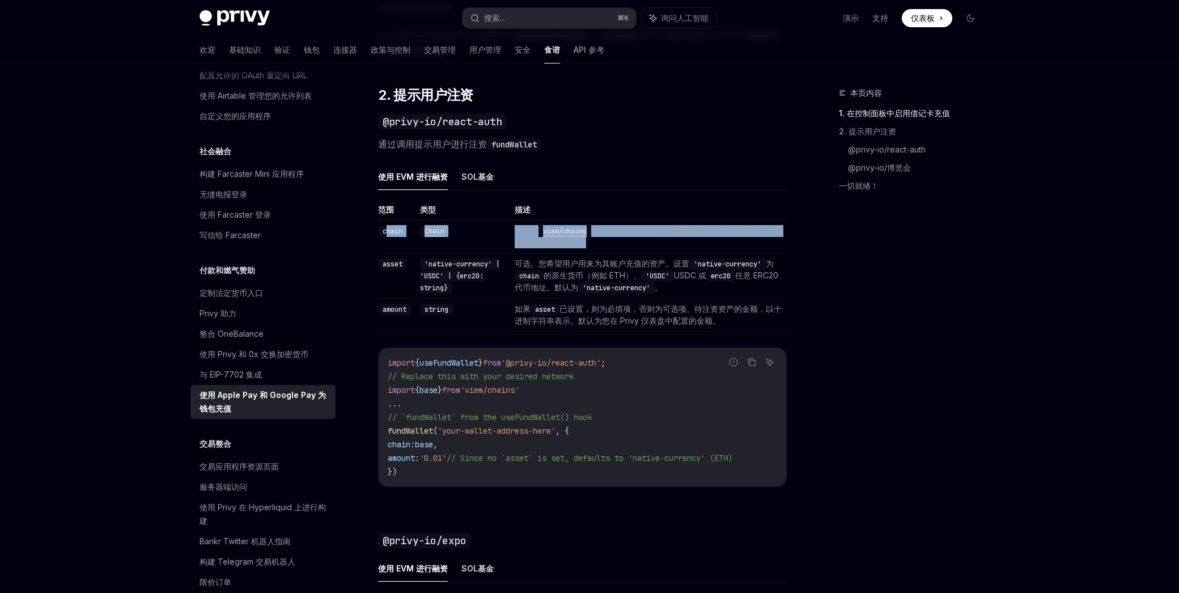
drag, startPoint x: 387, startPoint y: 232, endPoint x: 615, endPoint y: 240, distance: 228.1
click at [615, 240] on tr "chain Chain 可选。 viem/chains 用户账户充值时使用的网络对象。默认为您在 Privy 仪表盘中配置的网络。" at bounding box center [582, 237] width 409 height 33
click at [615, 240] on td "可选。 viem/chains 用户账户充值时使用的网络对象。默认为您在 Privy 仪表盘中配置的网络。" at bounding box center [648, 237] width 277 height 33
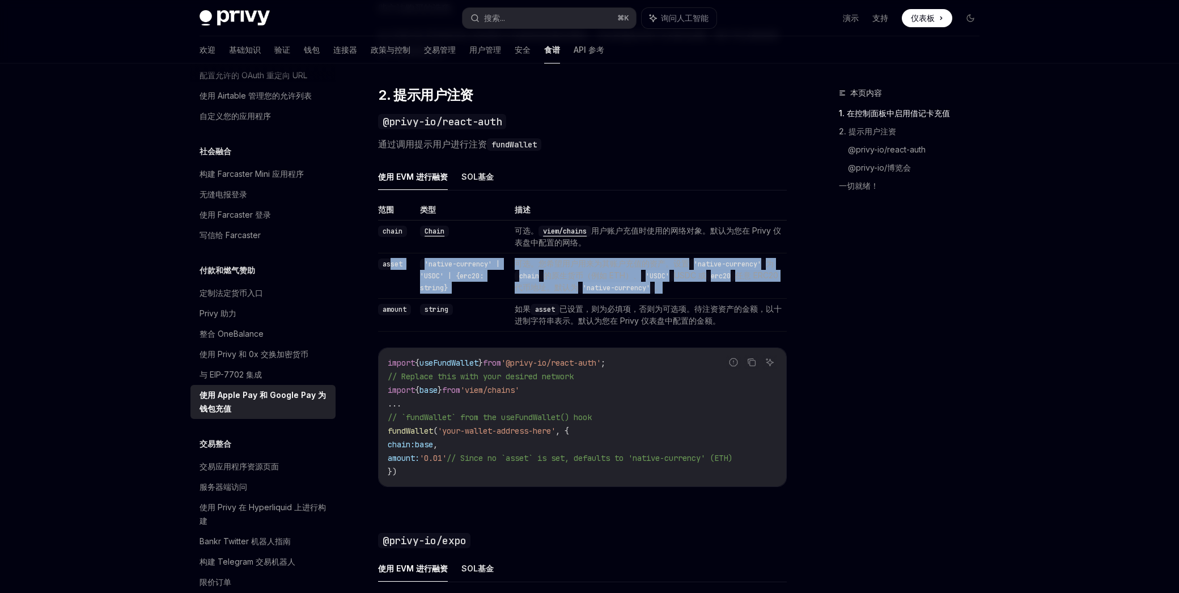
drag, startPoint x: 391, startPoint y: 260, endPoint x: 683, endPoint y: 284, distance: 293.0
click at [682, 284] on tr "asset 'native-currency' | 'USDC' | {erc20: string} 可选。您希望用户用来为其账户充值的资产。设置 'nati…" at bounding box center [582, 275] width 409 height 45
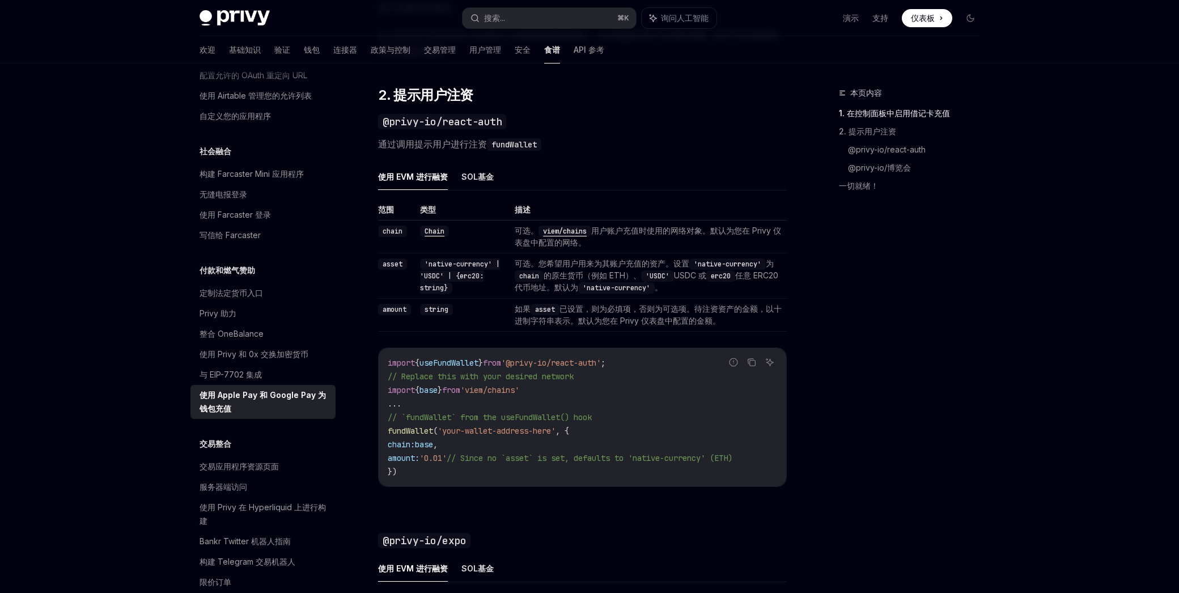
click at [683, 284] on td "可选。您希望用户用来为其账户充值的资产。设置 'native-currency' 为 chain 的原生货币（例如 ETH）、 'USDC' USDC 或 e…" at bounding box center [648, 275] width 277 height 45
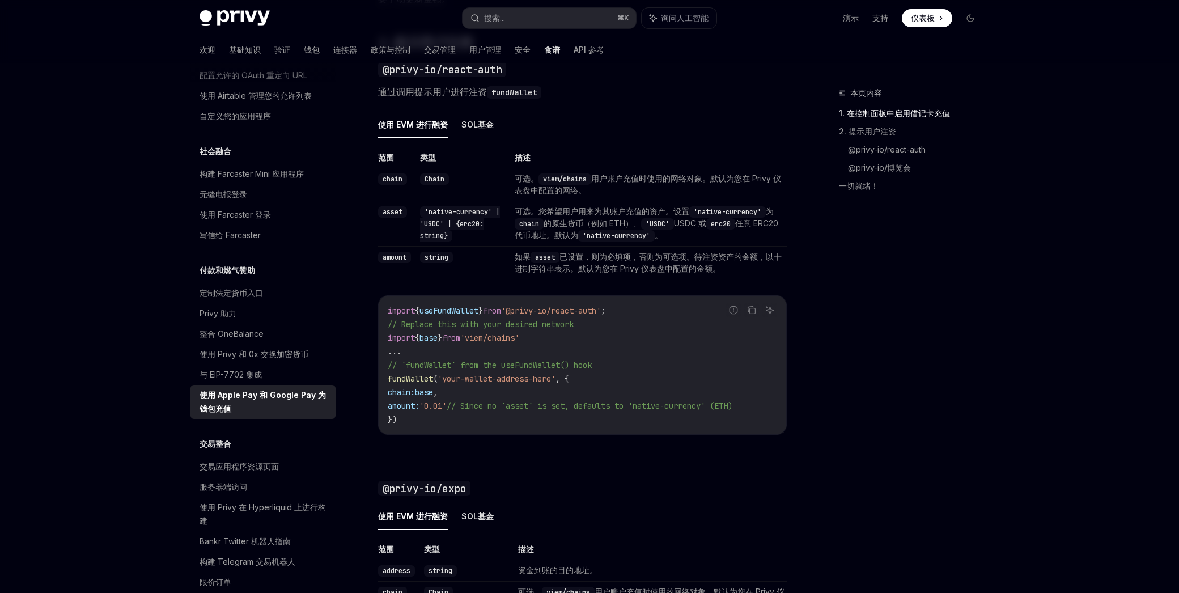
scroll to position [773, 0]
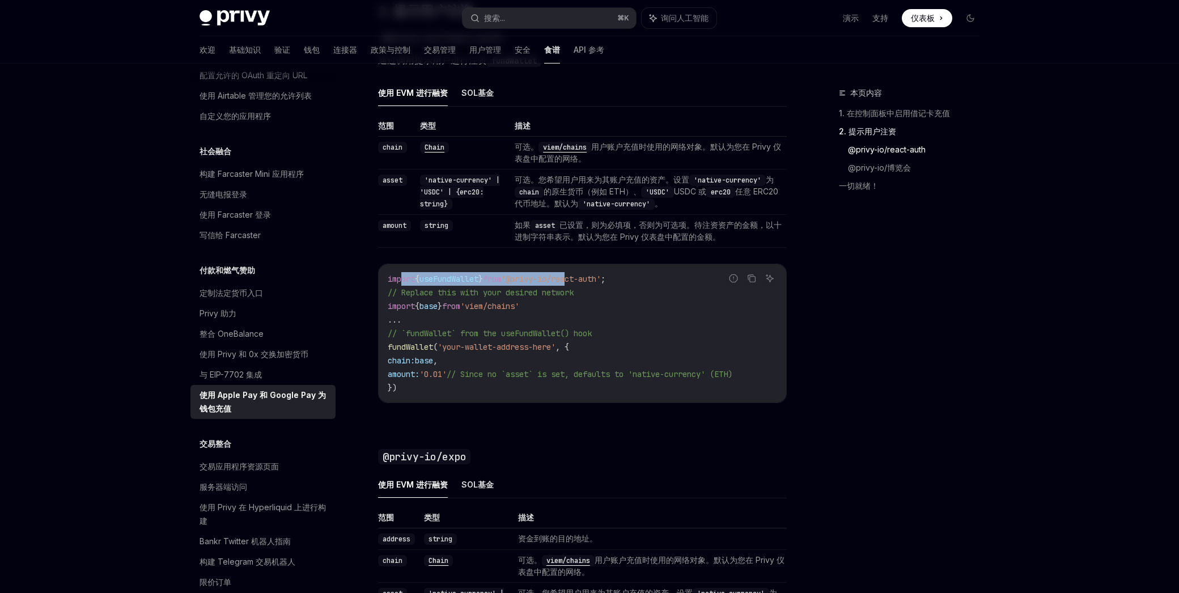
drag, startPoint x: 416, startPoint y: 282, endPoint x: 585, endPoint y: 285, distance: 169.6
click at [585, 285] on code "import { useFundWallet } from '@privy-io/react-auth' ; // Replace this with you…" at bounding box center [583, 333] width 390 height 122
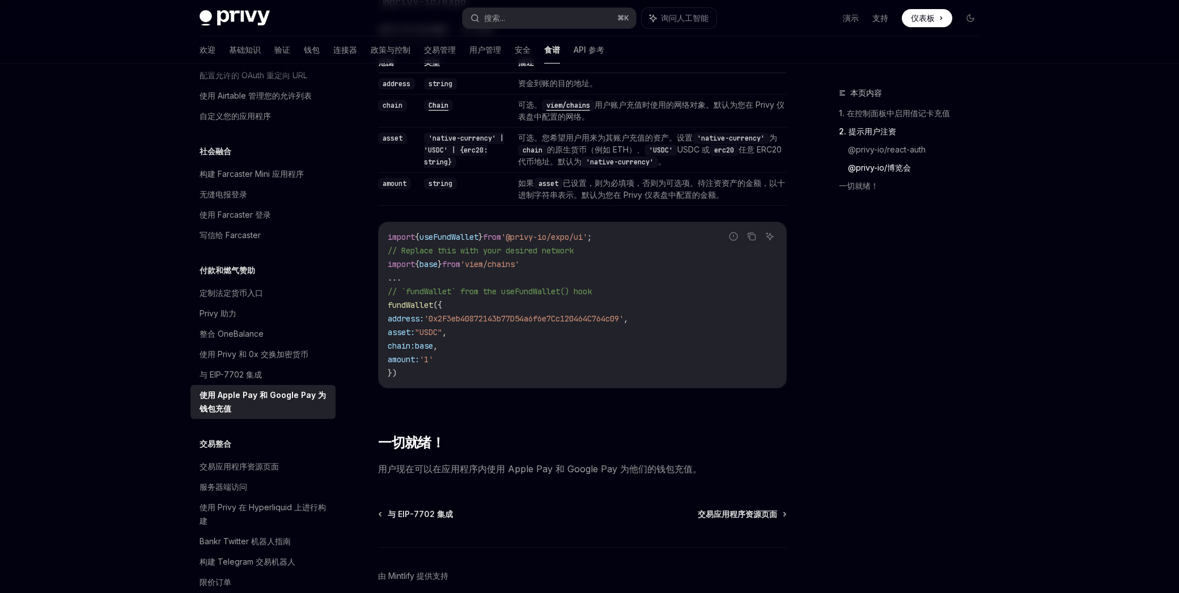
scroll to position [1269, 0]
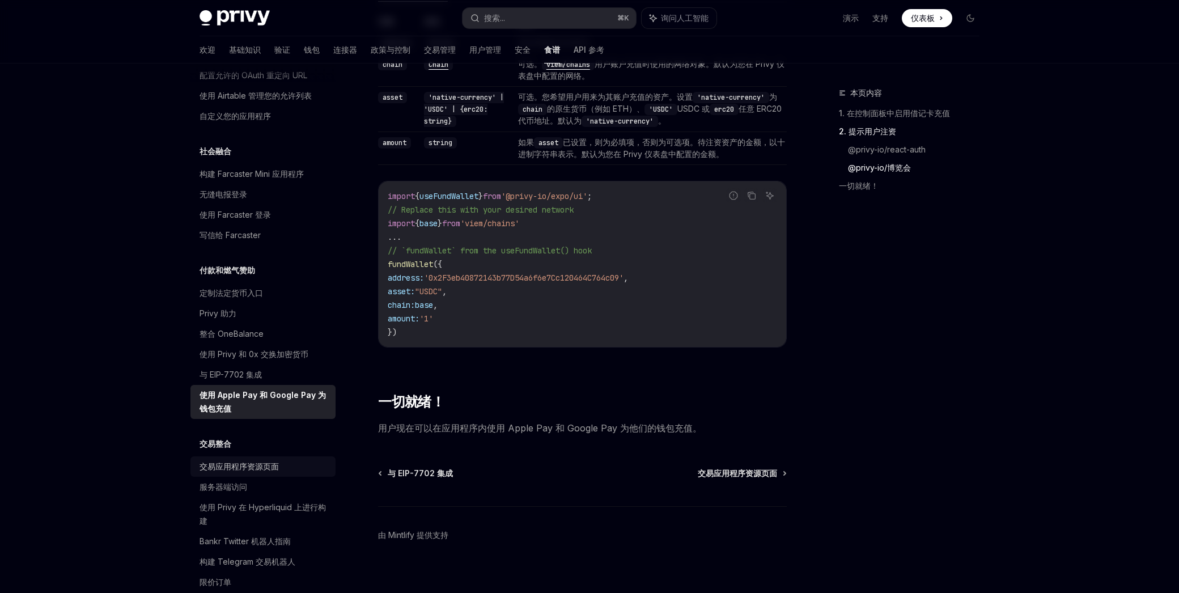
click at [253, 470] on font "交易应用程序资源页面" at bounding box center [239, 467] width 79 height 10
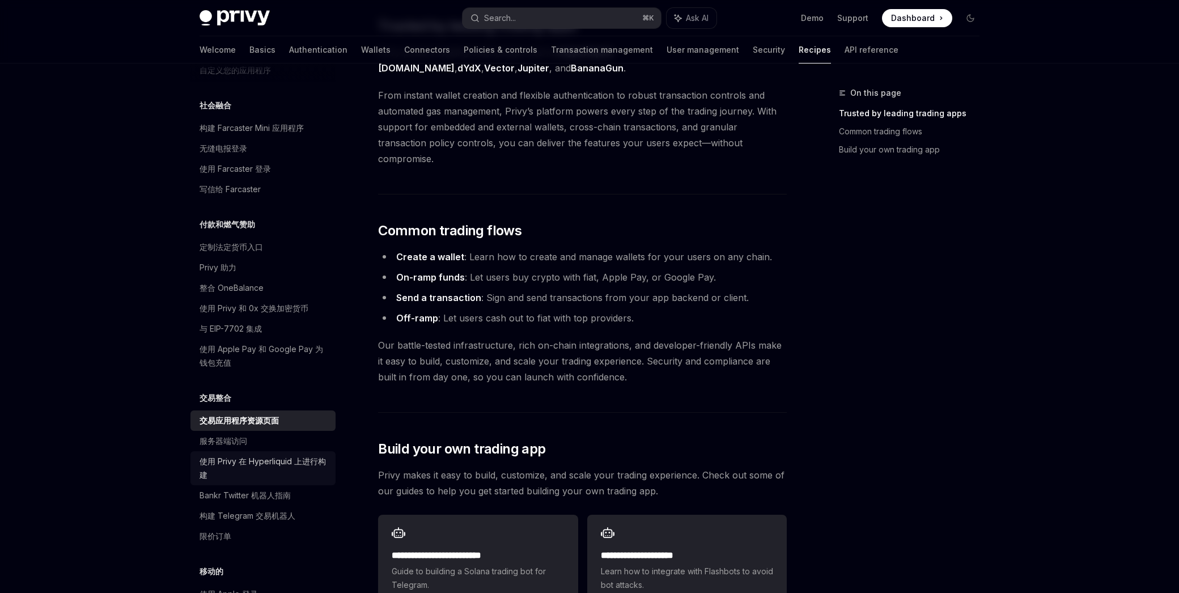
scroll to position [749, 0]
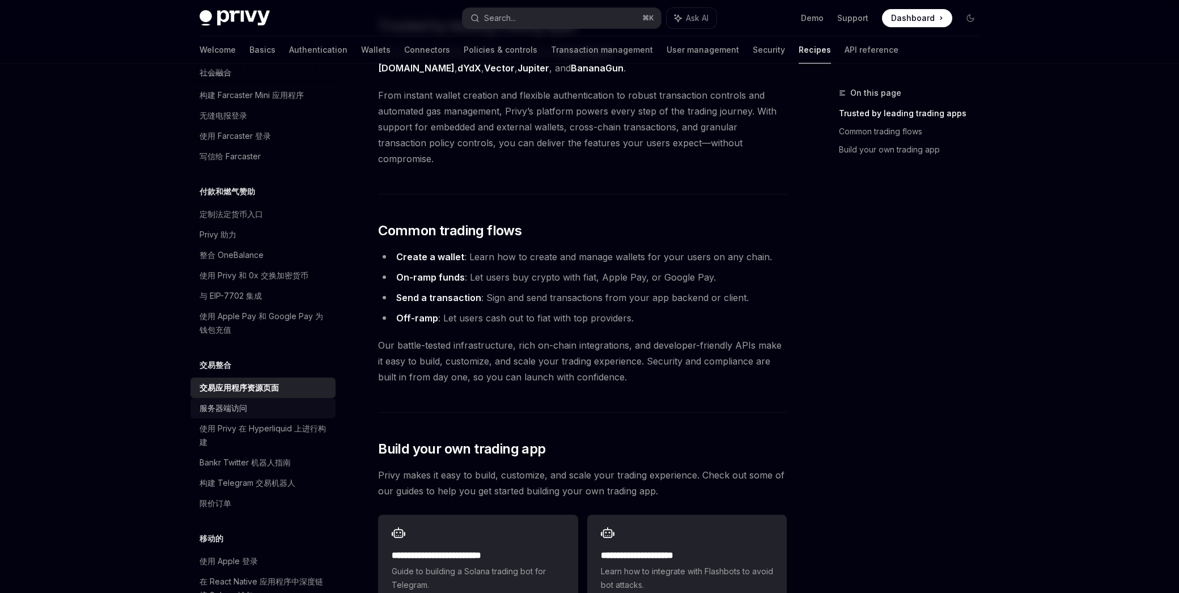
click at [247, 408] on font "服务器端访问" at bounding box center [224, 408] width 48 height 10
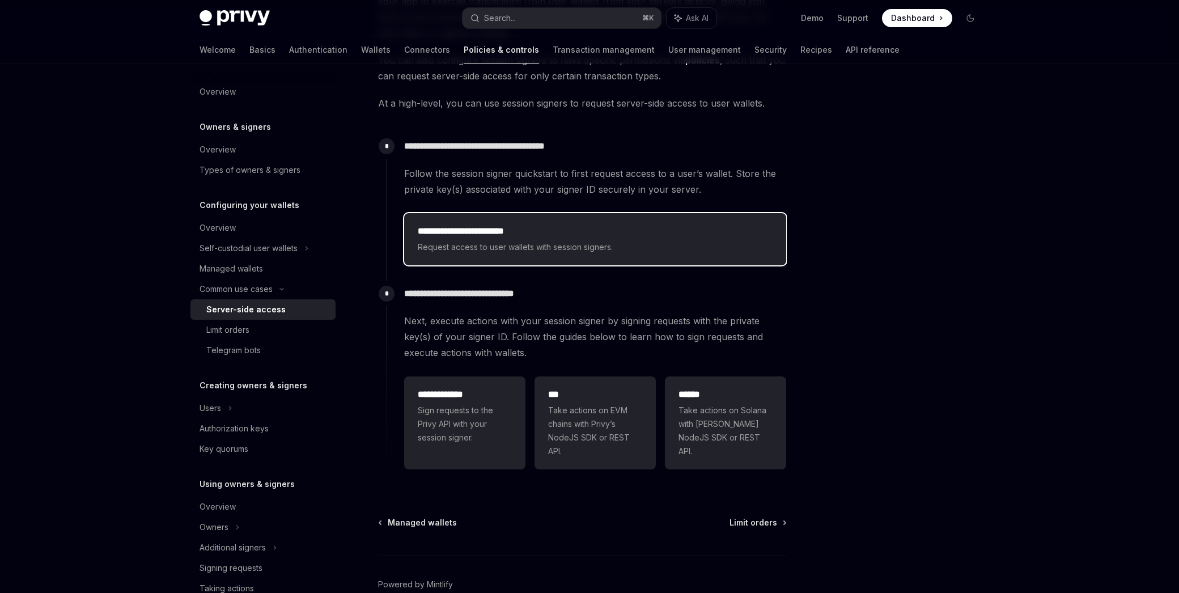
scroll to position [247, 0]
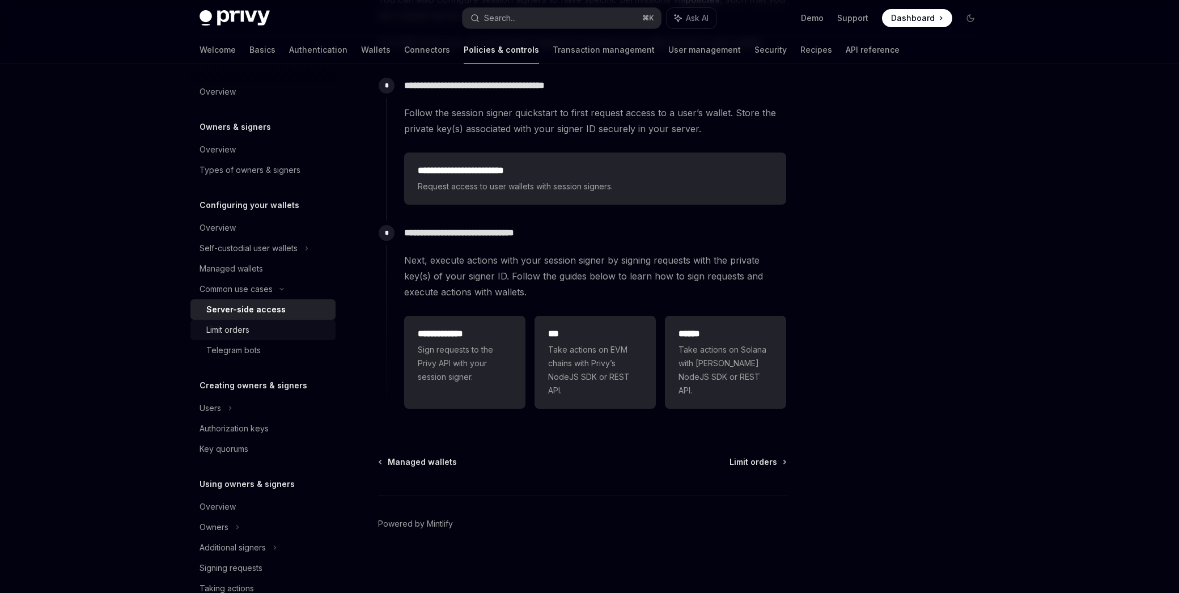
click at [253, 328] on div "Limit orders" at bounding box center [267, 330] width 122 height 14
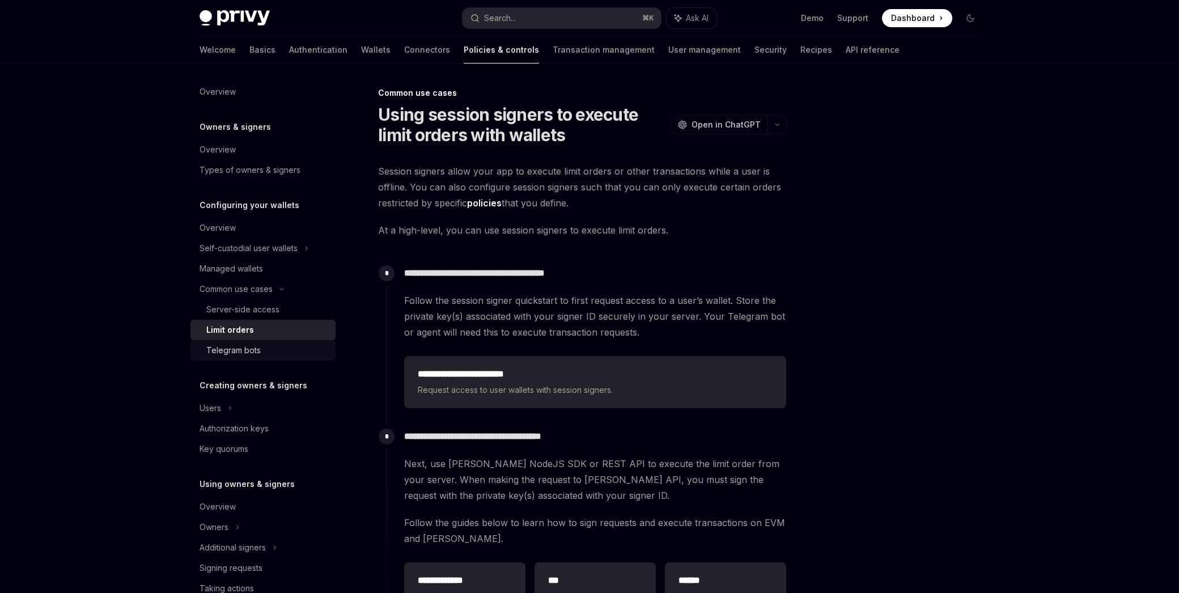
click at [246, 348] on div "Telegram bots" at bounding box center [233, 351] width 54 height 14
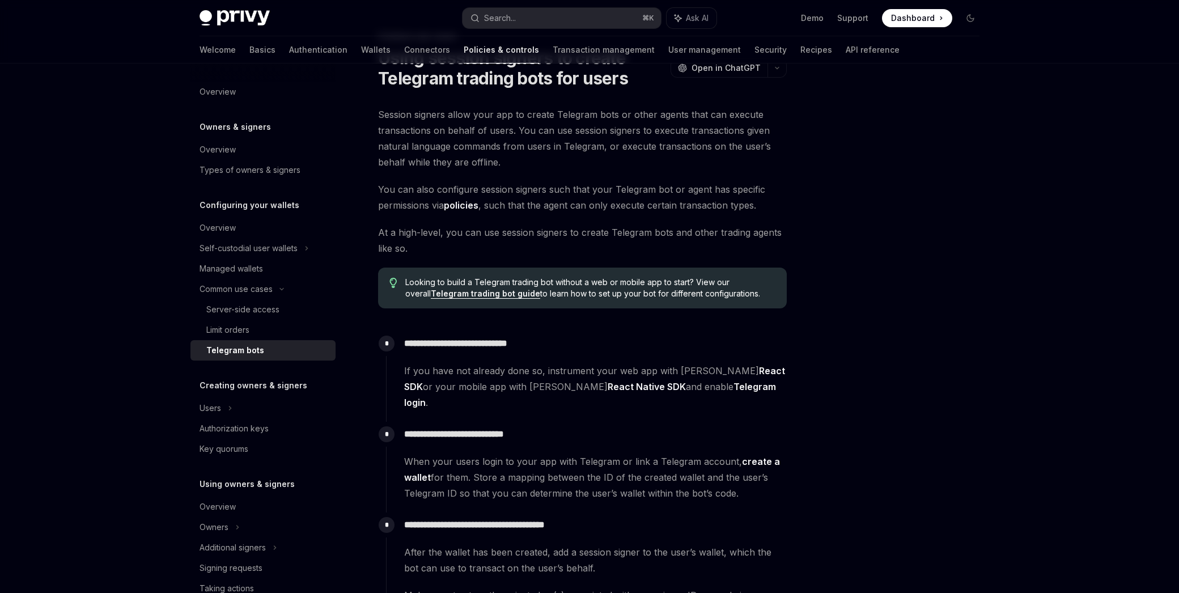
scroll to position [59, 0]
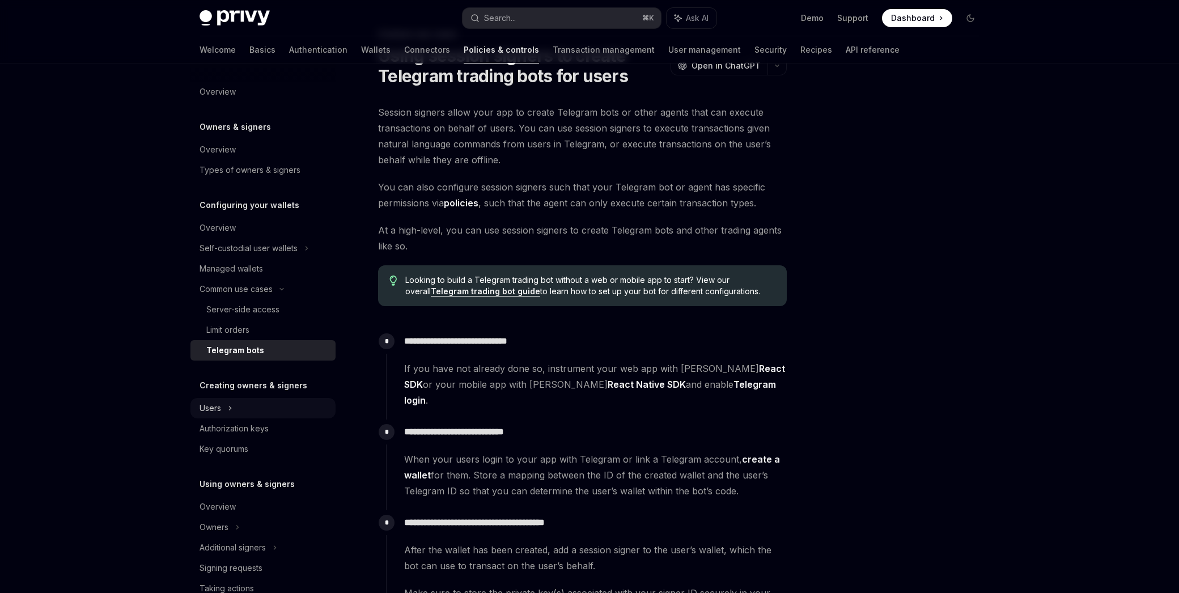
click at [222, 407] on div "Users" at bounding box center [263, 408] width 145 height 20
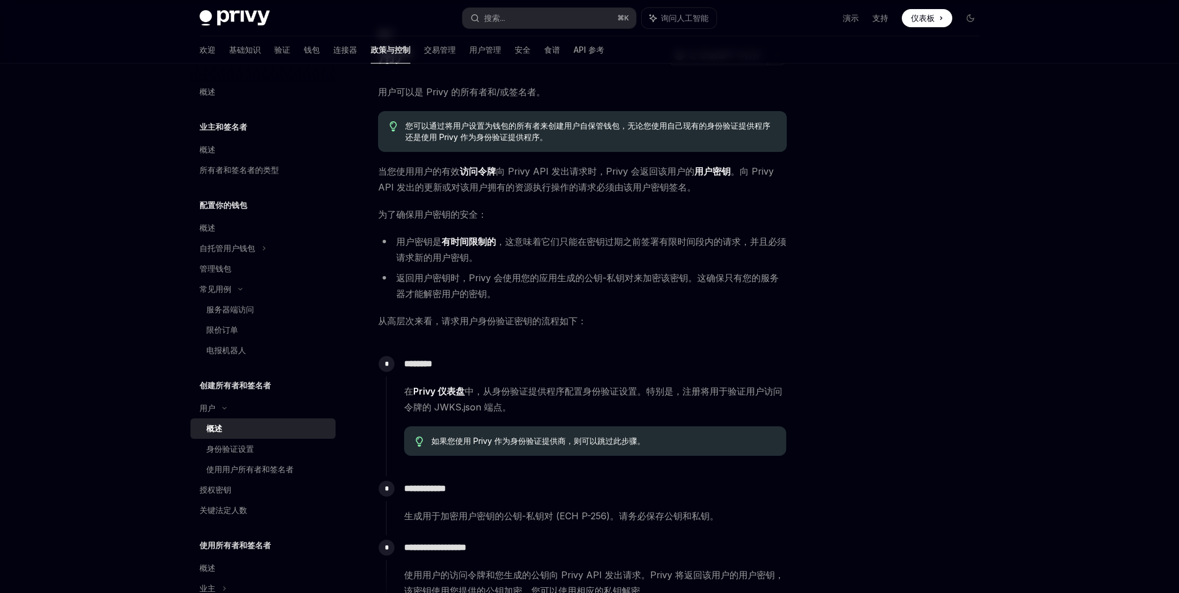
drag, startPoint x: 230, startPoint y: 443, endPoint x: 230, endPoint y: 437, distance: 5.7
click at [230, 443] on div "身份验证设置" at bounding box center [230, 449] width 48 height 14
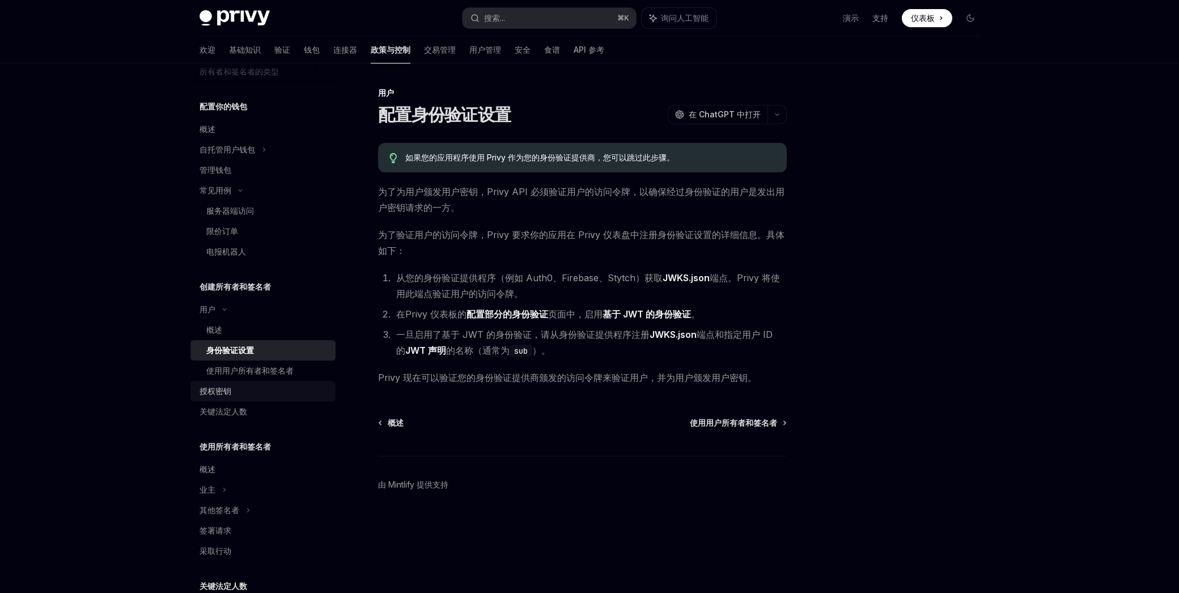
scroll to position [116, 0]
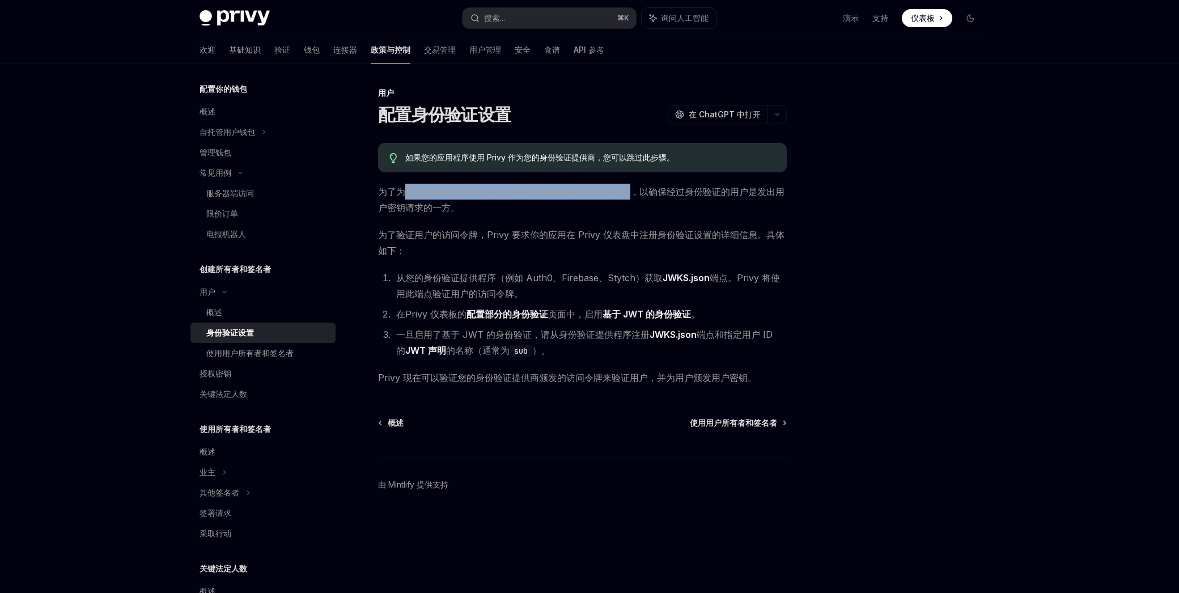
drag, startPoint x: 429, startPoint y: 193, endPoint x: 631, endPoint y: 187, distance: 202.0
click at [631, 187] on font "为了为用户颁发用户密钥，Privy API 必须验证用户的访问令牌，以确保经过身份验证的用户是发出用户密钥请求的一方。" at bounding box center [581, 199] width 407 height 27
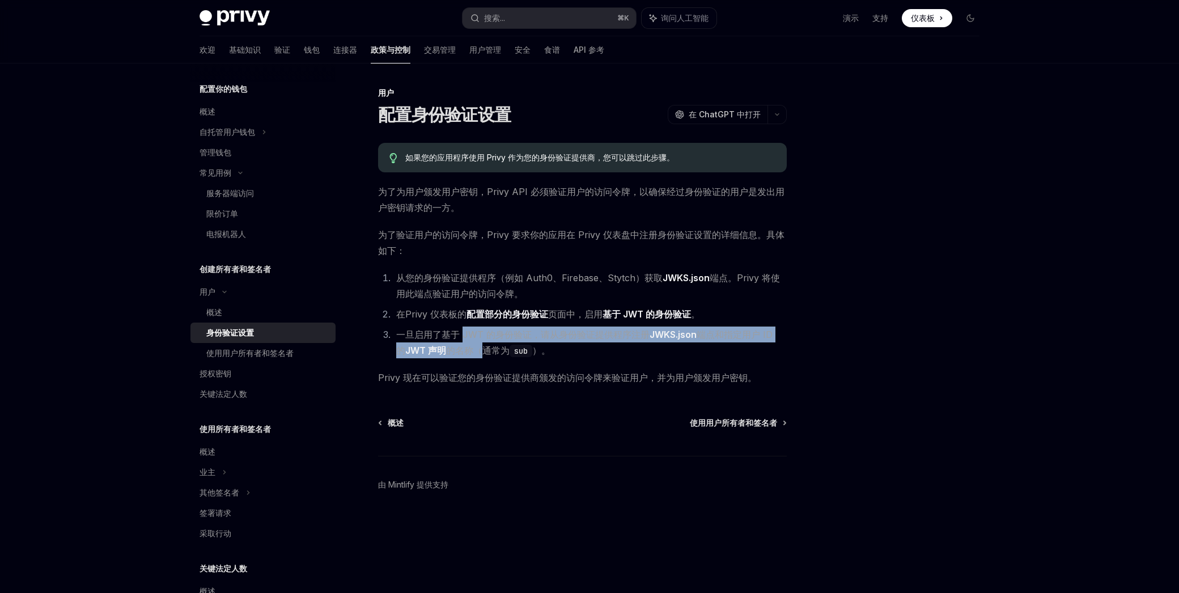
drag, startPoint x: 476, startPoint y: 339, endPoint x: 488, endPoint y: 348, distance: 14.6
click at [486, 348] on li "一旦启用了基于 JWT 的身份验证，请从身份验证提供程序注册 JWKS.json 端点和指定用户 ID 的 JWT 声明 的名称（通常为 sub ）。" at bounding box center [590, 343] width 394 height 32
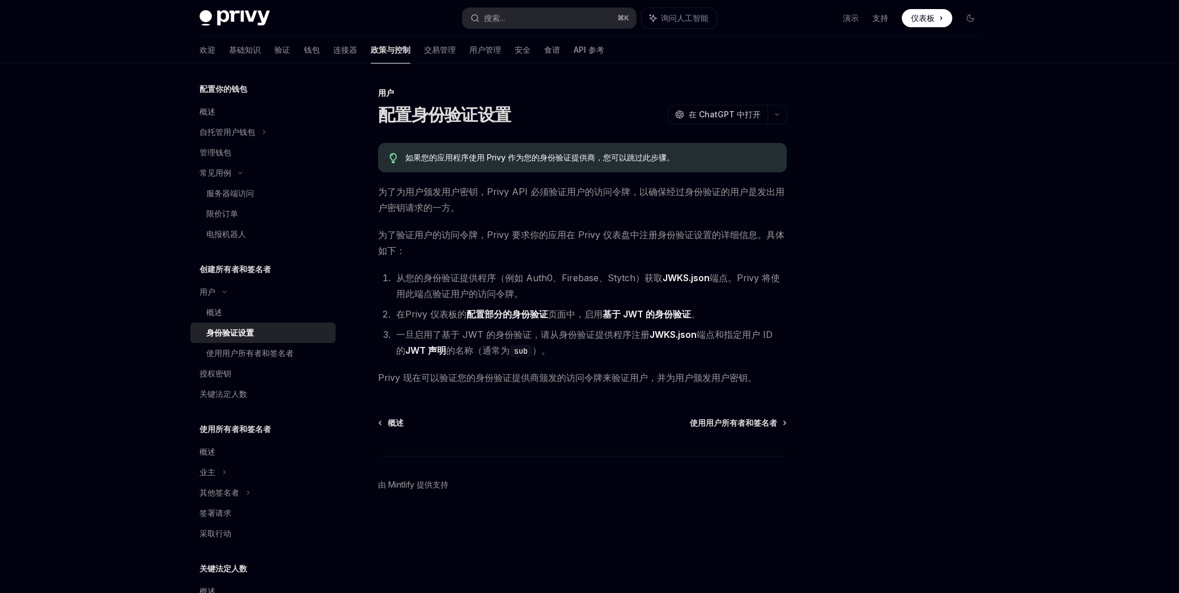
drag, startPoint x: 488, startPoint y: 348, endPoint x: 599, endPoint y: 348, distance: 111.7
click at [492, 348] on font "的名称（通常为" at bounding box center [478, 350] width 64 height 11
click at [663, 336] on font "JWKS.json" at bounding box center [673, 334] width 47 height 11
click at [257, 356] on font "使用用户所有者和签名者" at bounding box center [249, 353] width 87 height 10
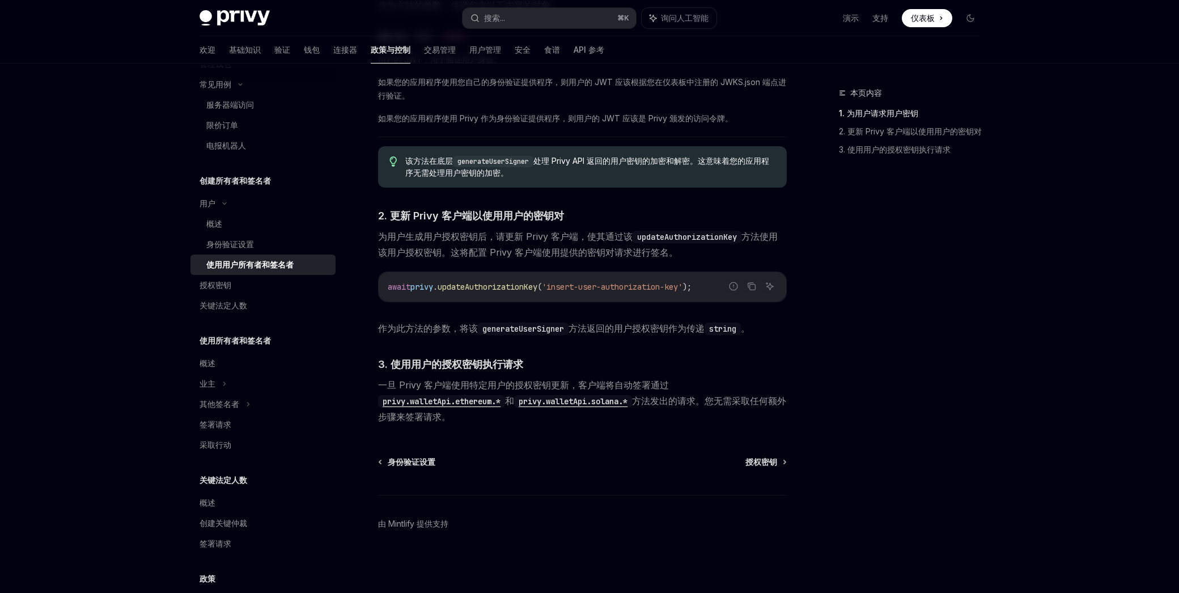
scroll to position [209, 0]
click at [225, 282] on font "授权密钥" at bounding box center [216, 281] width 32 height 10
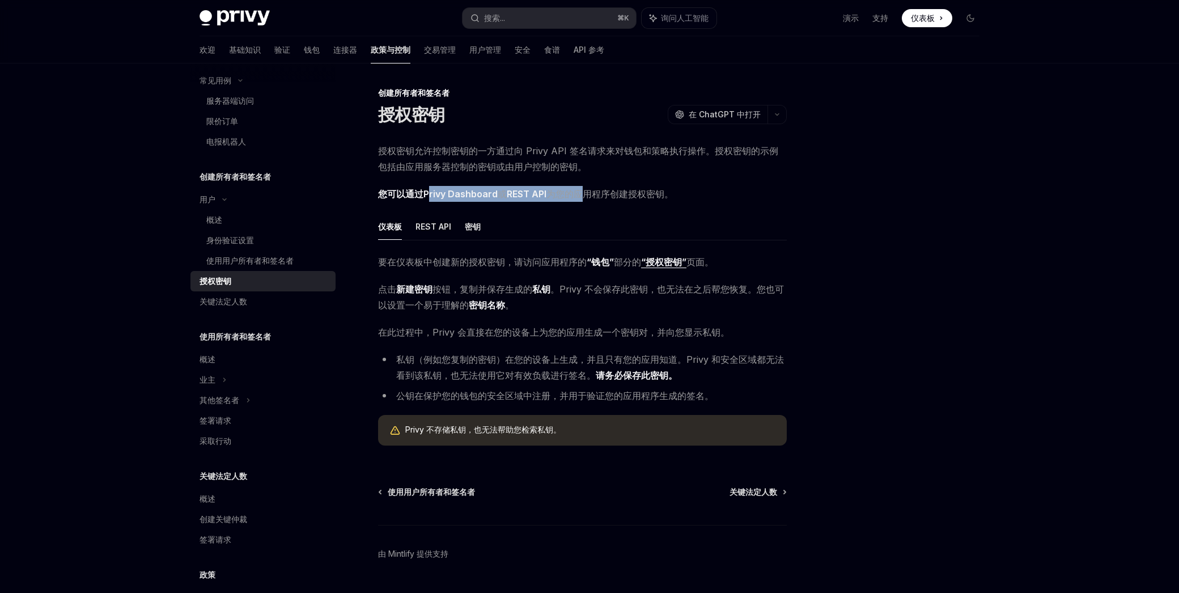
drag, startPoint x: 448, startPoint y: 194, endPoint x: 590, endPoint y: 195, distance: 141.8
click at [581, 194] on span "您可以通过Privy Dashboard 或 REST API 为您的应用程序创建授权密钥 。" at bounding box center [582, 194] width 409 height 16
click at [590, 195] on font "为您的应用程序创建授权密钥" at bounding box center [606, 193] width 118 height 11
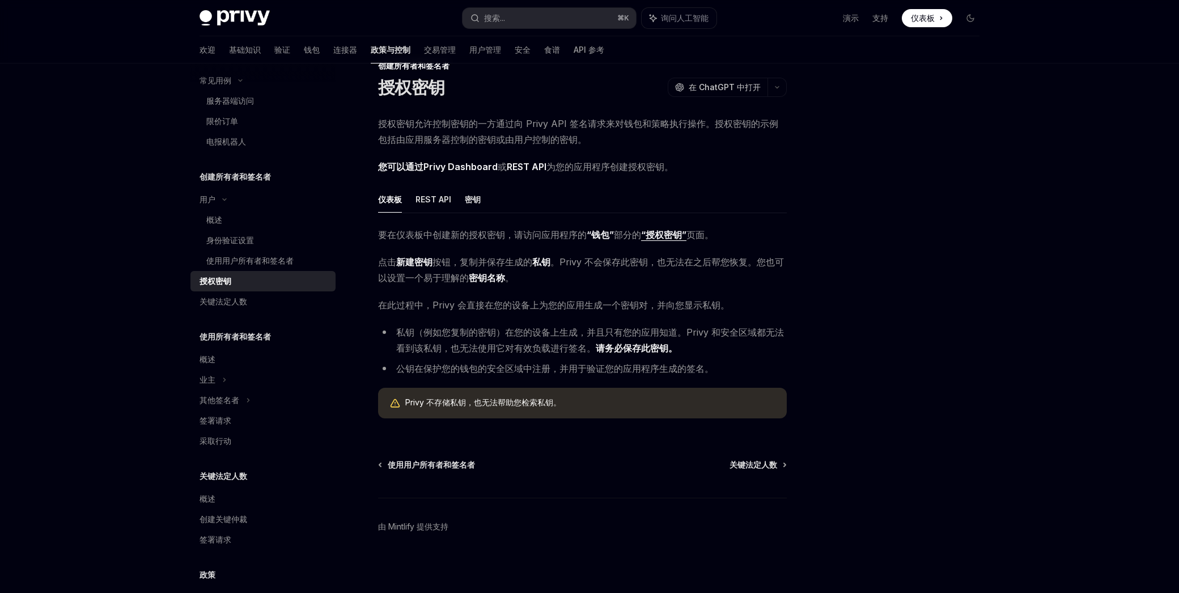
scroll to position [30, 0]
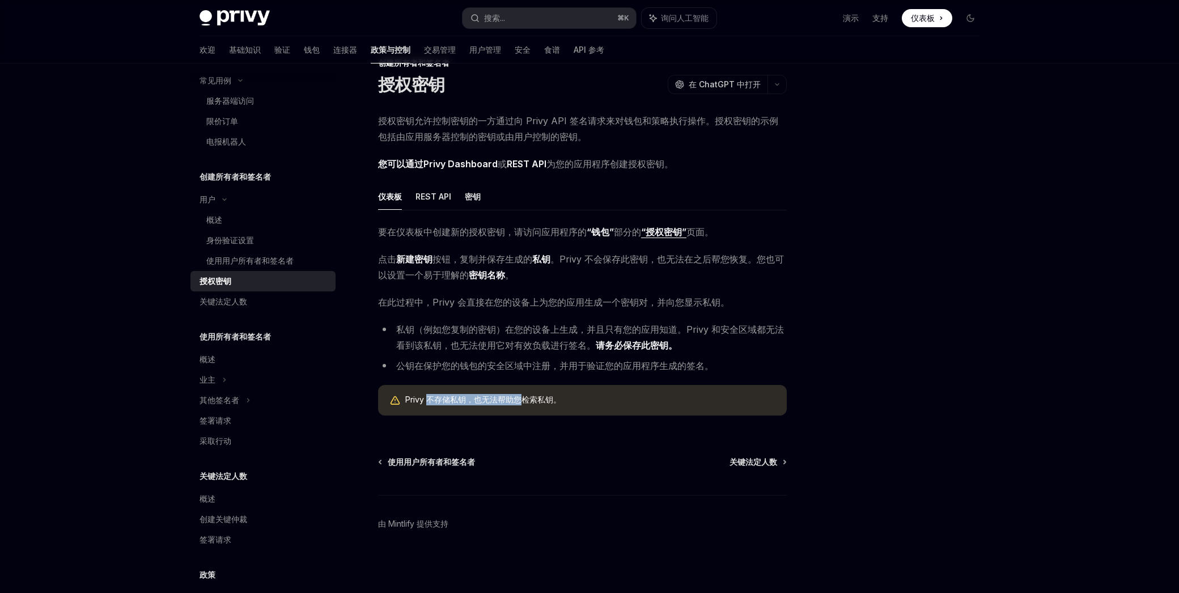
drag, startPoint x: 447, startPoint y: 400, endPoint x: 524, endPoint y: 403, distance: 76.6
click at [524, 403] on font "Privy 不存储私钥，也无法帮助您检索私钥。" at bounding box center [483, 400] width 156 height 10
click at [226, 307] on div "关键法定人数" at bounding box center [224, 302] width 48 height 14
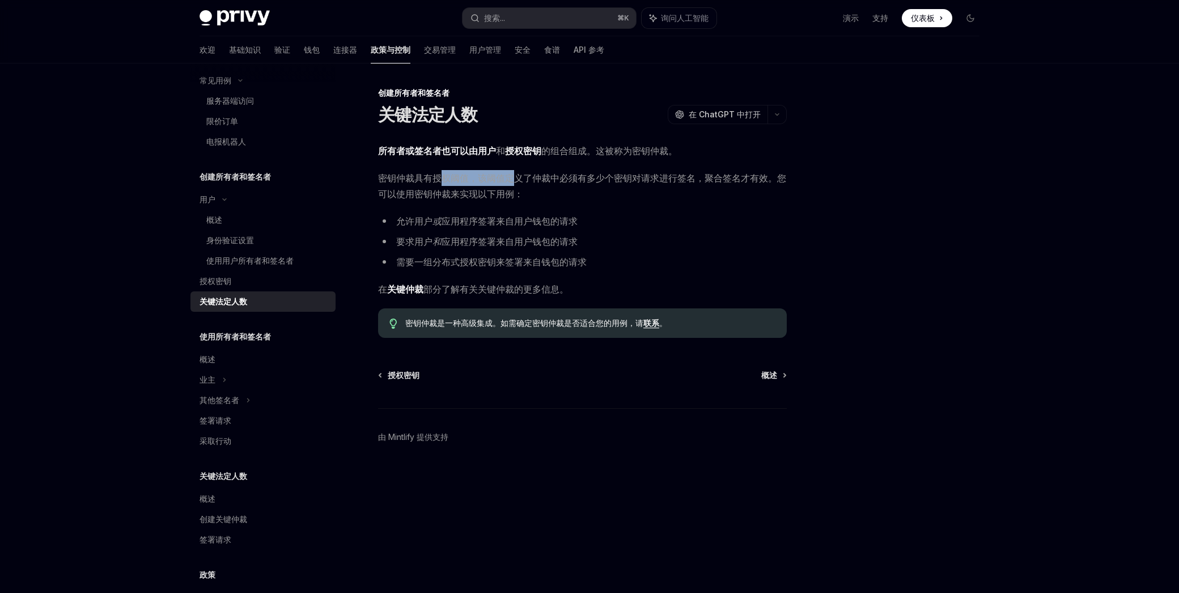
drag, startPoint x: 439, startPoint y: 180, endPoint x: 512, endPoint y: 180, distance: 72.6
click at [512, 180] on font "密钥仲裁具有授权阈值，该阈值定义了仲裁中必须有多少个密钥对请求进行签名，聚合签名才有效。您可以使用密钥仲裁来实现以下用例：" at bounding box center [582, 185] width 408 height 27
drag, startPoint x: 512, startPoint y: 180, endPoint x: 476, endPoint y: 180, distance: 36.3
click at [512, 181] on font "密钥仲裁具有授权阈值，该阈值定义了仲裁中必须有多少个密钥对请求进行签名，聚合签名才有效。您可以使用密钥仲裁来实现以下用例：" at bounding box center [582, 185] width 408 height 27
drag, startPoint x: 488, startPoint y: 180, endPoint x: 544, endPoint y: 179, distance: 55.6
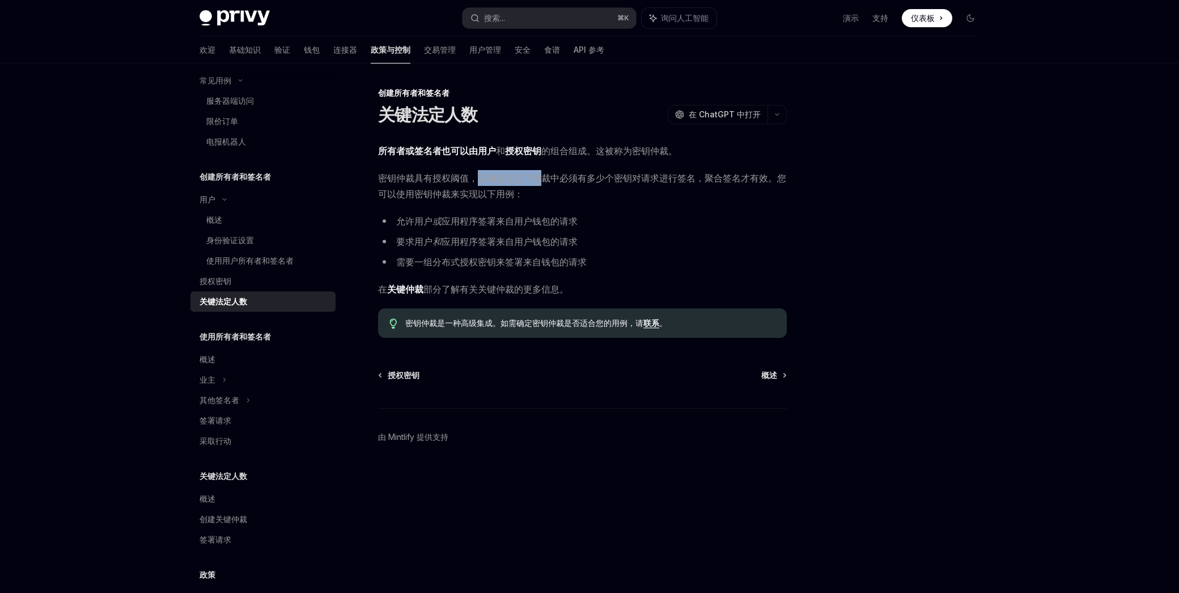
click at [544, 179] on font "密钥仲裁具有授权阈值，该阈值定义了仲裁中必须有多少个密钥对请求进行签名，聚合签名才有效。您可以使用密钥仲裁来实现以下用例：" at bounding box center [582, 185] width 408 height 27
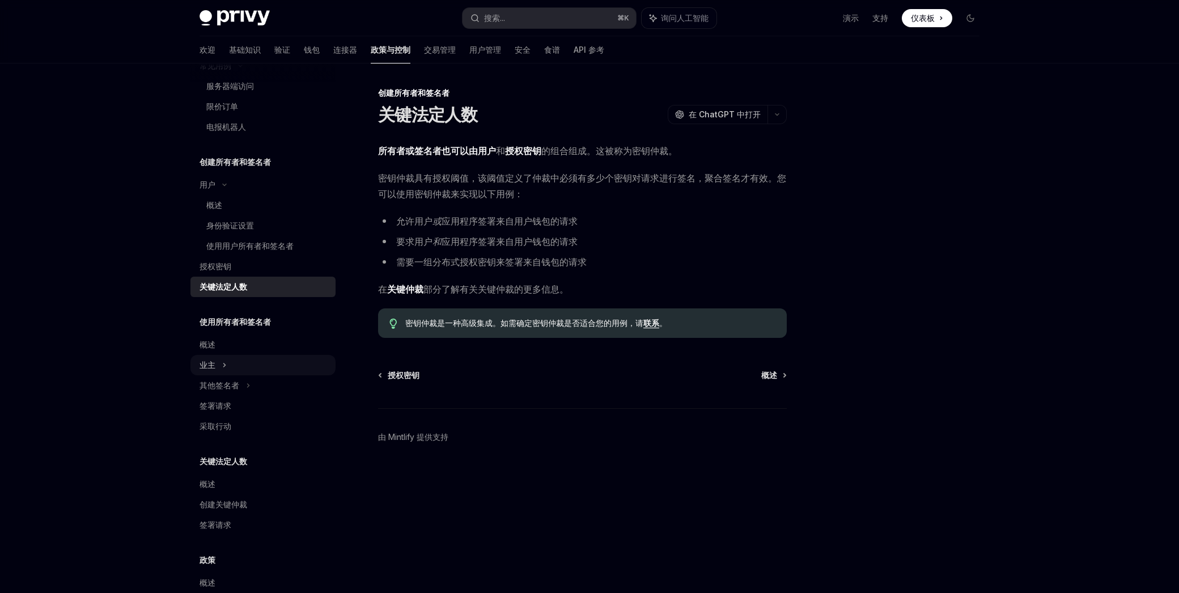
scroll to position [229, 0]
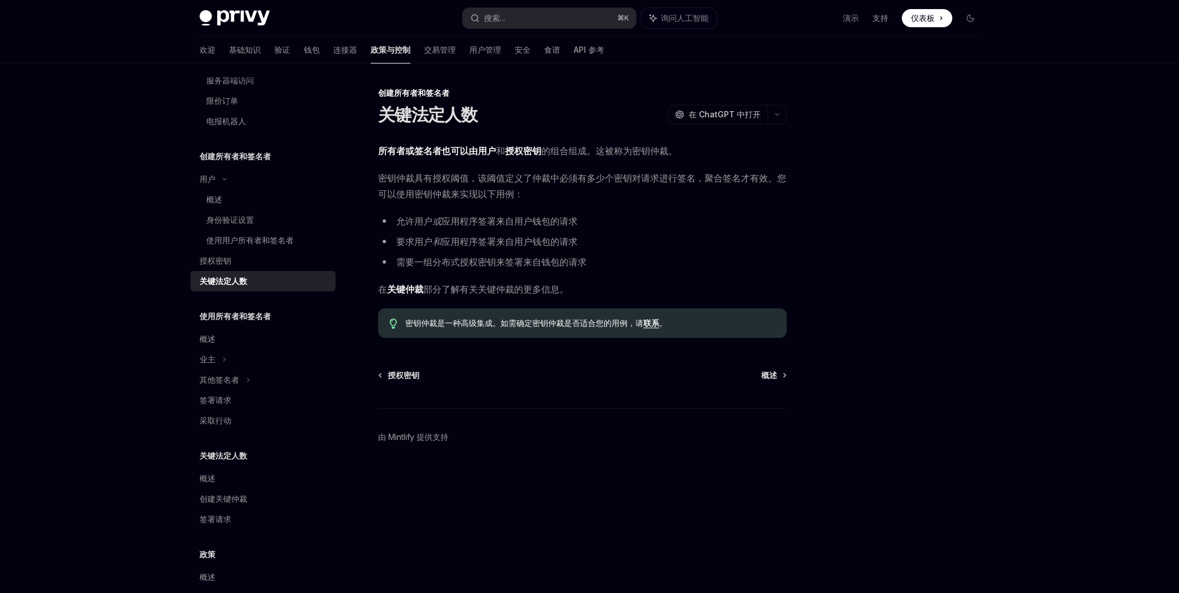
click at [240, 318] on font "使用所有者和签名者" at bounding box center [235, 316] width 71 height 10
click at [229, 334] on div "概述" at bounding box center [264, 339] width 129 height 14
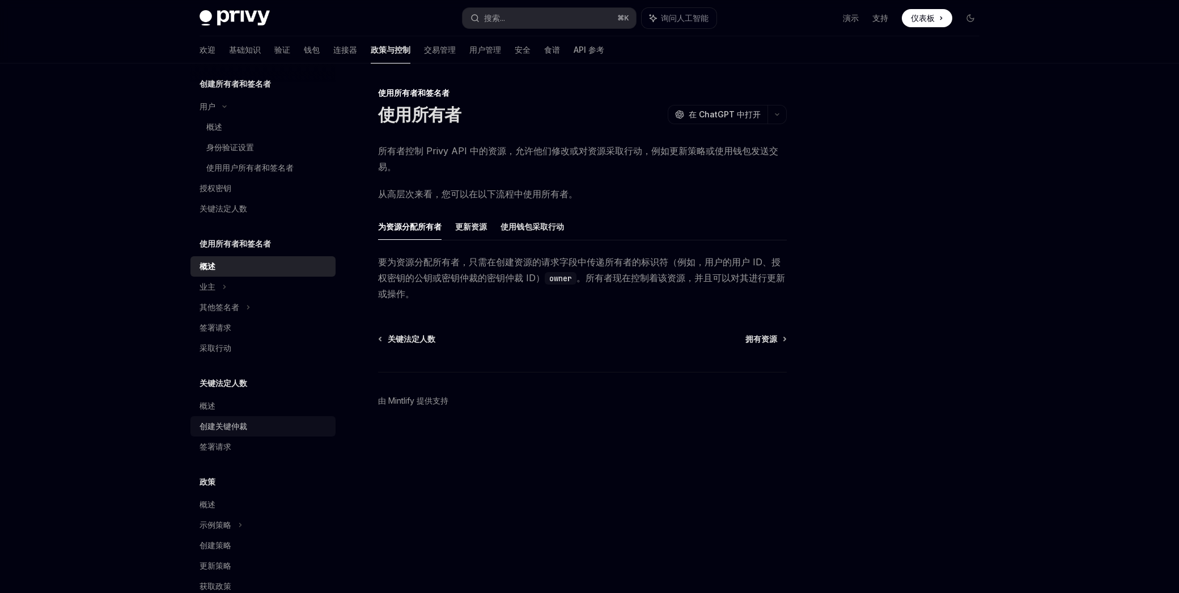
scroll to position [328, 0]
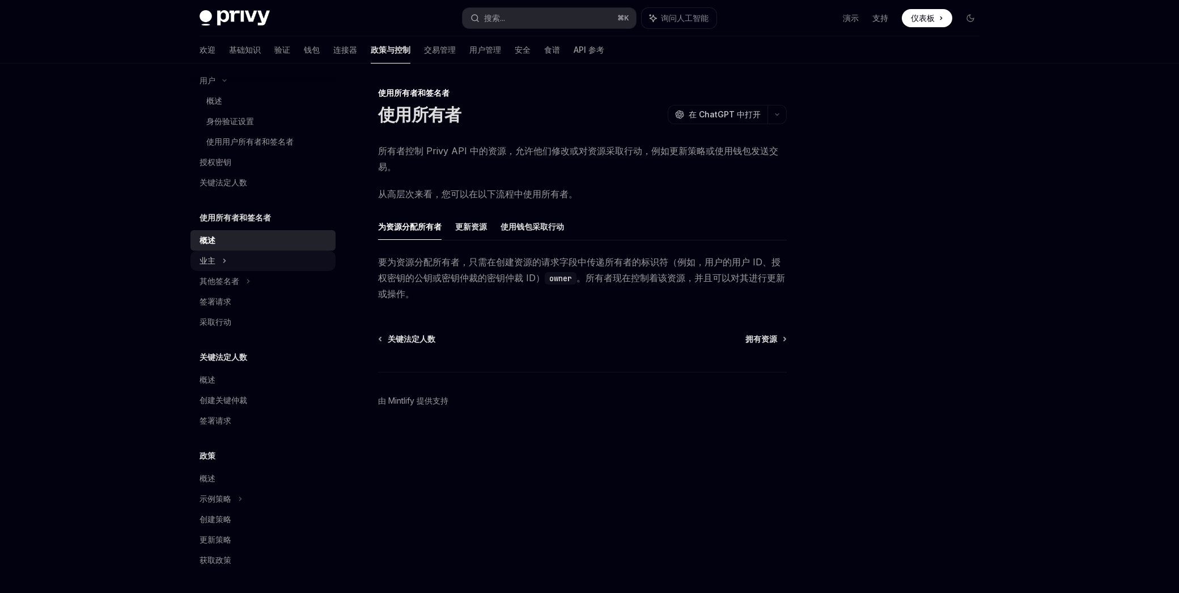
click at [235, 264] on div "业主" at bounding box center [263, 261] width 145 height 20
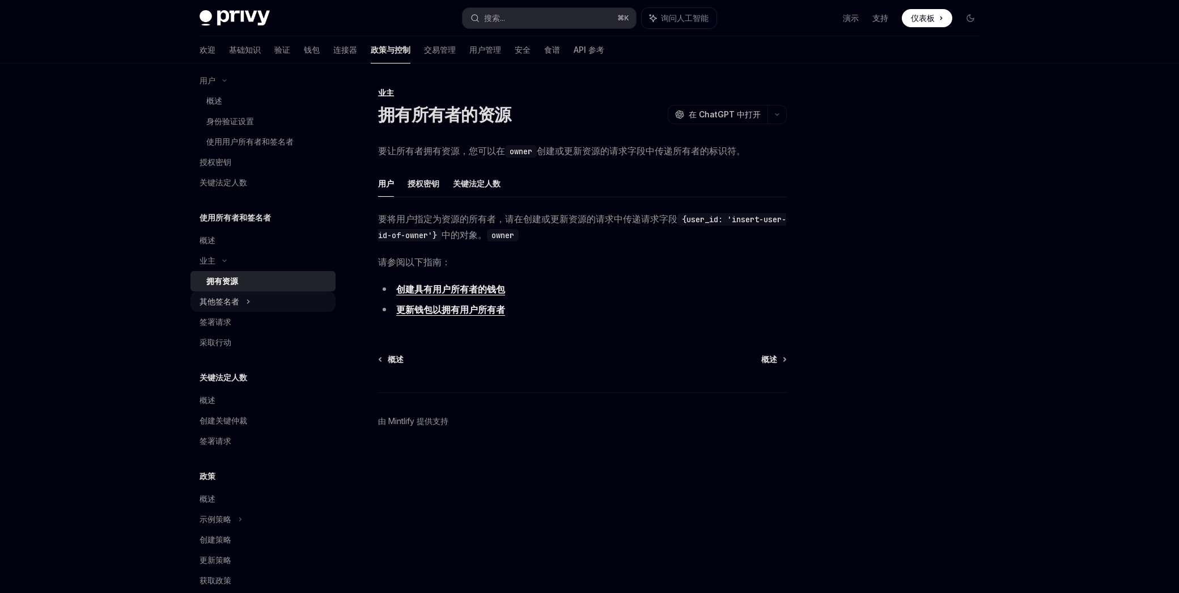
click at [227, 298] on font "其他签名者" at bounding box center [220, 302] width 40 height 10
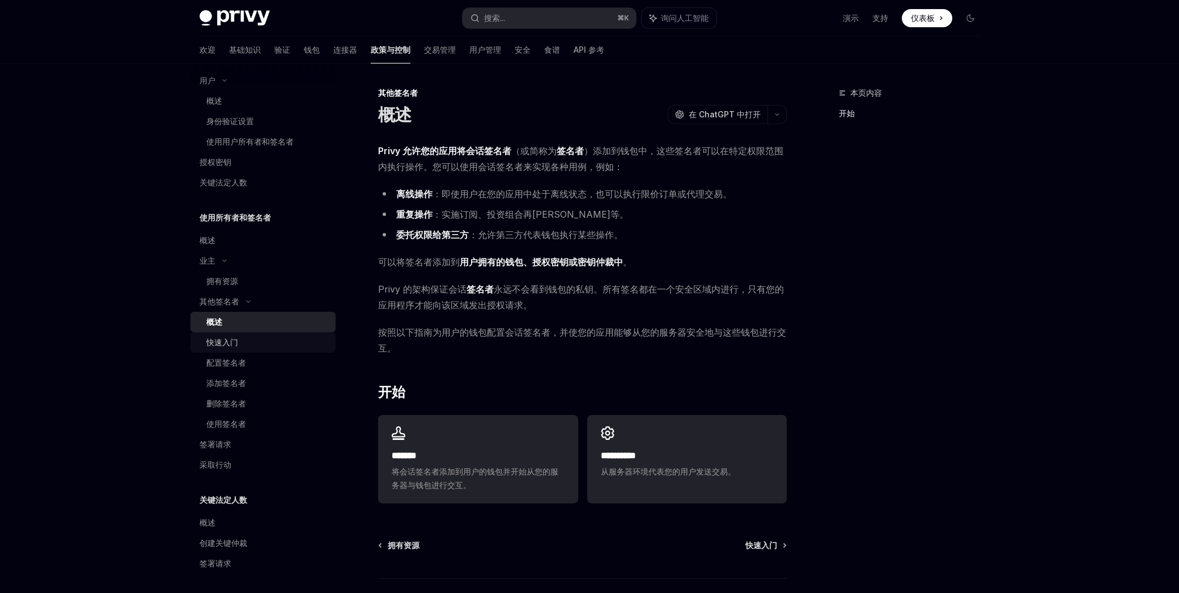
click at [226, 339] on font "快速入门" at bounding box center [222, 342] width 32 height 10
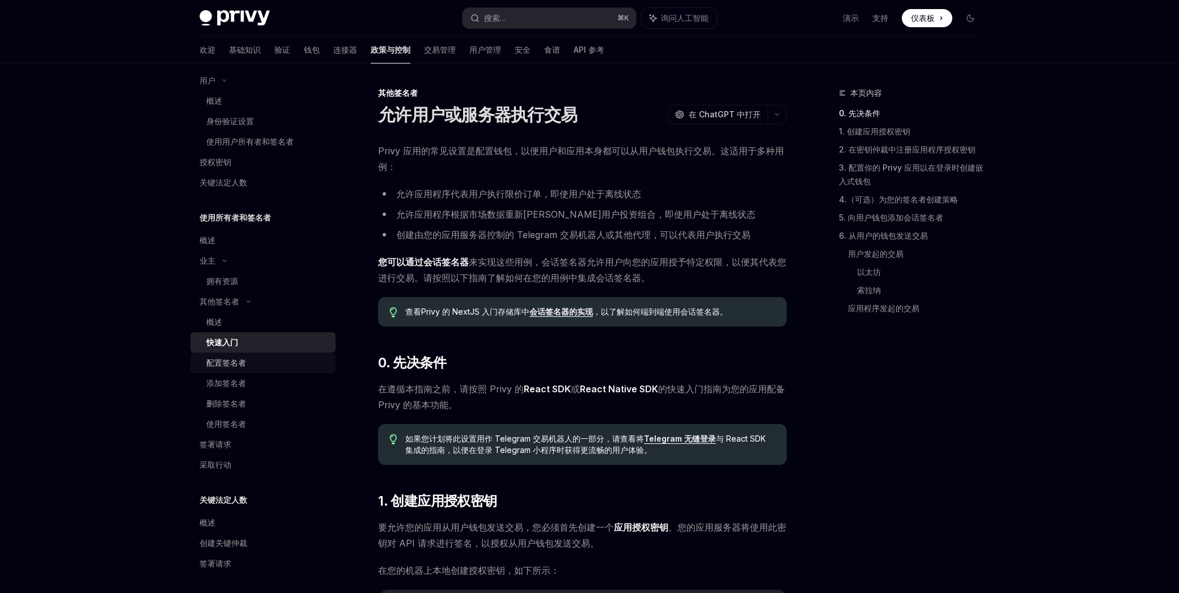
click at [227, 365] on font "配置签名者" at bounding box center [226, 363] width 40 height 10
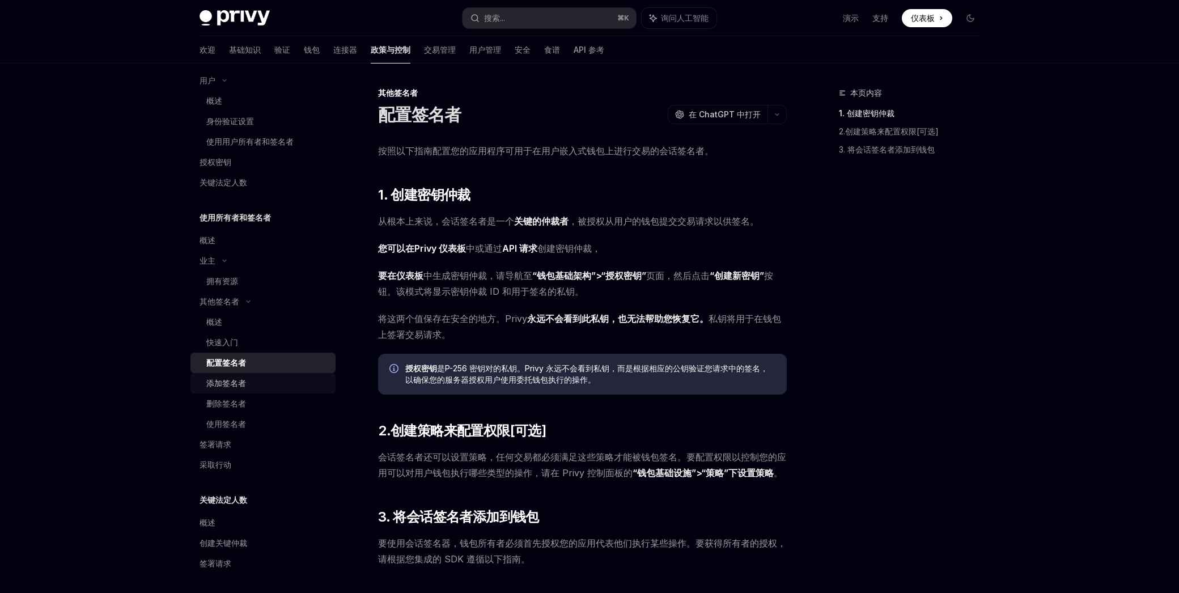
click at [225, 386] on font "添加签名者" at bounding box center [226, 383] width 40 height 10
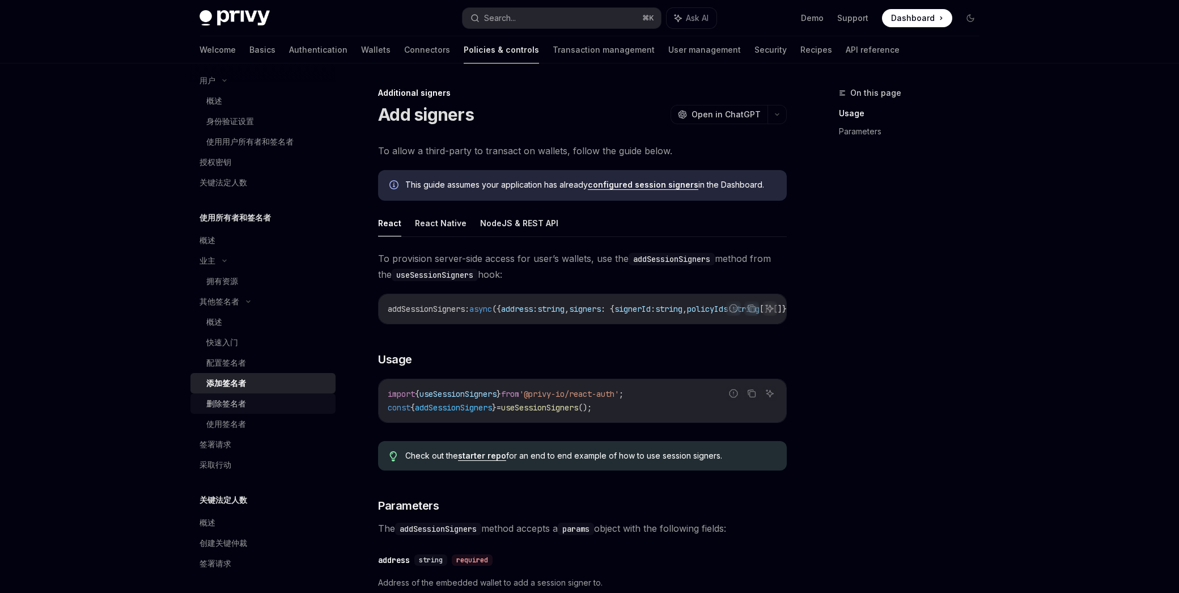
click at [224, 397] on div "删除签名者" at bounding box center [226, 404] width 40 height 14
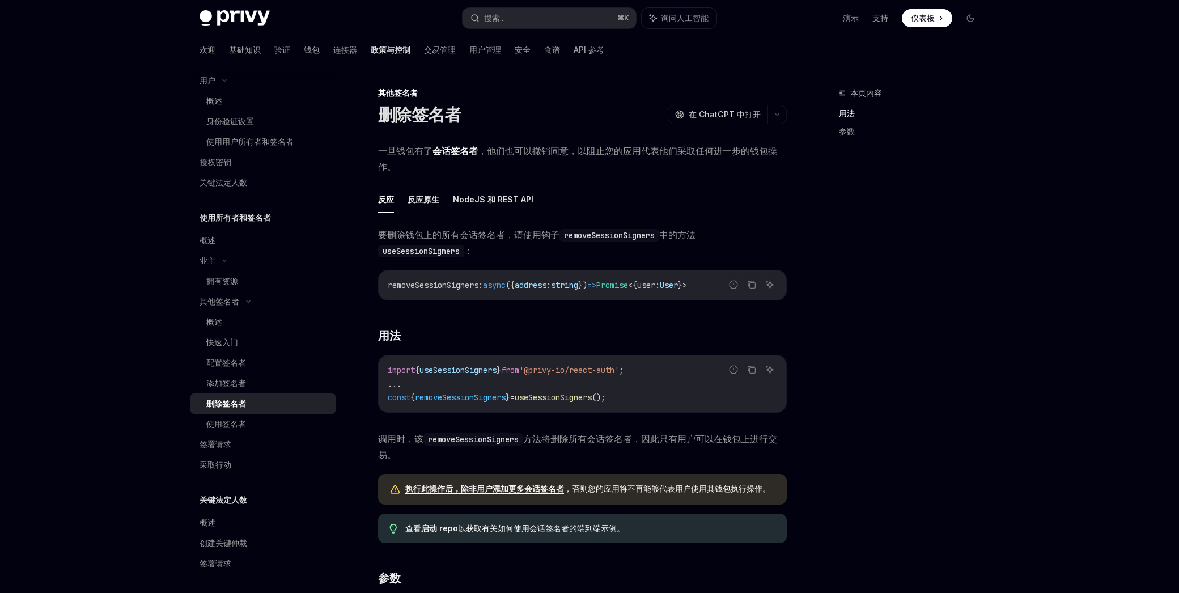
click at [223, 411] on link "删除签名者" at bounding box center [263, 404] width 145 height 20
click at [225, 430] on div "使用签名者" at bounding box center [226, 424] width 40 height 14
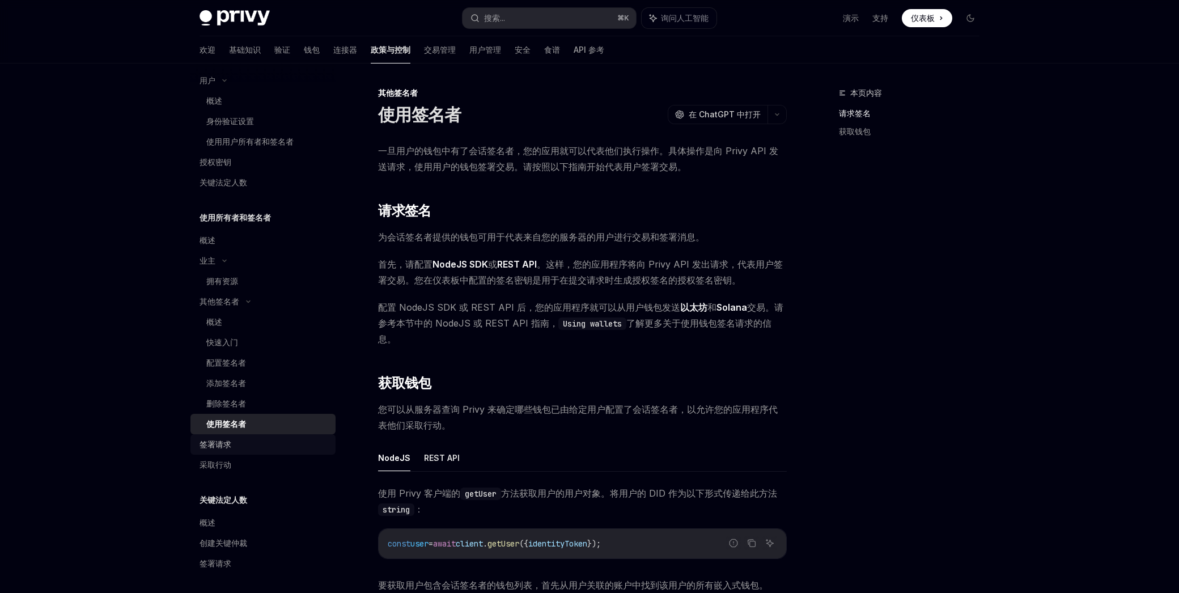
click at [222, 446] on font "签署请求" at bounding box center [216, 444] width 32 height 10
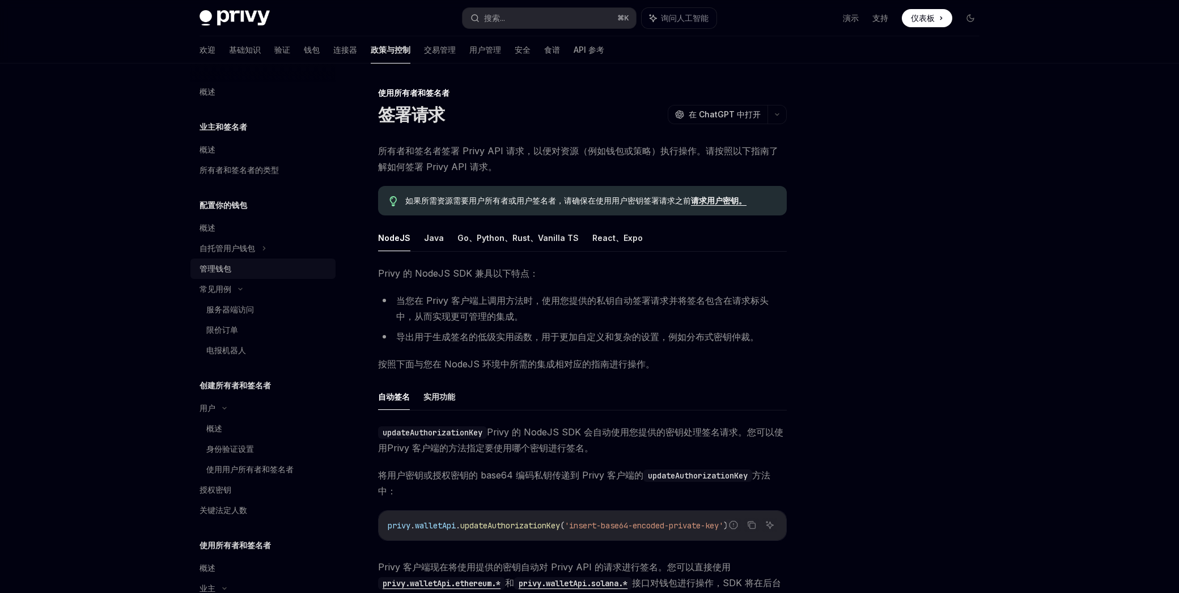
click at [230, 273] on font "管理钱包" at bounding box center [216, 269] width 32 height 10
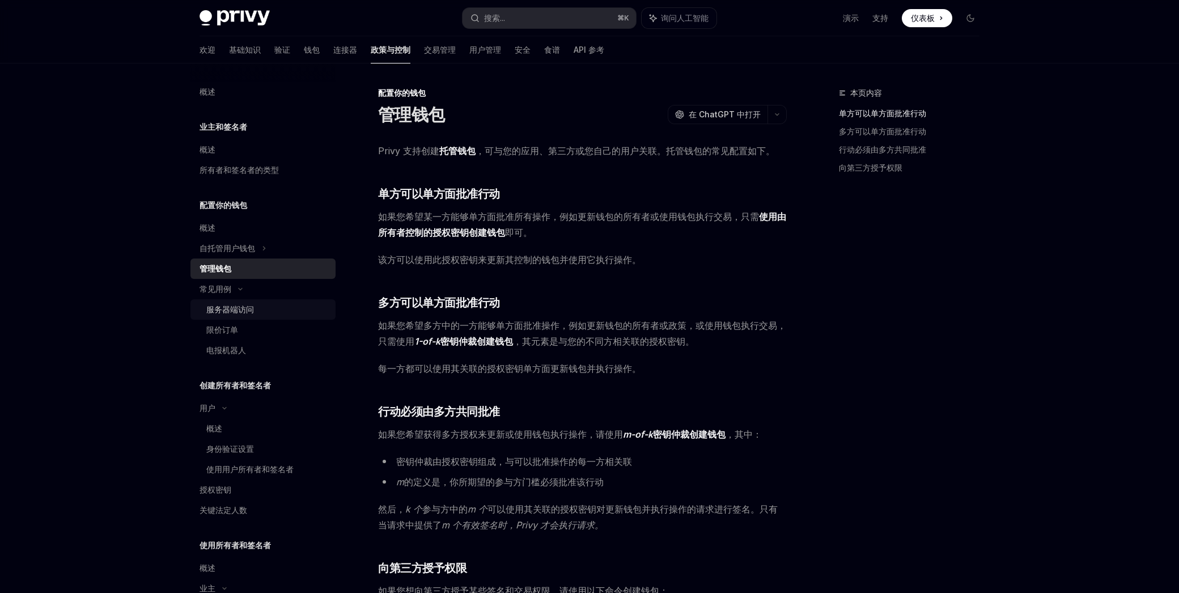
click at [222, 305] on font "服务器端访问" at bounding box center [230, 310] width 48 height 10
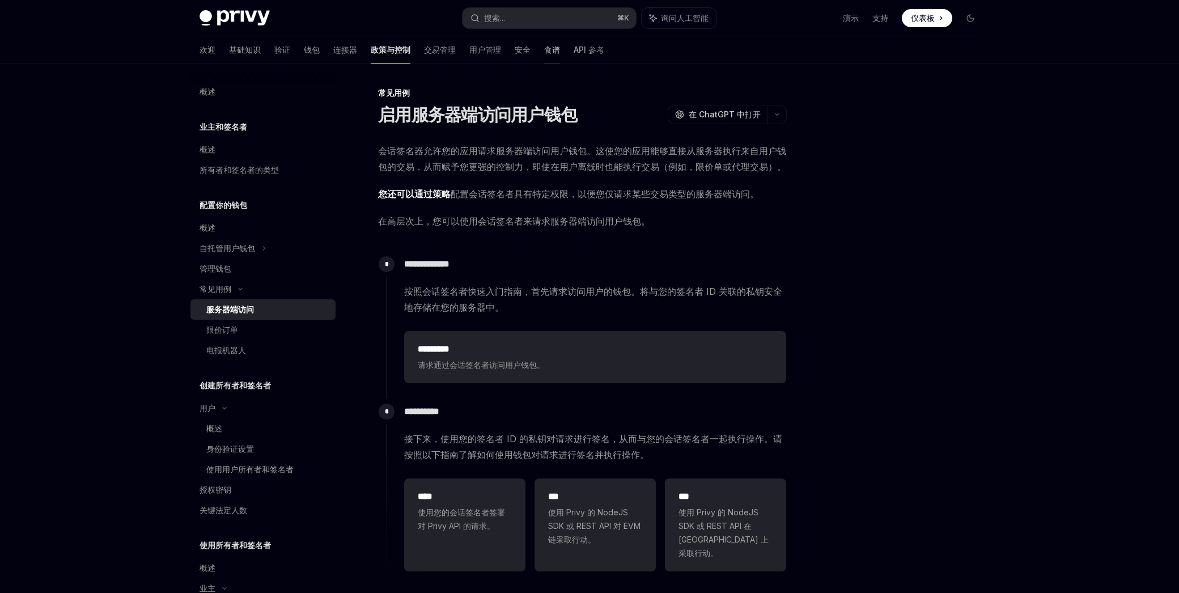
click at [544, 50] on font "食谱" at bounding box center [552, 50] width 16 height 10
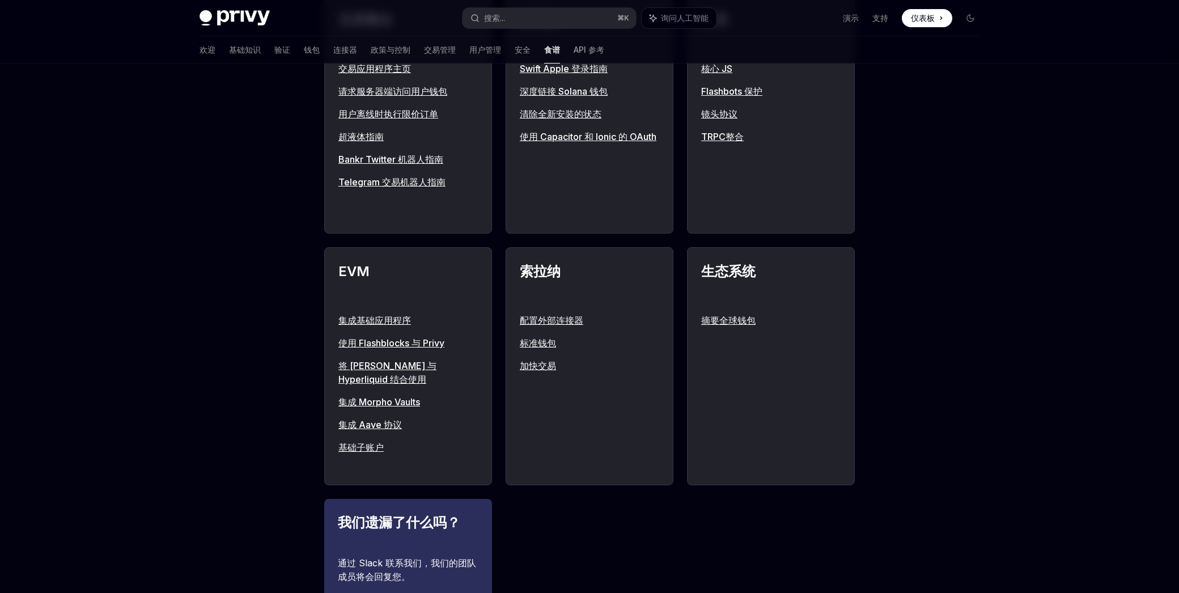
scroll to position [804, 0]
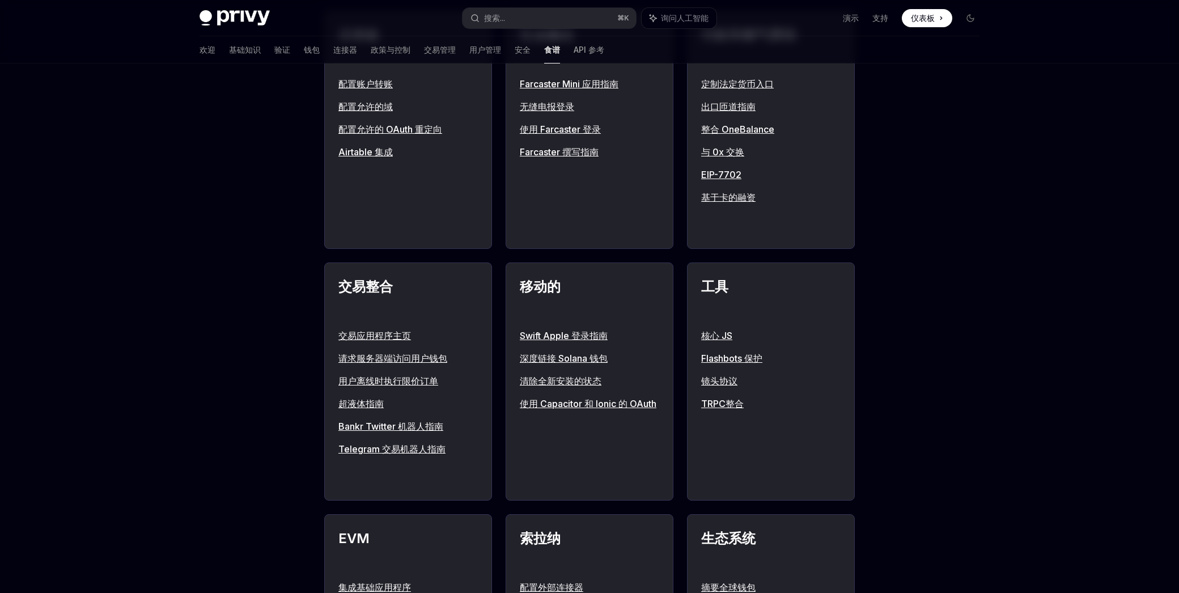
click at [261, 277] on div "食谱 受欢迎的 ******* 格式化您的交易有效负载以发送令牌。 ****** 了解如何实现桥梁入口功能。 ****** 优化设置的最佳提示和技巧。 ***…" at bounding box center [589, 150] width 1179 height 1781
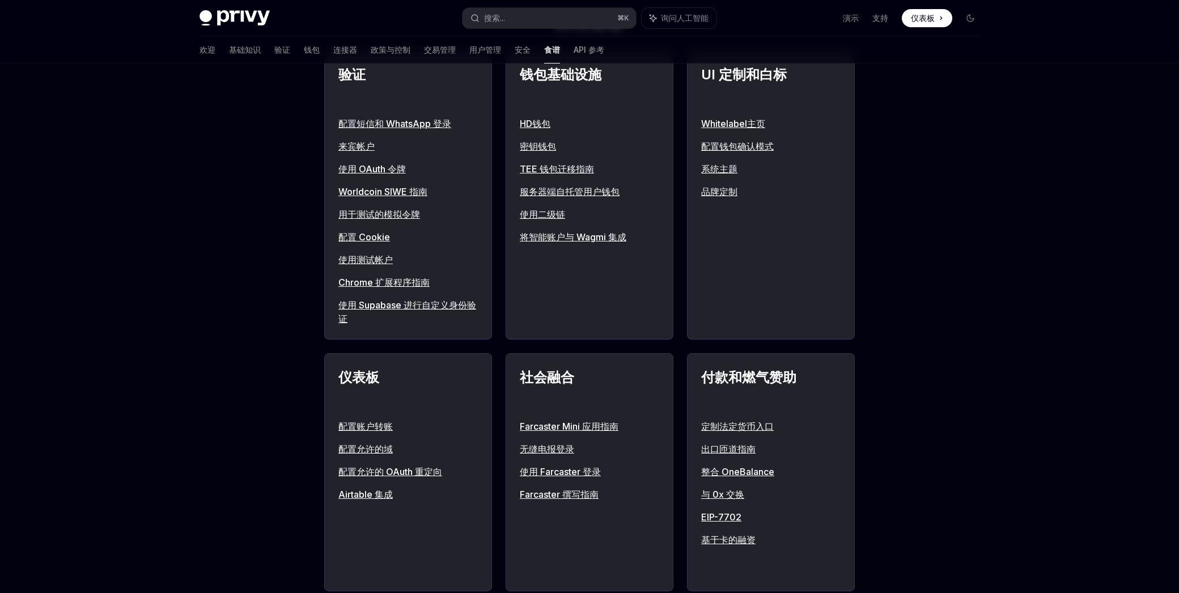
scroll to position [439, 0]
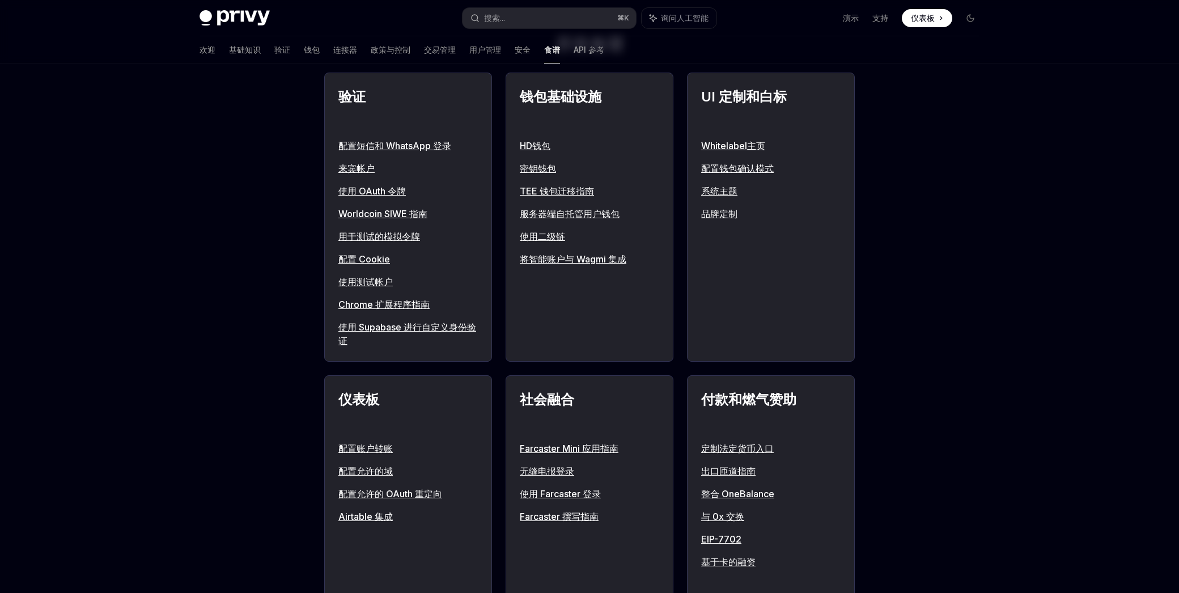
click at [268, 276] on div "食谱 受欢迎的 ******* 格式化您的交易有效负载以发送令牌。 ****** 了解如何实现桥梁入口功能。 ****** 优化设置的最佳提示和技巧。 ***…" at bounding box center [589, 515] width 1179 height 1781
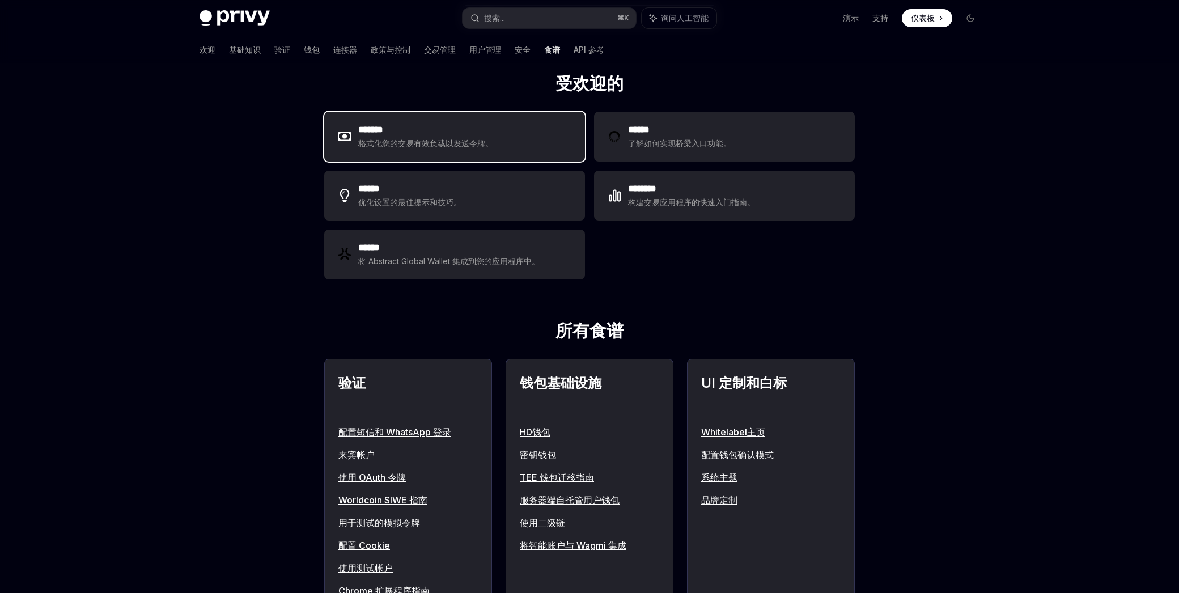
scroll to position [134, 0]
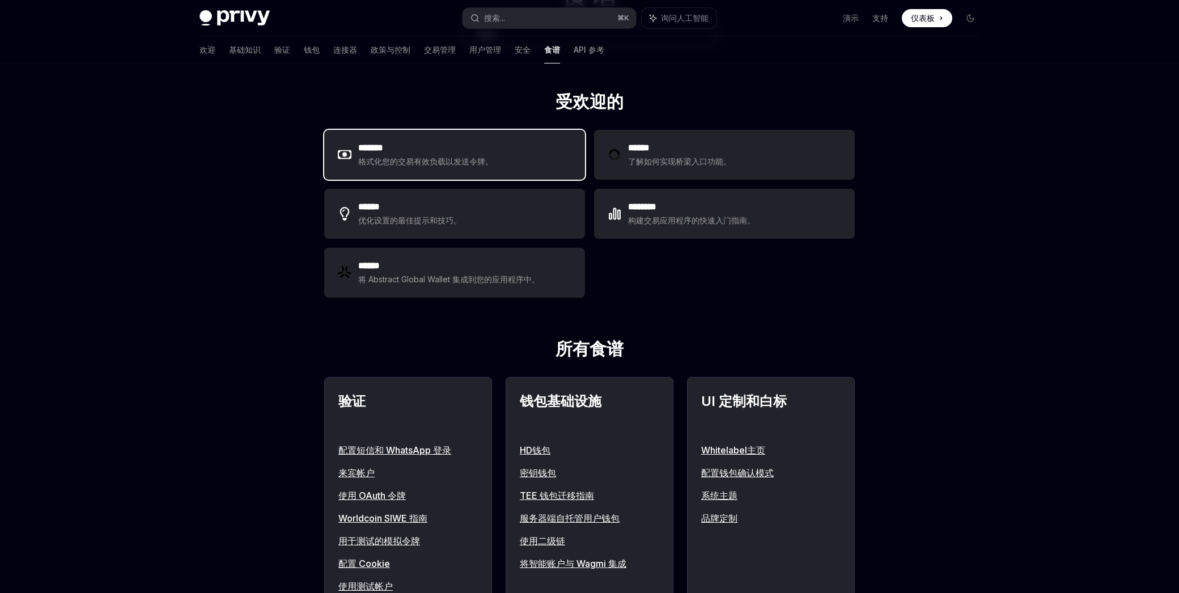
click at [413, 160] on font "格式化您的交易有效负载以发送令牌。" at bounding box center [425, 162] width 135 height 10
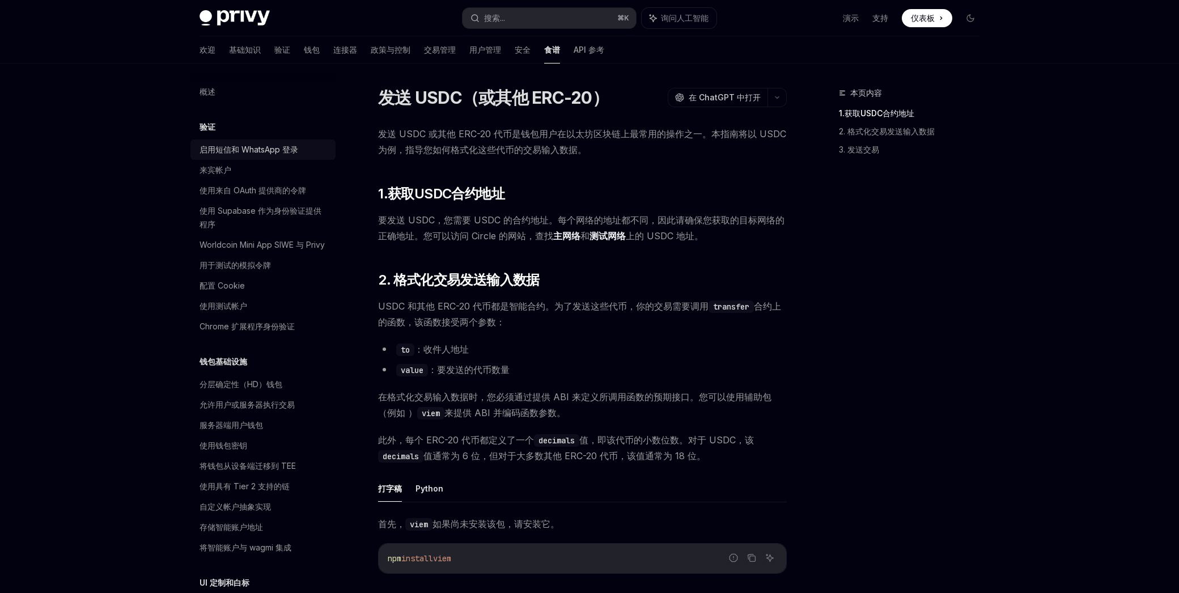
click at [273, 148] on font "启用短信和 WhatsApp 登录" at bounding box center [249, 150] width 99 height 10
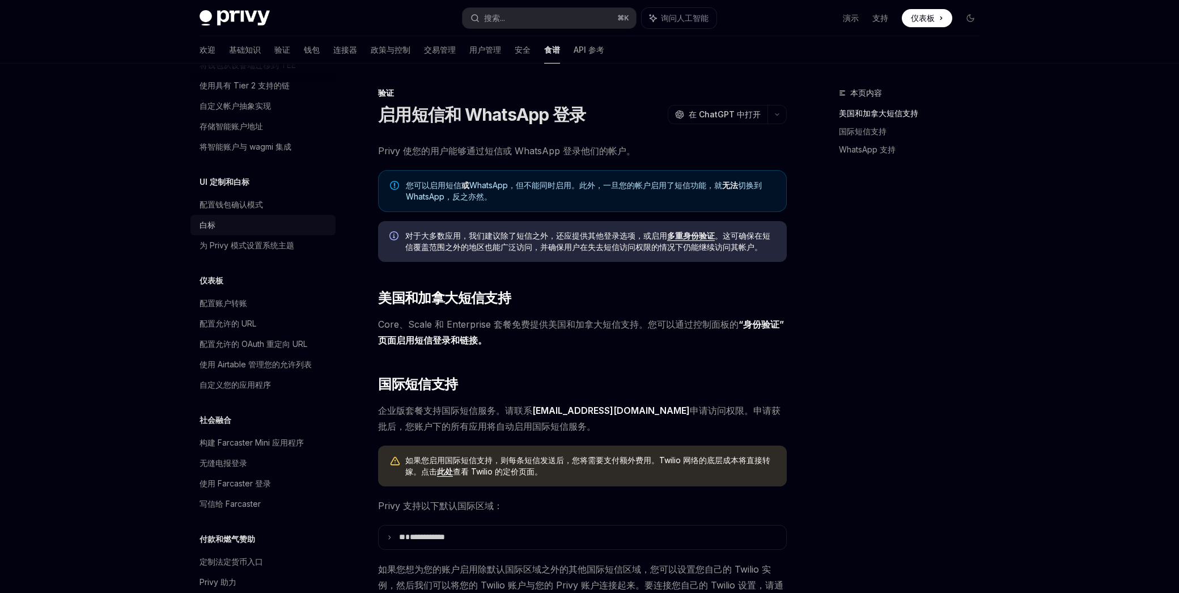
scroll to position [444, 0]
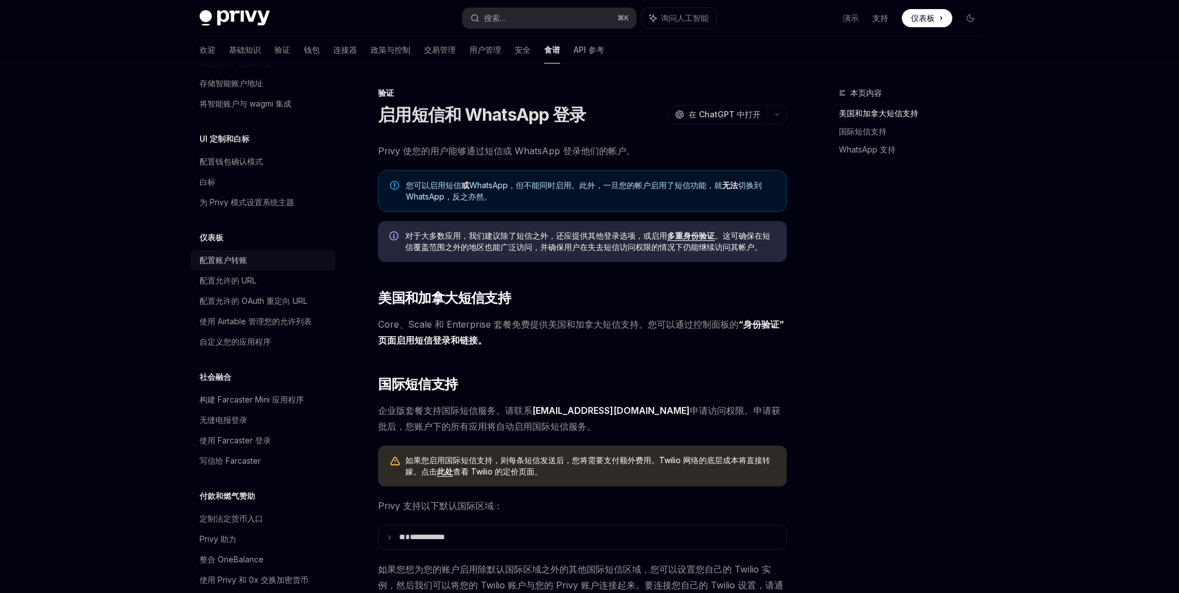
click at [263, 262] on div "配置账户转账" at bounding box center [264, 260] width 129 height 14
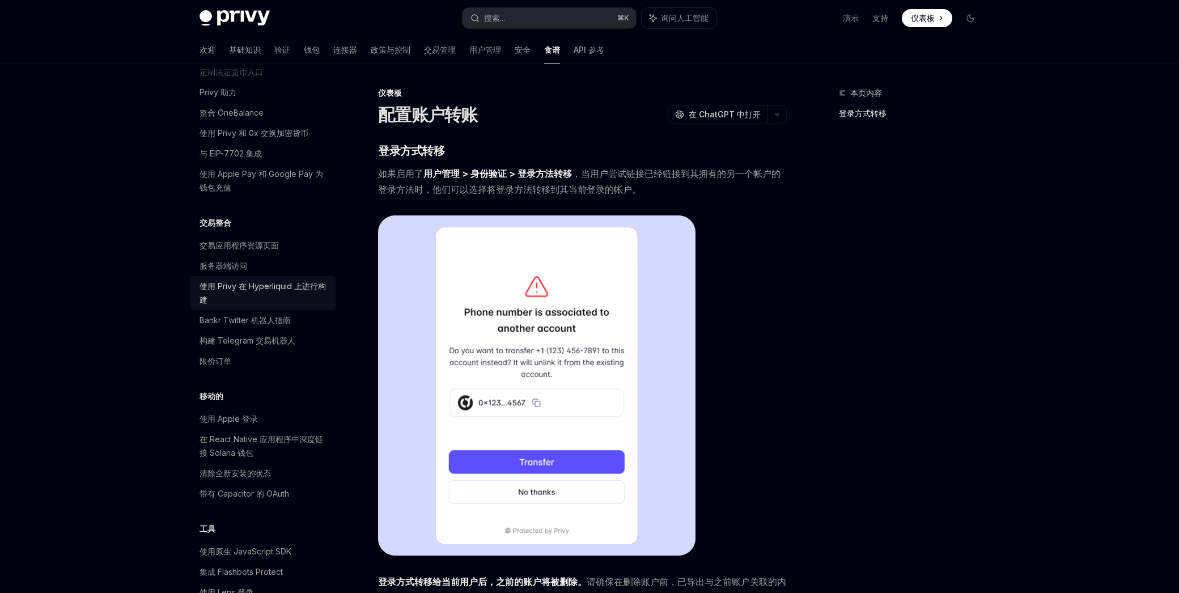
scroll to position [904, 0]
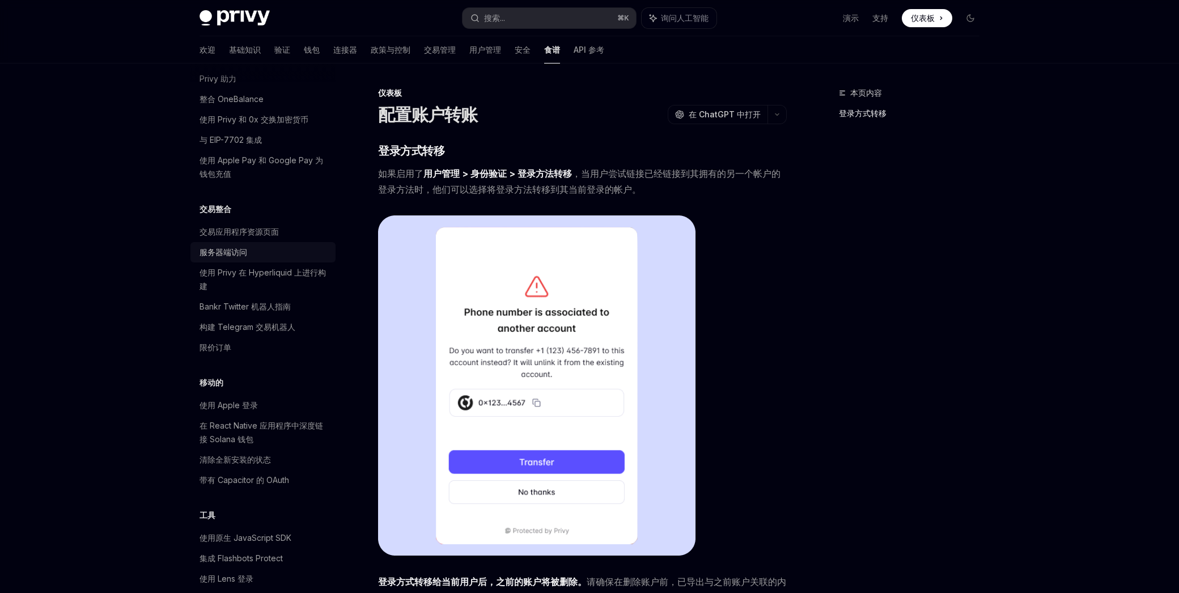
click at [265, 255] on div "服务器端访问" at bounding box center [264, 253] width 129 height 14
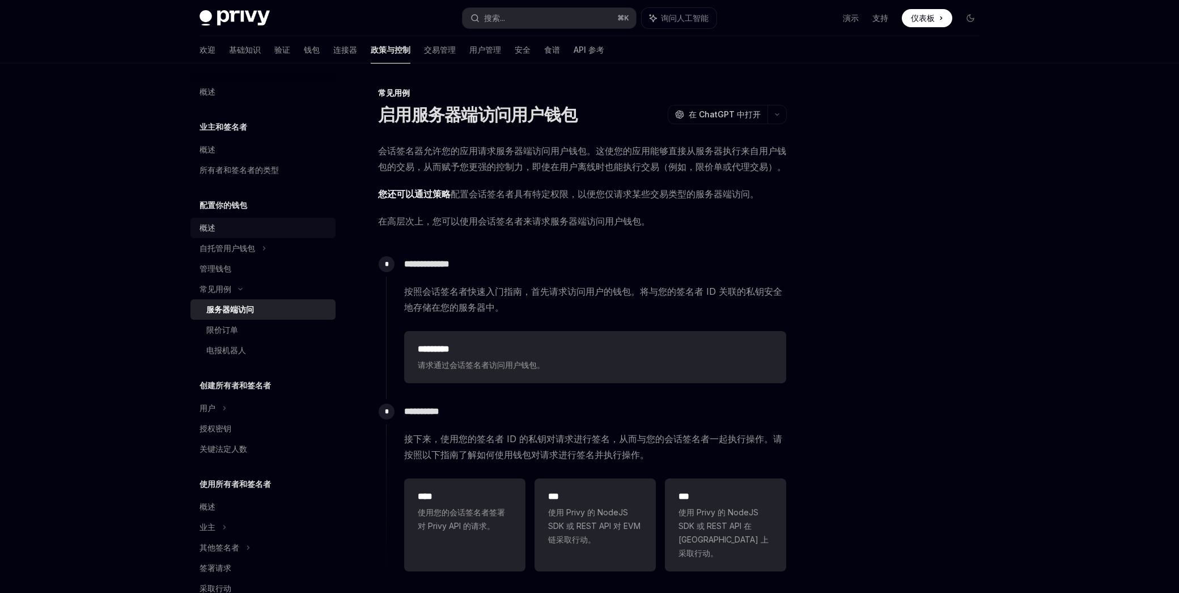
type textarea "*"
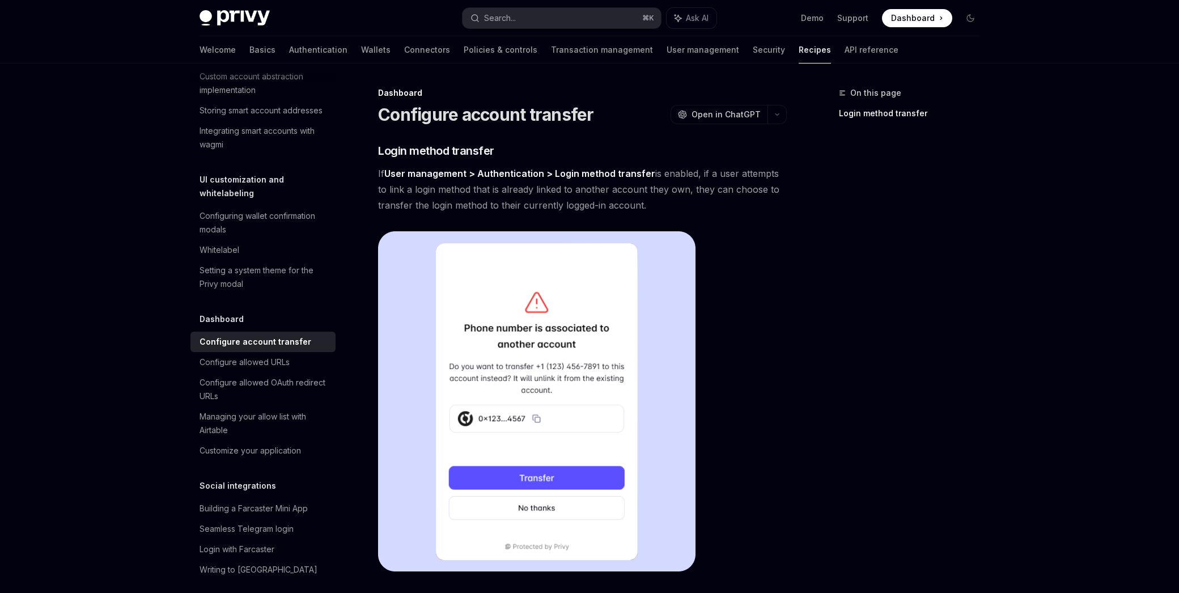
scroll to position [430, 0]
